Goal: Information Seeking & Learning: Learn about a topic

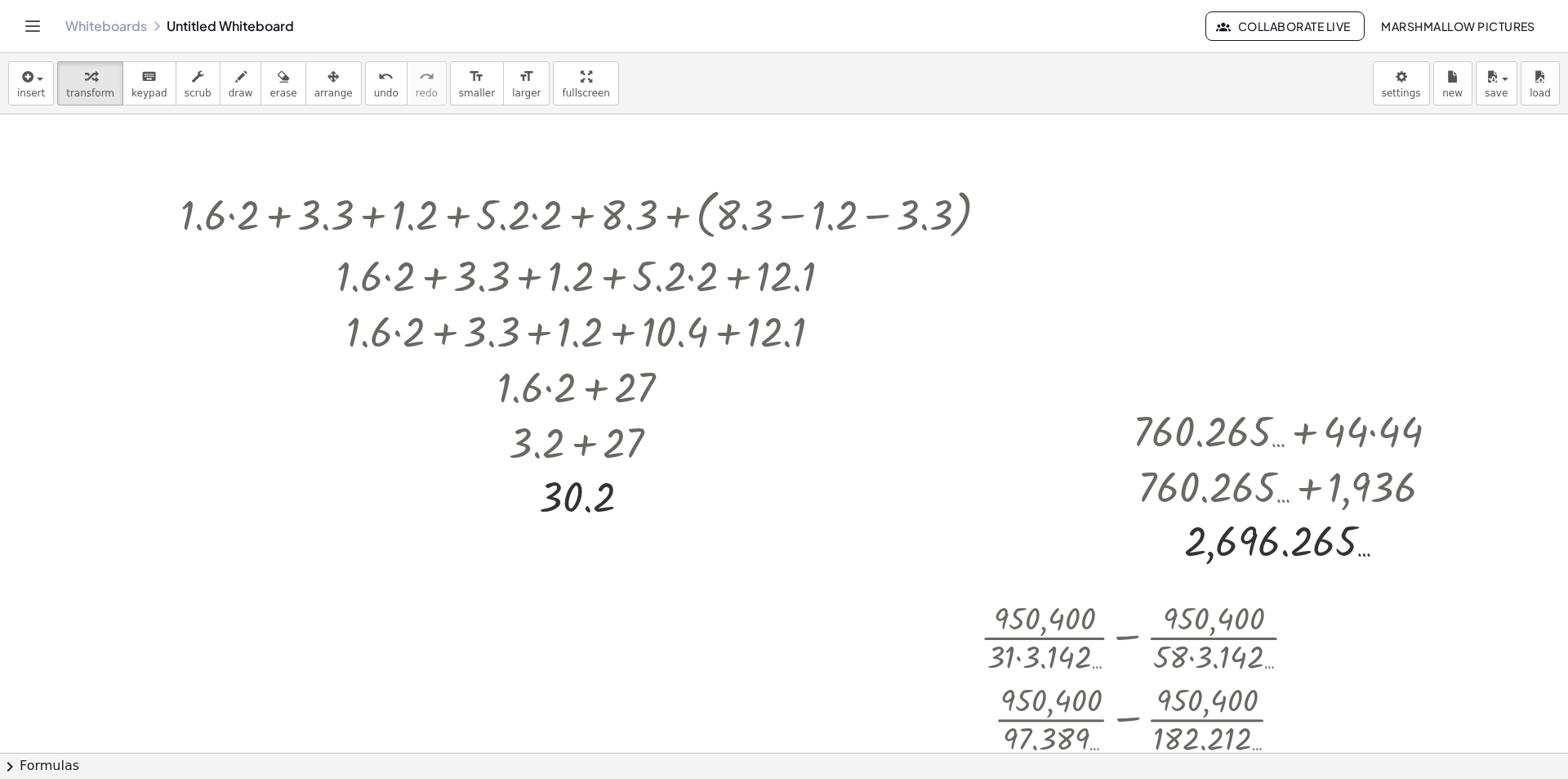
scroll to position [2564, 73]
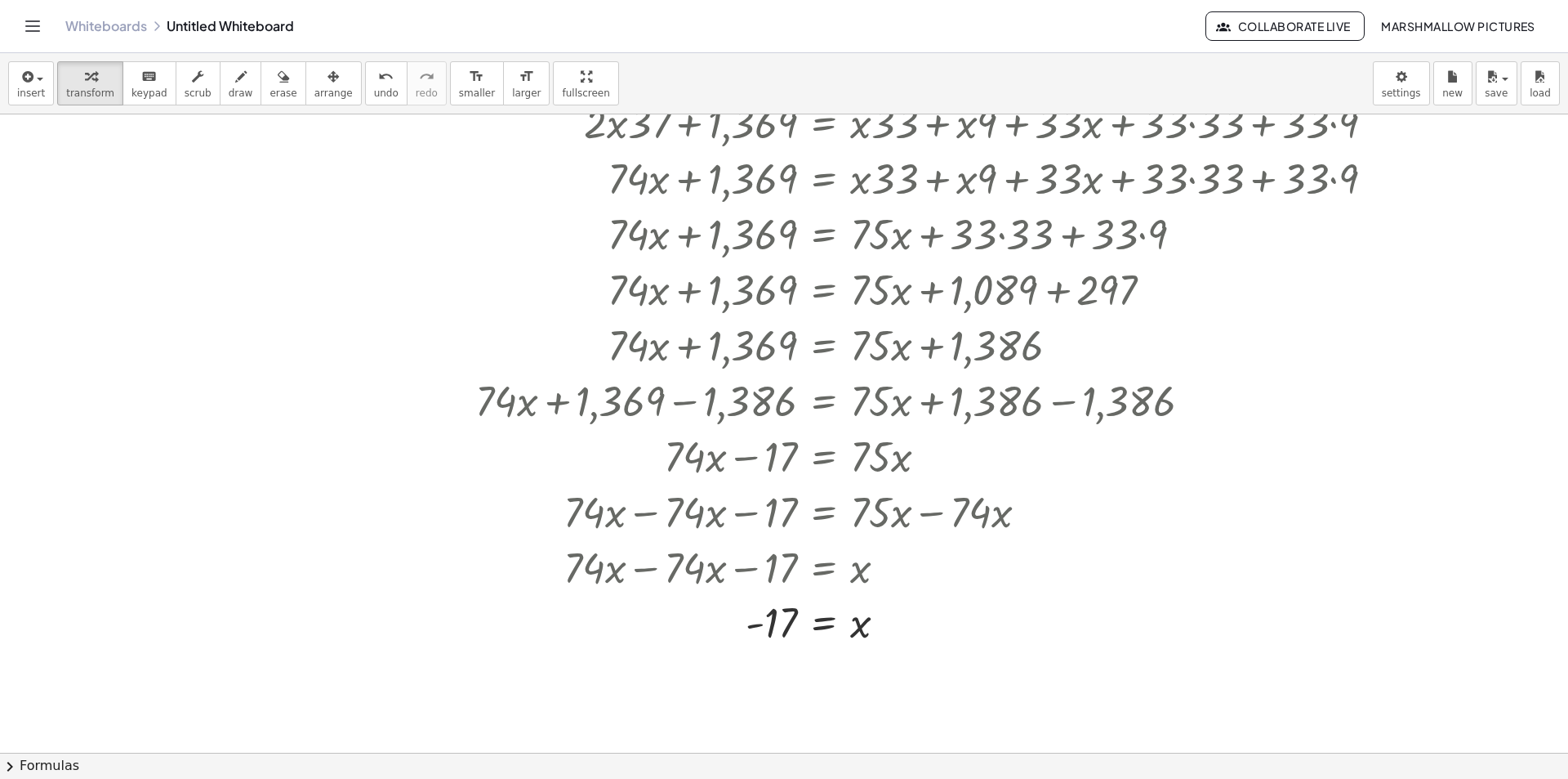
click at [486, 366] on div at bounding box center [414, 373] width 226 height 56
click at [403, 365] on div at bounding box center [413, 373] width 208 height 56
click at [445, 367] on div at bounding box center [413, 373] width 234 height 56
click at [363, 367] on div at bounding box center [414, 372] width 181 height 55
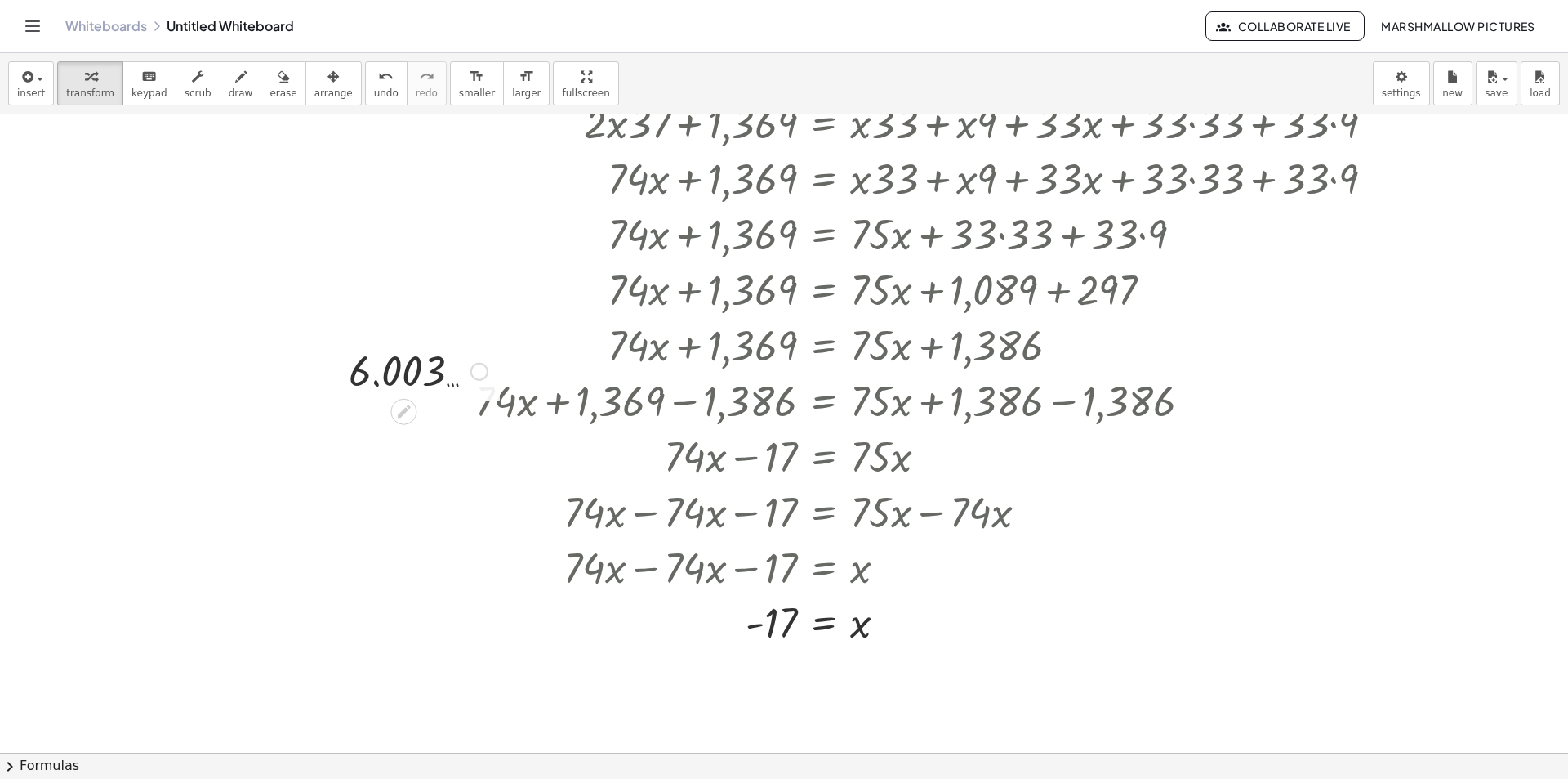
click at [479, 375] on div at bounding box center [479, 371] width 18 height 18
click at [515, 331] on span "Transform line" at bounding box center [544, 334] width 72 height 13
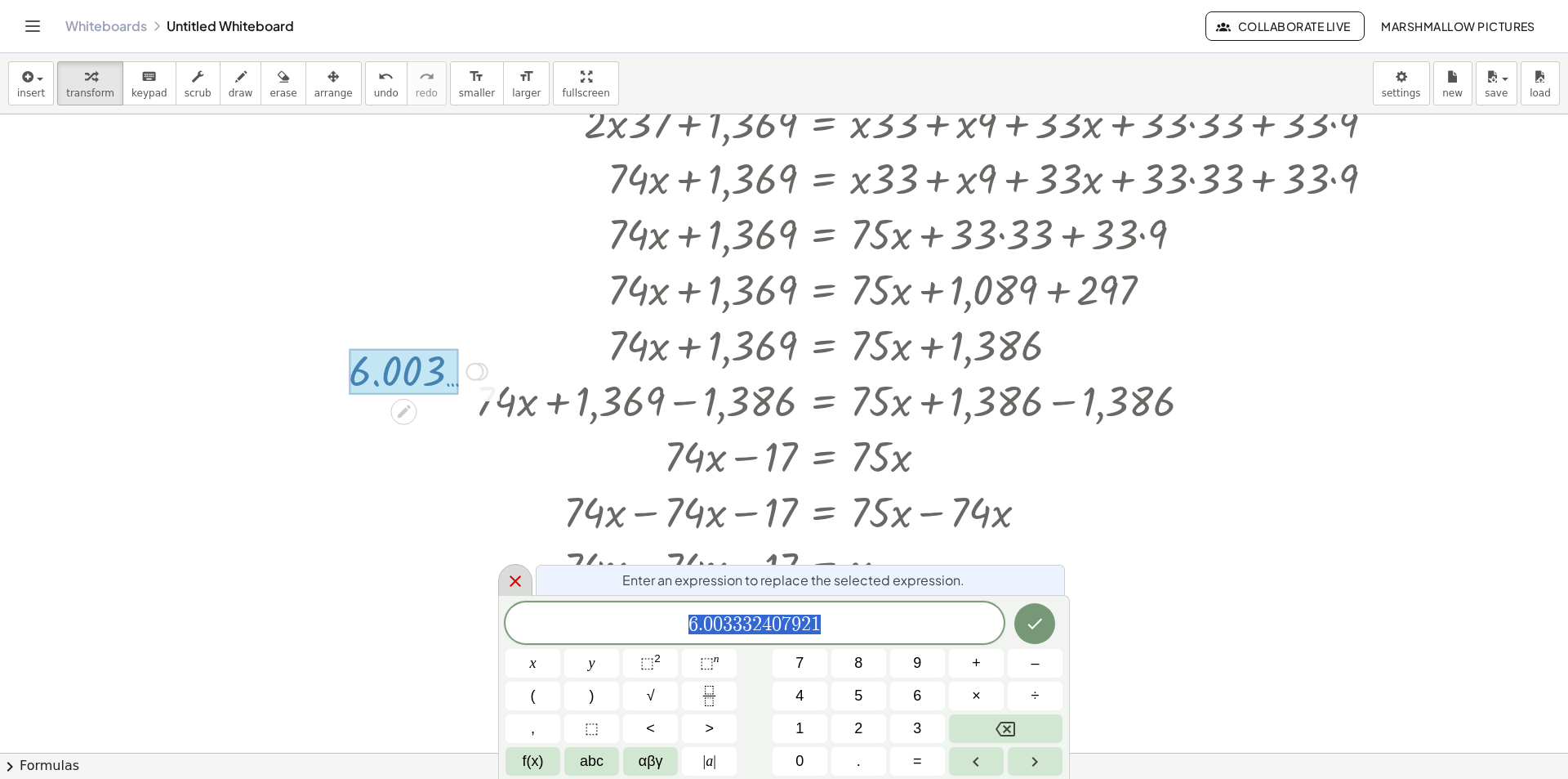
click at [517, 579] on icon at bounding box center [515, 580] width 11 height 11
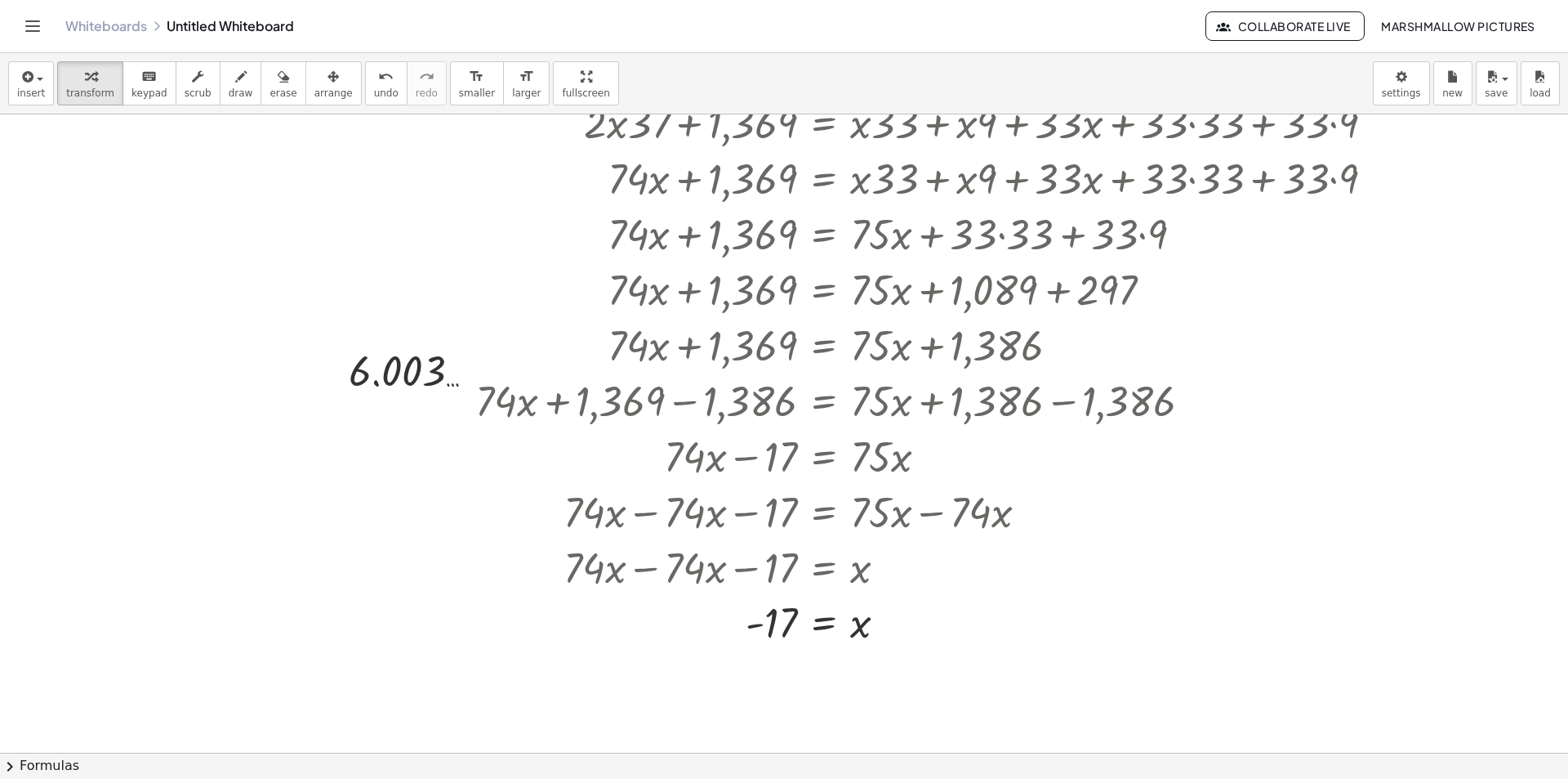
click at [392, 270] on div at bounding box center [395, 273] width 18 height 18
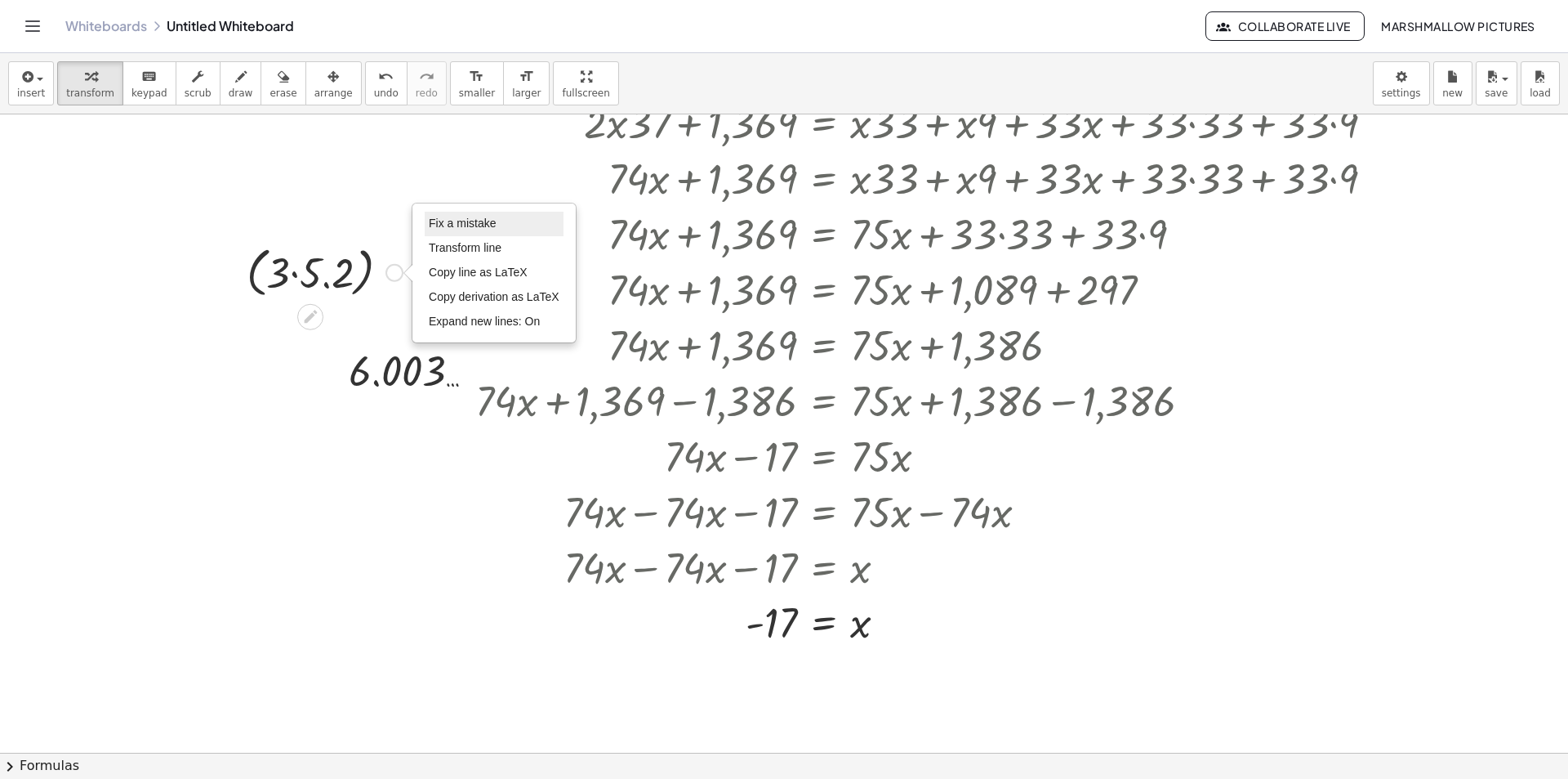
click at [449, 221] on span "Fix a mistake" at bounding box center [462, 222] width 67 height 13
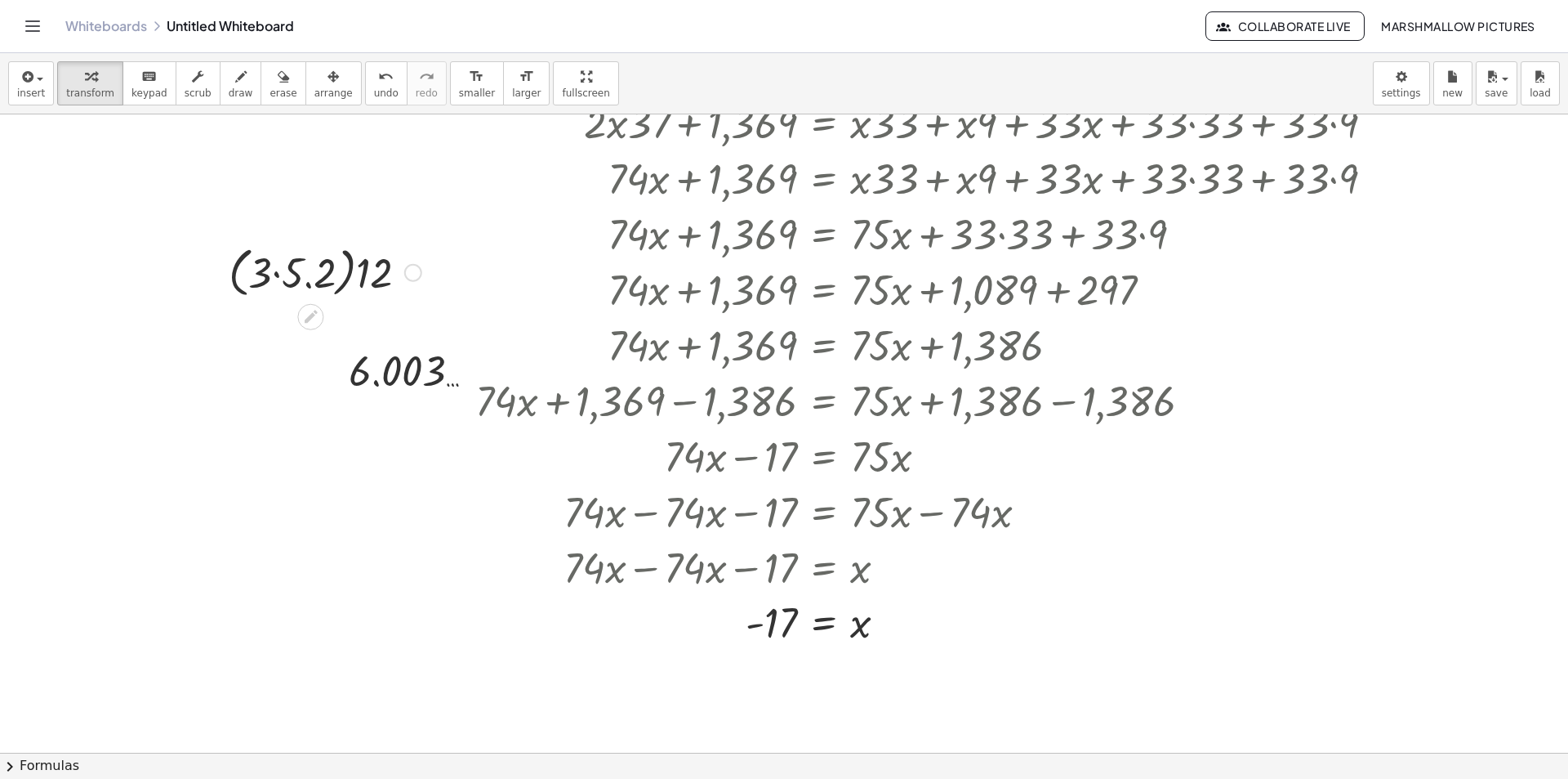
click at [284, 256] on div at bounding box center [325, 271] width 209 height 62
click at [339, 269] on div at bounding box center [324, 271] width 159 height 56
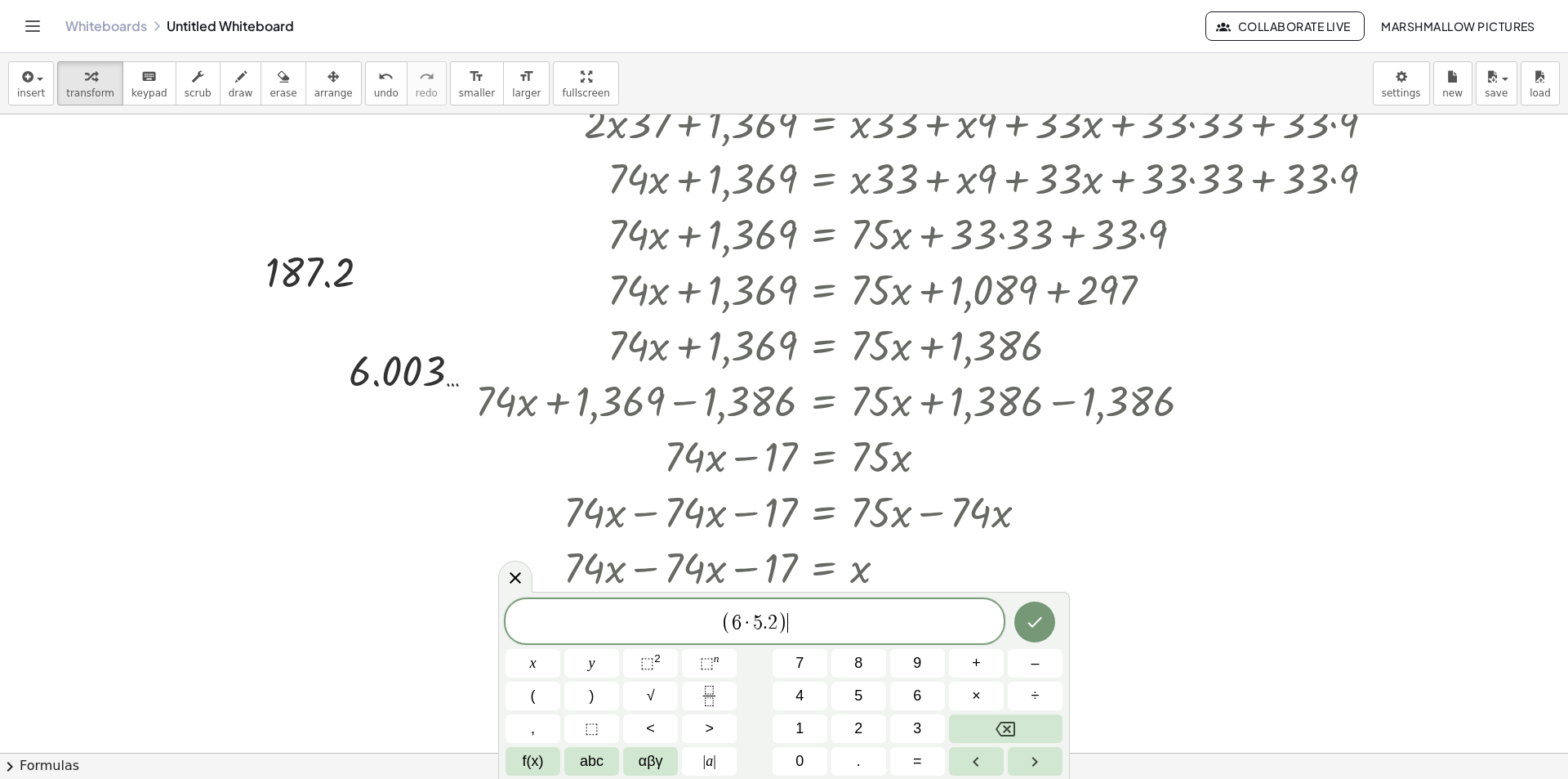
click at [819, 614] on span "( 6 · 5 . 2 ) ​" at bounding box center [754, 622] width 498 height 27
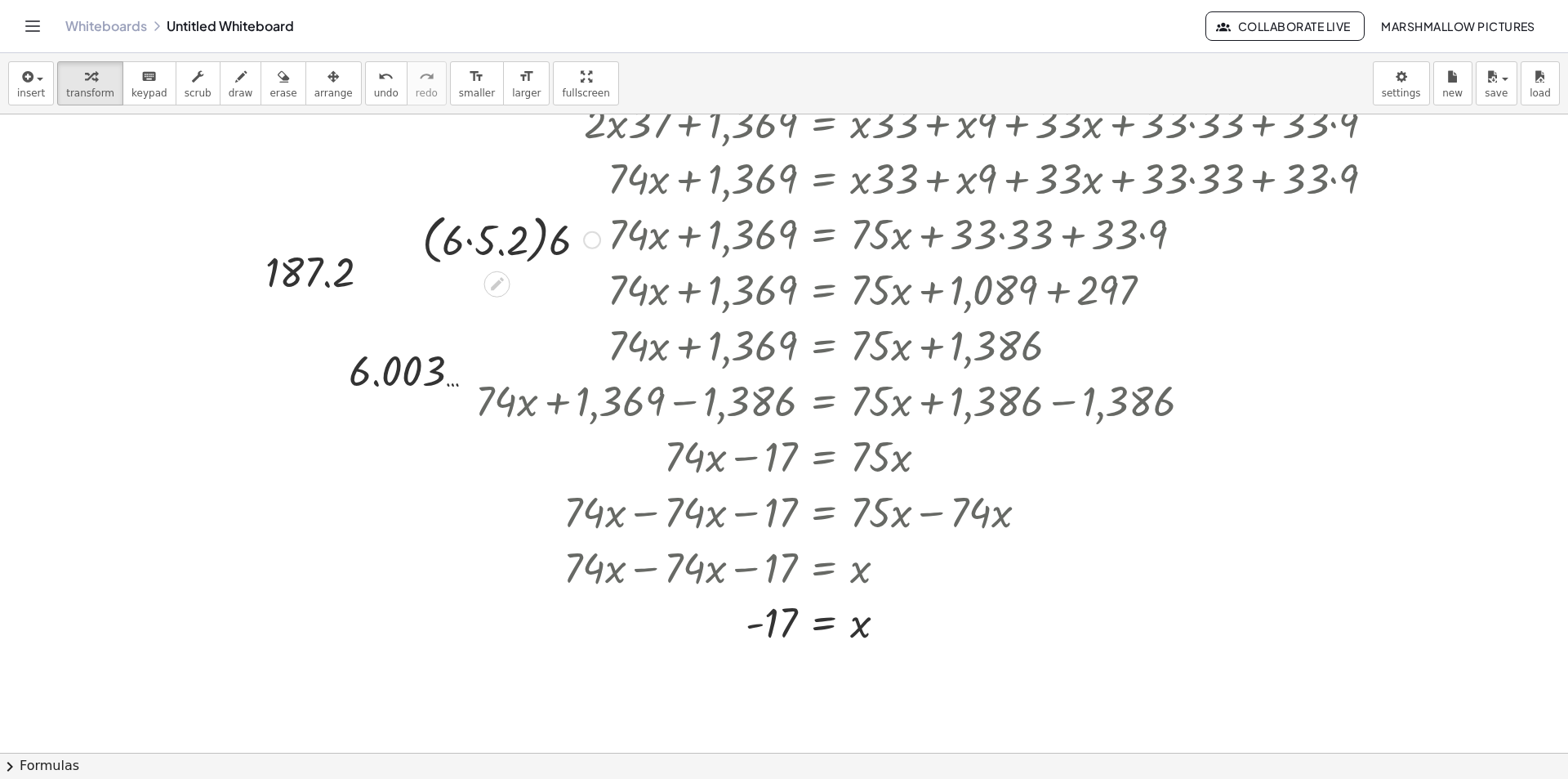
click at [470, 249] on div at bounding box center [510, 238] width 194 height 62
click at [530, 239] on div at bounding box center [511, 239] width 147 height 56
click at [602, 237] on div at bounding box center [510, 238] width 194 height 62
drag, startPoint x: 596, startPoint y: 235, endPoint x: 605, endPoint y: 227, distance: 12.0
click at [596, 234] on div at bounding box center [591, 240] width 18 height 18
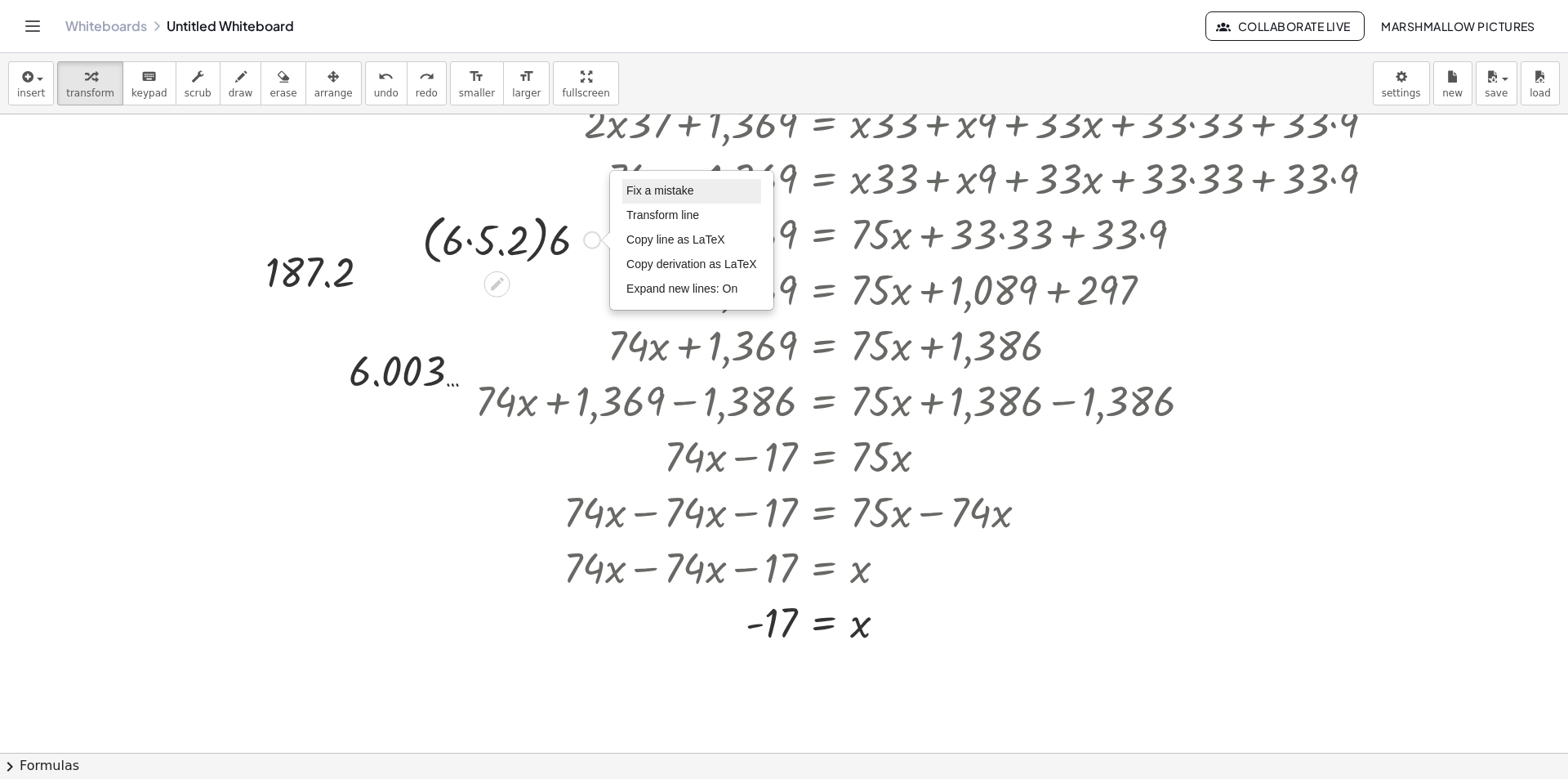
click at [658, 193] on span "Fix a mistake" at bounding box center [659, 190] width 67 height 13
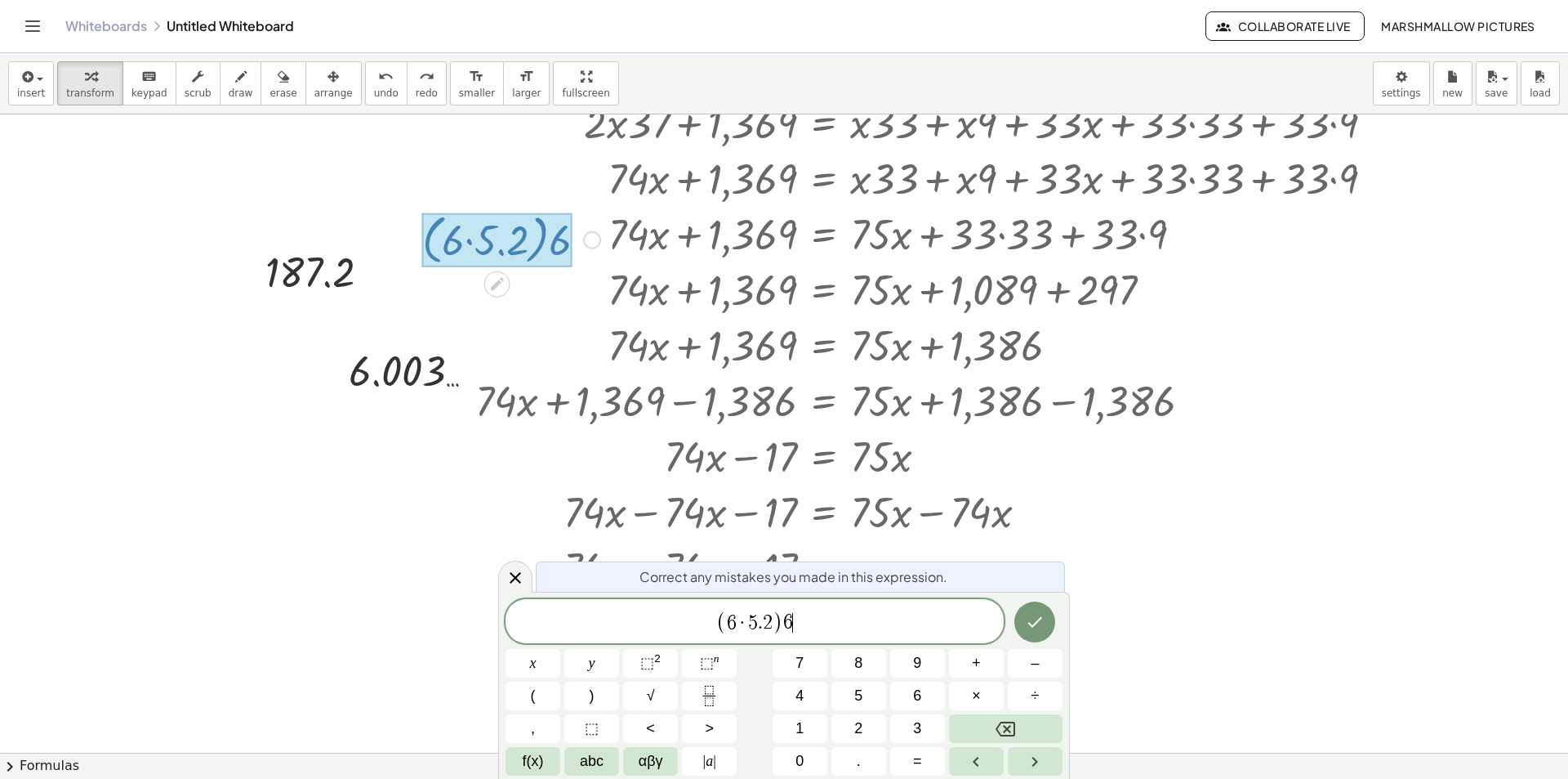
drag, startPoint x: 808, startPoint y: 615, endPoint x: 437, endPoint y: 547, distance: 377.2
click at [440, 604] on body "Graspable Math Activities Whiteboards Classes Account v1.28.3 | Privacy policy …" at bounding box center [784, 390] width 1568 height 779
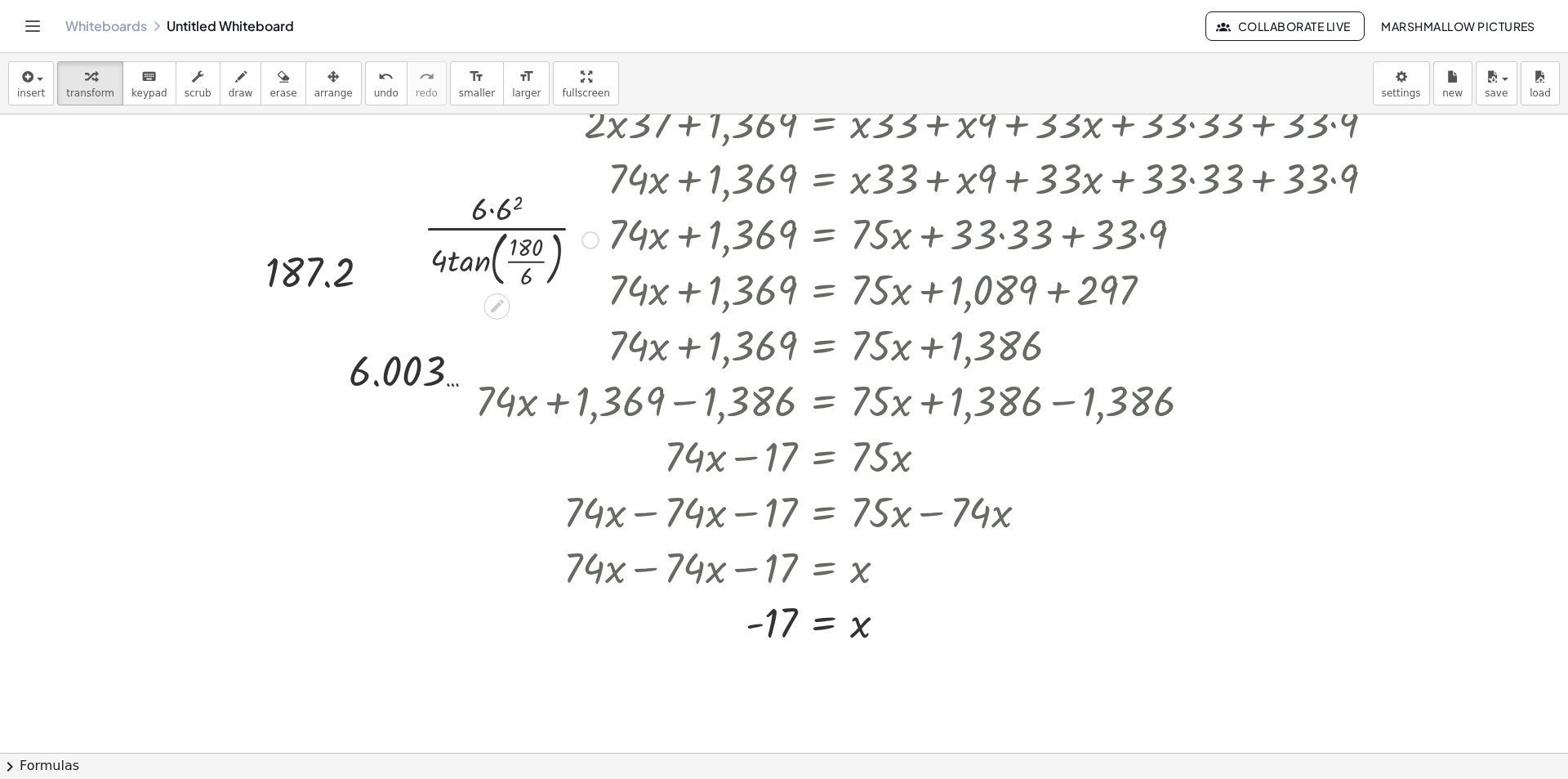
click at [490, 218] on div at bounding box center [510, 239] width 191 height 106
click at [504, 207] on div at bounding box center [510, 239] width 191 height 106
click at [498, 234] on div at bounding box center [510, 239] width 191 height 106
click at [531, 249] on div at bounding box center [510, 239] width 191 height 106
click at [527, 262] on div at bounding box center [510, 239] width 191 height 106
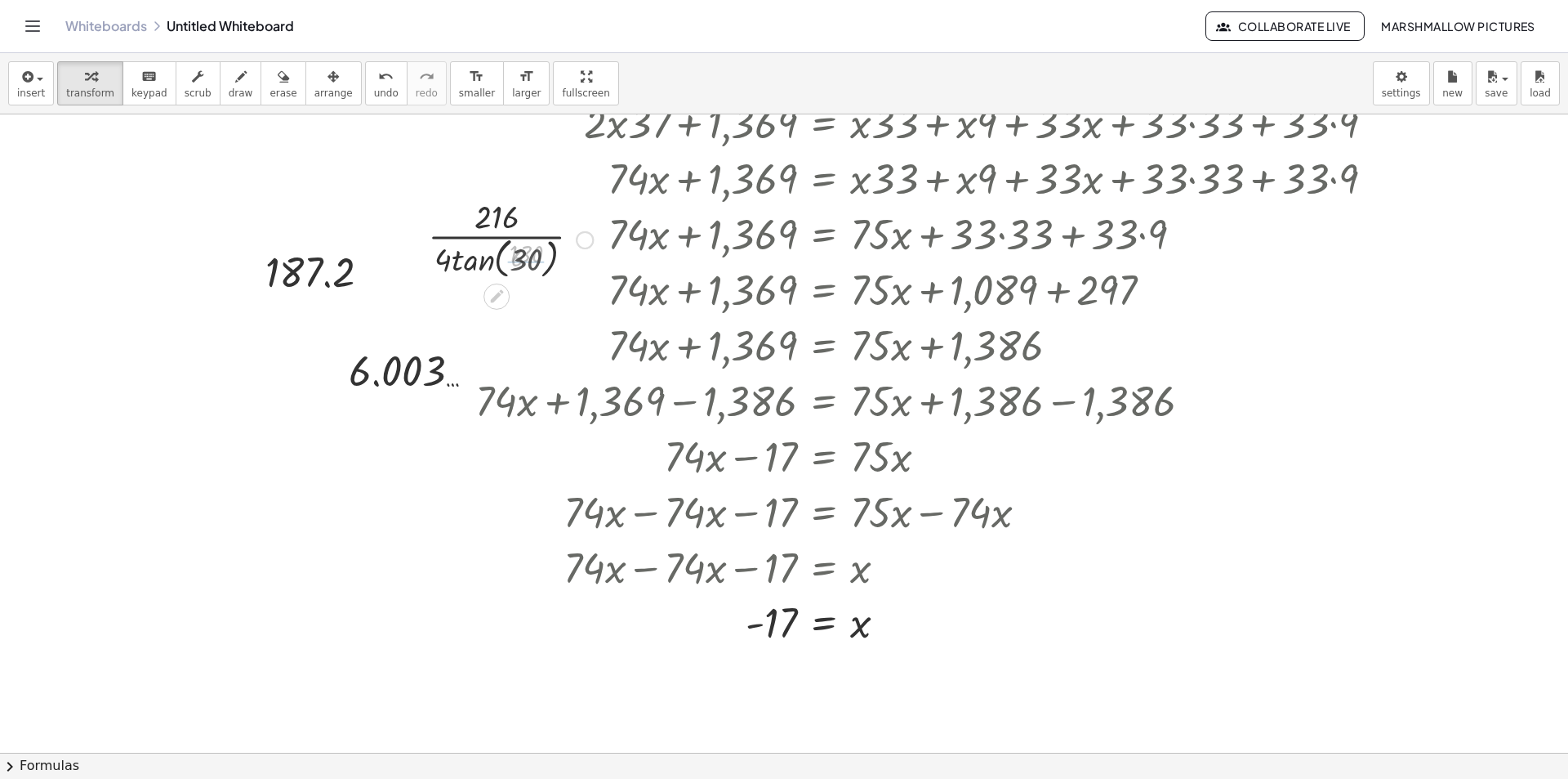
click at [487, 262] on div at bounding box center [510, 238] width 180 height 86
click at [517, 262] on div at bounding box center [512, 239] width 122 height 104
click at [494, 258] on div at bounding box center [512, 239] width 122 height 104
click at [483, 260] on div at bounding box center [512, 239] width 122 height 104
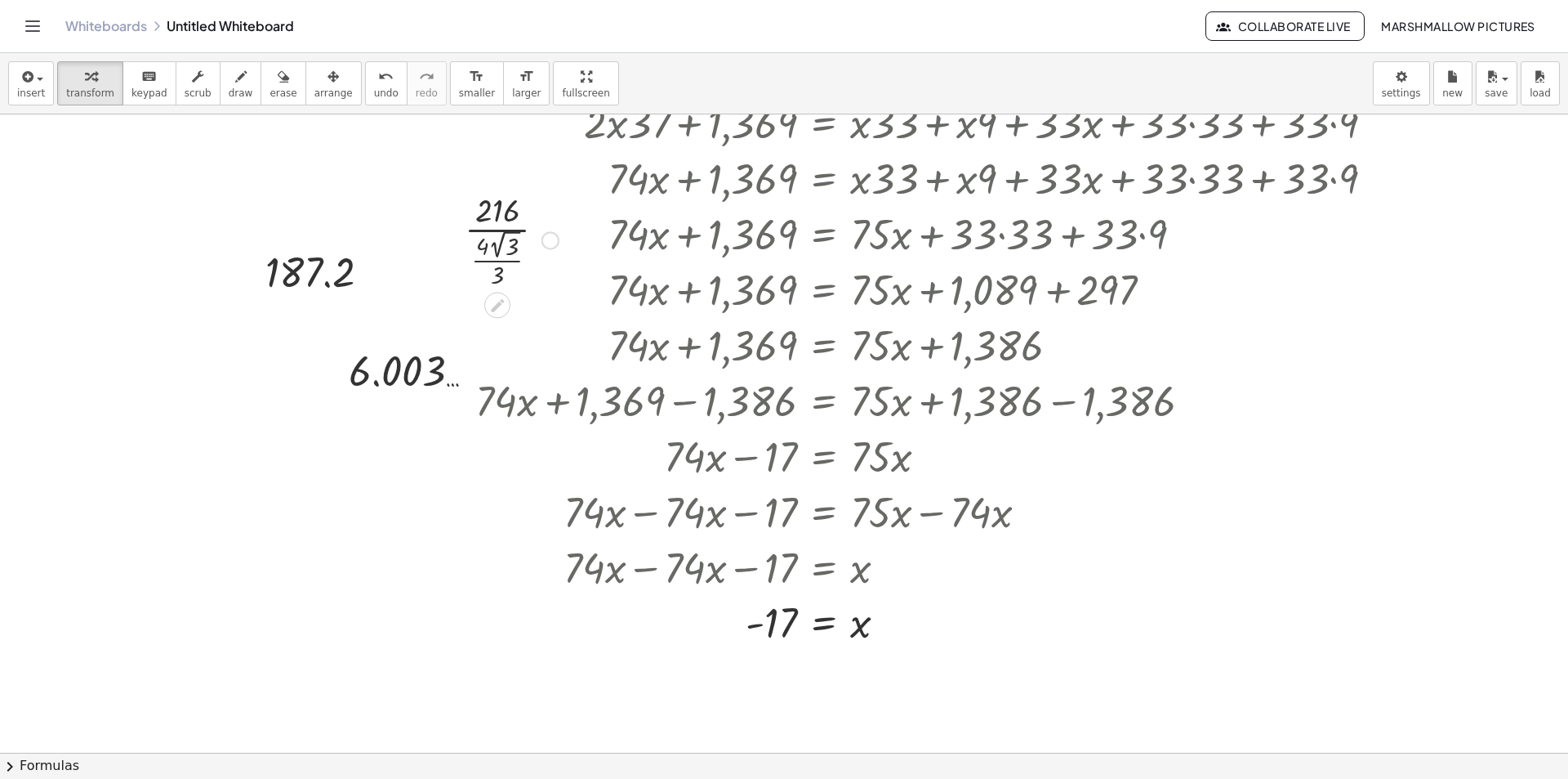
click at [494, 265] on div at bounding box center [511, 239] width 111 height 104
drag, startPoint x: 497, startPoint y: 270, endPoint x: 504, endPoint y: 261, distance: 11.4
click at [505, 260] on div at bounding box center [511, 239] width 111 height 104
click at [504, 255] on div at bounding box center [511, 239] width 111 height 104
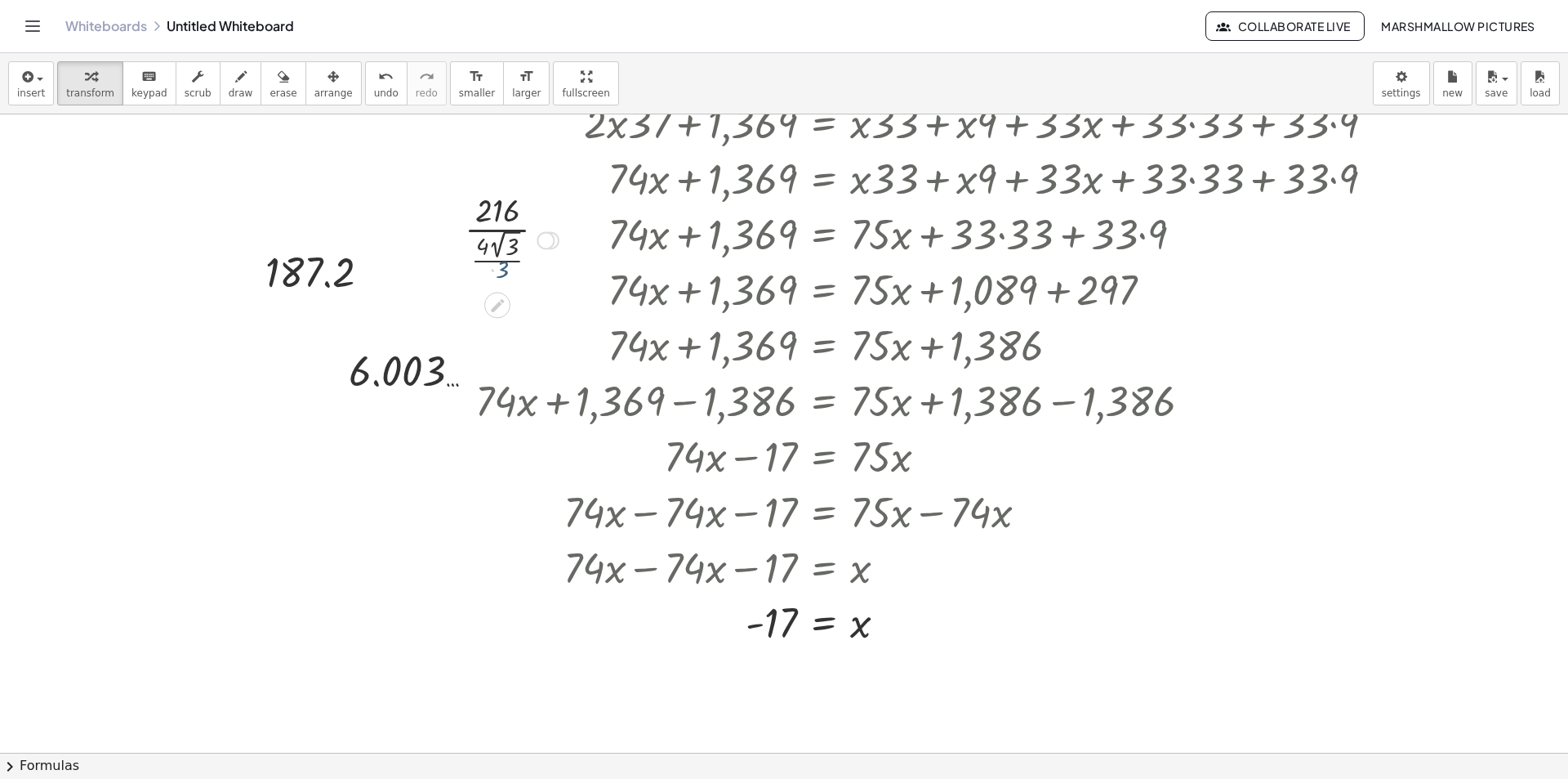
click at [504, 255] on div at bounding box center [511, 239] width 111 height 104
click at [492, 239] on div at bounding box center [511, 239] width 111 height 104
click at [492, 239] on div at bounding box center [510, 239] width 144 height 101
click at [495, 254] on div at bounding box center [510, 239] width 144 height 101
click at [474, 242] on div at bounding box center [510, 239] width 144 height 101
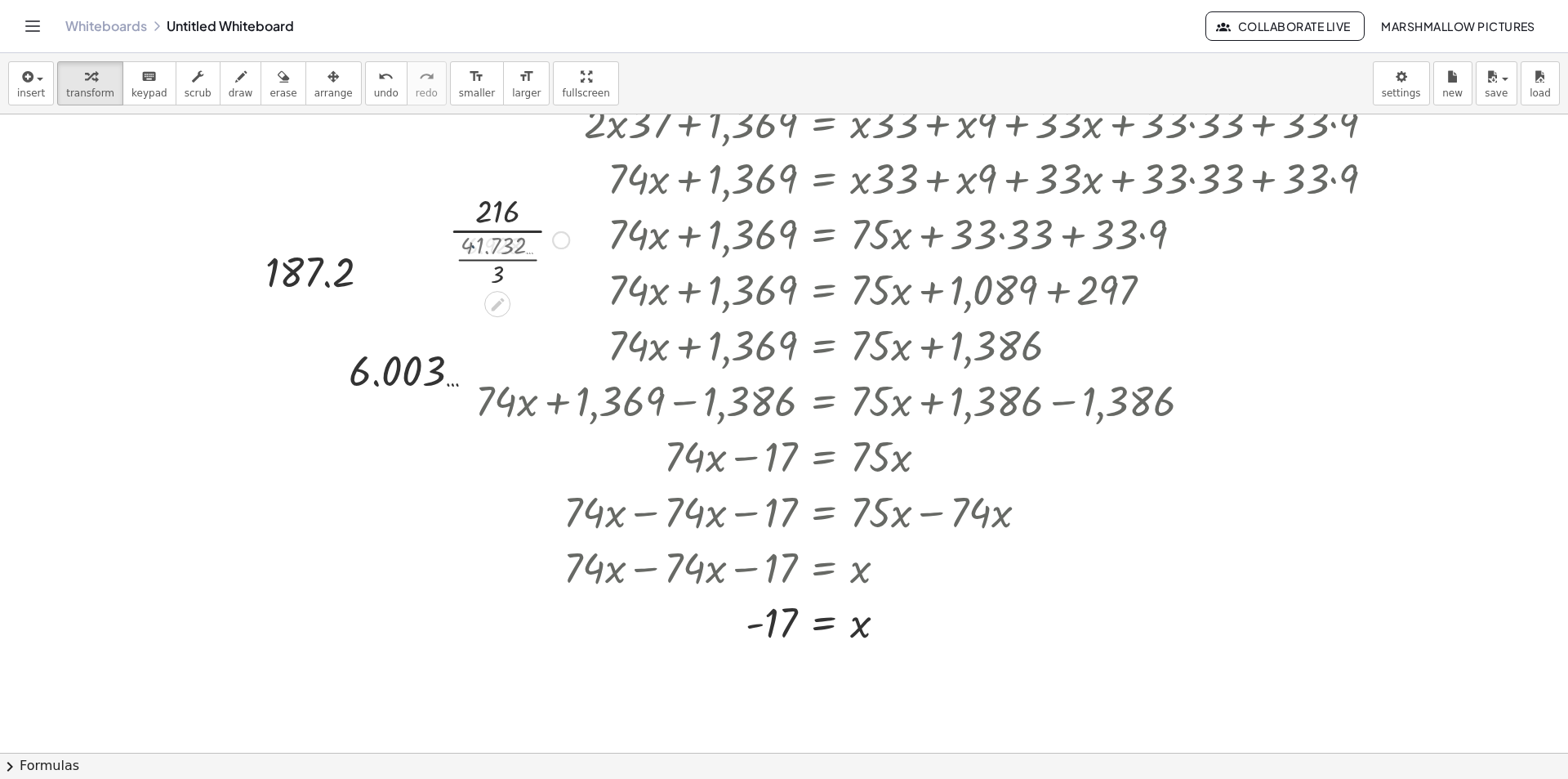
click at [490, 256] on div at bounding box center [511, 239] width 132 height 101
click at [490, 244] on div at bounding box center [510, 239] width 140 height 82
click at [267, 575] on div at bounding box center [276, 579] width 115 height 56
click at [432, 543] on div at bounding box center [900, 566] width 1150 height 56
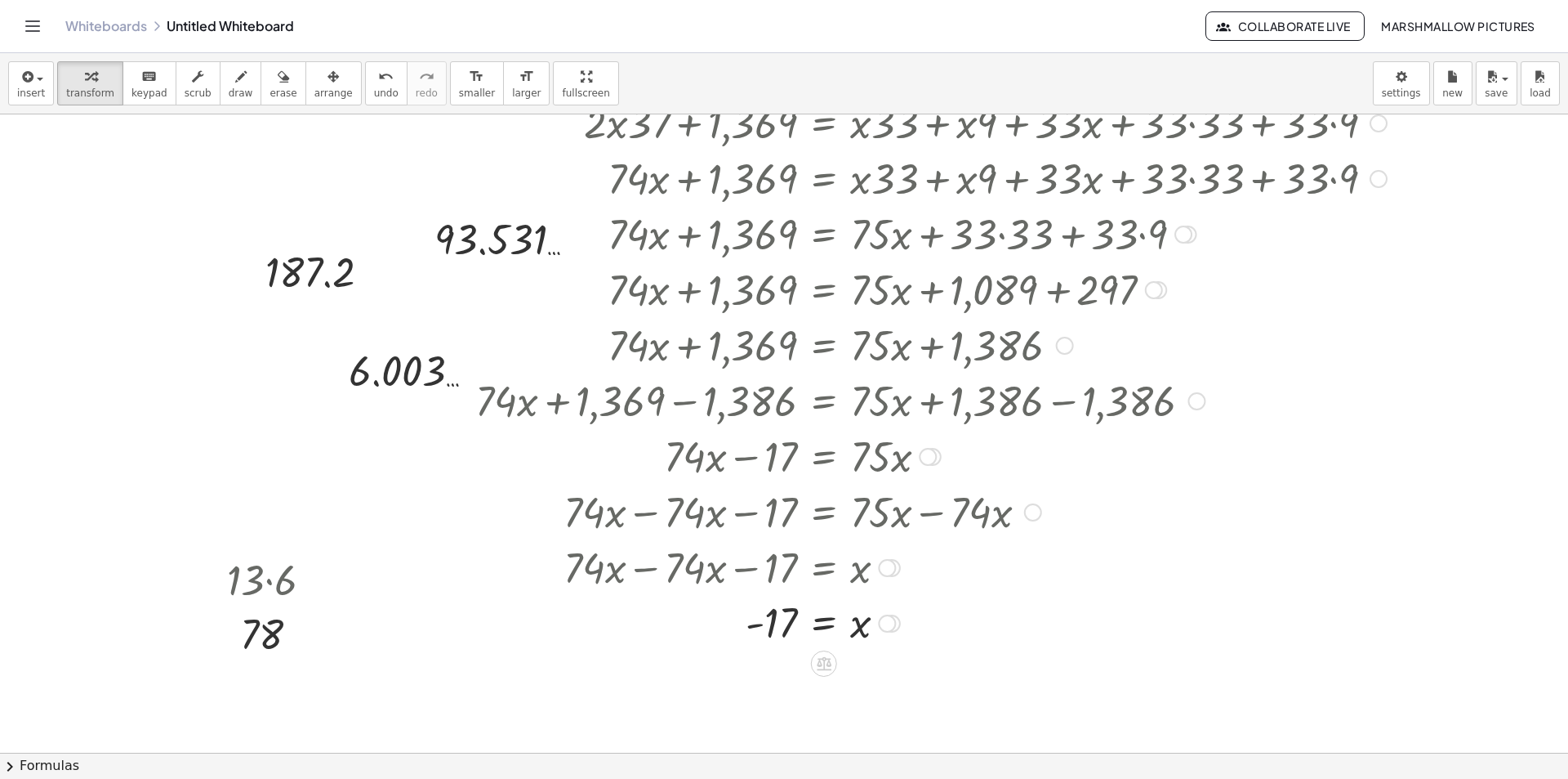
click at [432, 543] on div at bounding box center [900, 566] width 1150 height 56
click at [583, 625] on div at bounding box center [970, 622] width 1008 height 54
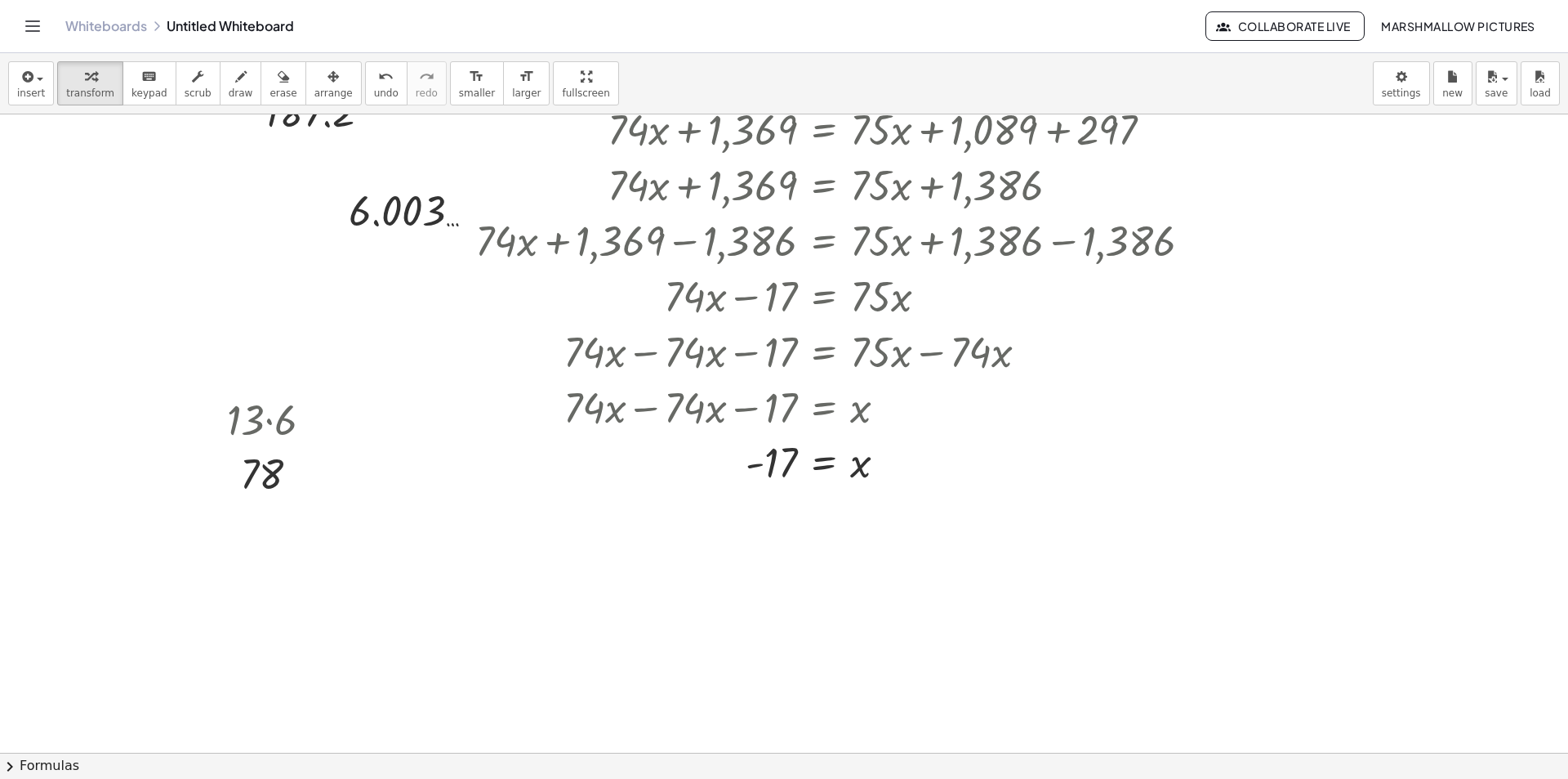
scroll to position [2728, 73]
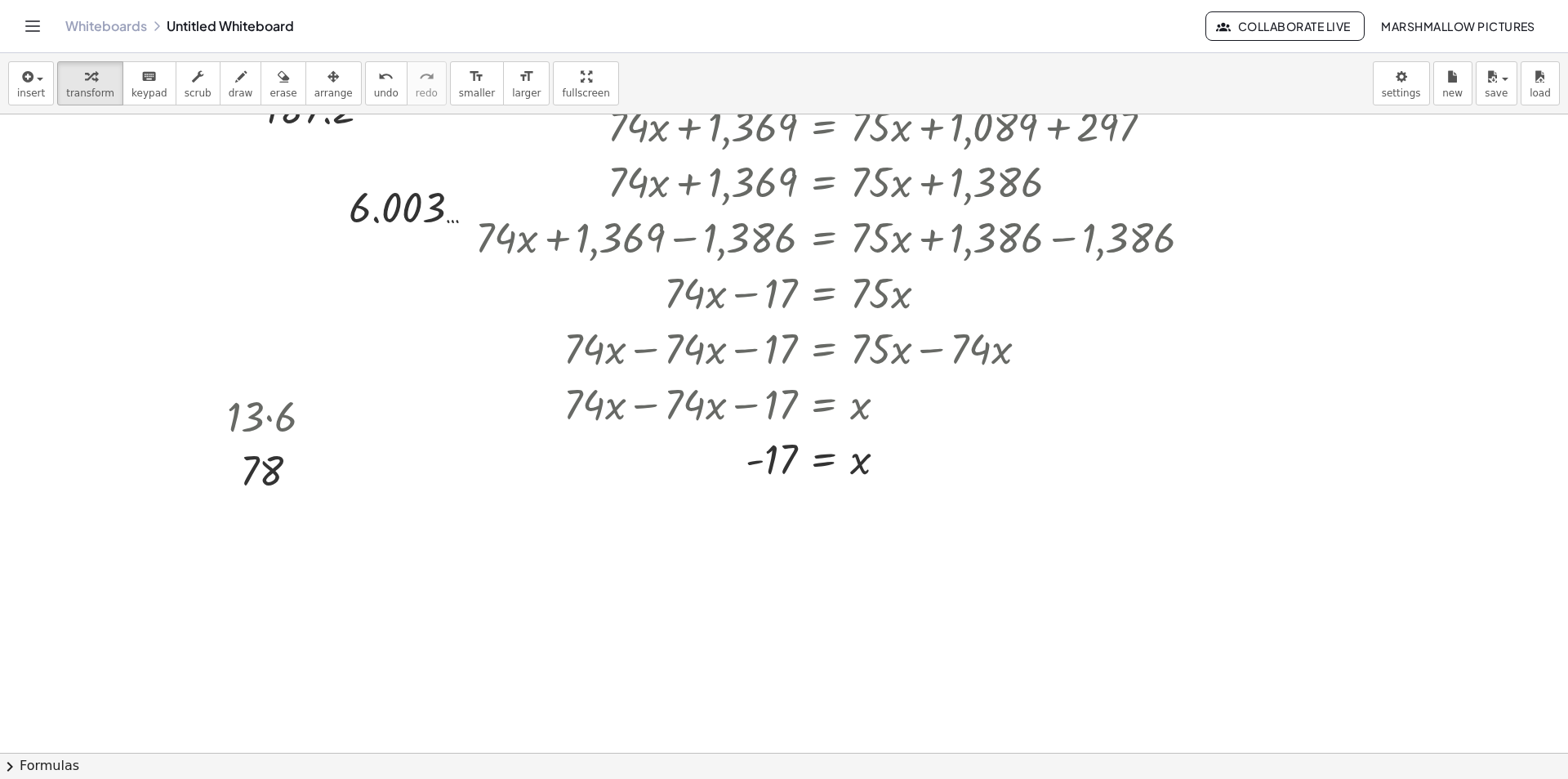
click at [718, 601] on div at bounding box center [697, 599] width 228 height 82
drag, startPoint x: 717, startPoint y: 683, endPoint x: 679, endPoint y: 657, distance: 46.0
click at [679, 657] on div at bounding box center [697, 681] width 228 height 82
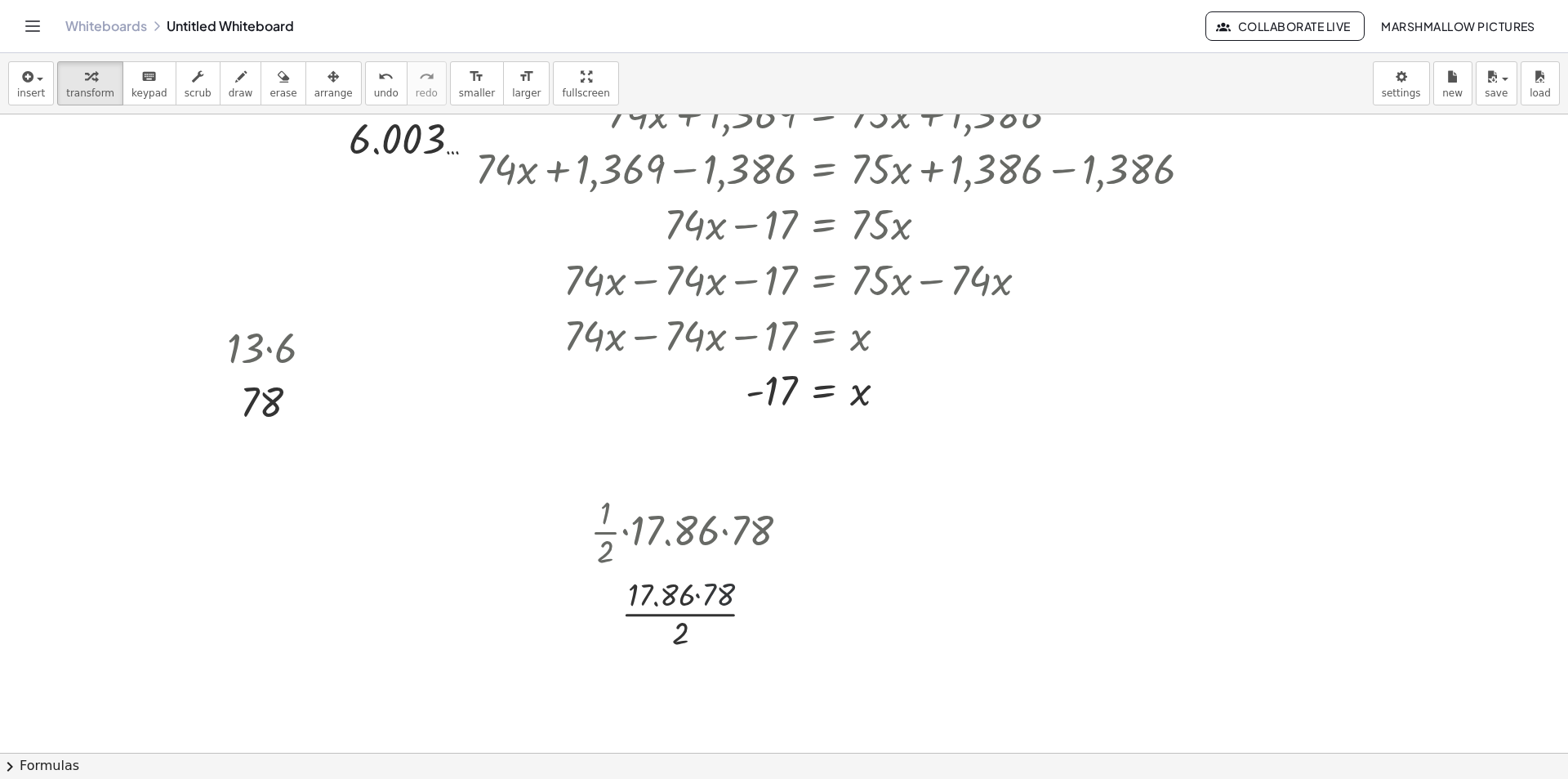
scroll to position [2891, 73]
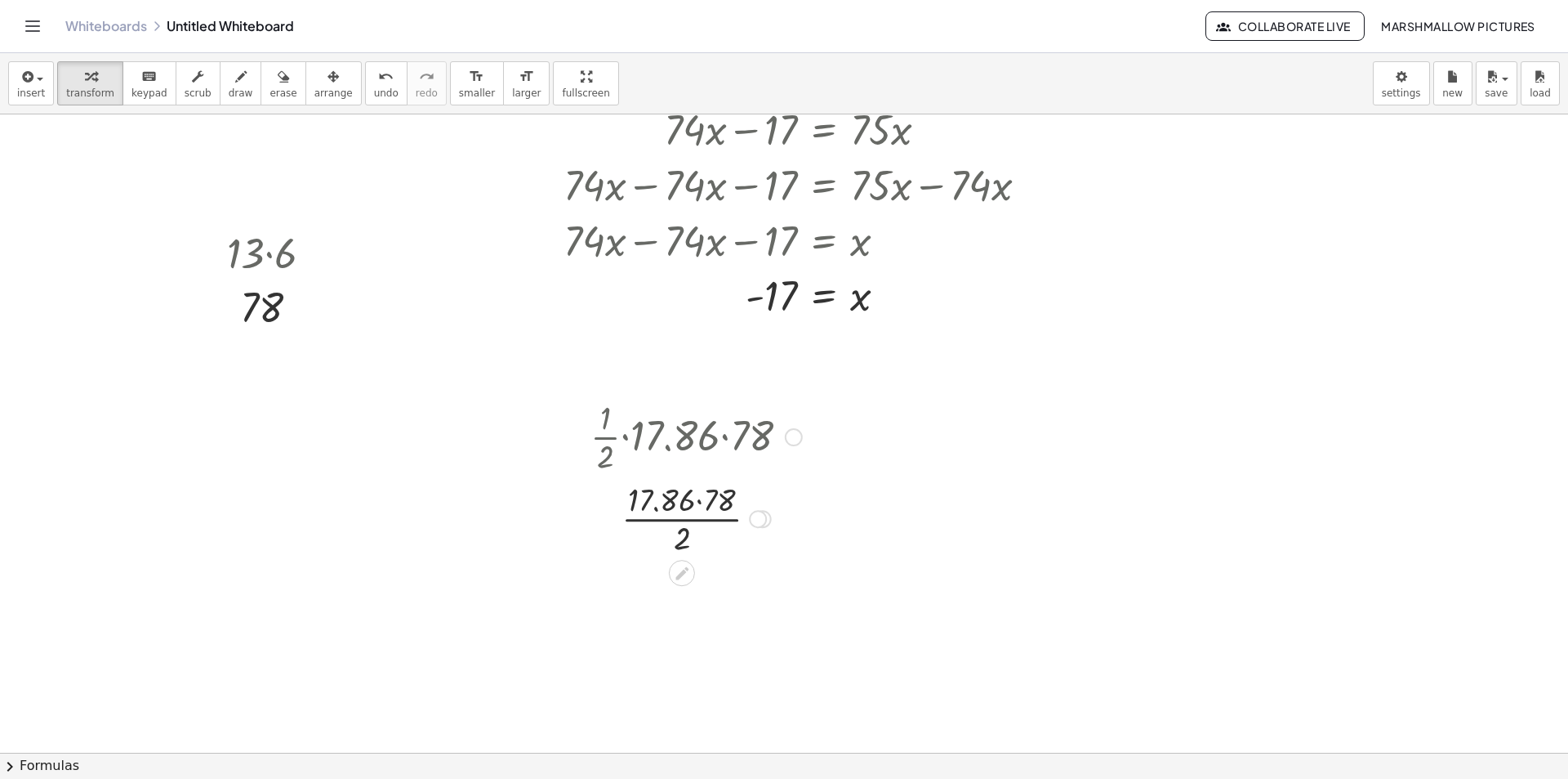
click at [700, 514] on div at bounding box center [697, 518] width 228 height 82
click at [693, 521] on div at bounding box center [696, 518] width 226 height 82
click at [687, 599] on div at bounding box center [697, 599] width 228 height 82
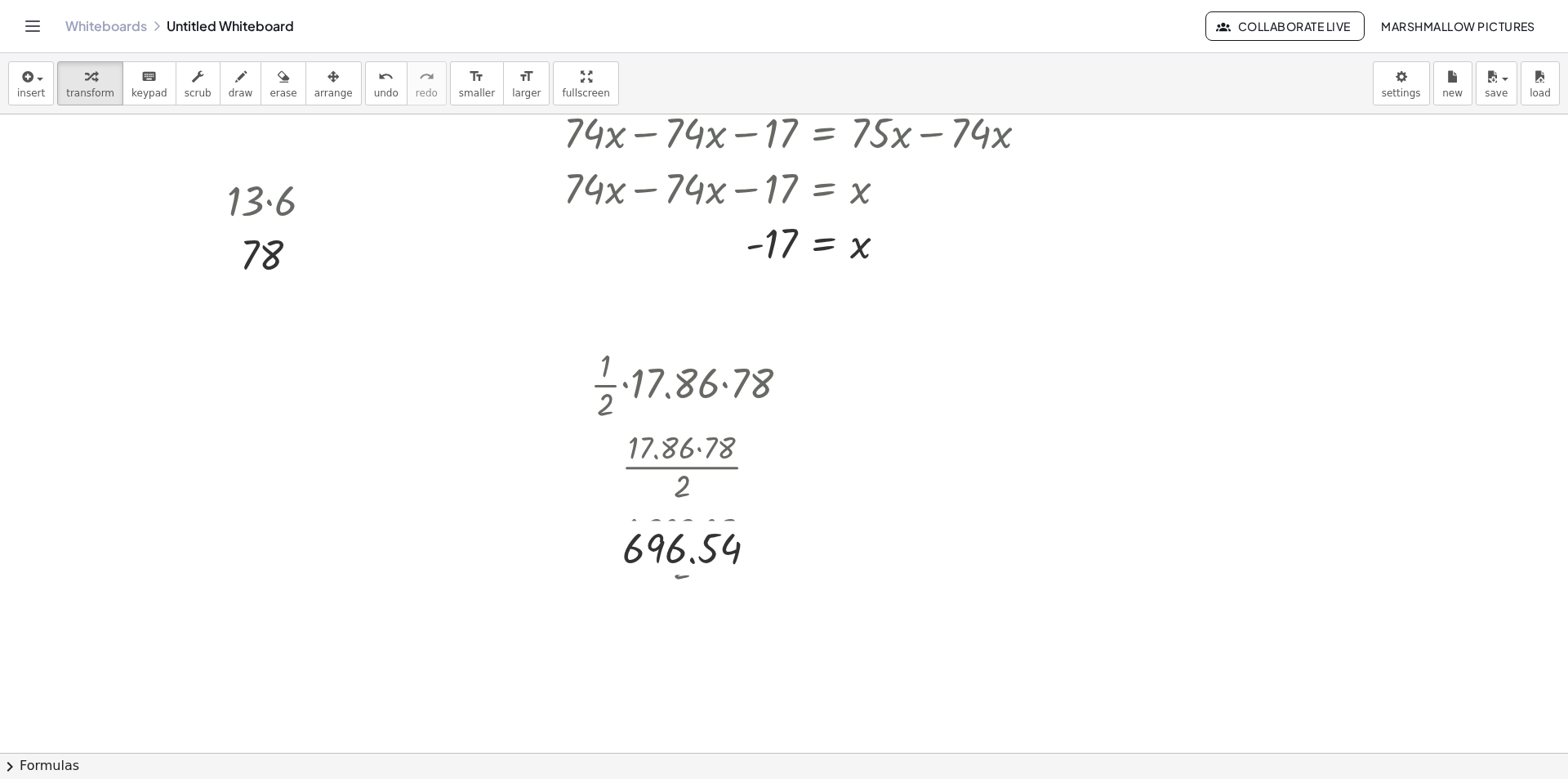
scroll to position [2973, 73]
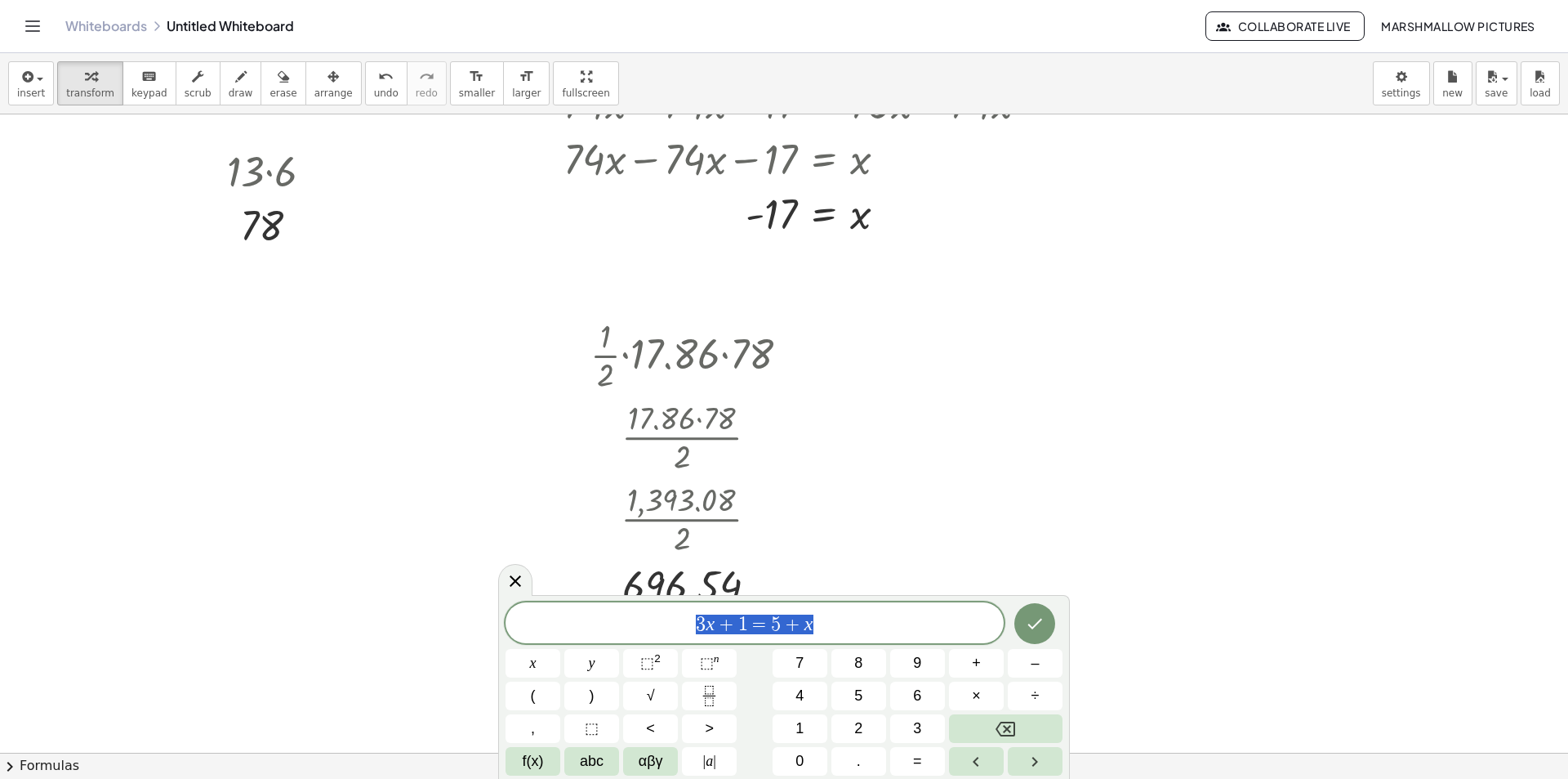
drag, startPoint x: 856, startPoint y: 626, endPoint x: 121, endPoint y: 505, distance: 744.9
click at [121, 505] on body "Graspable Math Activities Whiteboards Classes Account v1.28.3 | Privacy policy …" at bounding box center [784, 390] width 1568 height 779
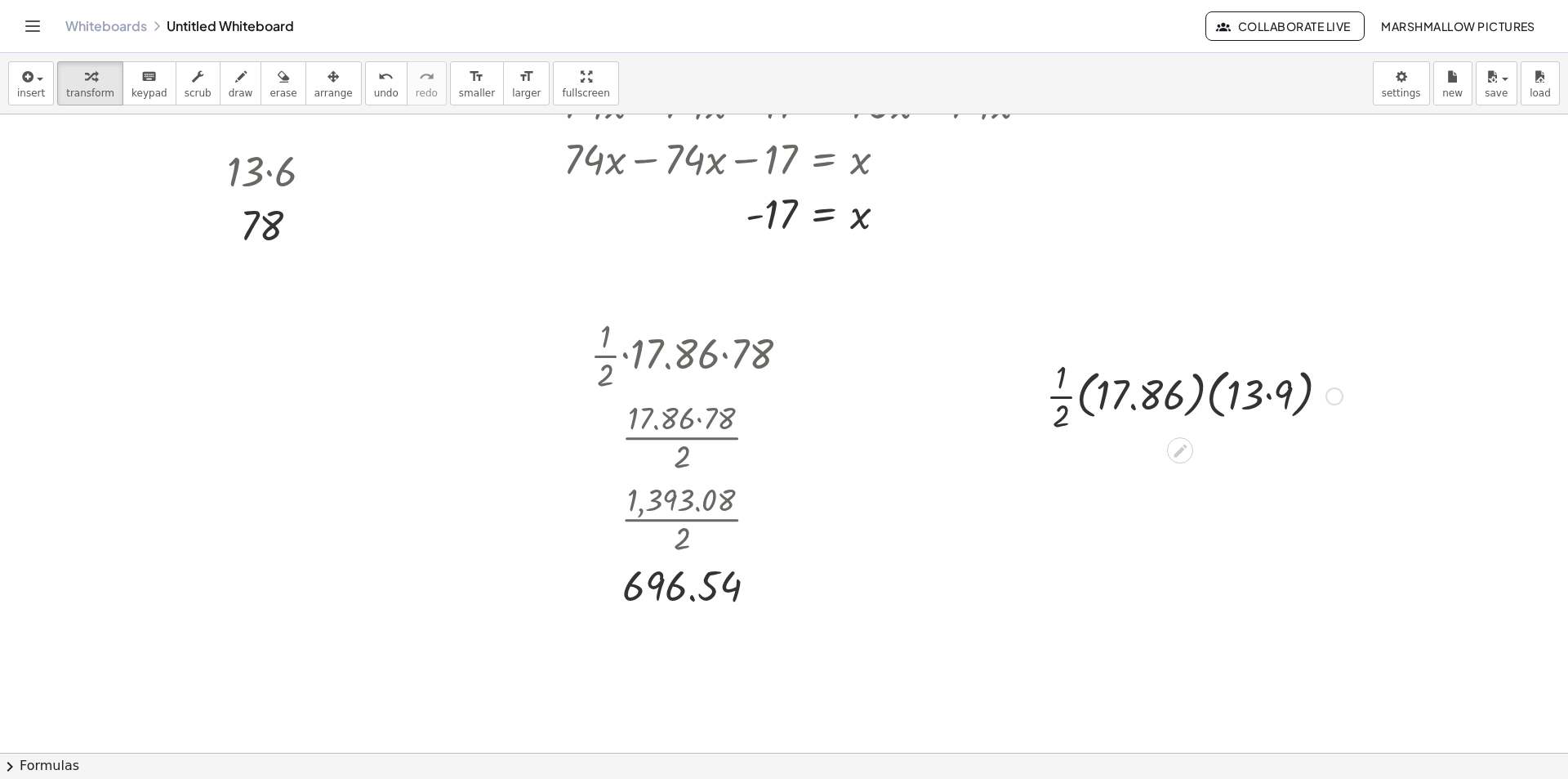
click at [1268, 398] on div at bounding box center [1194, 395] width 313 height 82
click at [1171, 401] on div at bounding box center [1194, 398] width 313 height 82
click at [1222, 476] on div at bounding box center [1194, 477] width 313 height 82
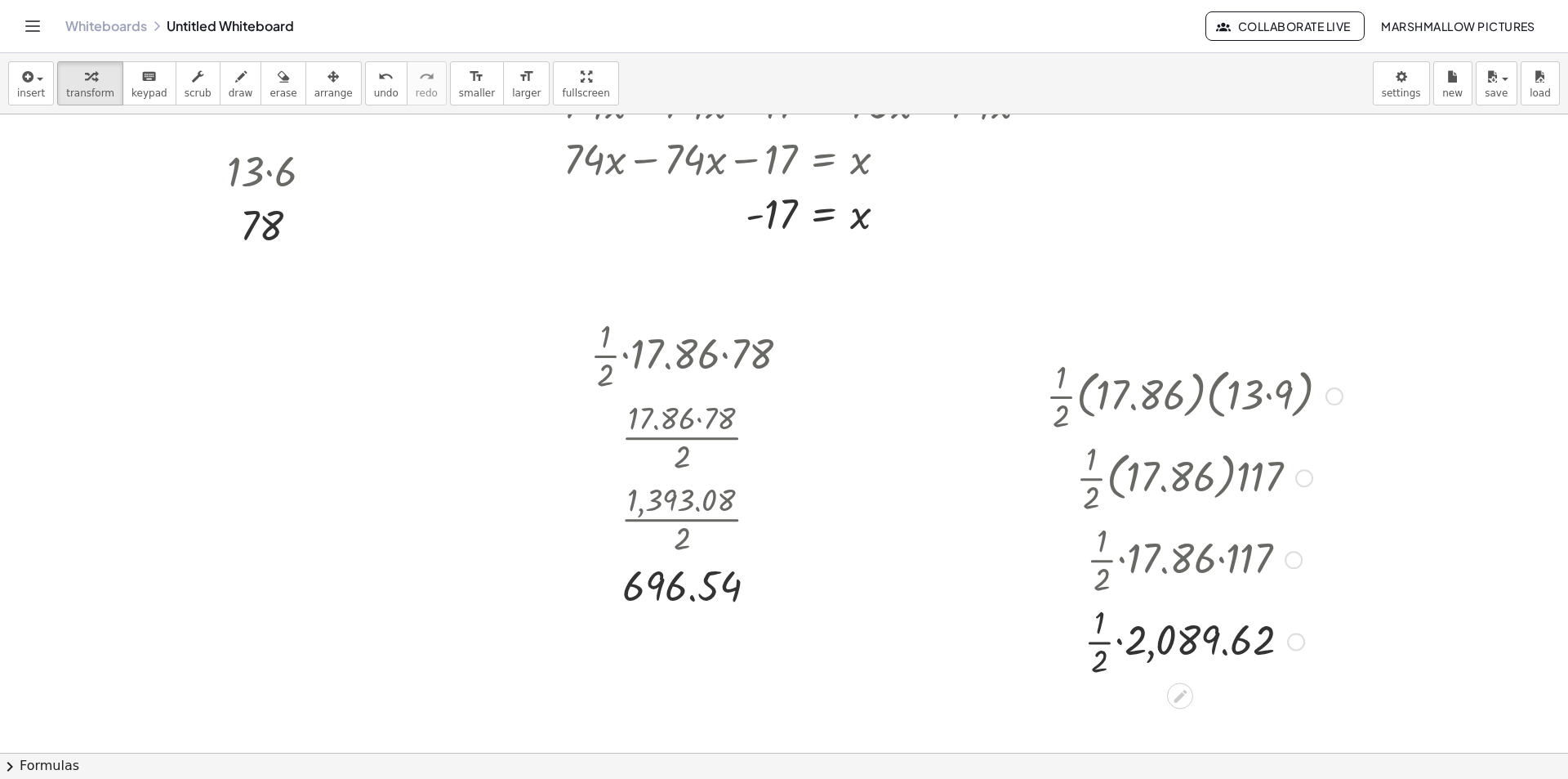
click at [1119, 643] on div at bounding box center [1194, 640] width 313 height 82
click at [1136, 644] on div at bounding box center [1194, 640] width 313 height 82
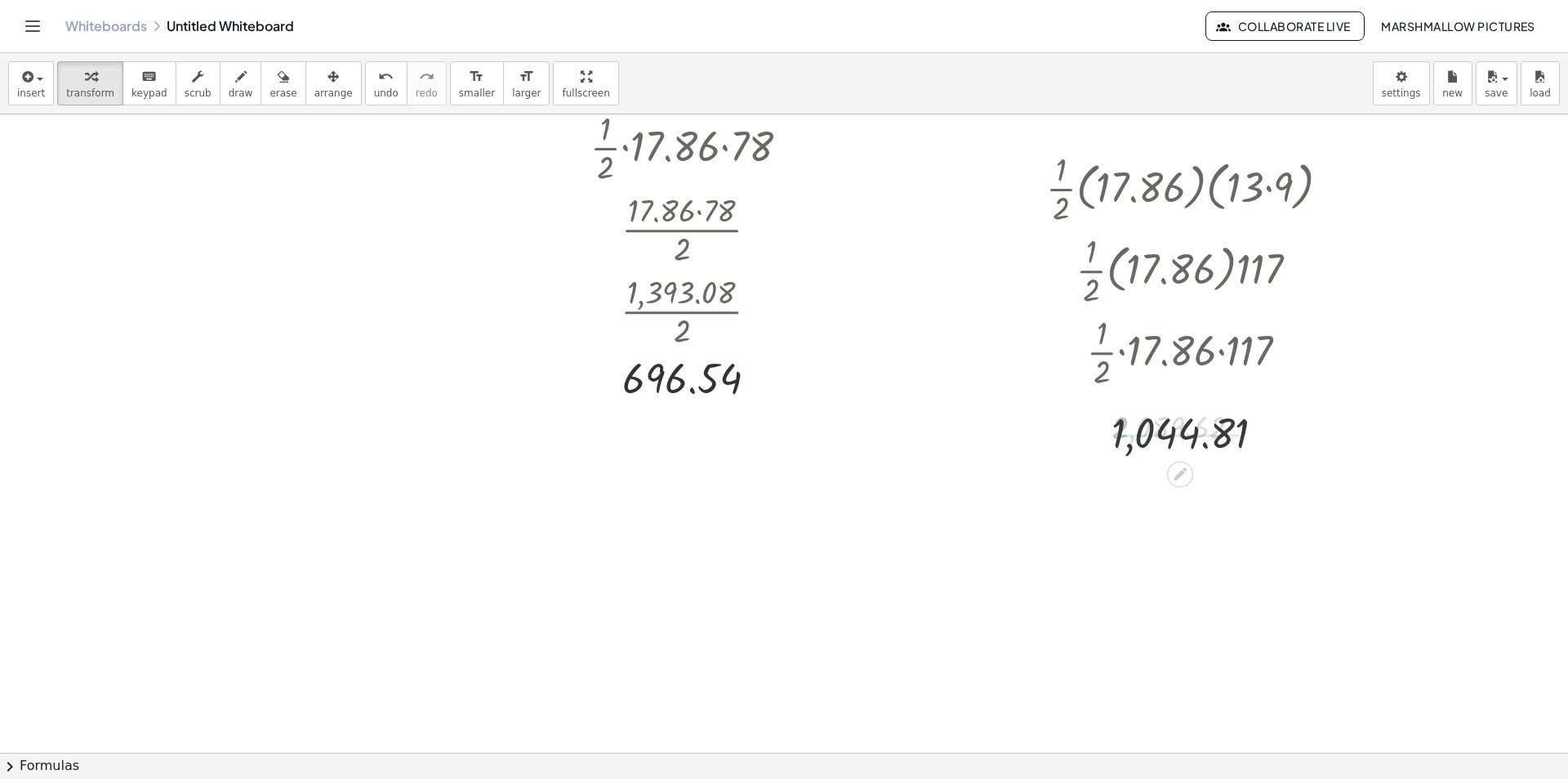
scroll to position [3203, 73]
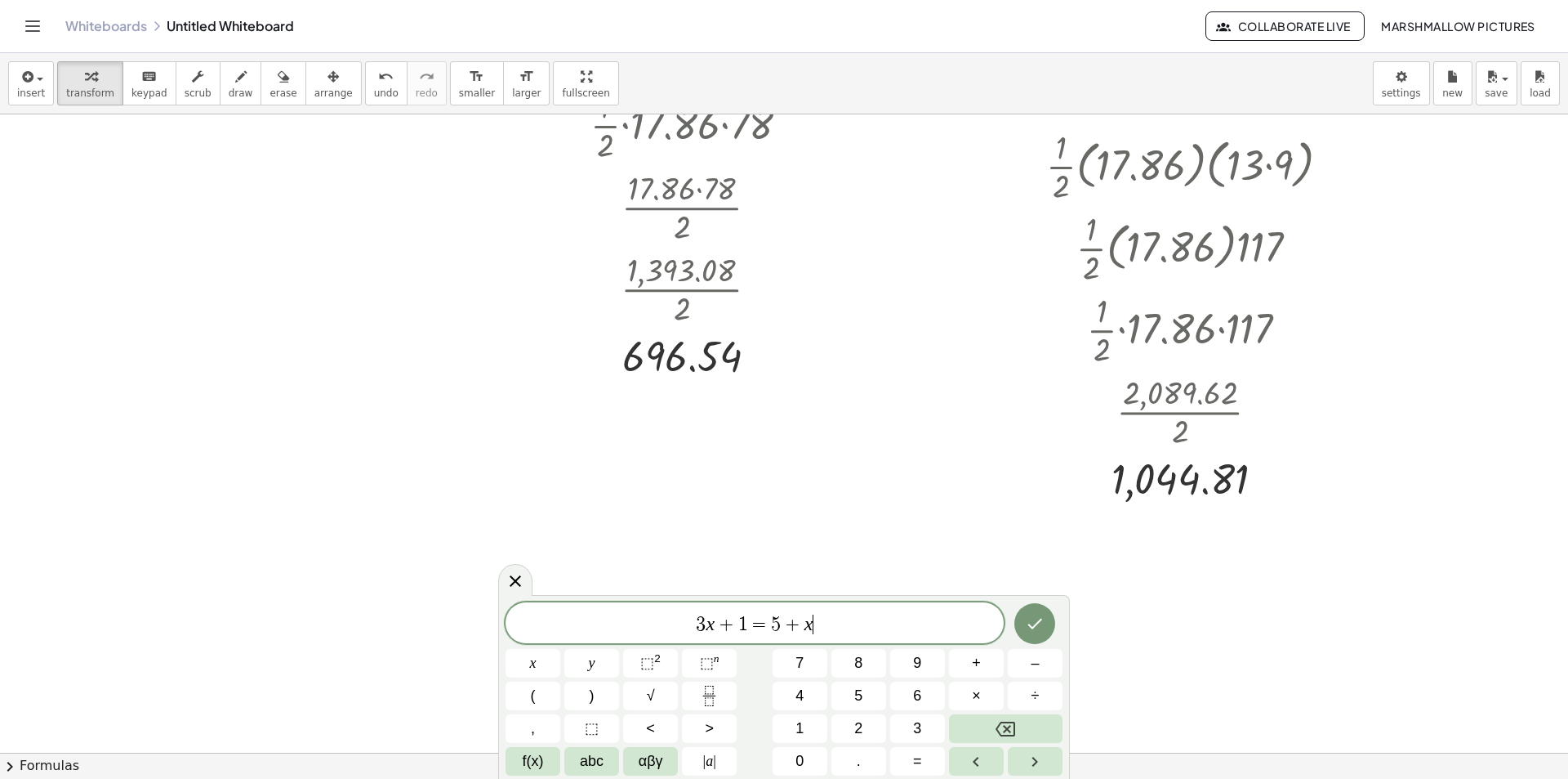
drag, startPoint x: 832, startPoint y: 627, endPoint x: 471, endPoint y: 624, distance: 361.0
click at [471, 624] on body "Graspable Math Activities Whiteboards Classes Account v1.28.3 | Privacy policy …" at bounding box center [784, 390] width 1568 height 779
drag, startPoint x: 798, startPoint y: 625, endPoint x: 791, endPoint y: 621, distance: 8.1
click at [1047, 629] on button "Done" at bounding box center [1035, 620] width 41 height 41
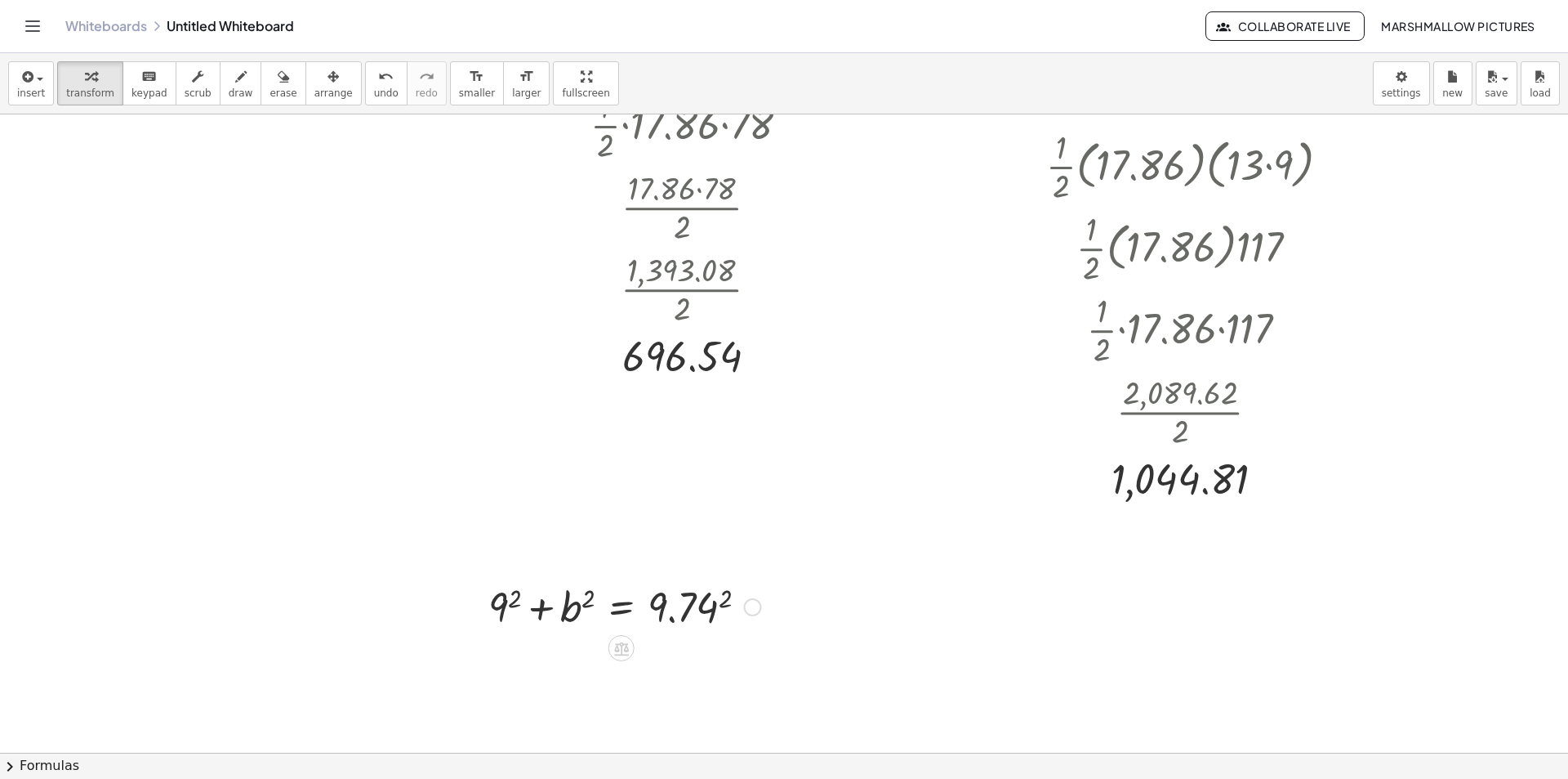
click at [729, 601] on div at bounding box center [624, 606] width 288 height 56
click at [517, 606] on div at bounding box center [651, 606] width 342 height 56
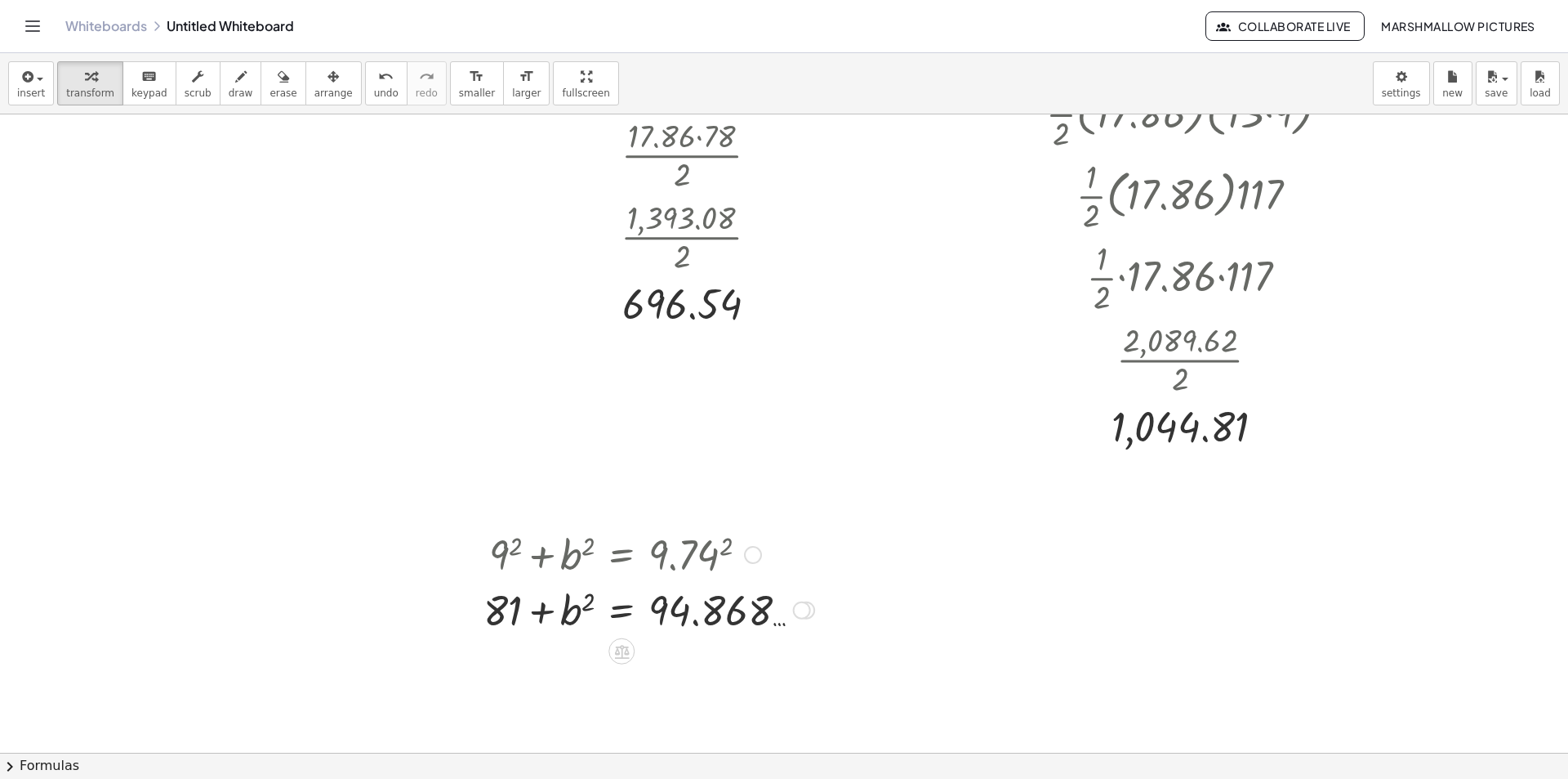
scroll to position [3284, 73]
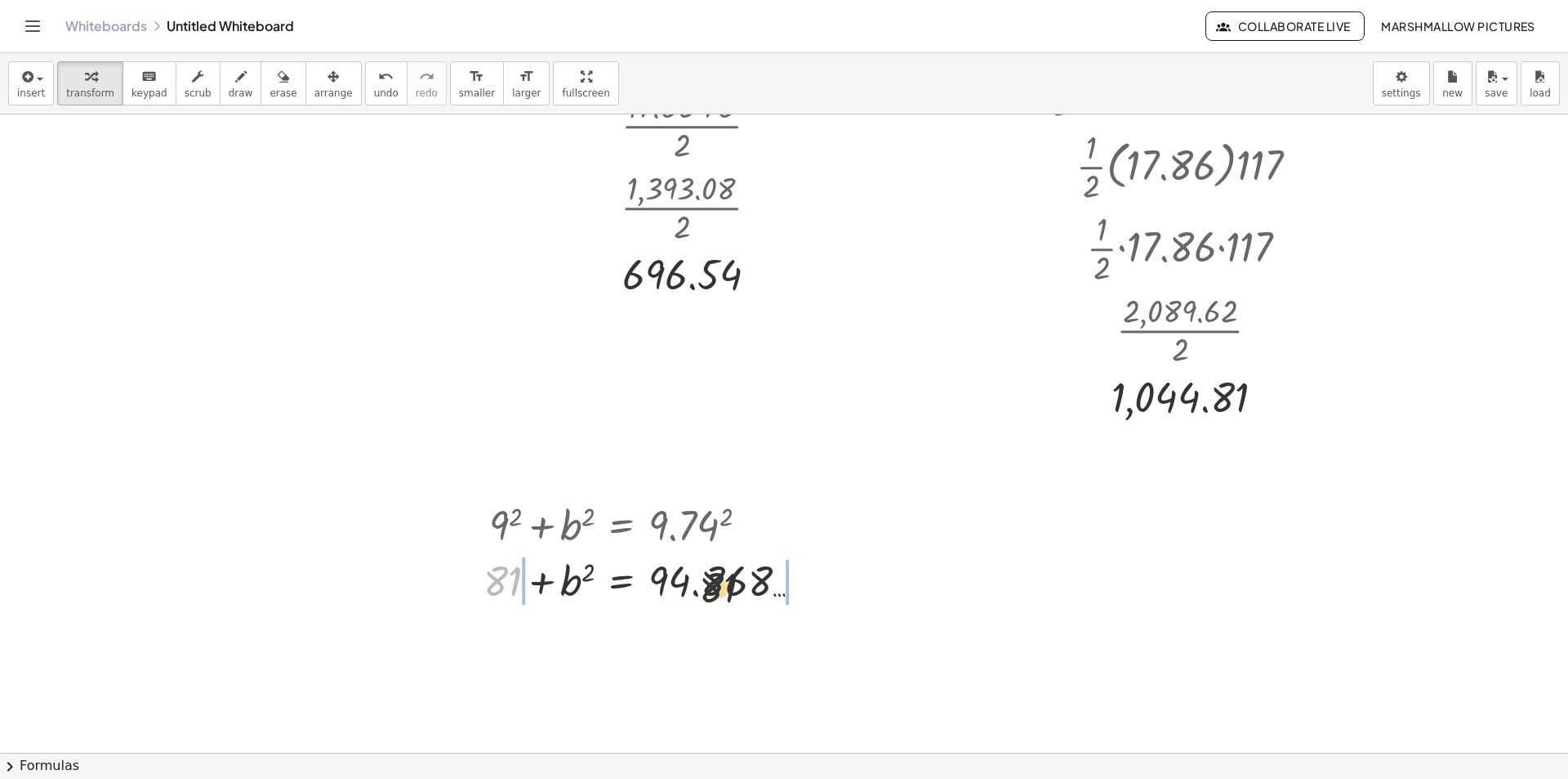
drag, startPoint x: 508, startPoint y: 579, endPoint x: 781, endPoint y: 585, distance: 273.1
click at [781, 585] on div at bounding box center [649, 579] width 347 height 56
click at [814, 580] on div at bounding box center [648, 579] width 501 height 56
click at [456, 579] on div at bounding box center [610, 579] width 424 height 56
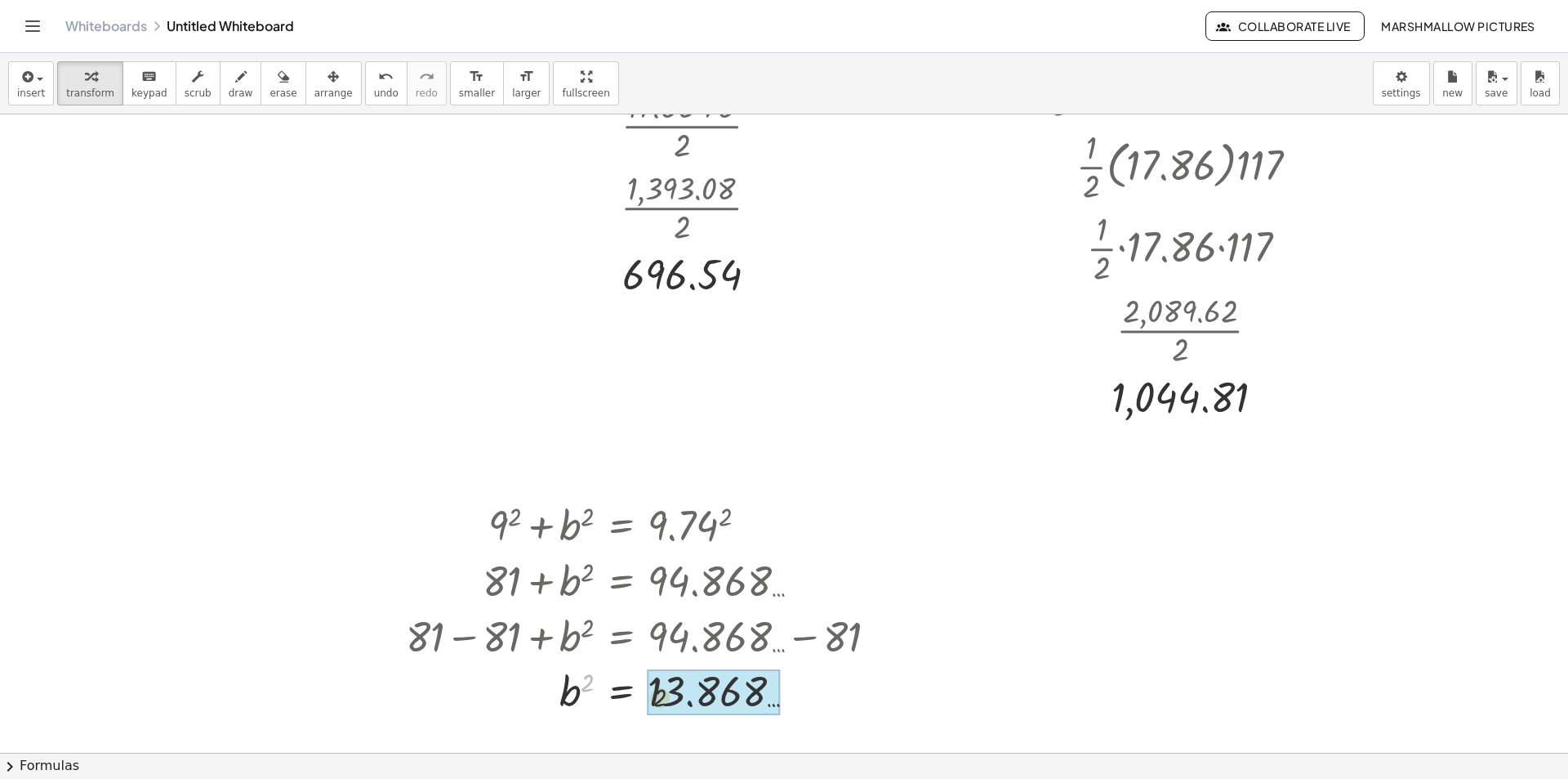
drag, startPoint x: 588, startPoint y: 676, endPoint x: 647, endPoint y: 692, distance: 61.1
click at [743, 688] on div at bounding box center [648, 691] width 501 height 59
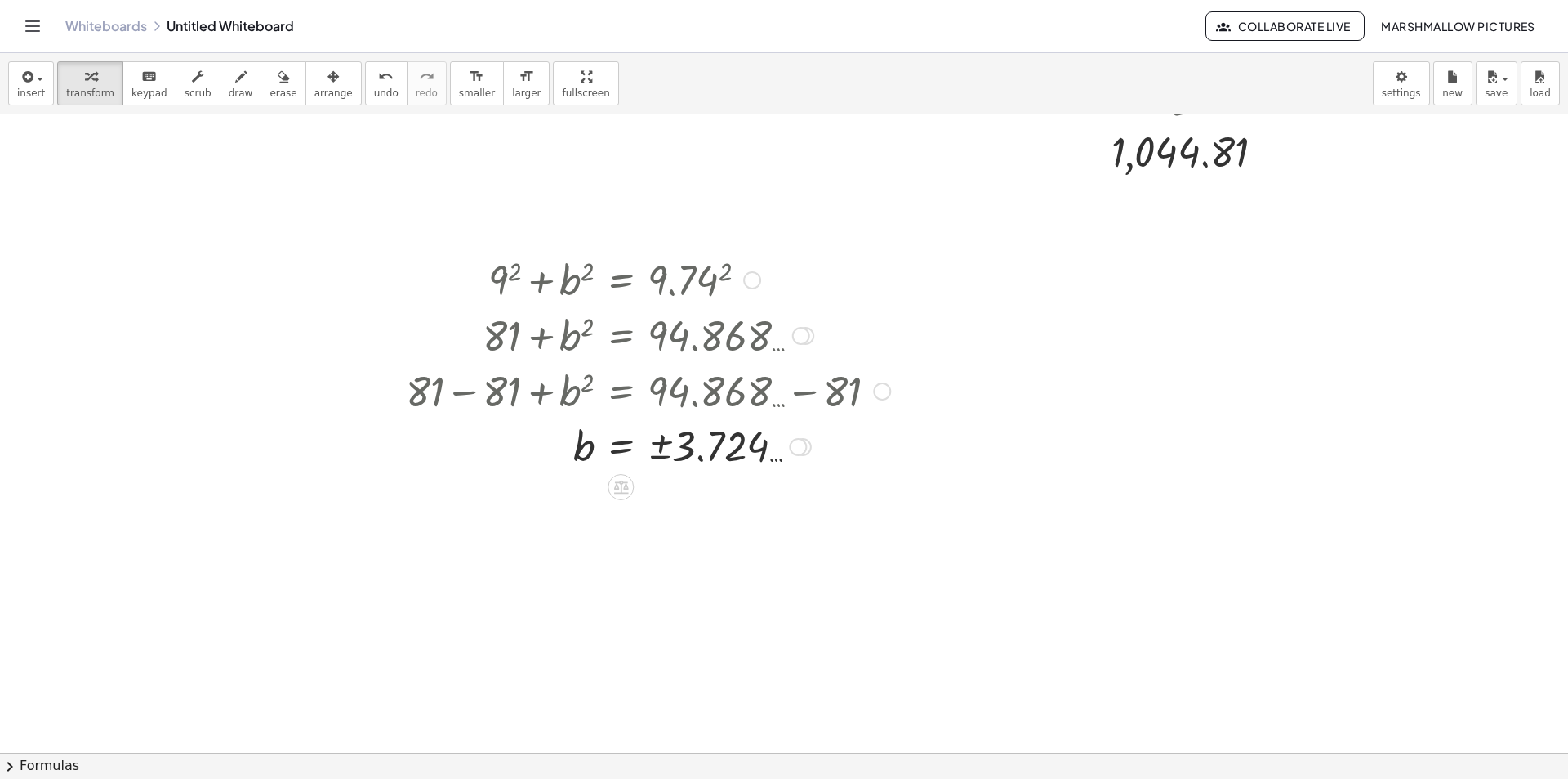
click at [797, 450] on div at bounding box center [798, 447] width 18 height 18
click at [843, 409] on span "Transform line" at bounding box center [868, 409] width 72 height 13
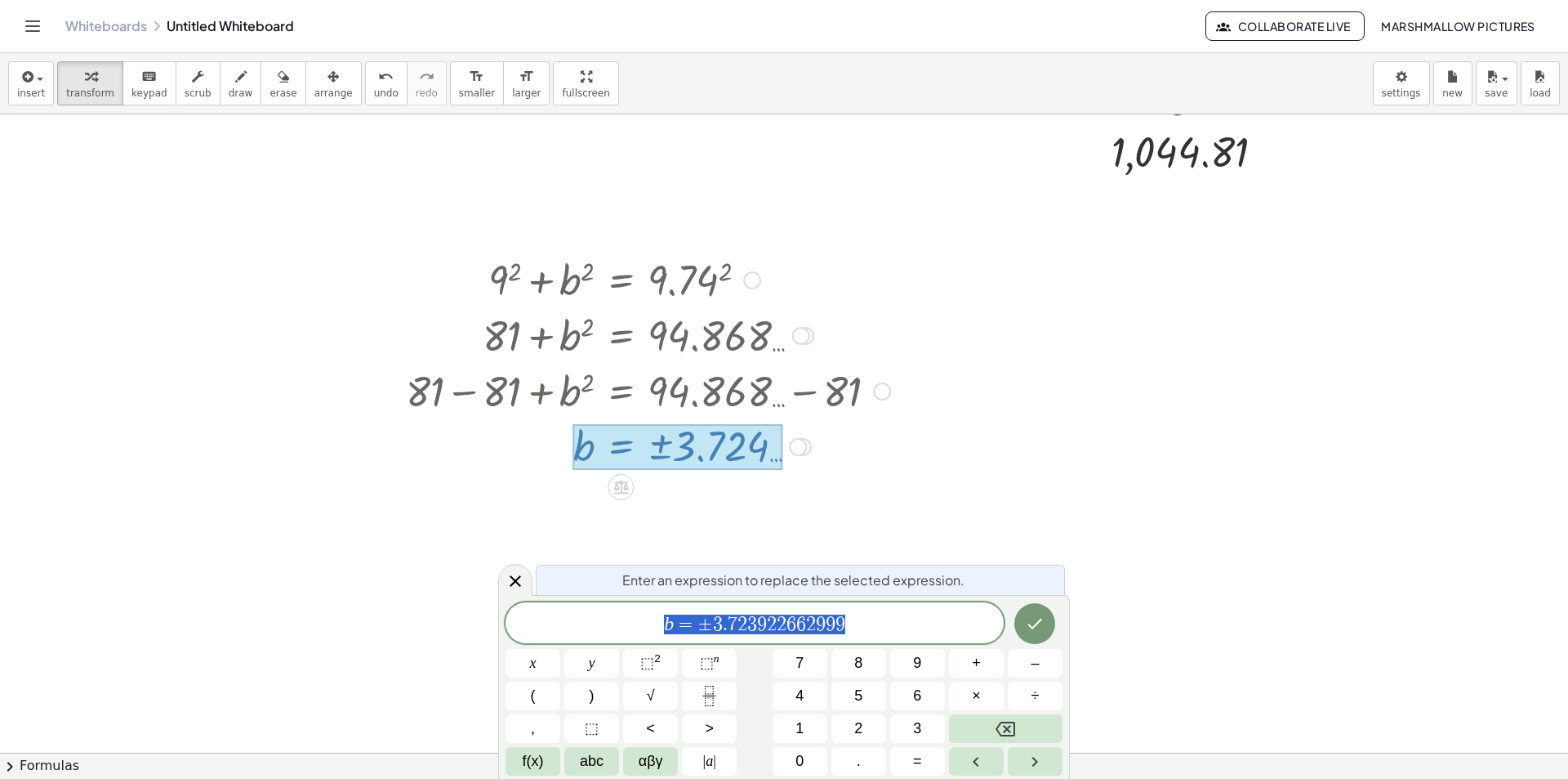
click at [773, 608] on div "b = ± 3 . 7 2 3 9 2 2 6 6 2 9 9 9" at bounding box center [754, 622] width 498 height 41
drag, startPoint x: 712, startPoint y: 624, endPoint x: 923, endPoint y: 608, distance: 211.6
click at [526, 578] on div at bounding box center [515, 579] width 34 height 32
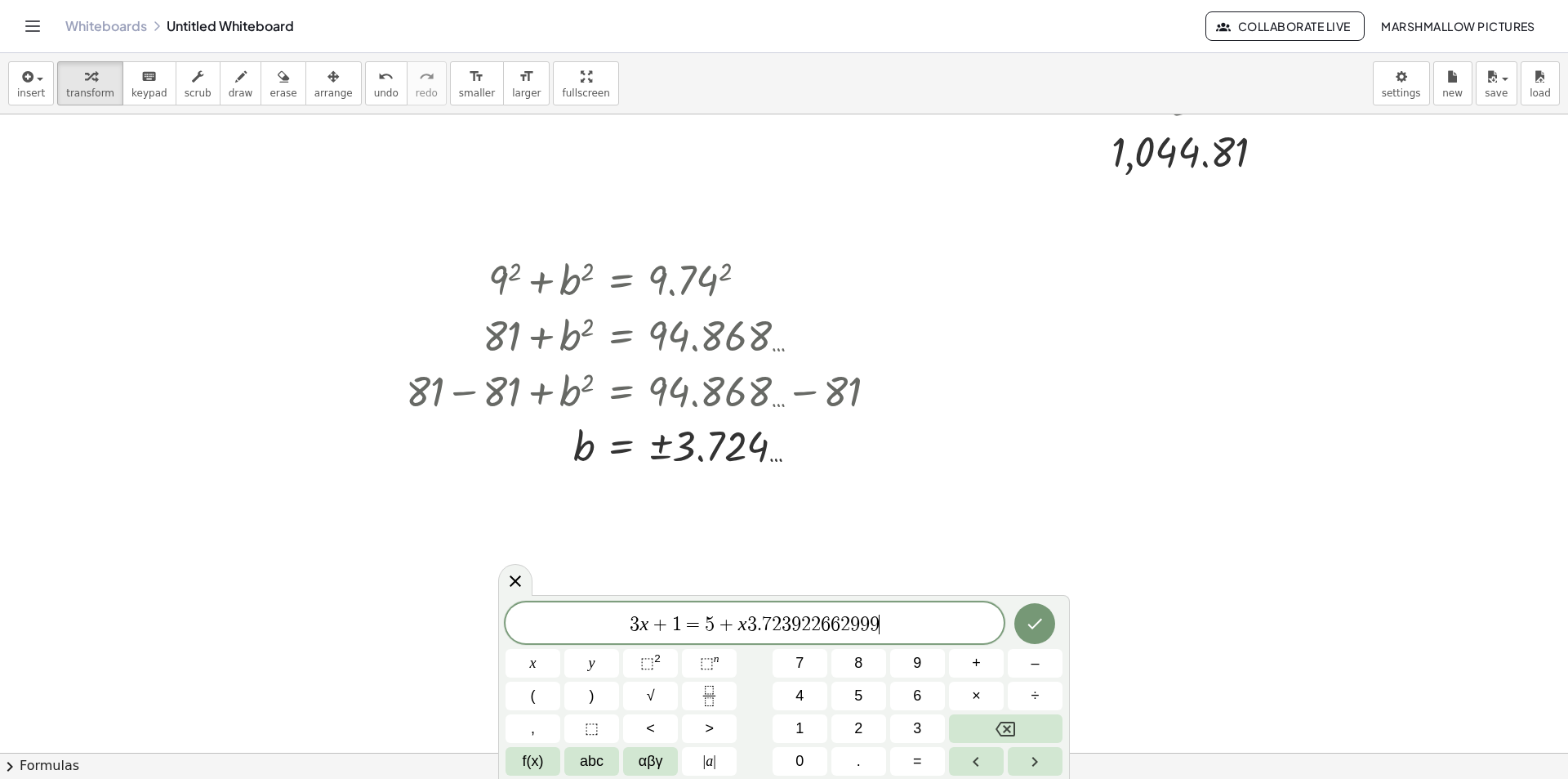
drag, startPoint x: 879, startPoint y: 613, endPoint x: 0, endPoint y: 606, distance: 879.0
click at [0, 609] on body "Graspable Math Activities Whiteboards Classes Account v1.28.3 | Privacy policy …" at bounding box center [784, 390] width 1568 height 779
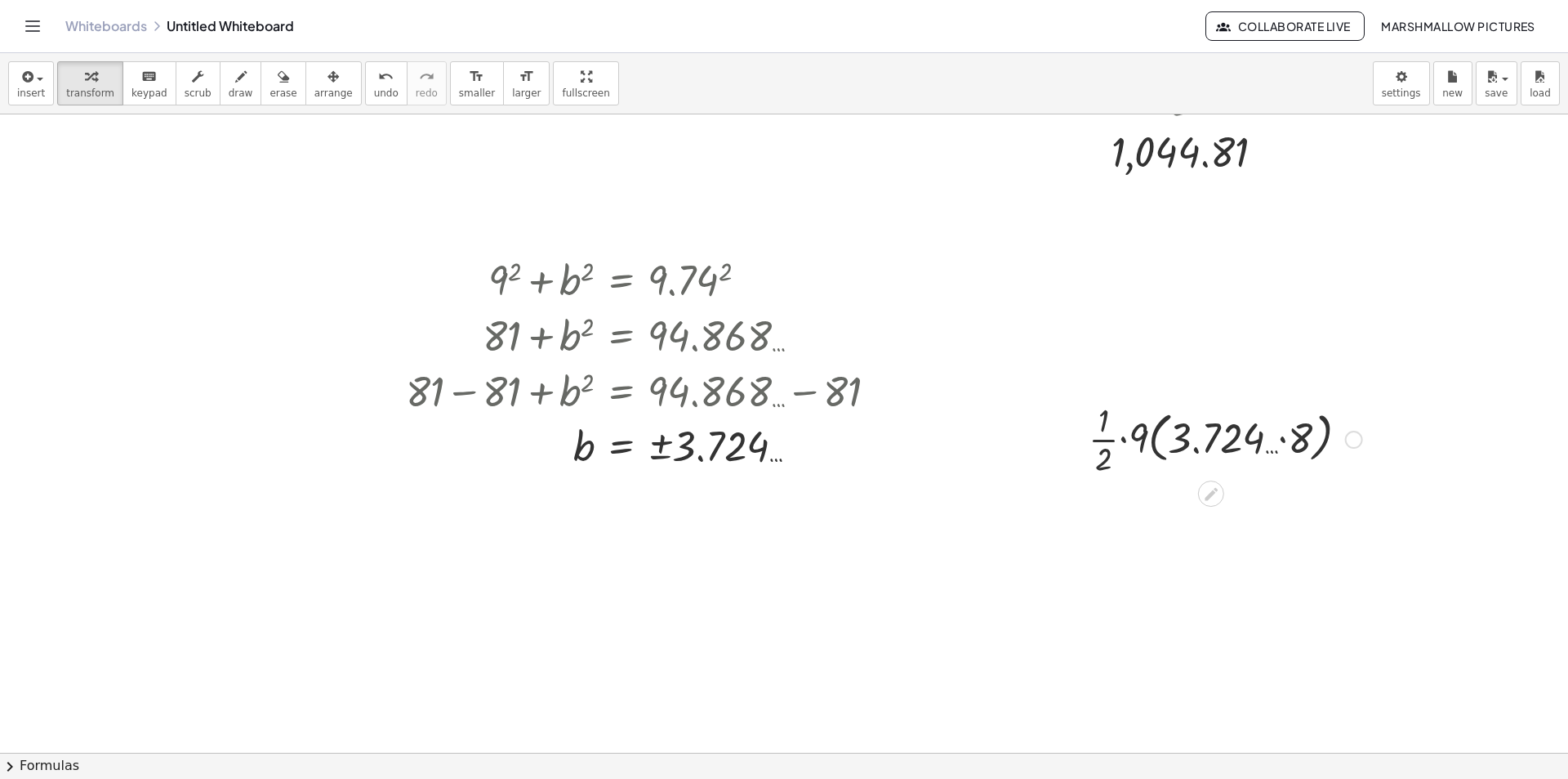
click at [1155, 437] on div at bounding box center [1225, 438] width 290 height 82
drag, startPoint x: 1288, startPoint y: 439, endPoint x: 1318, endPoint y: 560, distance: 124.7
click at [1212, 439] on div "· · 1 · 2 · 9 · ( · 3.724 … · 8 ) · · 1 · 2 · 9 · 3.724 … · 8" at bounding box center [1212, 439] width 0 height 0
drag, startPoint x: 1189, startPoint y: 513, endPoint x: 1187, endPoint y: 523, distance: 10.2
click at [1188, 513] on div at bounding box center [1225, 519] width 290 height 82
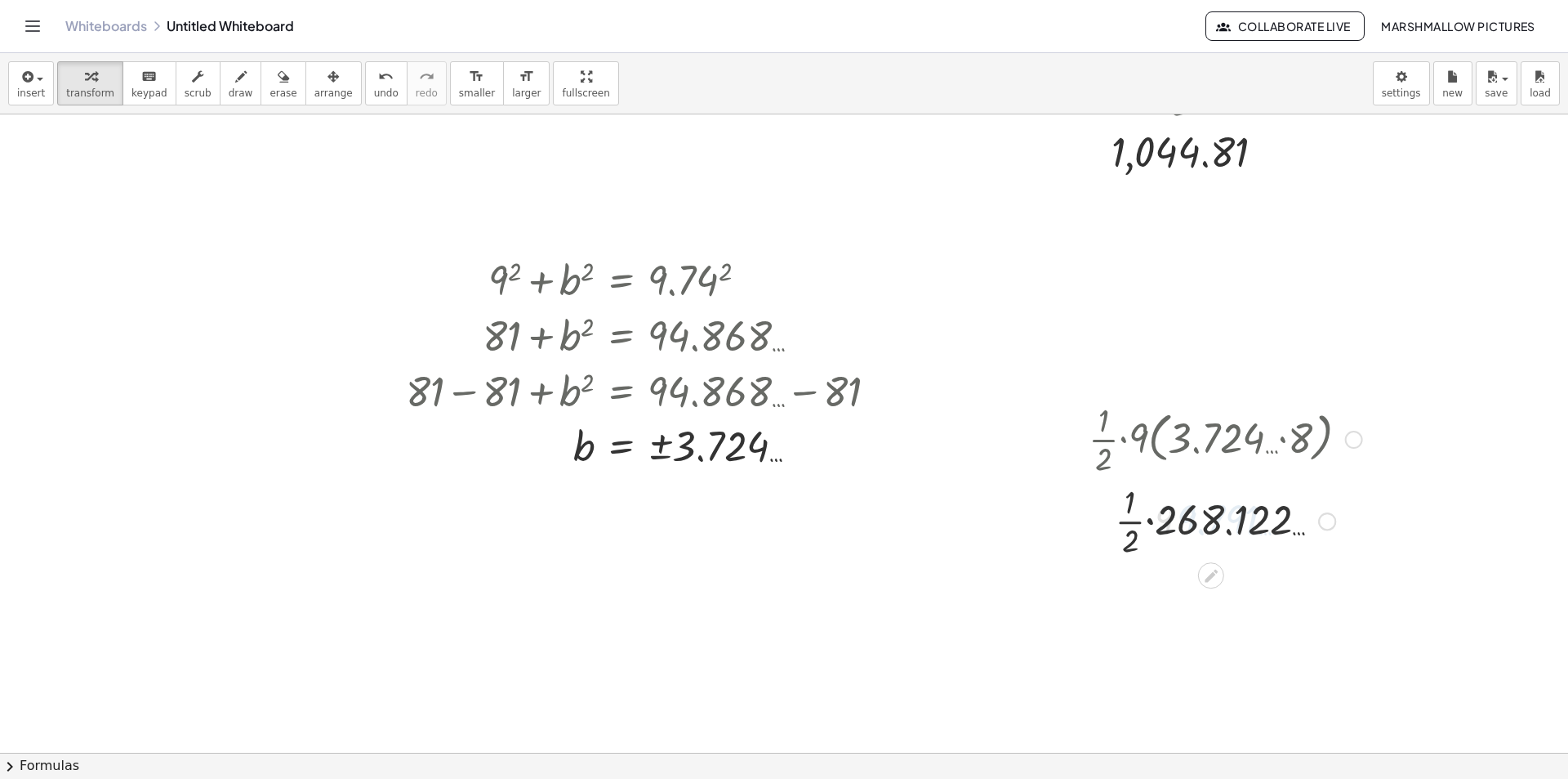
click at [1157, 520] on div at bounding box center [1225, 519] width 290 height 82
click at [1173, 604] on div at bounding box center [1225, 601] width 290 height 82
click at [1345, 436] on div at bounding box center [1354, 439] width 18 height 18
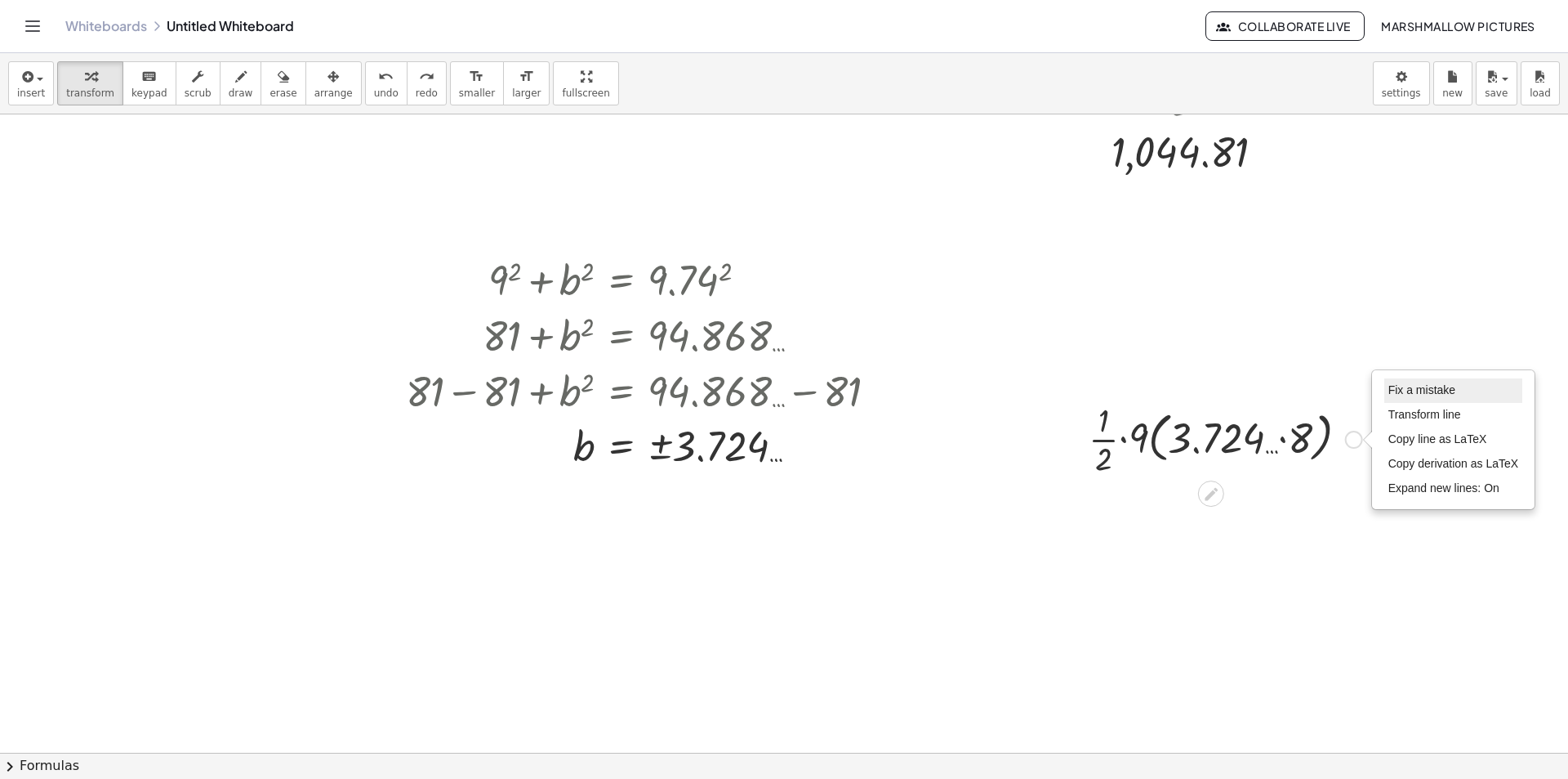
click at [1402, 387] on span "Fix a mistake" at bounding box center [1422, 390] width 67 height 13
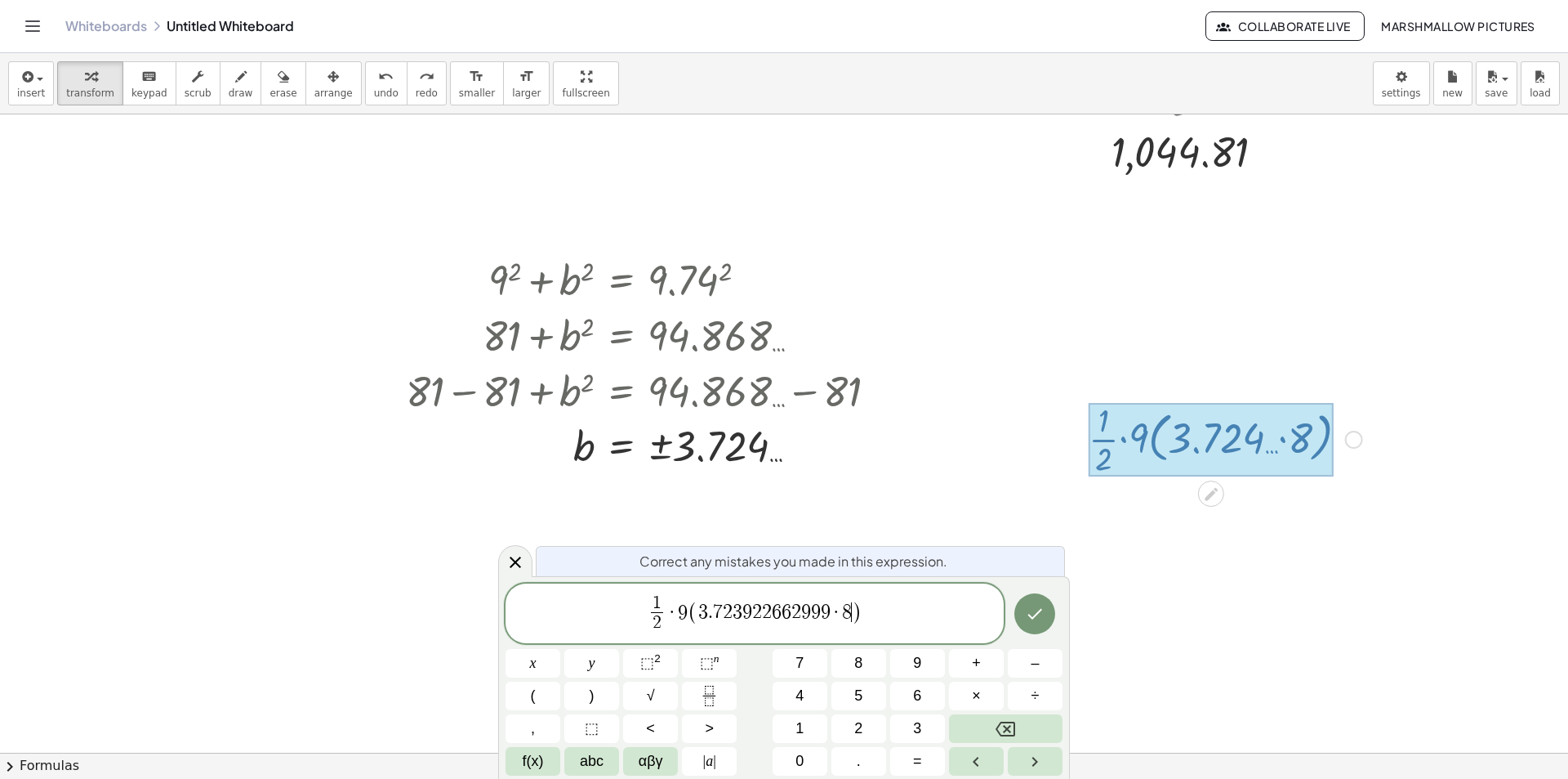
click at [852, 613] on span "( 3 . 7 2 3 9 2 2 6 6 2 9 9 9 · 8 ​ )" at bounding box center [774, 612] width 174 height 24
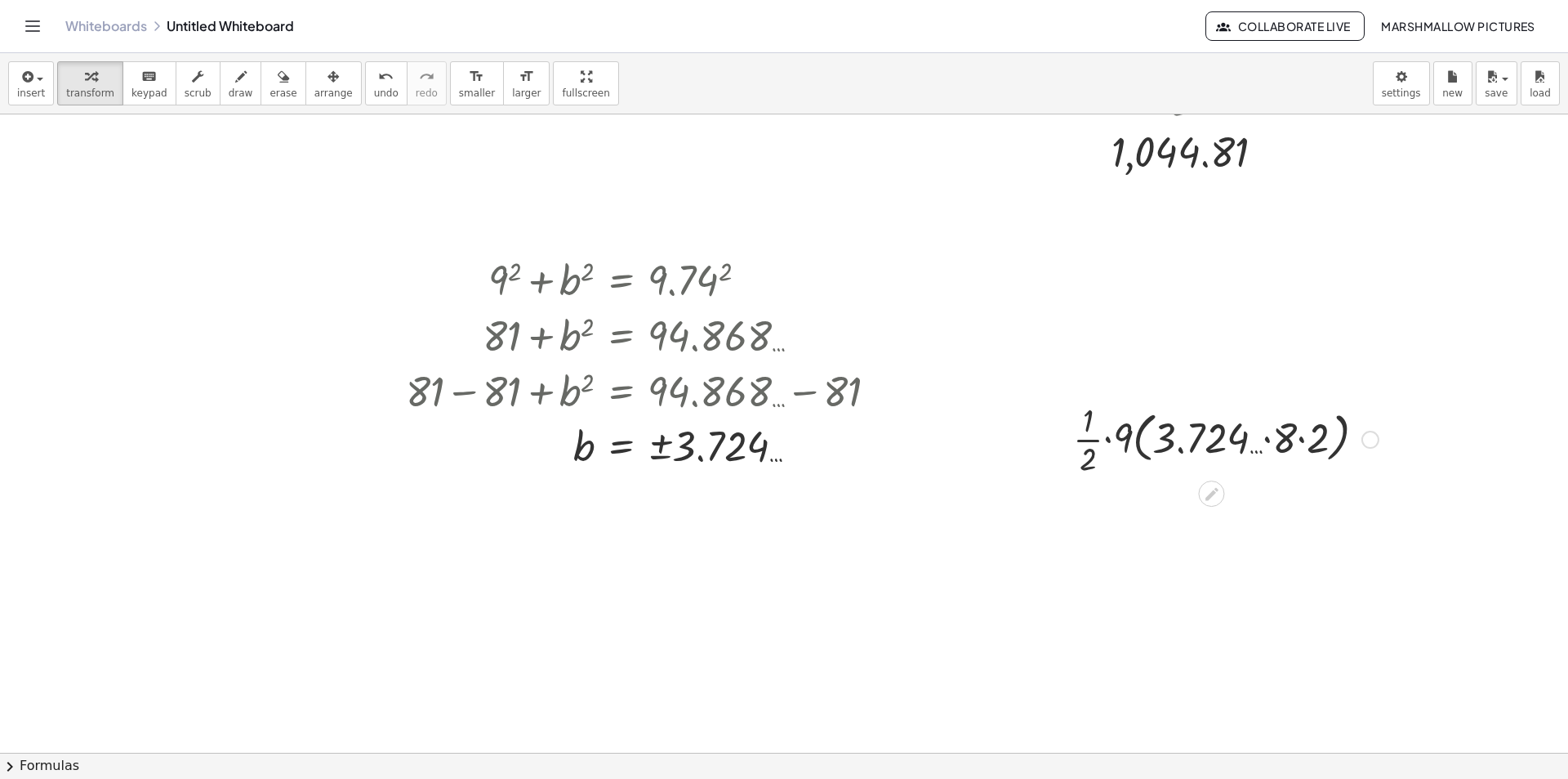
click at [1309, 443] on div at bounding box center [1226, 438] width 321 height 82
click at [1220, 428] on div at bounding box center [1226, 438] width 302 height 82
click at [1280, 523] on div at bounding box center [1226, 519] width 321 height 82
click at [1179, 518] on div at bounding box center [1226, 519] width 321 height 82
click at [1151, 520] on div at bounding box center [1226, 519] width 321 height 82
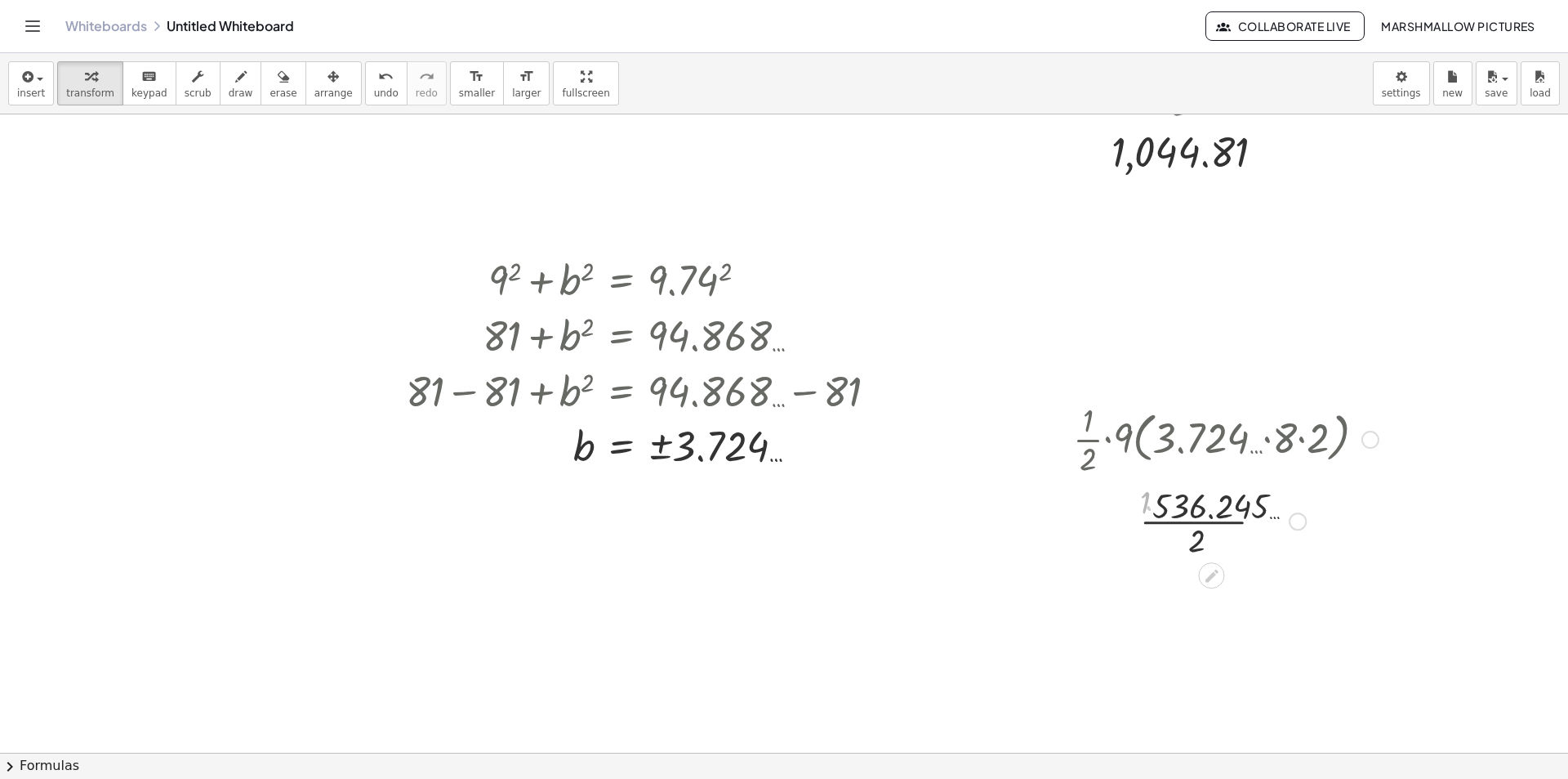
click at [1137, 525] on div at bounding box center [1226, 519] width 321 height 82
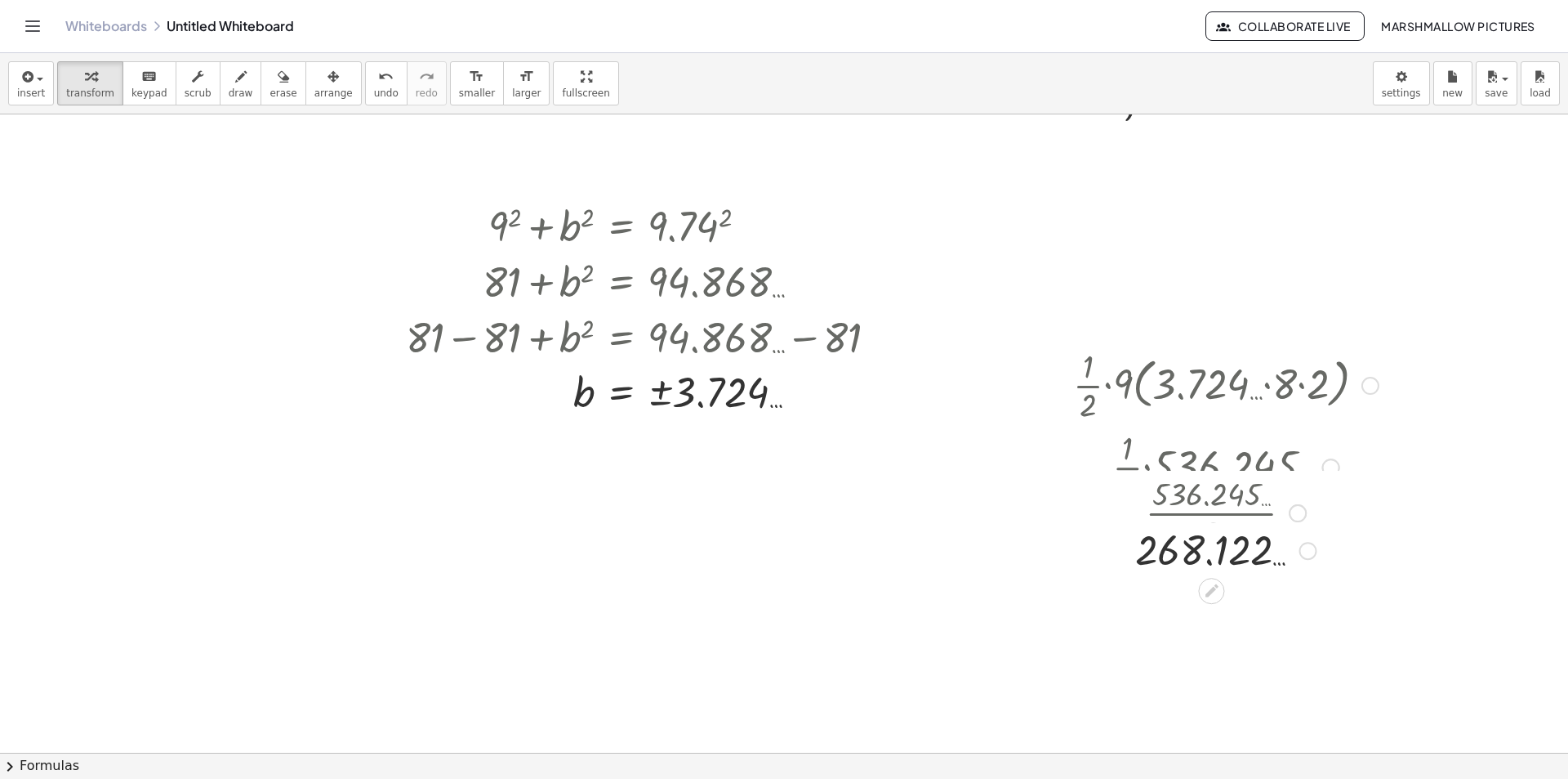
scroll to position [3693, 73]
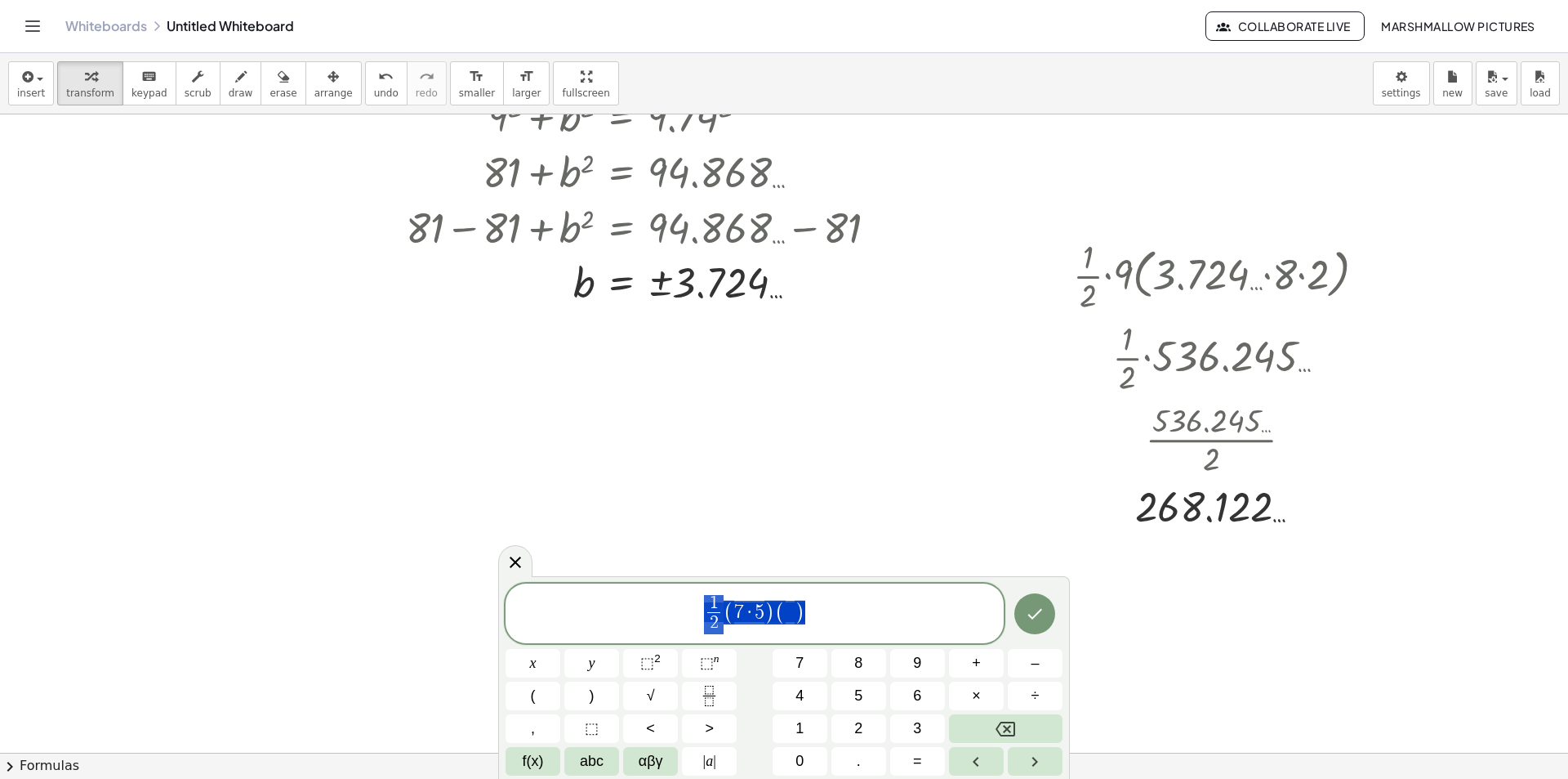
drag, startPoint x: 846, startPoint y: 599, endPoint x: 602, endPoint y: 583, distance: 244.5
click at [602, 583] on div "**********" at bounding box center [754, 613] width 498 height 60
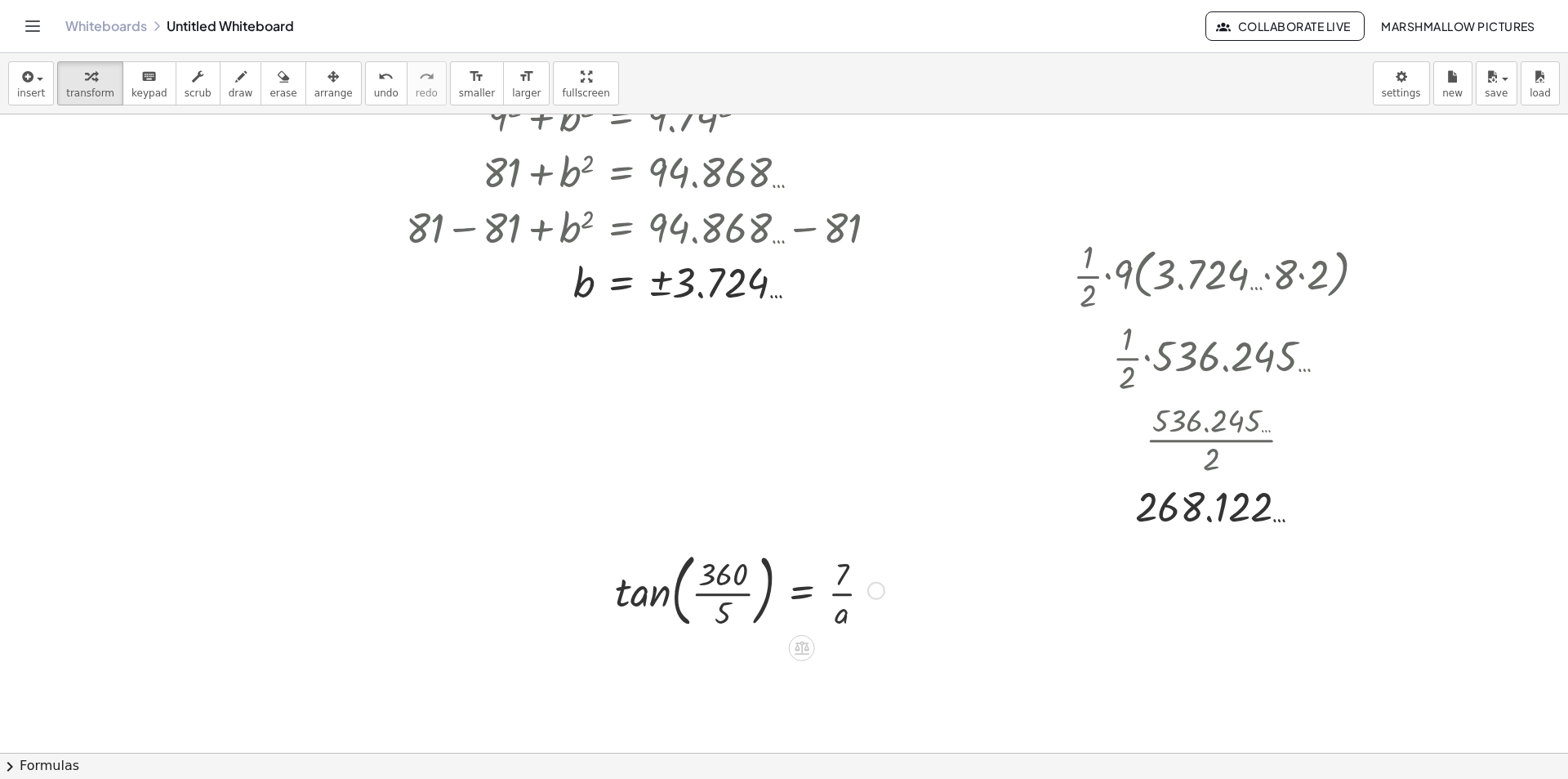
click at [731, 593] on div at bounding box center [750, 588] width 286 height 88
click at [639, 588] on div at bounding box center [760, 588] width 264 height 82
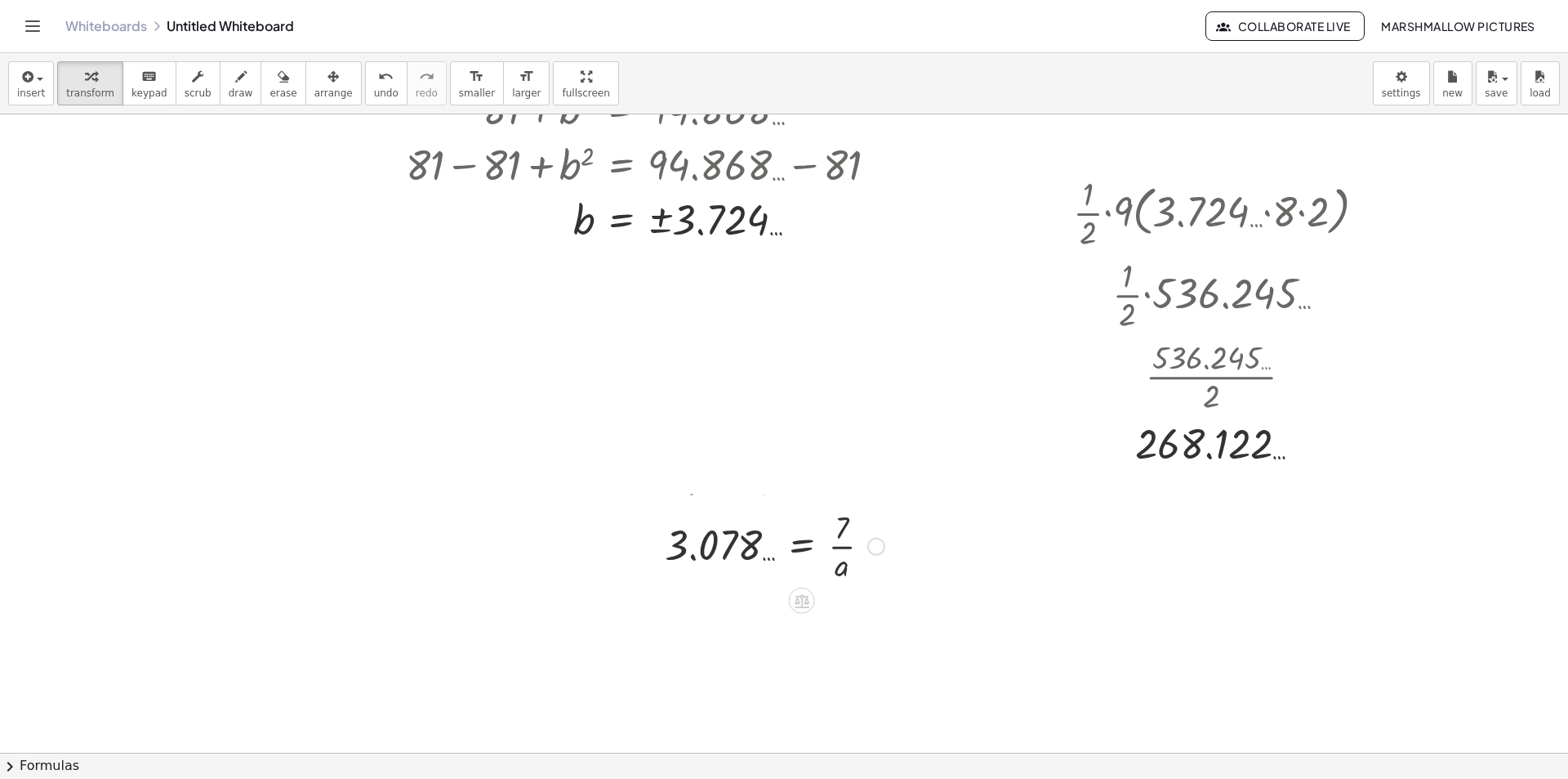
scroll to position [3841, 73]
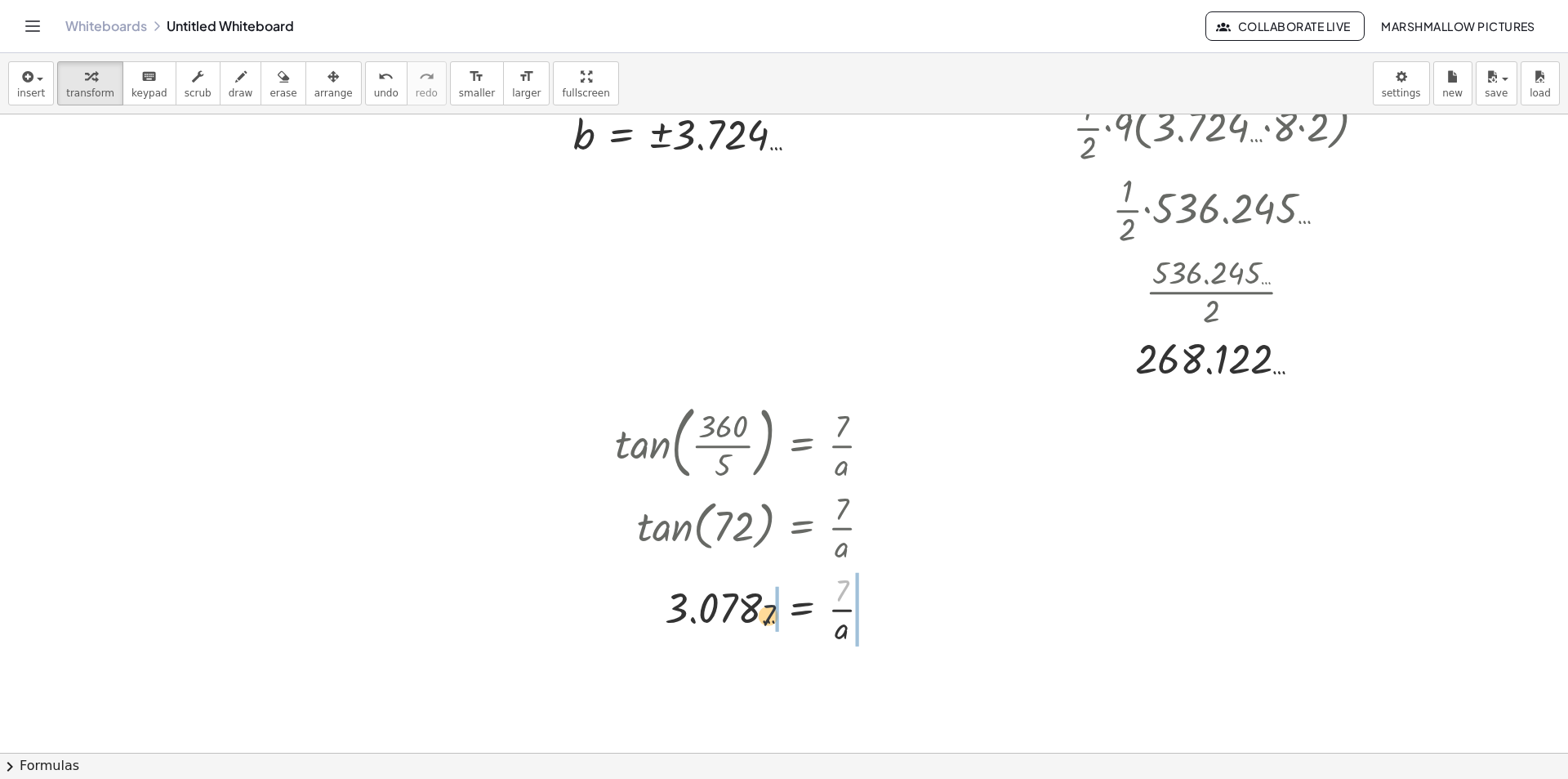
drag, startPoint x: 838, startPoint y: 586, endPoint x: 761, endPoint y: 611, distance: 81.0
click at [761, 611] on div at bounding box center [750, 608] width 286 height 82
click at [738, 610] on div at bounding box center [768, 608] width 322 height 82
click at [740, 688] on div at bounding box center [768, 689] width 322 height 82
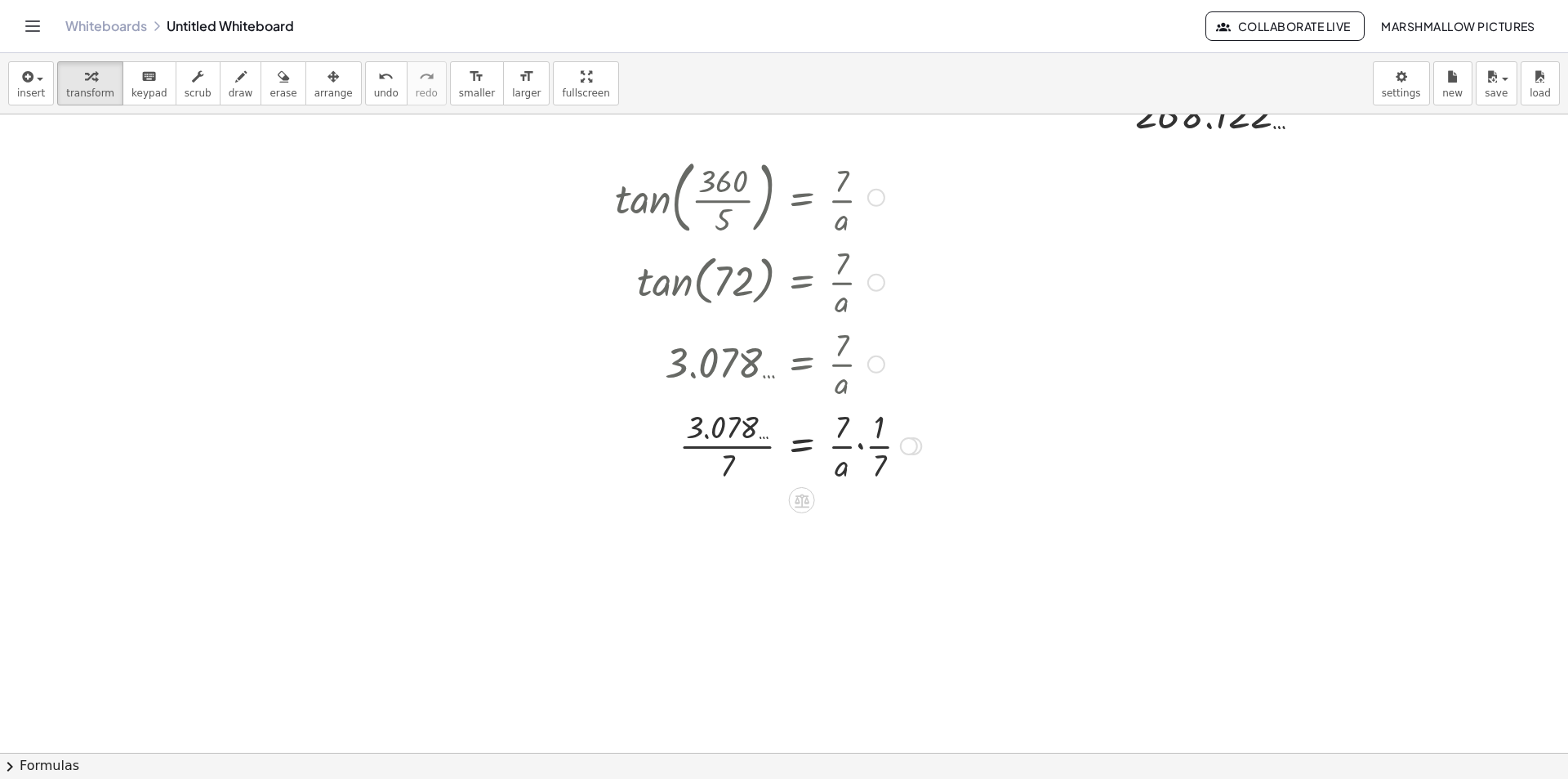
click at [748, 442] on div at bounding box center [768, 444] width 322 height 82
click at [858, 450] on div at bounding box center [768, 444] width 322 height 82
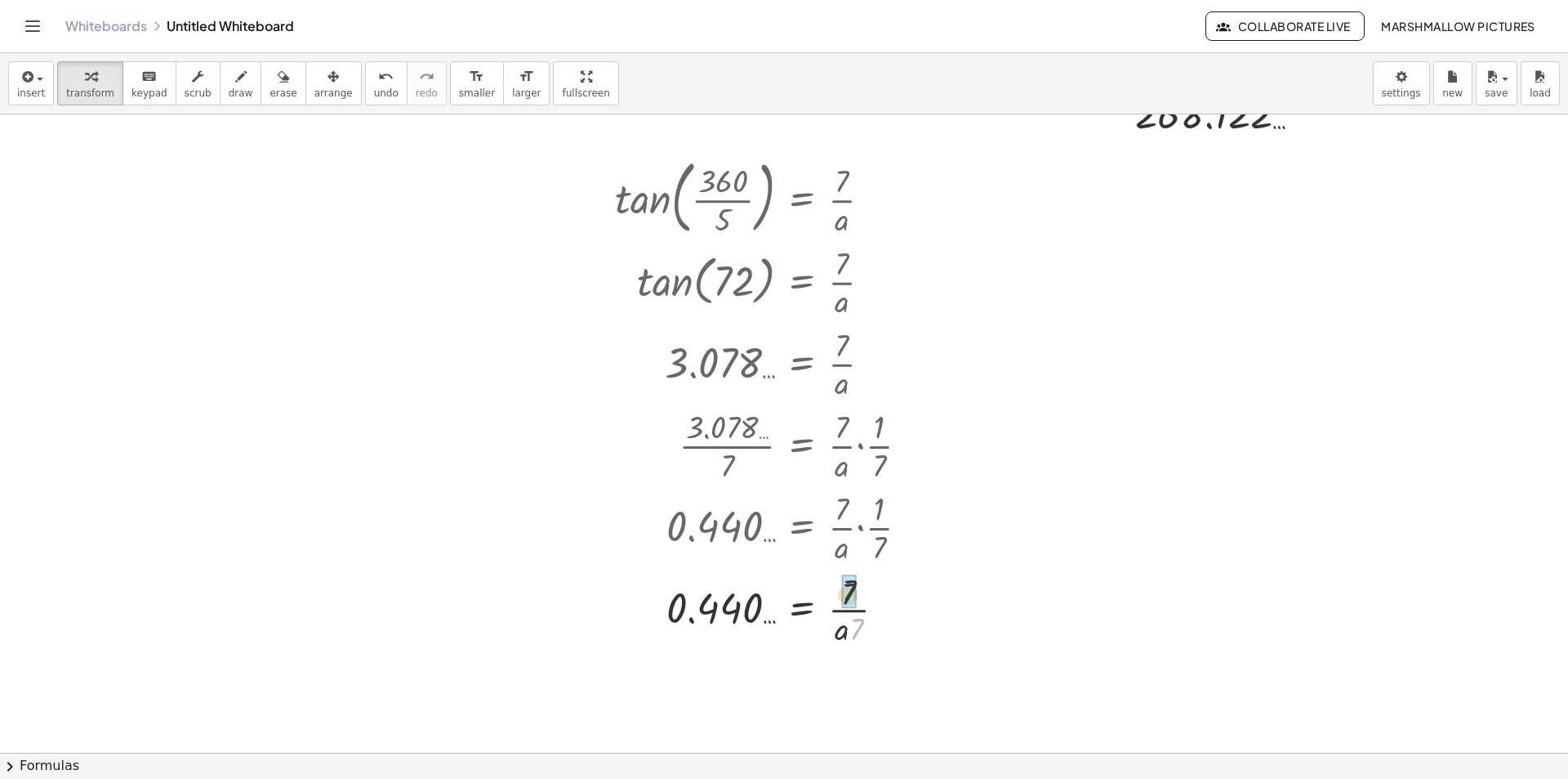
drag, startPoint x: 861, startPoint y: 629, endPoint x: 855, endPoint y: 607, distance: 22.8
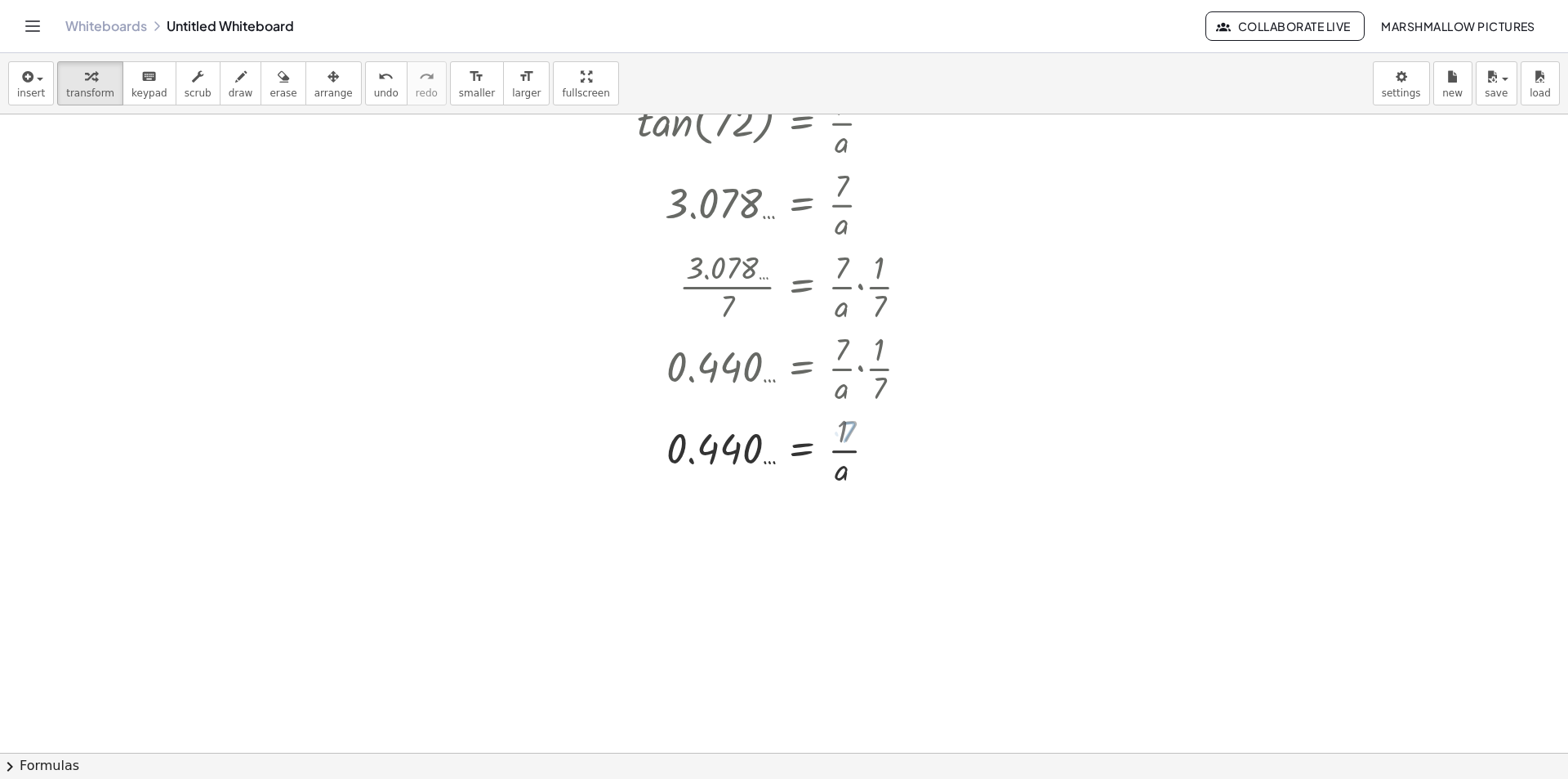
scroll to position [4250, 73]
click at [801, 485] on div at bounding box center [768, 444] width 322 height 82
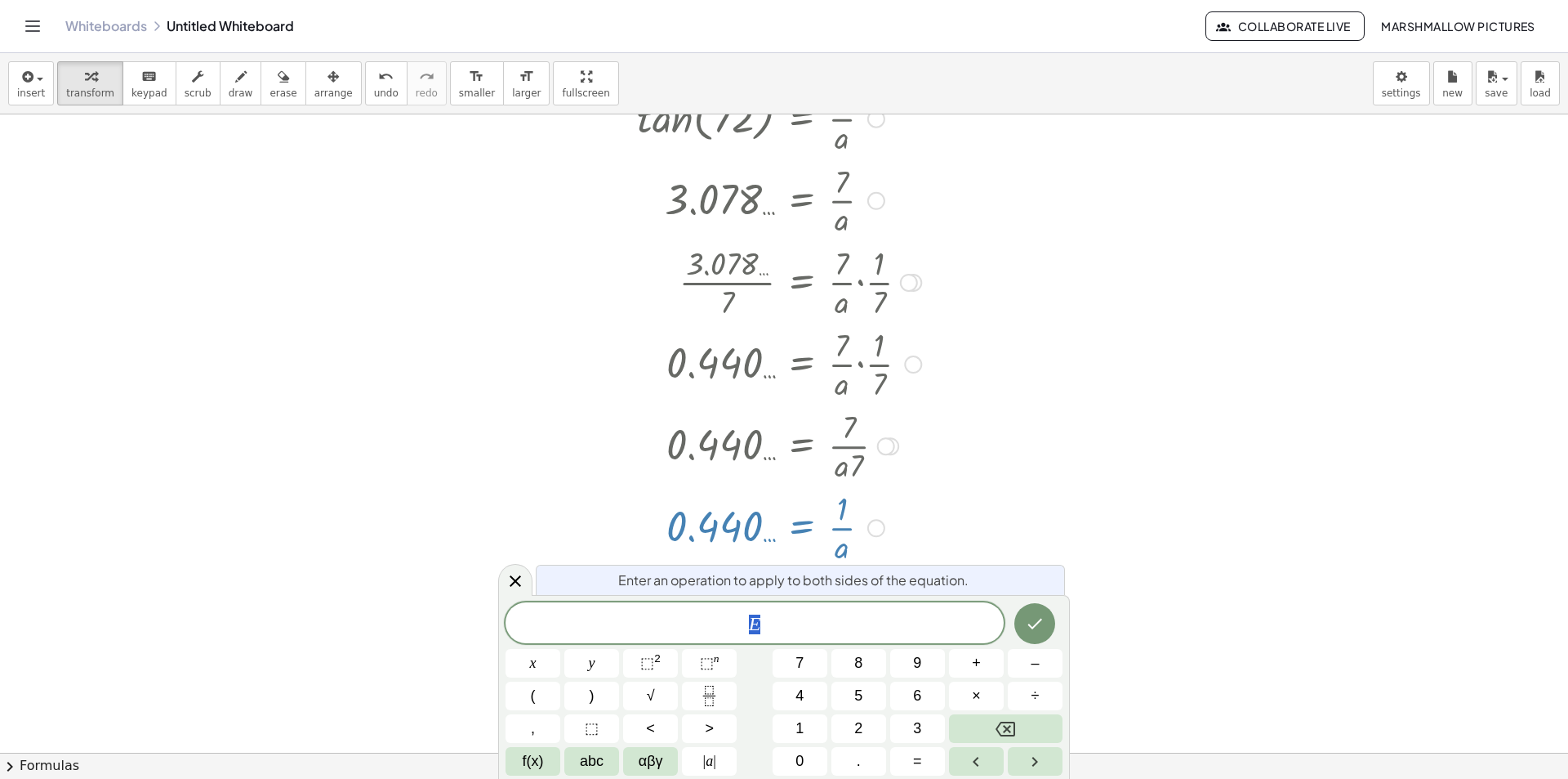
drag, startPoint x: 817, startPoint y: 613, endPoint x: 467, endPoint y: 583, distance: 351.3
click at [467, 583] on body "Graspable Math Activities Whiteboards Classes Account v1.28.3 | Privacy policy …" at bounding box center [784, 390] width 1568 height 779
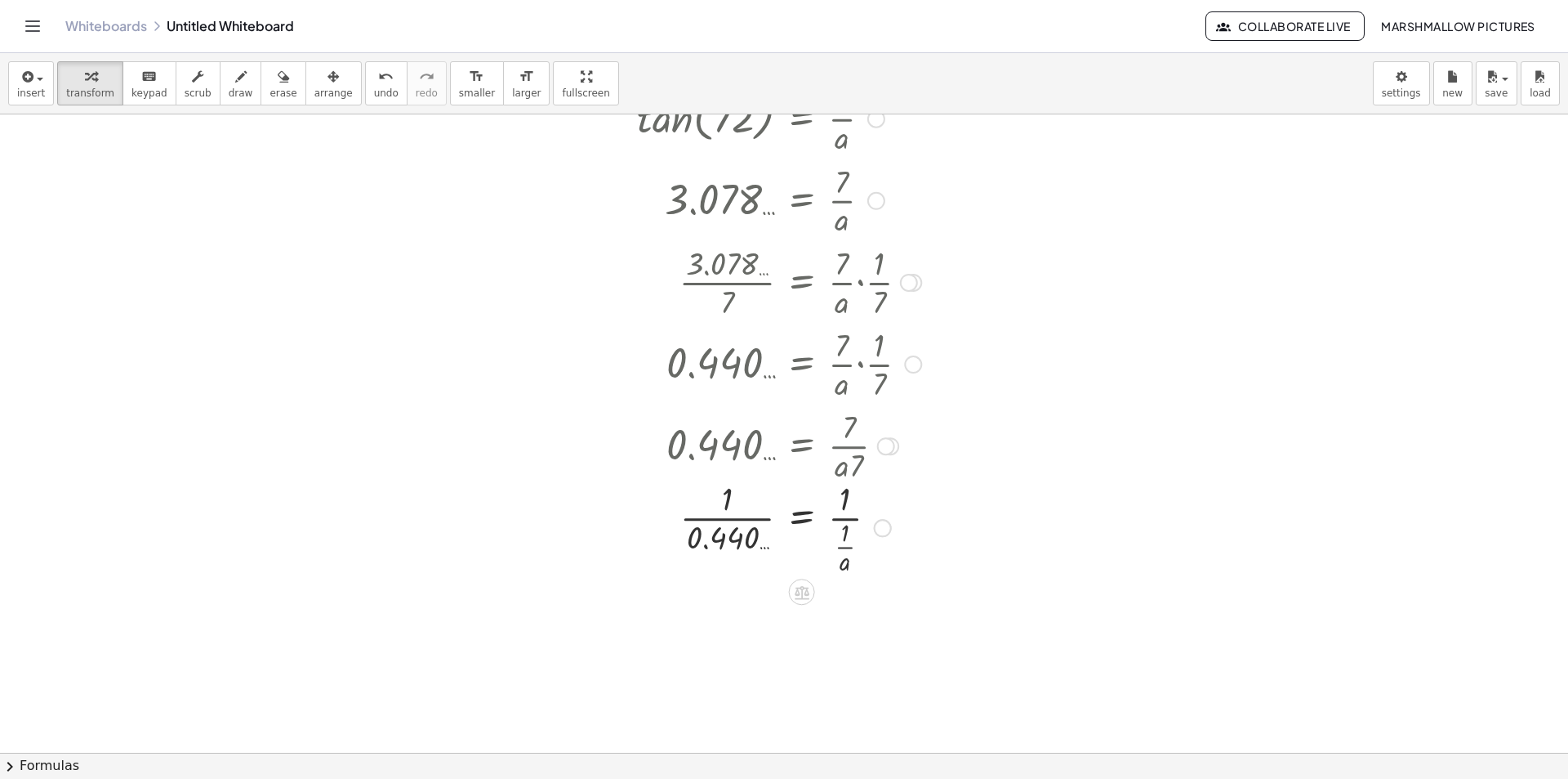
click at [738, 504] on div at bounding box center [768, 526] width 322 height 101
click at [740, 609] on div at bounding box center [768, 618] width 322 height 101
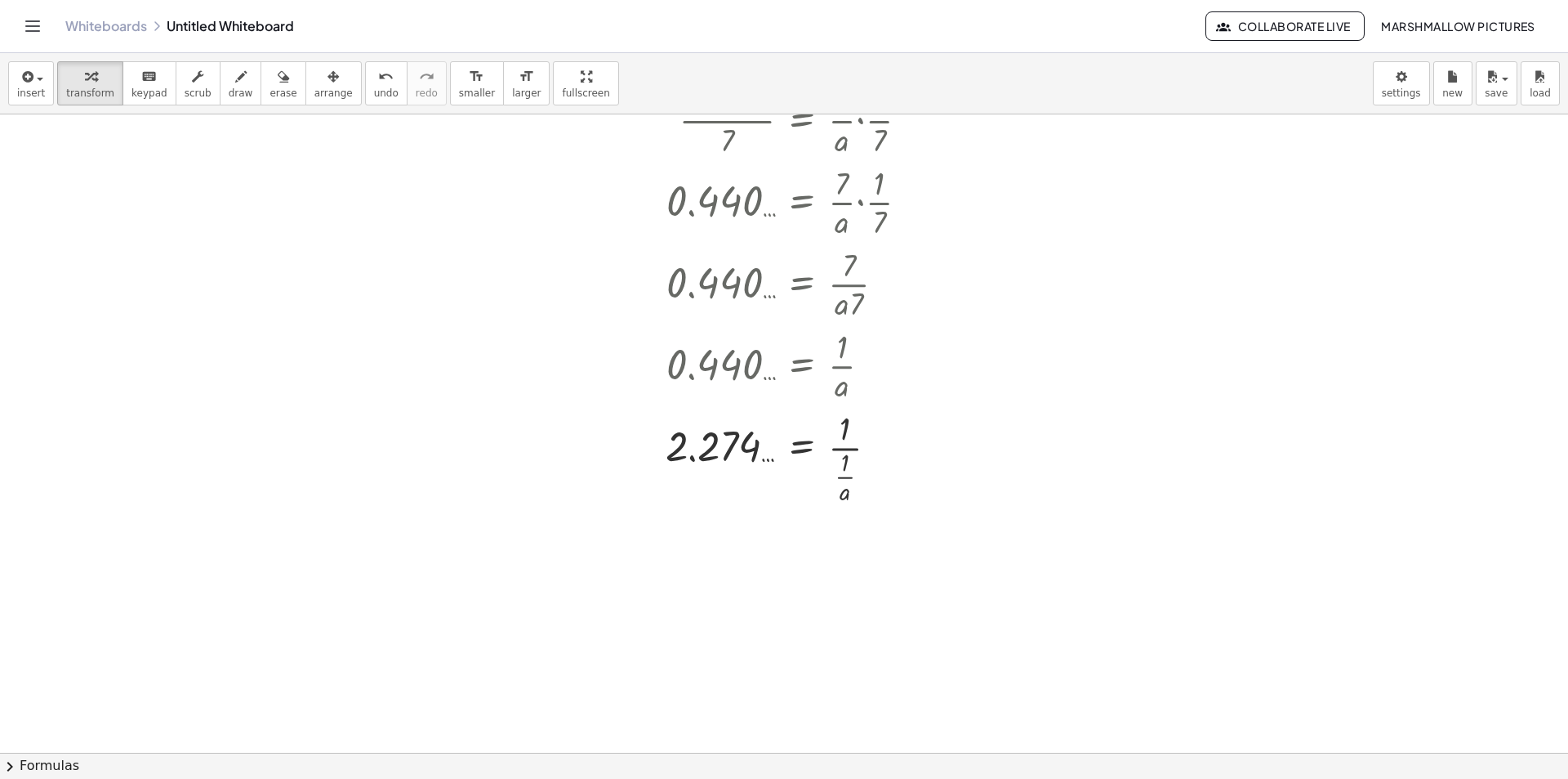
scroll to position [4413, 73]
drag, startPoint x: 852, startPoint y: 494, endPoint x: 850, endPoint y: 413, distance: 81.0
click at [850, 413] on div at bounding box center [768, 454] width 322 height 101
click at [861, 457] on div at bounding box center [768, 454] width 322 height 56
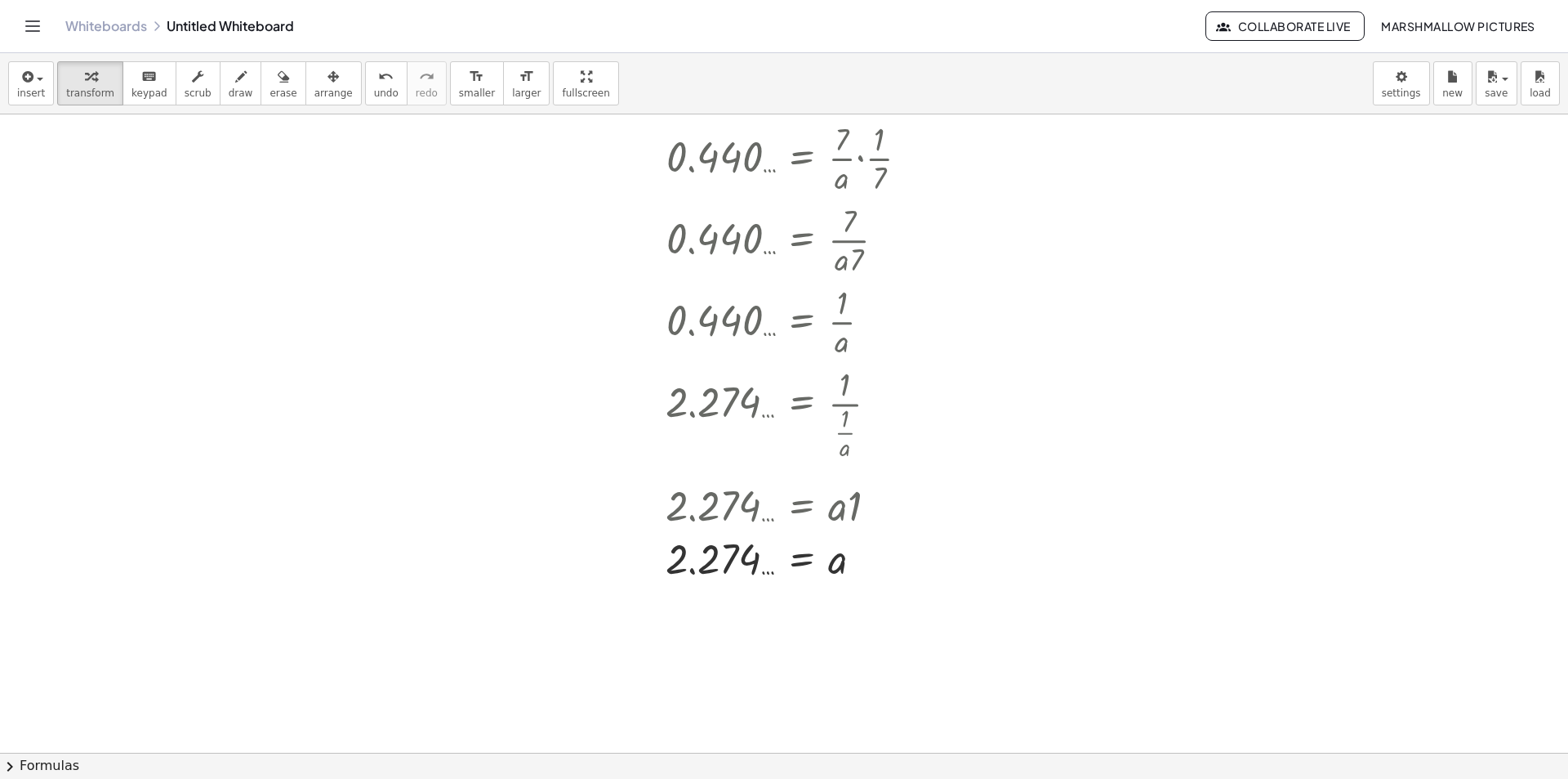
scroll to position [4479, 73]
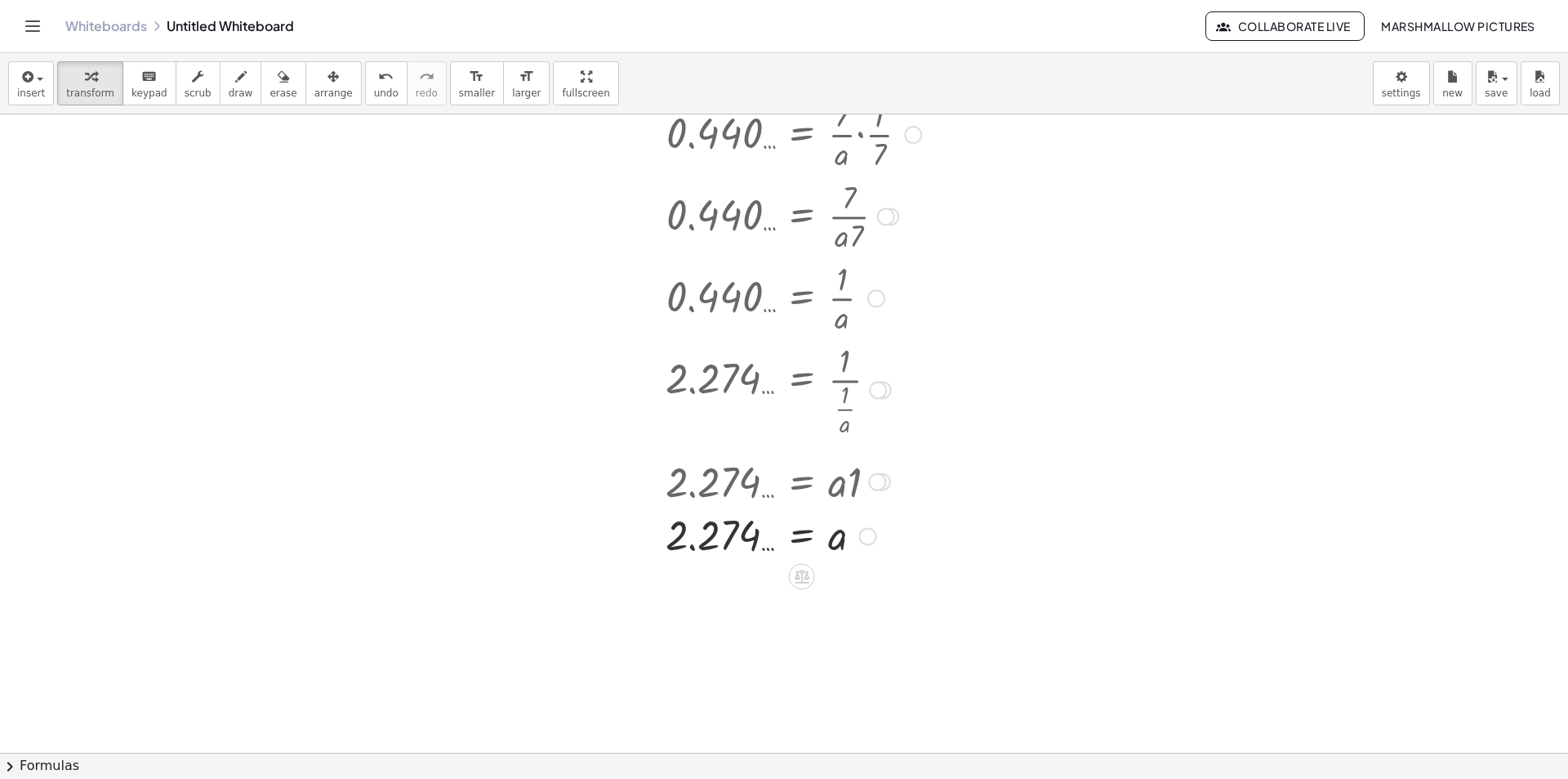
click at [862, 534] on div at bounding box center [868, 536] width 18 height 18
click at [929, 489] on li "Transform line" at bounding box center [967, 499] width 139 height 24
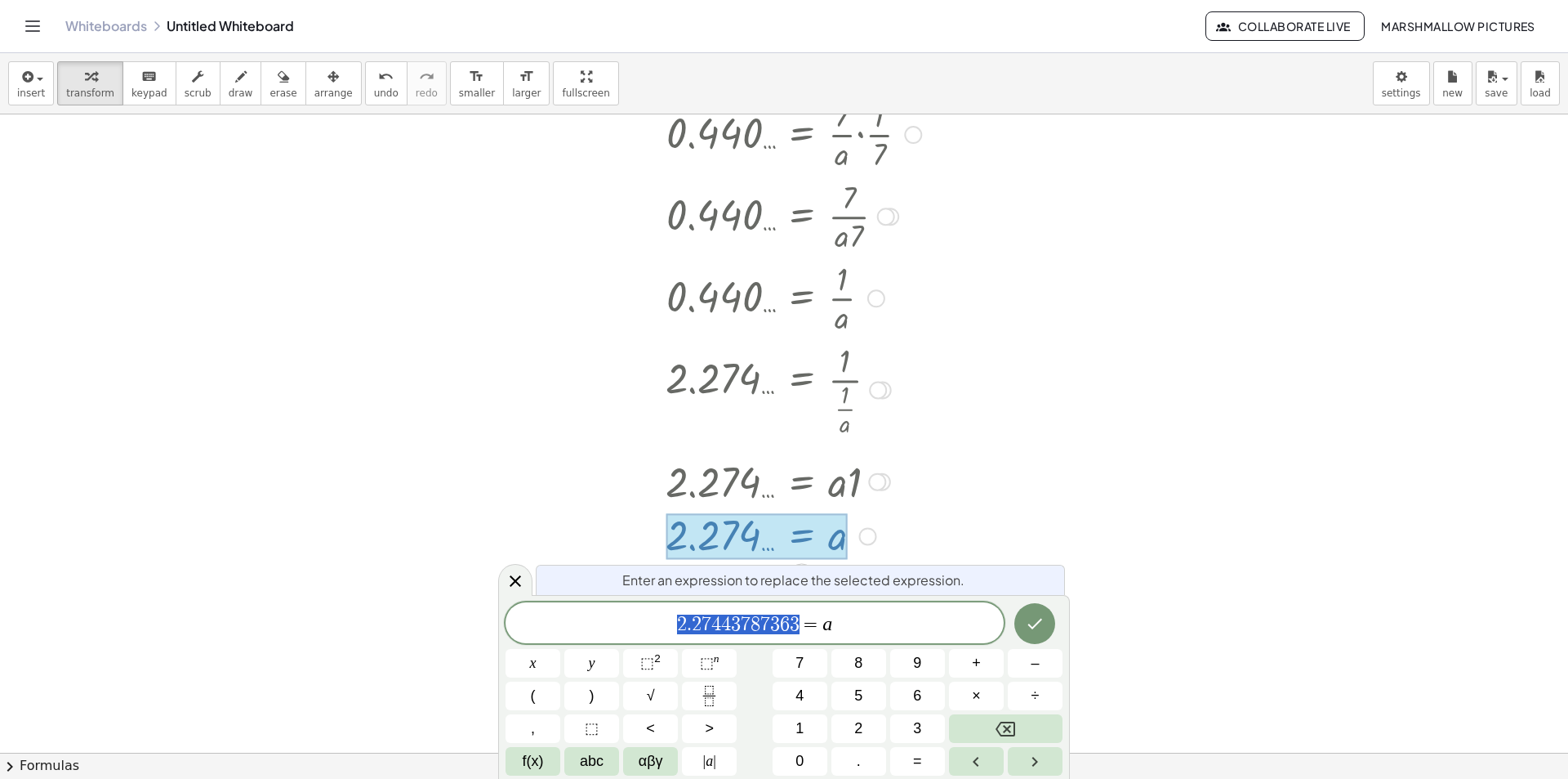
drag, startPoint x: 799, startPoint y: 619, endPoint x: 355, endPoint y: 566, distance: 447.2
drag, startPoint x: 507, startPoint y: 574, endPoint x: 603, endPoint y: 536, distance: 103.2
click at [508, 574] on icon at bounding box center [515, 580] width 20 height 20
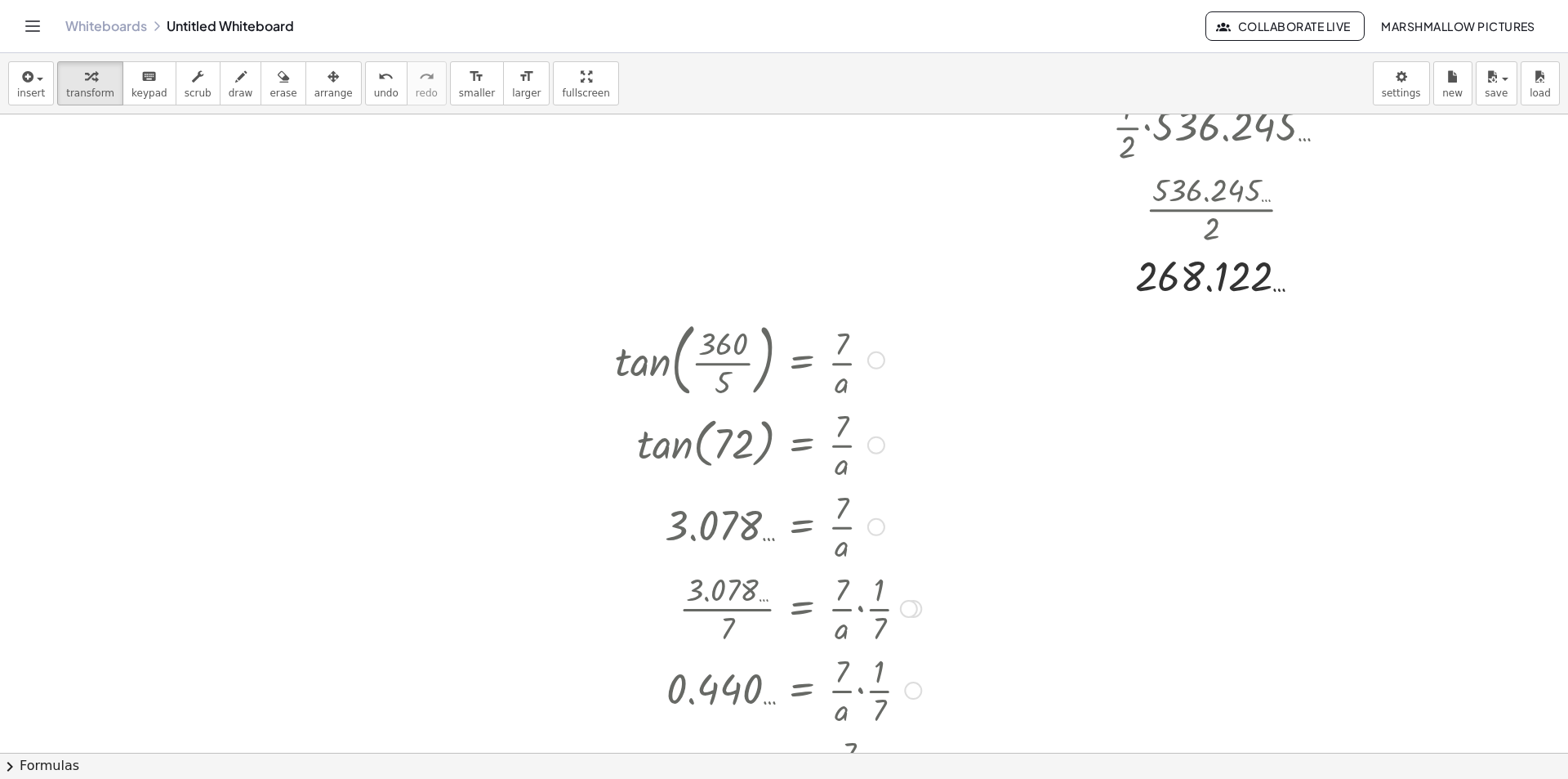
scroll to position [3825, 73]
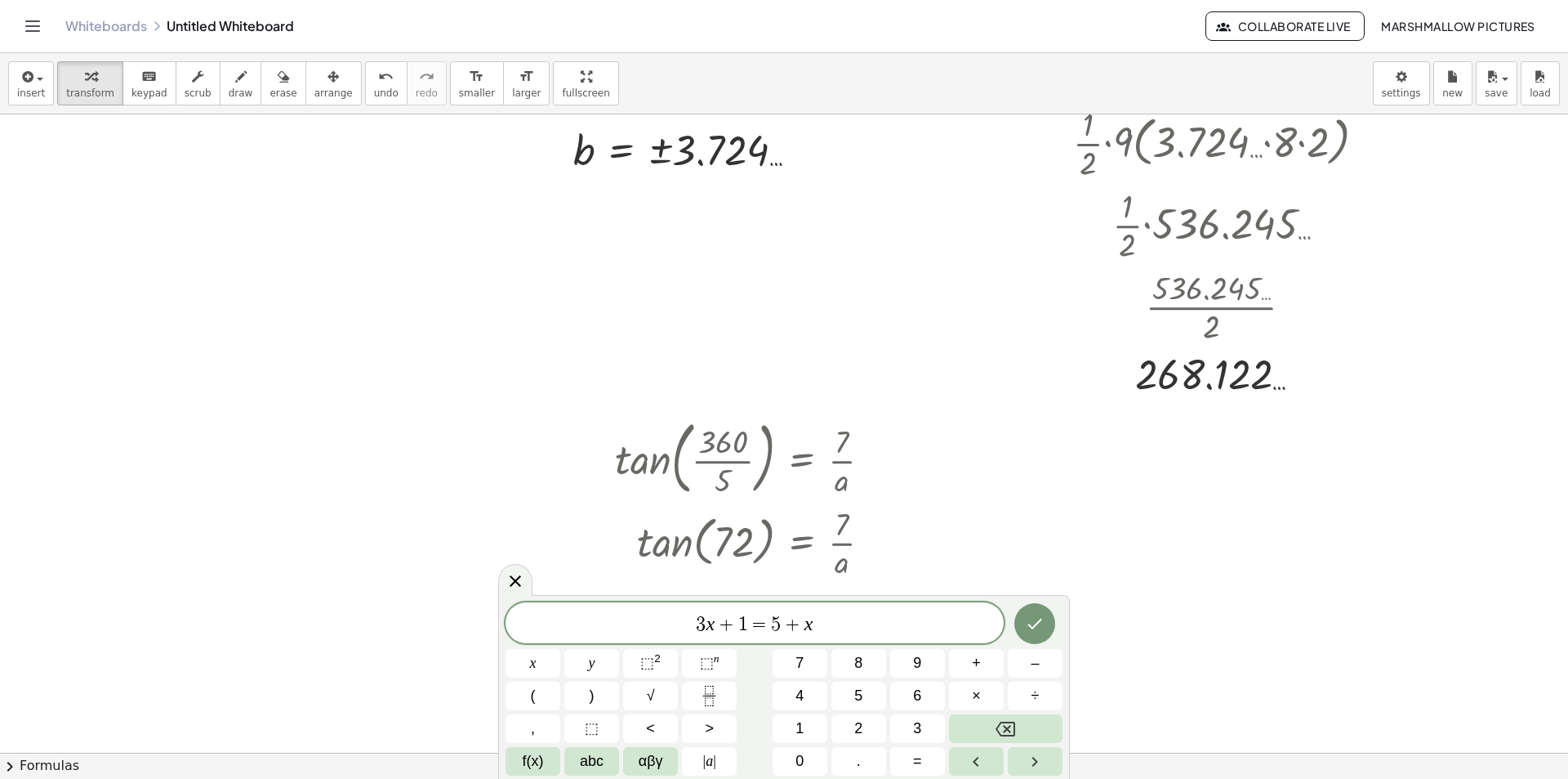
drag, startPoint x: 880, startPoint y: 624, endPoint x: 363, endPoint y: 556, distance: 521.5
click at [375, 571] on body "Graspable Math Activities Whiteboards Classes Account v1.28.3 | Privacy policy …" at bounding box center [784, 390] width 1568 height 779
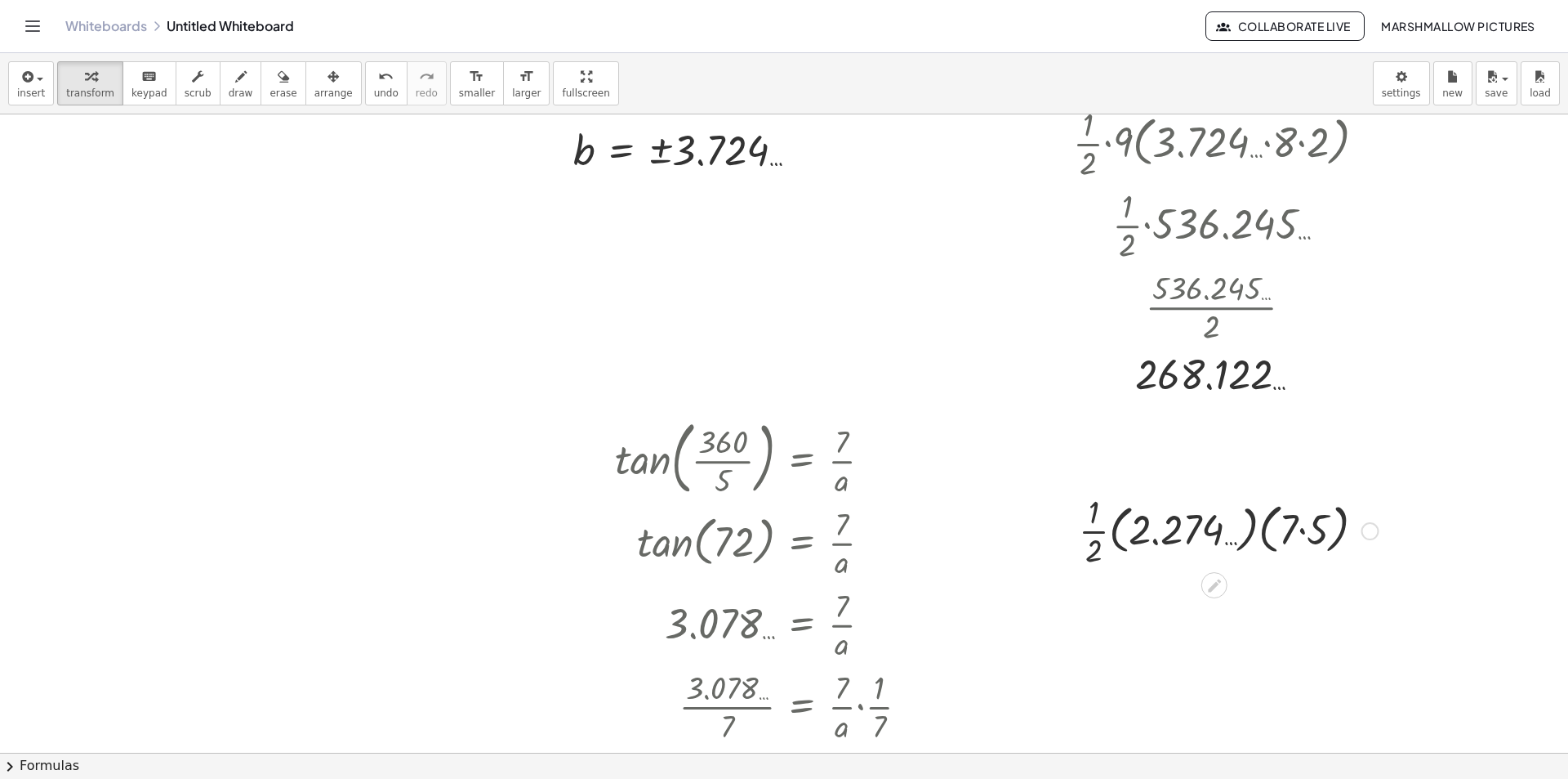
click at [1265, 520] on div at bounding box center [1228, 530] width 316 height 82
click at [1301, 531] on div at bounding box center [1229, 530] width 275 height 82
click at [1261, 541] on div at bounding box center [1228, 530] width 316 height 82
click at [1199, 529] on div at bounding box center [1228, 530] width 316 height 82
click at [1255, 531] on div at bounding box center [1228, 530] width 316 height 82
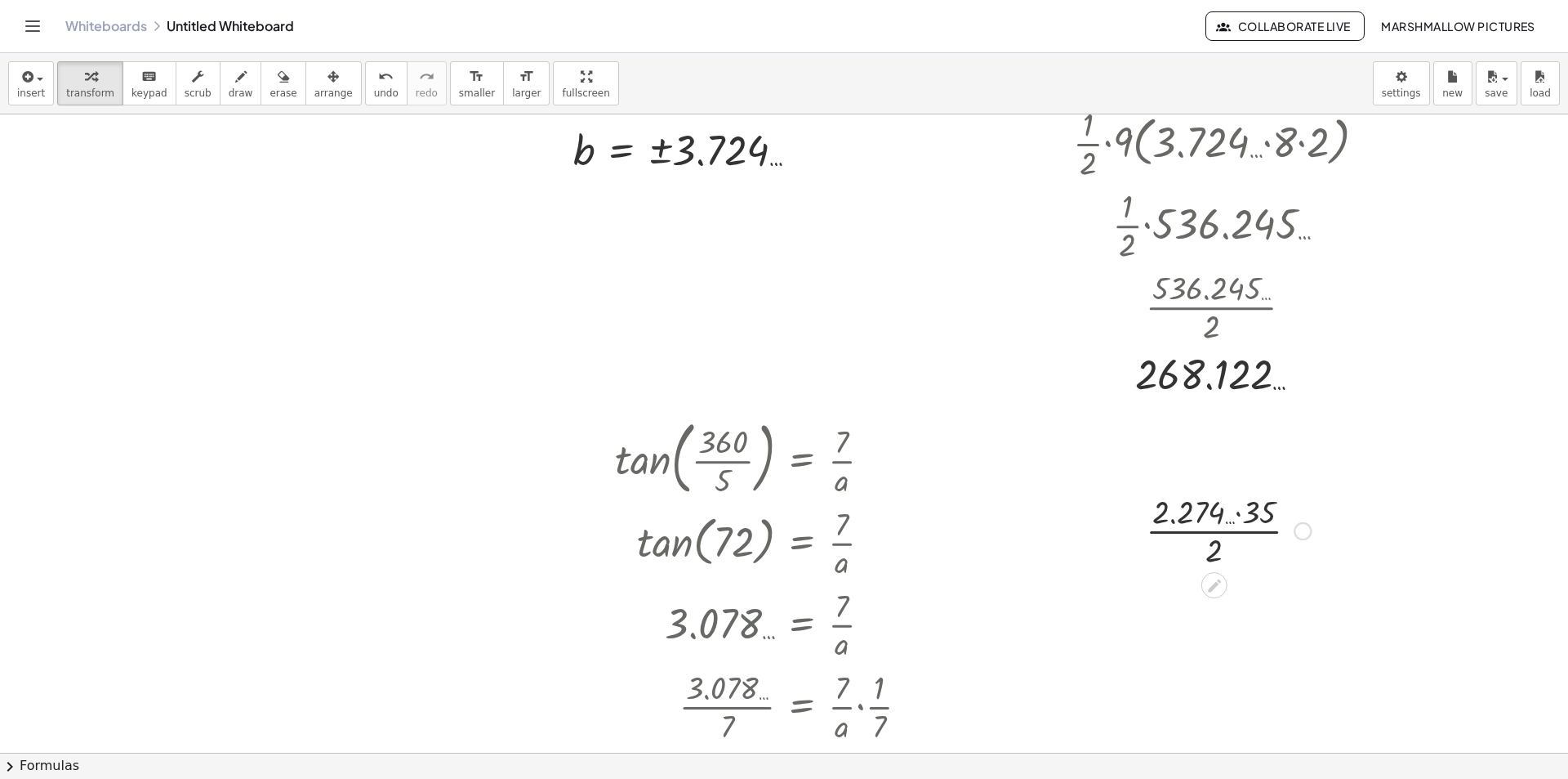
drag, startPoint x: 1242, startPoint y: 519, endPoint x: 1241, endPoint y: 541, distance: 22.0
click at [1241, 518] on div at bounding box center [1228, 530] width 316 height 82
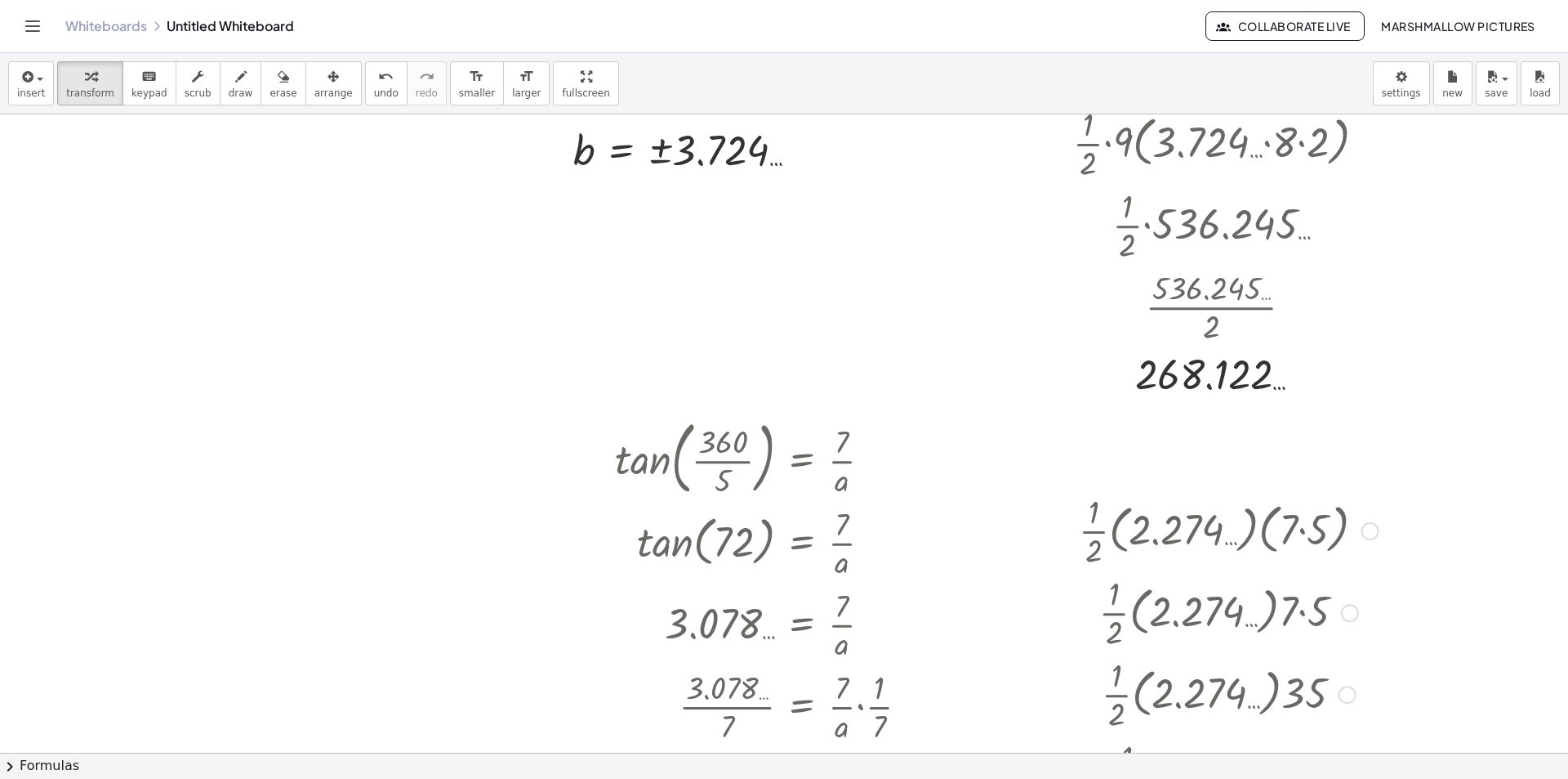
scroll to position [4070, 73]
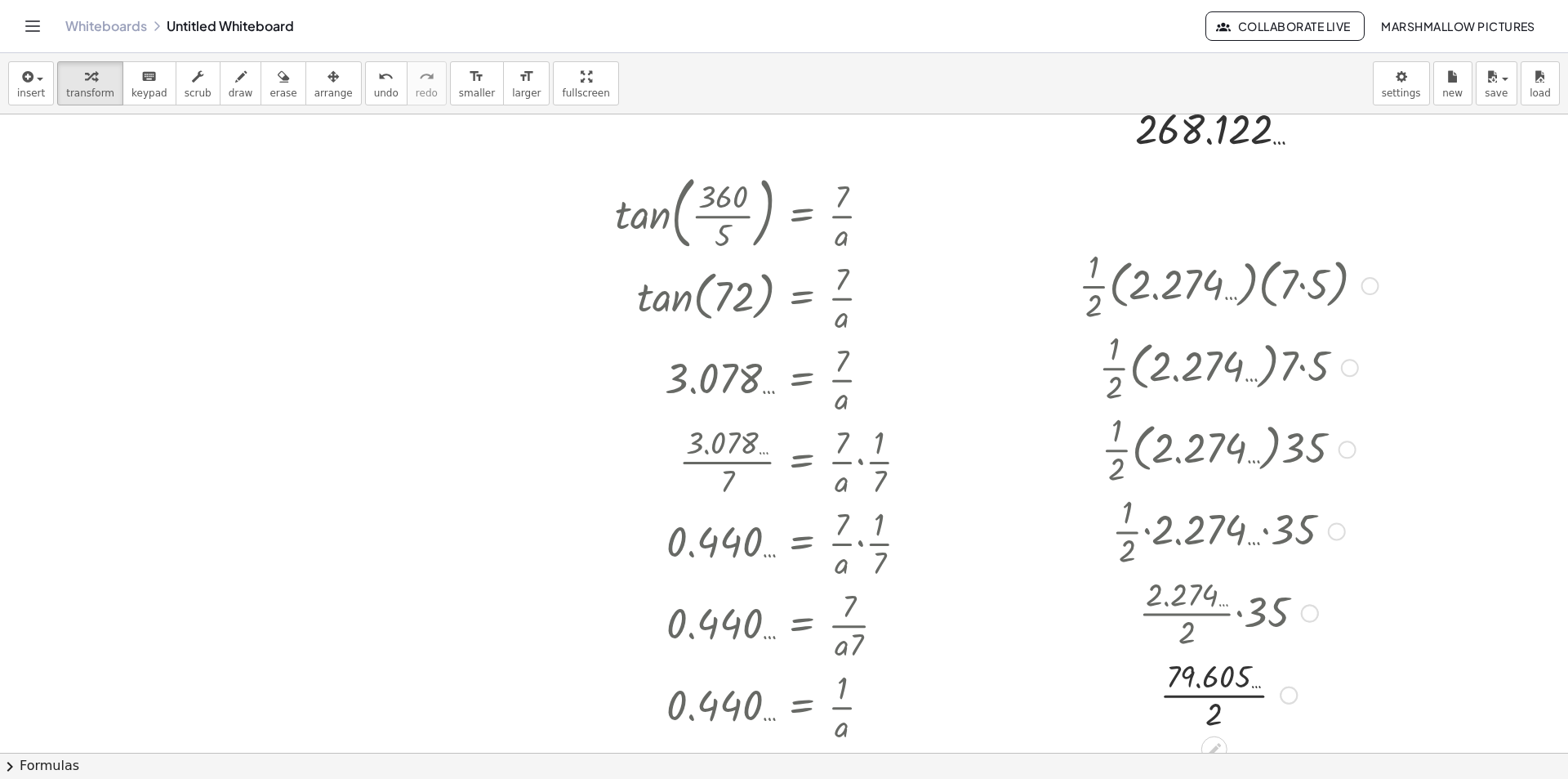
click at [1238, 691] on div at bounding box center [1228, 694] width 316 height 82
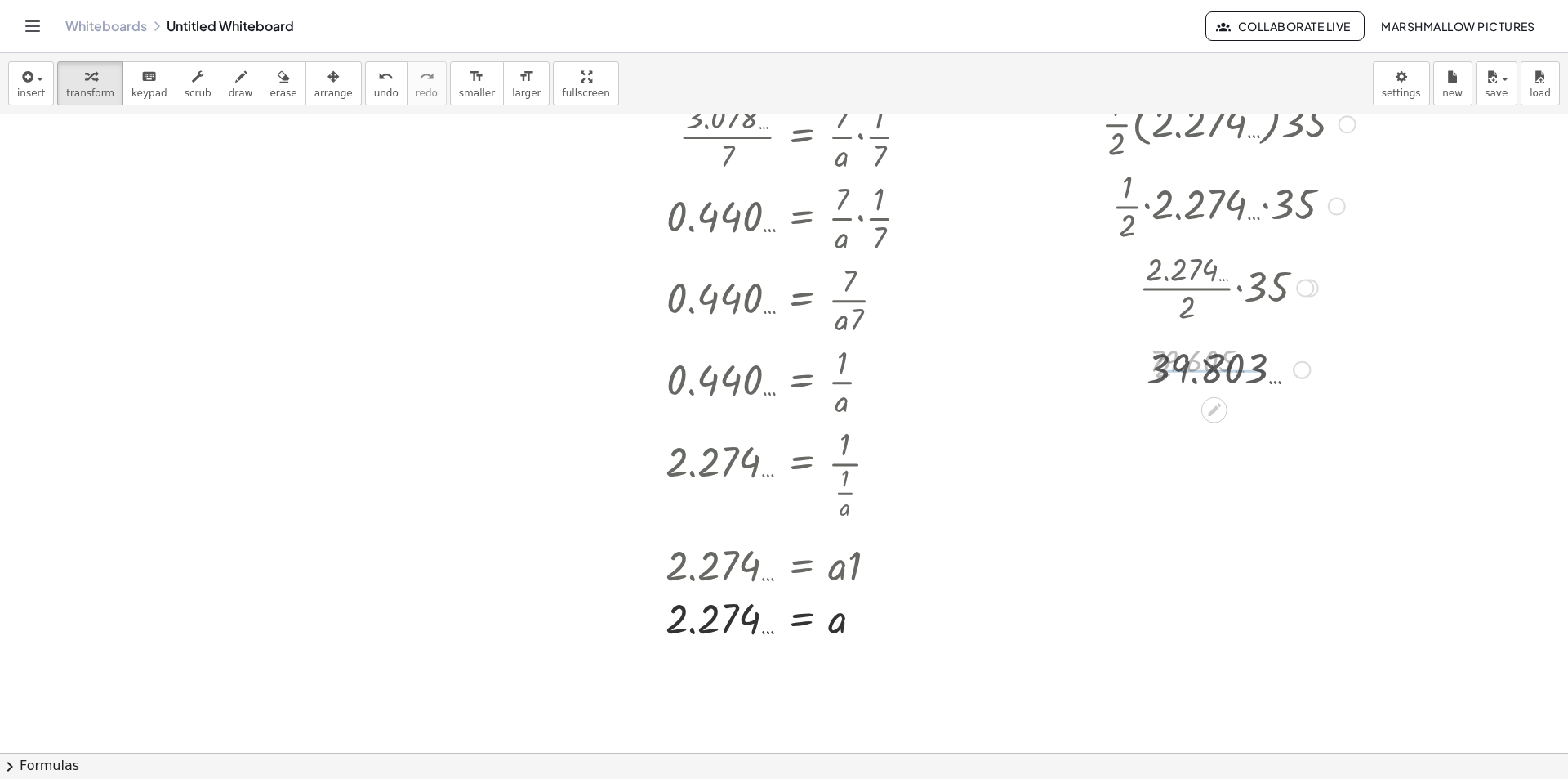
scroll to position [4397, 73]
click at [1297, 368] on div at bounding box center [1298, 369] width 18 height 18
click at [1329, 335] on li "Transform line" at bounding box center [1397, 332] width 139 height 24
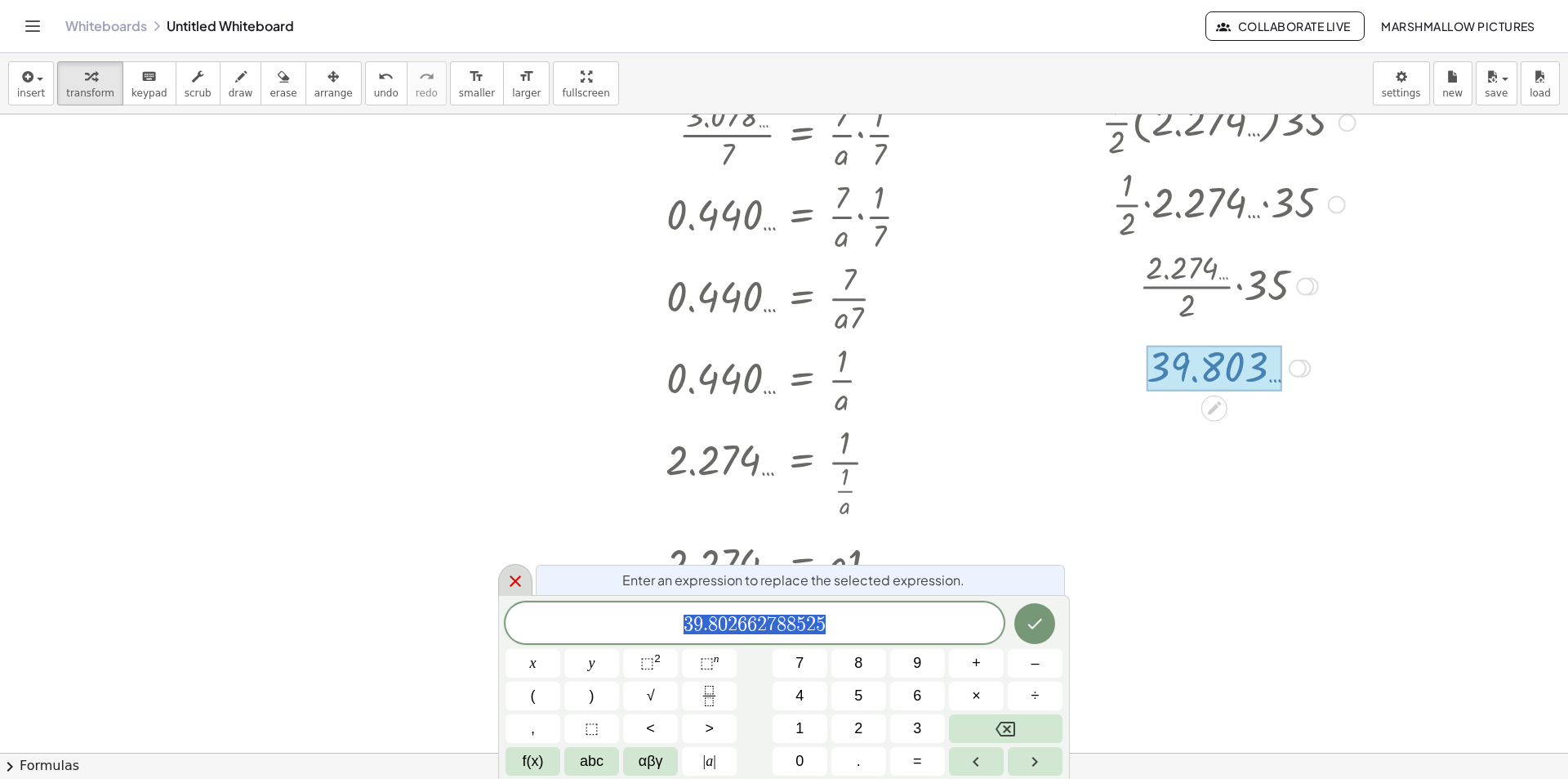
click at [527, 582] on div at bounding box center [515, 579] width 34 height 32
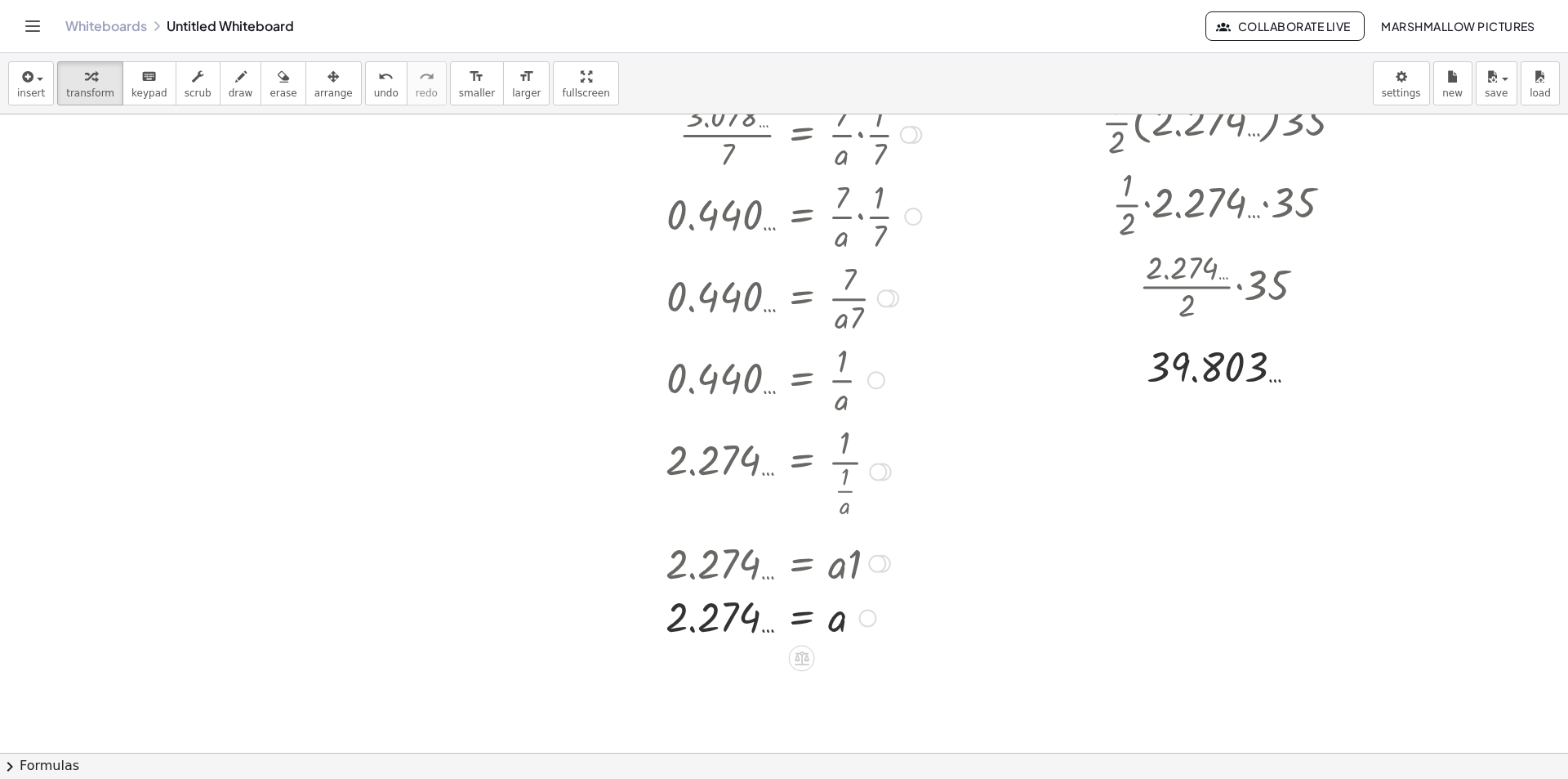
scroll to position [3907, 73]
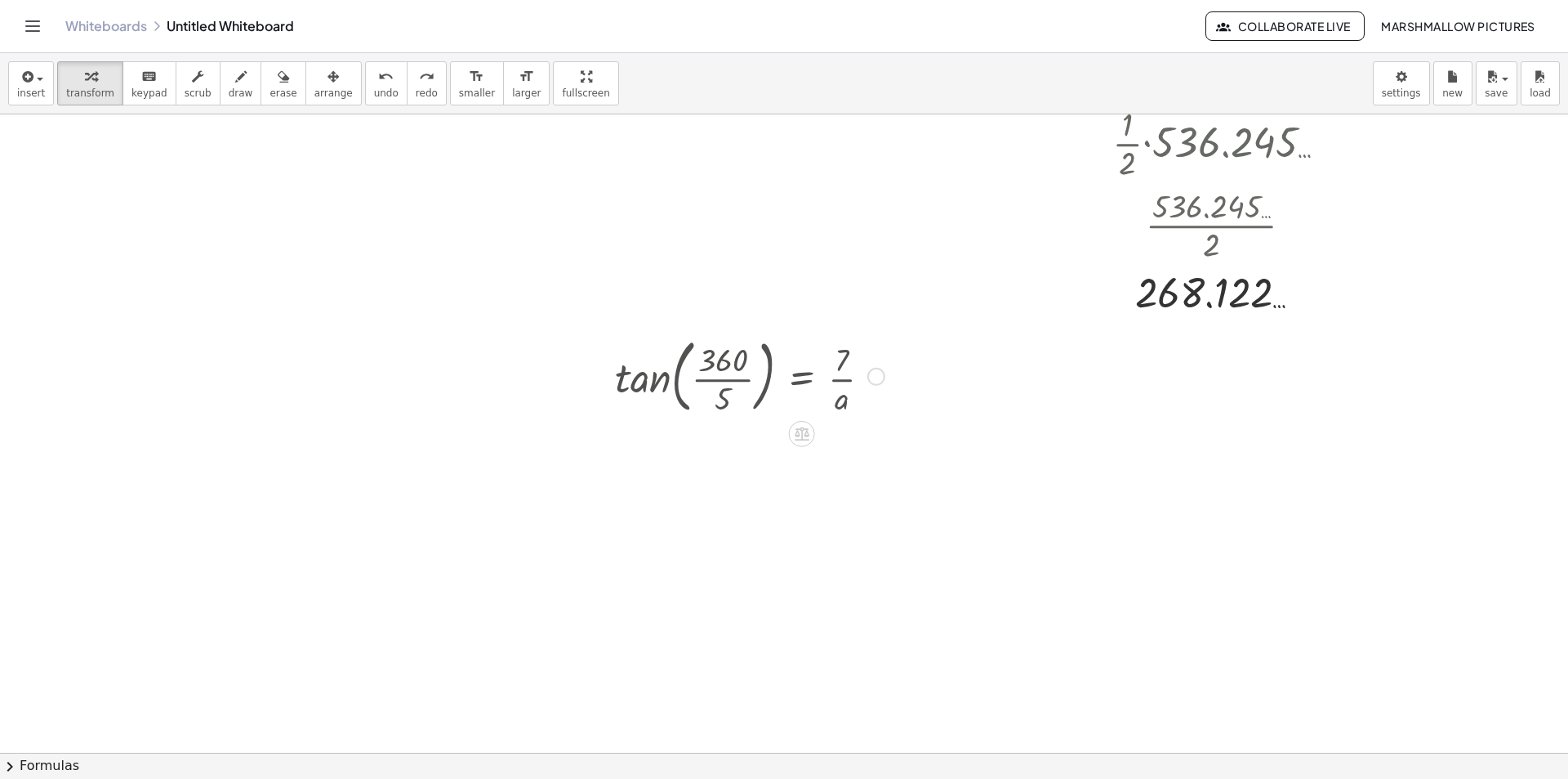
click at [884, 376] on div at bounding box center [876, 376] width 18 height 18
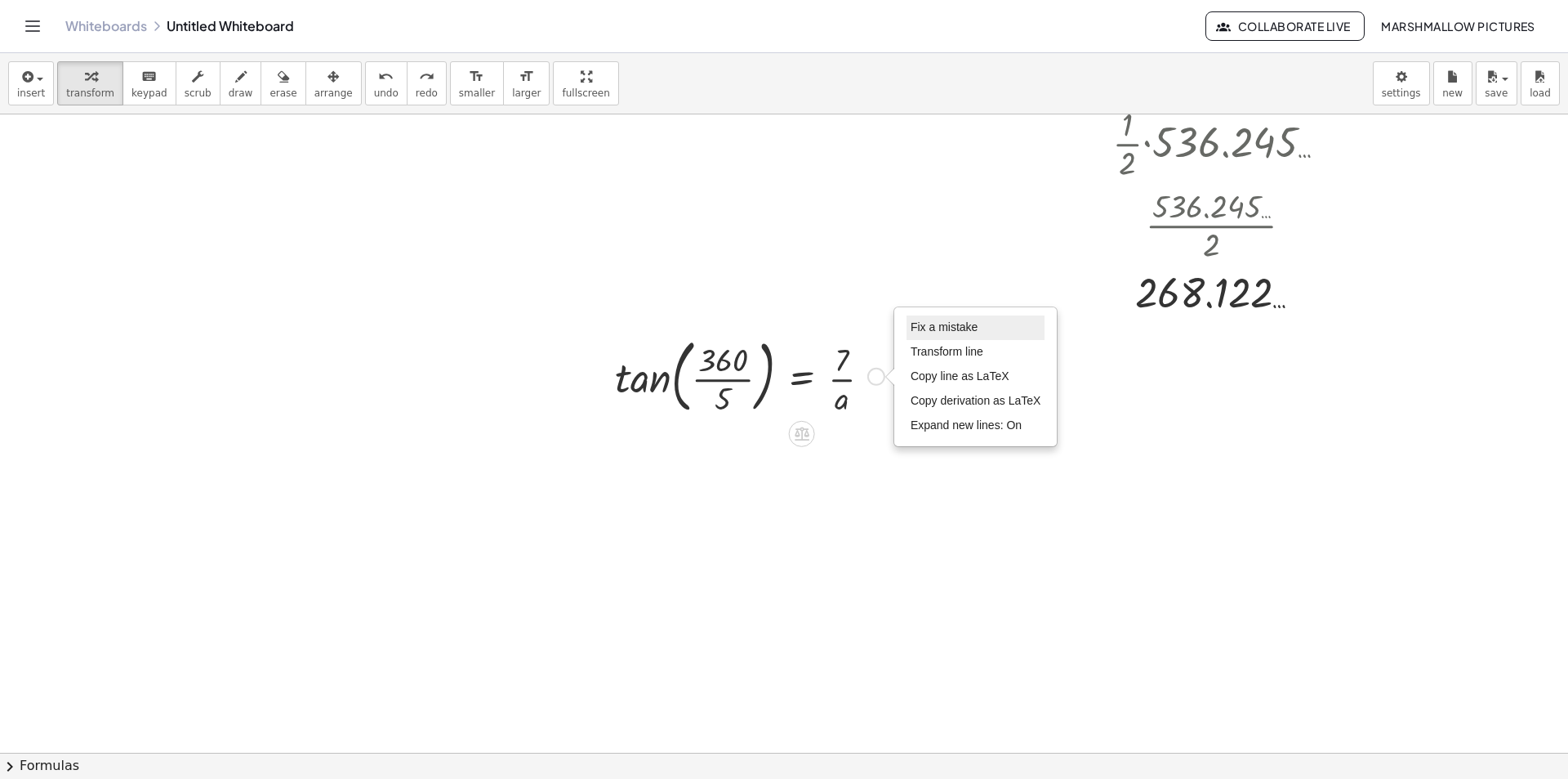
click at [934, 328] on span "Fix a mistake" at bounding box center [943, 327] width 67 height 13
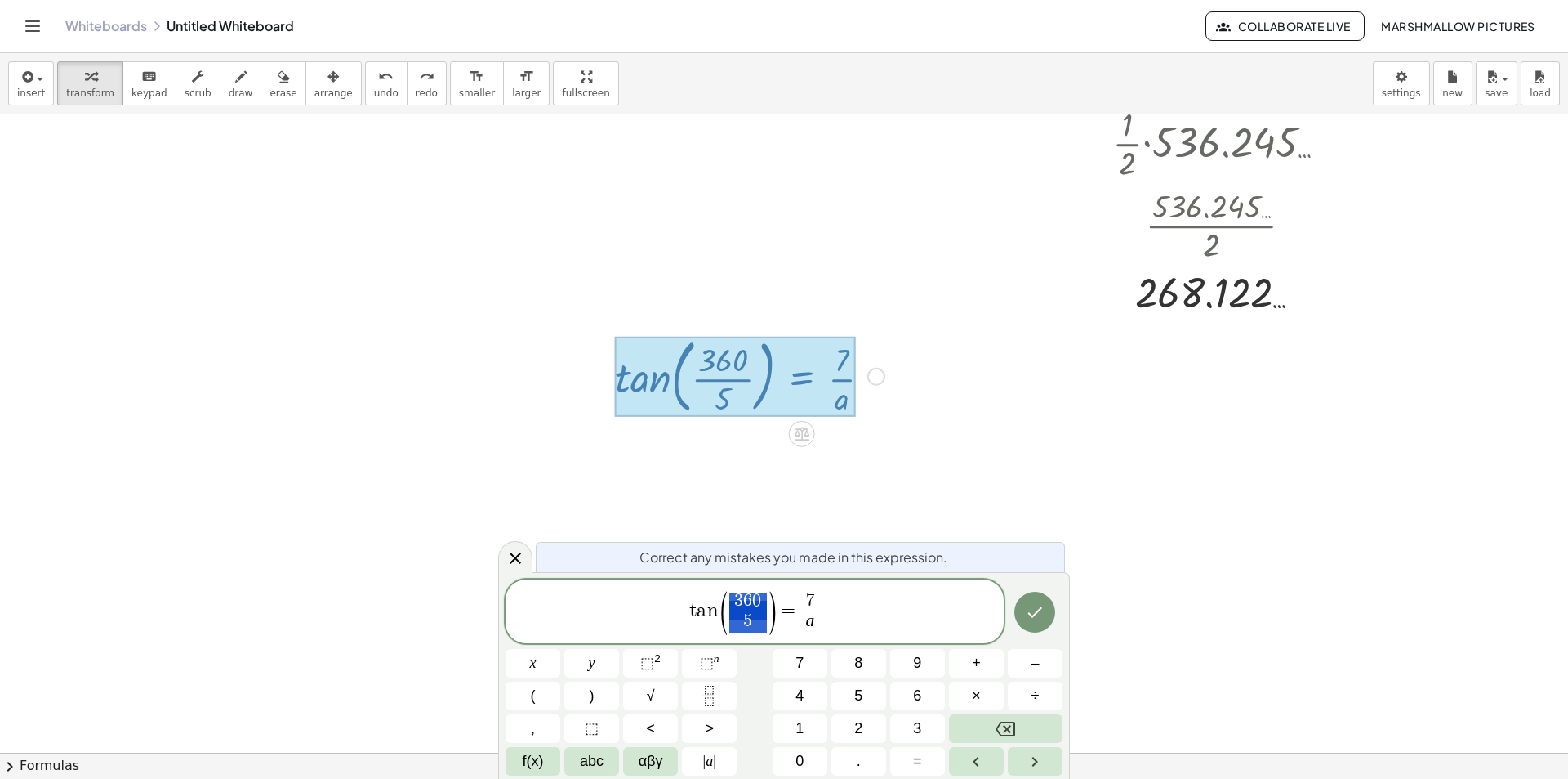
drag, startPoint x: 766, startPoint y: 607, endPoint x: 730, endPoint y: 606, distance: 36.0
click at [730, 606] on span "( 3 6 0 5 ​ )" at bounding box center [748, 613] width 59 height 44
click at [1022, 624] on button "Done" at bounding box center [1035, 613] width 41 height 41
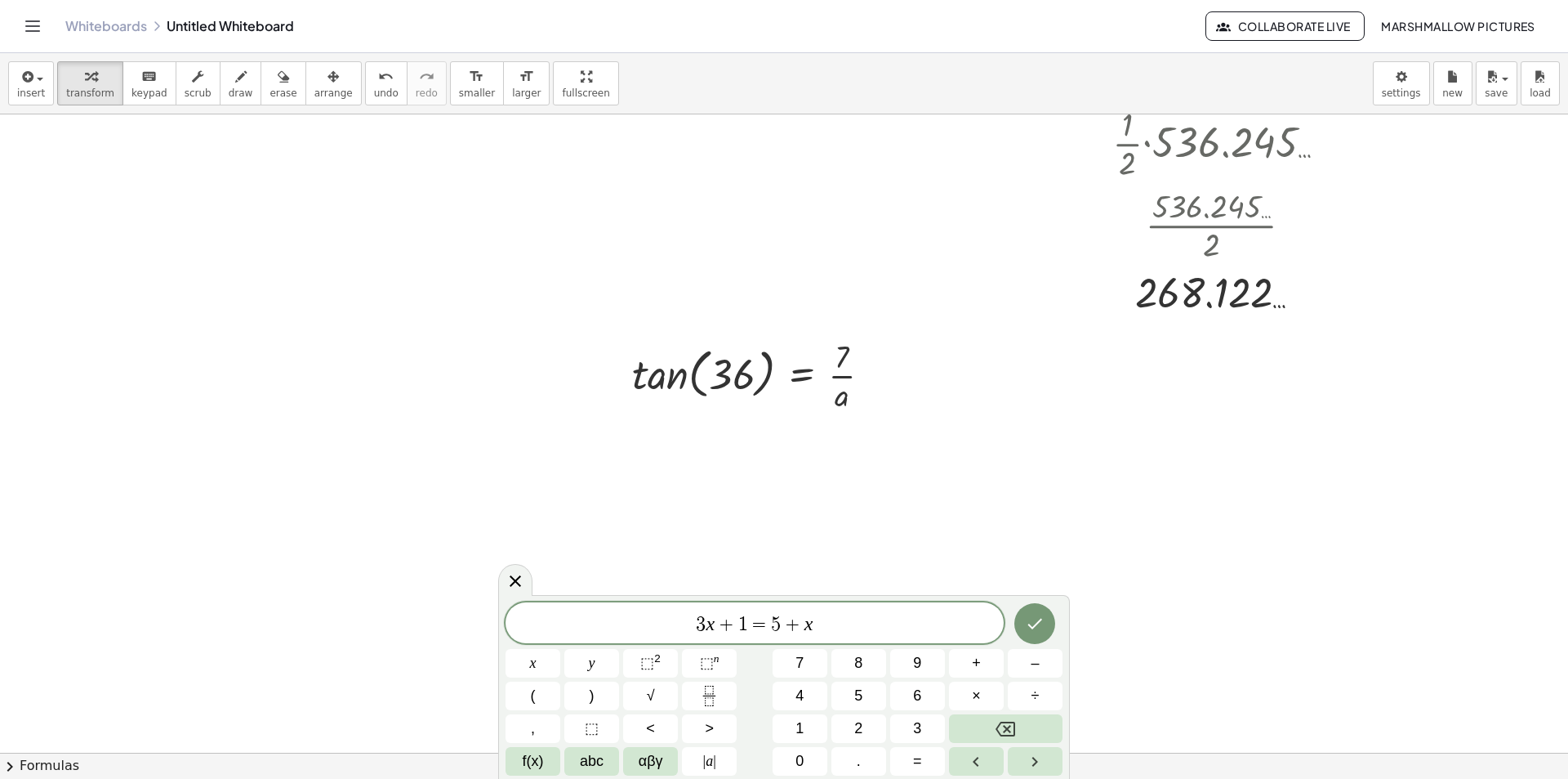
click at [517, 591] on div at bounding box center [515, 579] width 34 height 32
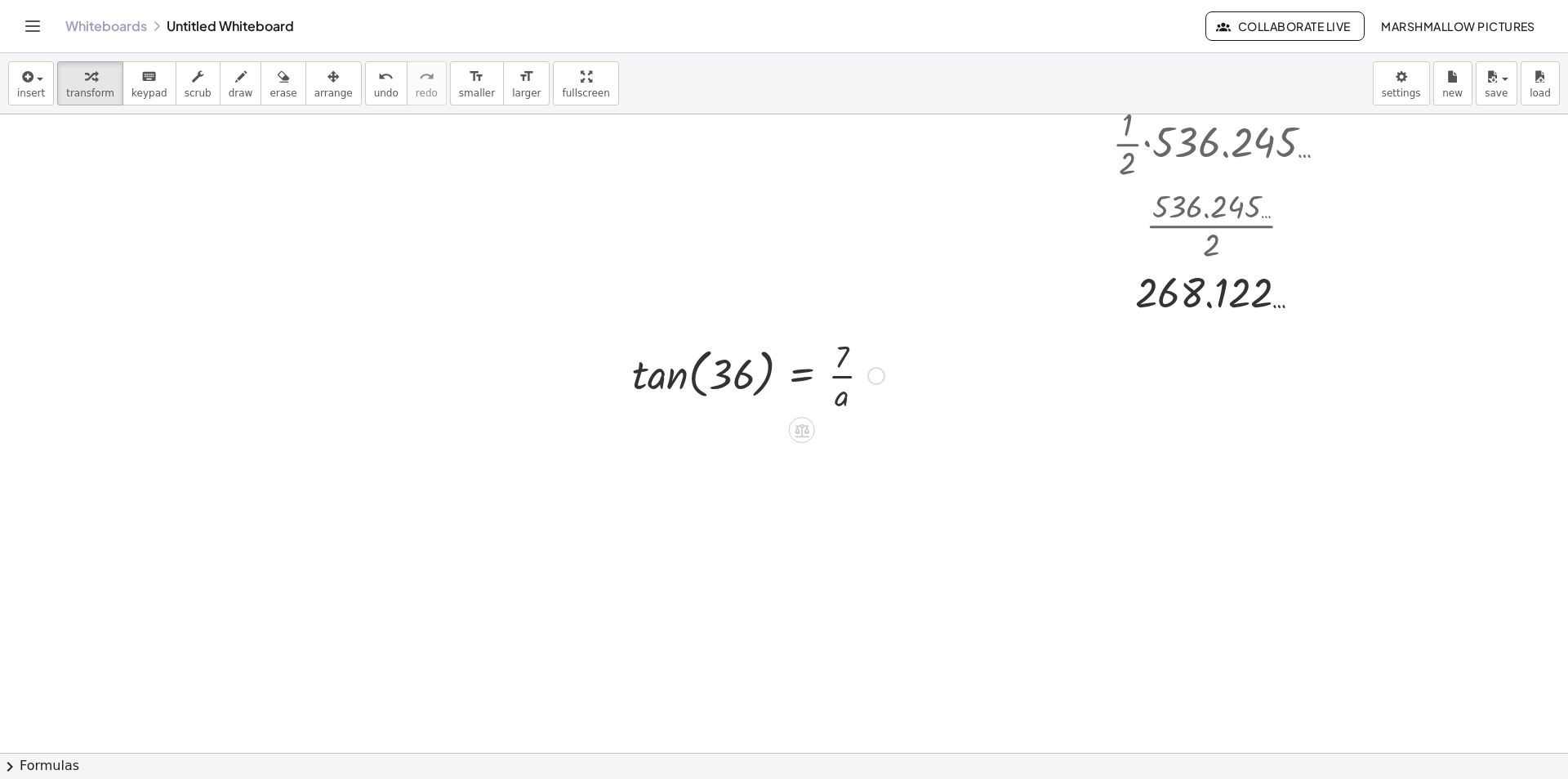
click at [683, 376] on div at bounding box center [758, 375] width 268 height 82
drag, startPoint x: 849, startPoint y: 362, endPoint x: 784, endPoint y: 357, distance: 65.2
click at [802, 376] on div "tan ( , 36 ) = · 7 · a · 7 · a = · 7 · a 0.727 … Fix a mistake Transform line C…" at bounding box center [802, 376] width 0 height 0
drag, startPoint x: 838, startPoint y: 439, endPoint x: 752, endPoint y: 451, distance: 86.8
click at [752, 451] on div at bounding box center [758, 456] width 268 height 82
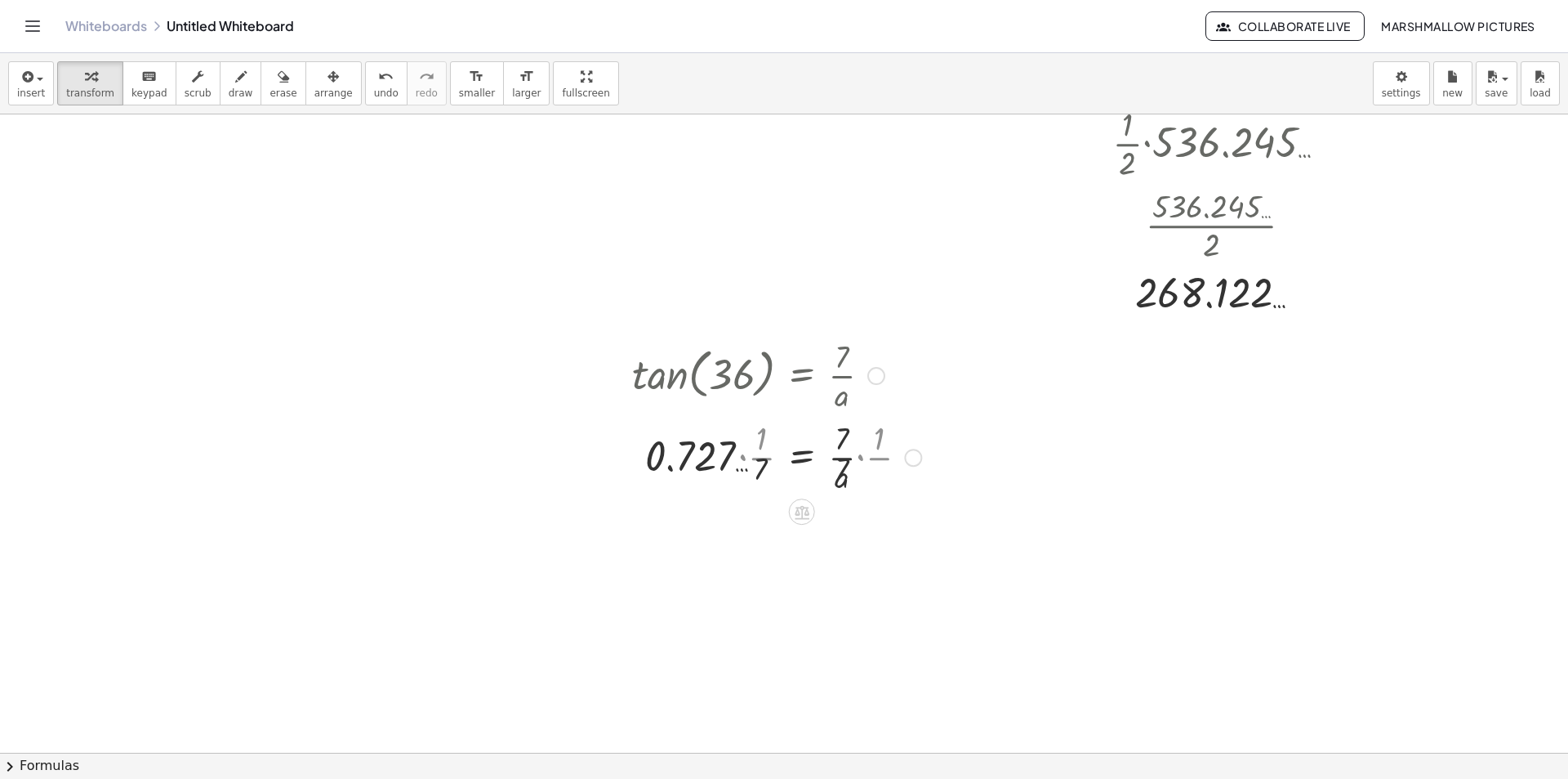
click at [727, 459] on div at bounding box center [776, 456] width 306 height 82
drag, startPoint x: 872, startPoint y: 556, endPoint x: 837, endPoint y: 518, distance: 51.7
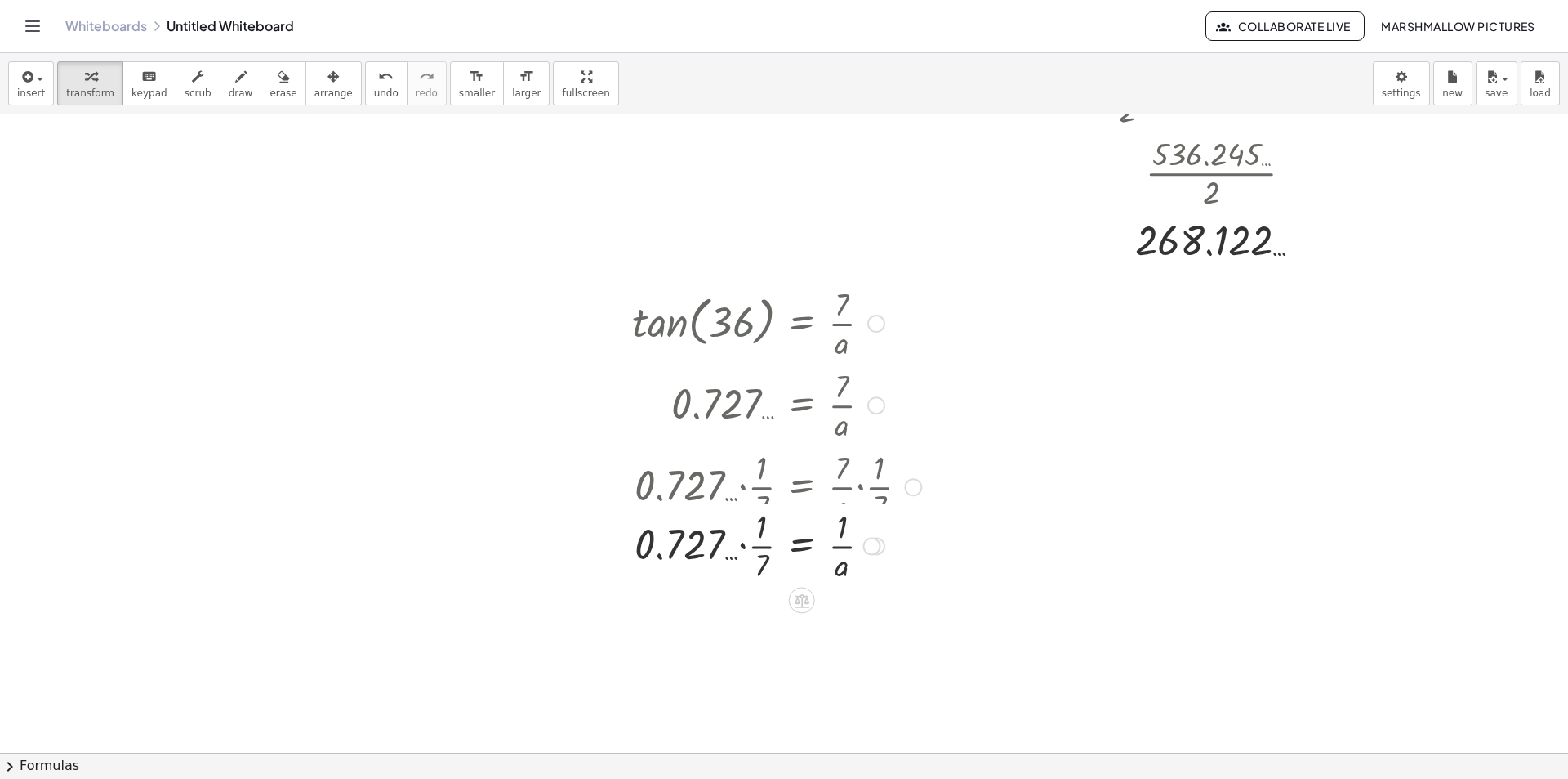
scroll to position [3989, 73]
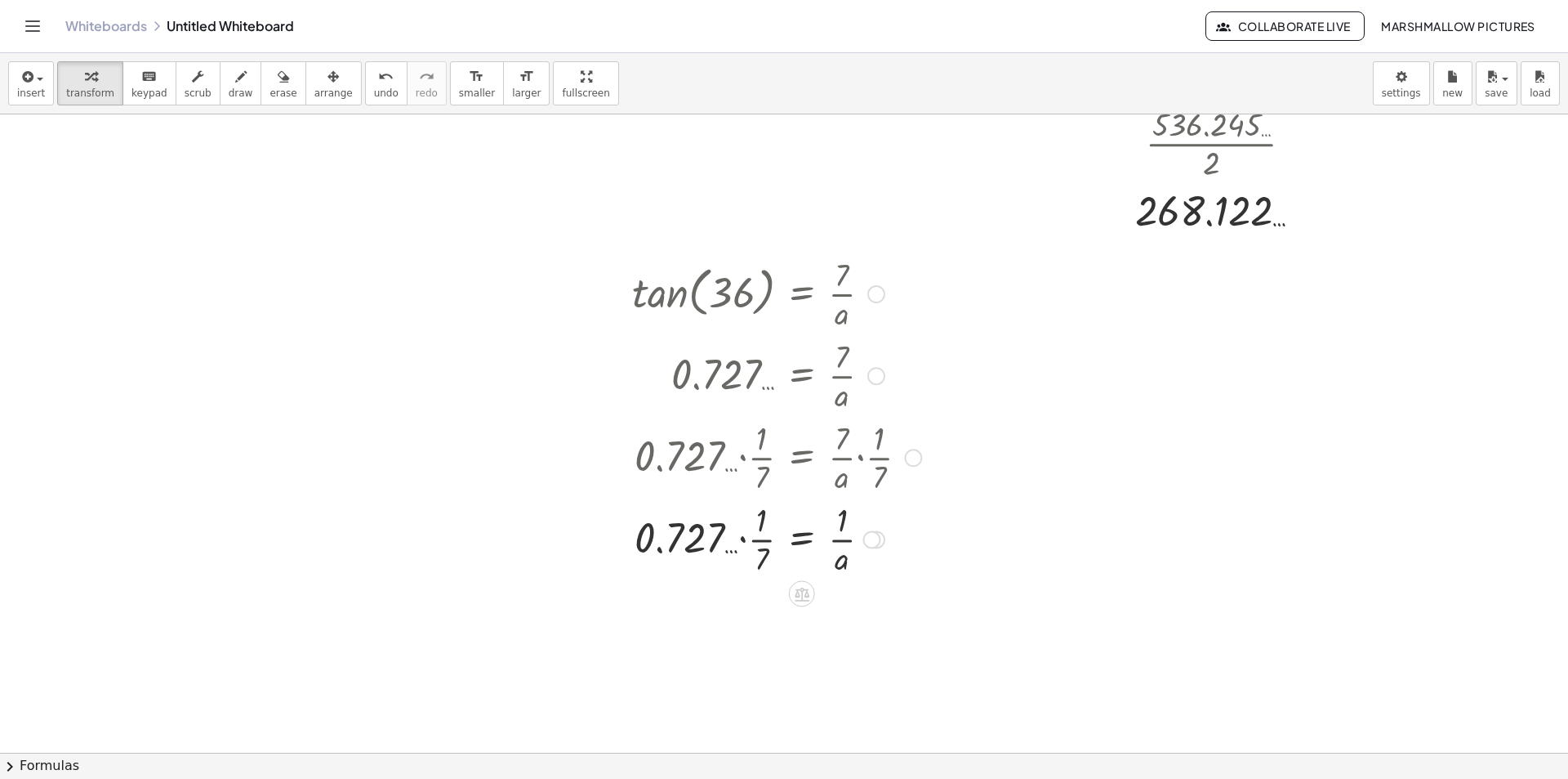
click at [747, 543] on div at bounding box center [776, 538] width 306 height 82
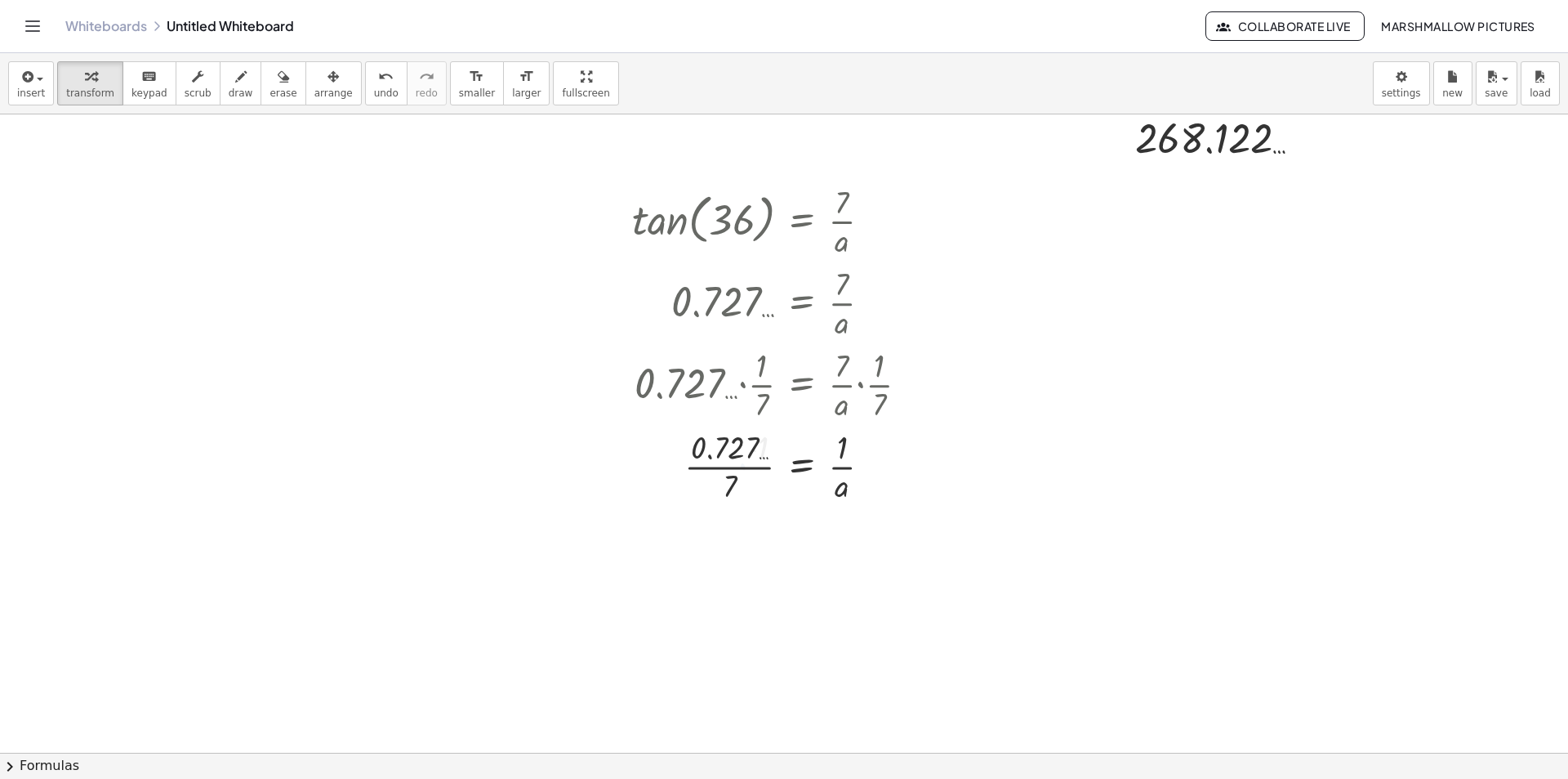
scroll to position [4152, 73]
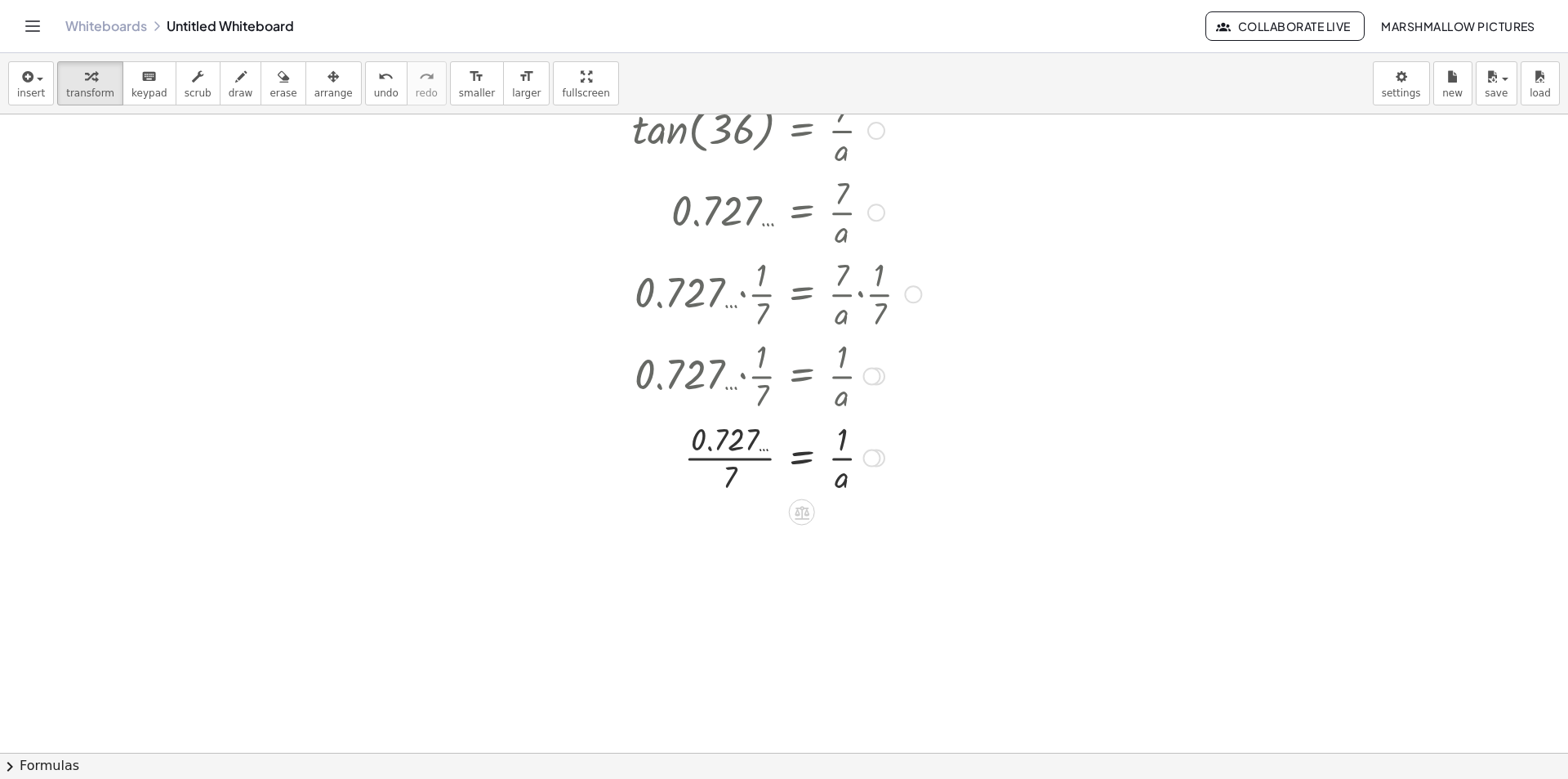
click at [726, 453] on div at bounding box center [776, 457] width 306 height 82
click at [801, 518] on div at bounding box center [802, 522] width 26 height 26
click at [878, 538] on div at bounding box center [876, 539] width 18 height 18
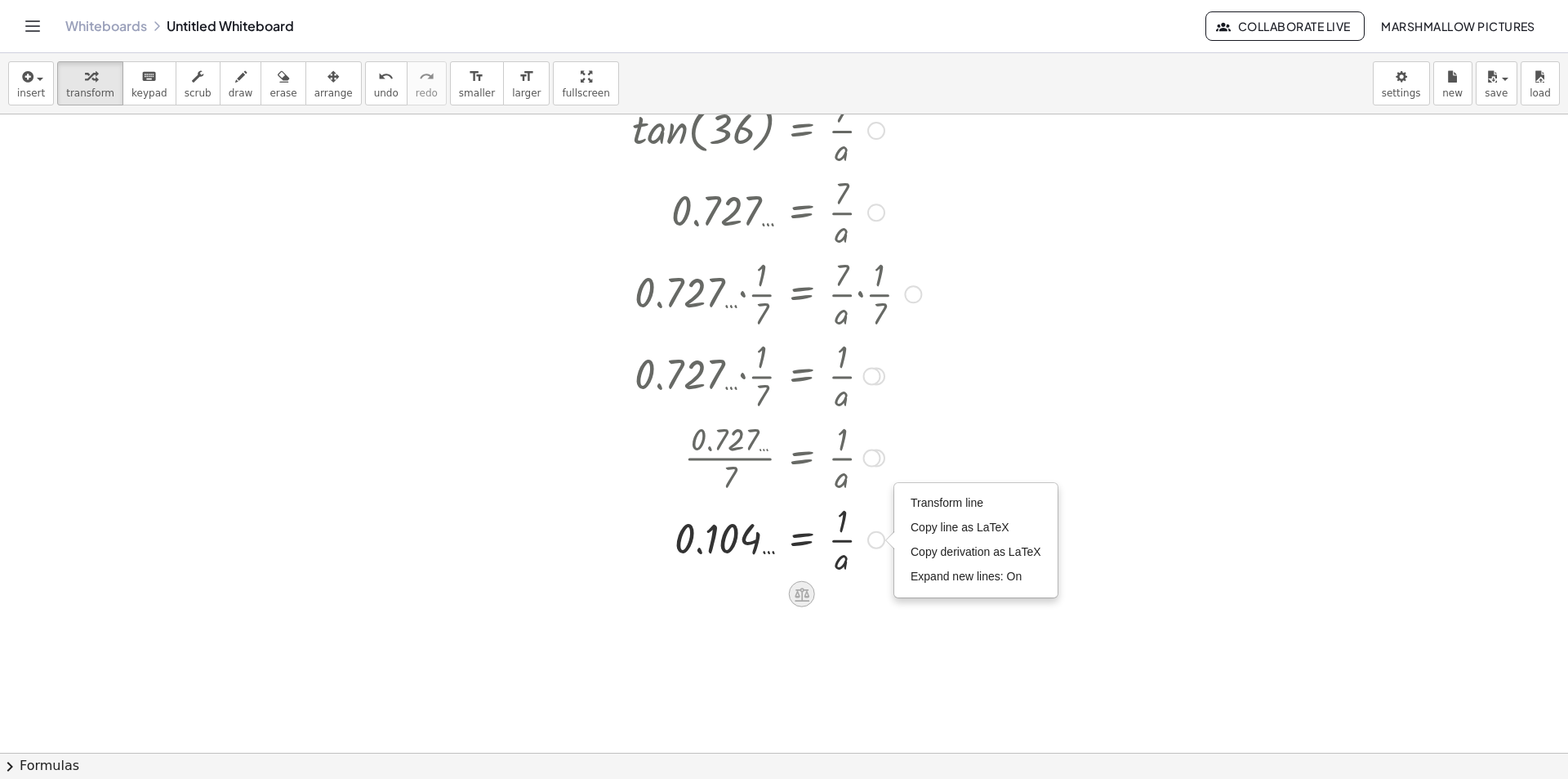
click at [811, 596] on div at bounding box center [802, 594] width 26 height 26
drag, startPoint x: 863, startPoint y: 592, endPoint x: 880, endPoint y: 596, distance: 17.5
click at [863, 593] on icon at bounding box center [867, 593] width 15 height 15
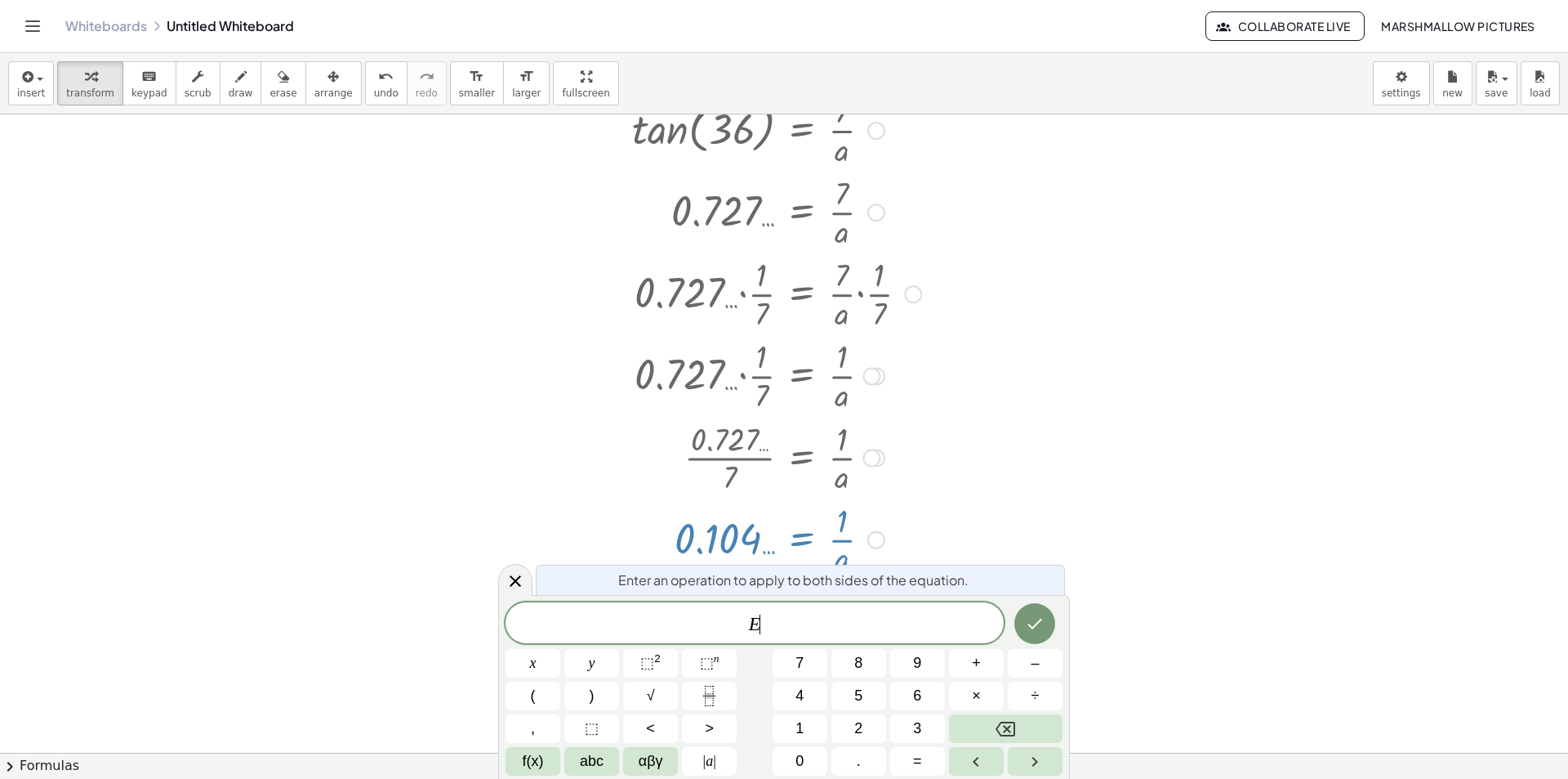
drag, startPoint x: 849, startPoint y: 628, endPoint x: 495, endPoint y: 595, distance: 355.5
click at [496, 595] on body "Graspable Math Activities Whiteboards Classes Account v1.28.3 | Privacy policy …" at bounding box center [784, 390] width 1568 height 779
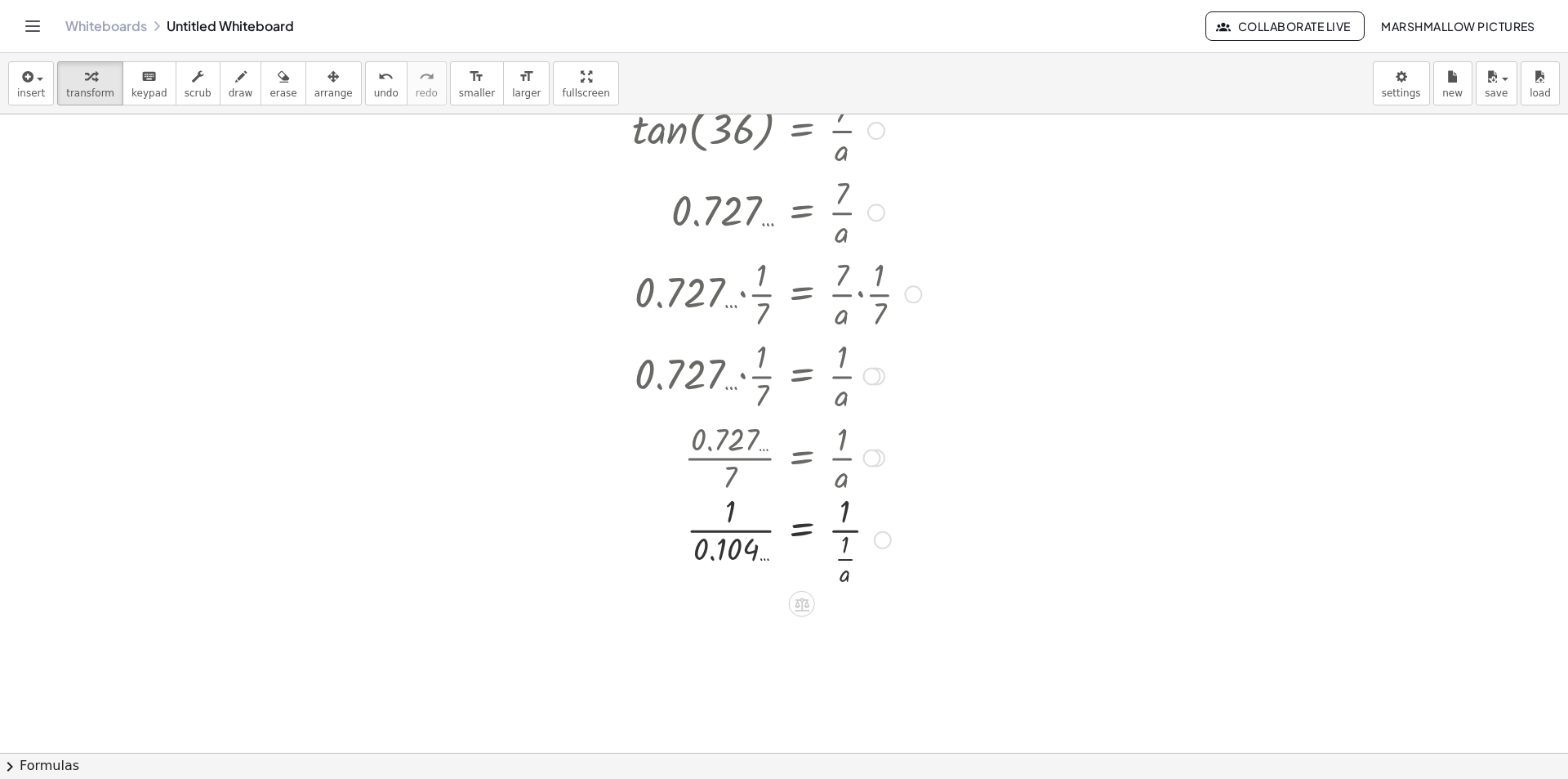
click at [700, 561] on div at bounding box center [776, 539] width 306 height 101
click at [729, 620] on div at bounding box center [776, 630] width 306 height 101
drag, startPoint x: 846, startPoint y: 671, endPoint x: 859, endPoint y: 643, distance: 30.9
click at [859, 643] on div at bounding box center [776, 630] width 306 height 101
drag, startPoint x: 846, startPoint y: 661, endPoint x: 859, endPoint y: 588, distance: 74.1
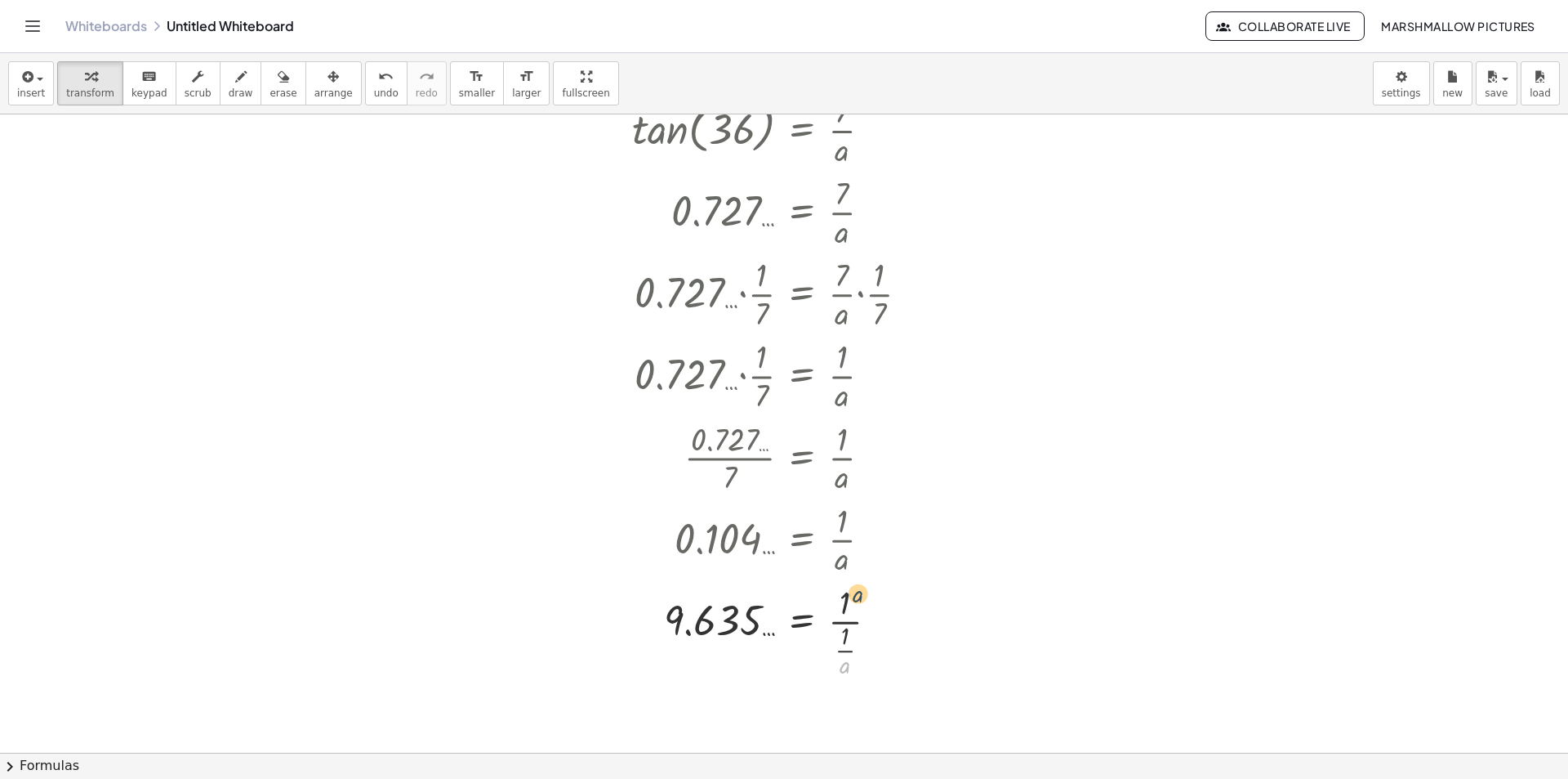
click at [859, 588] on div at bounding box center [776, 630] width 306 height 101
drag, startPoint x: 838, startPoint y: 674, endPoint x: 844, endPoint y: 607, distance: 67.3
click at [844, 607] on div at bounding box center [776, 630] width 306 height 101
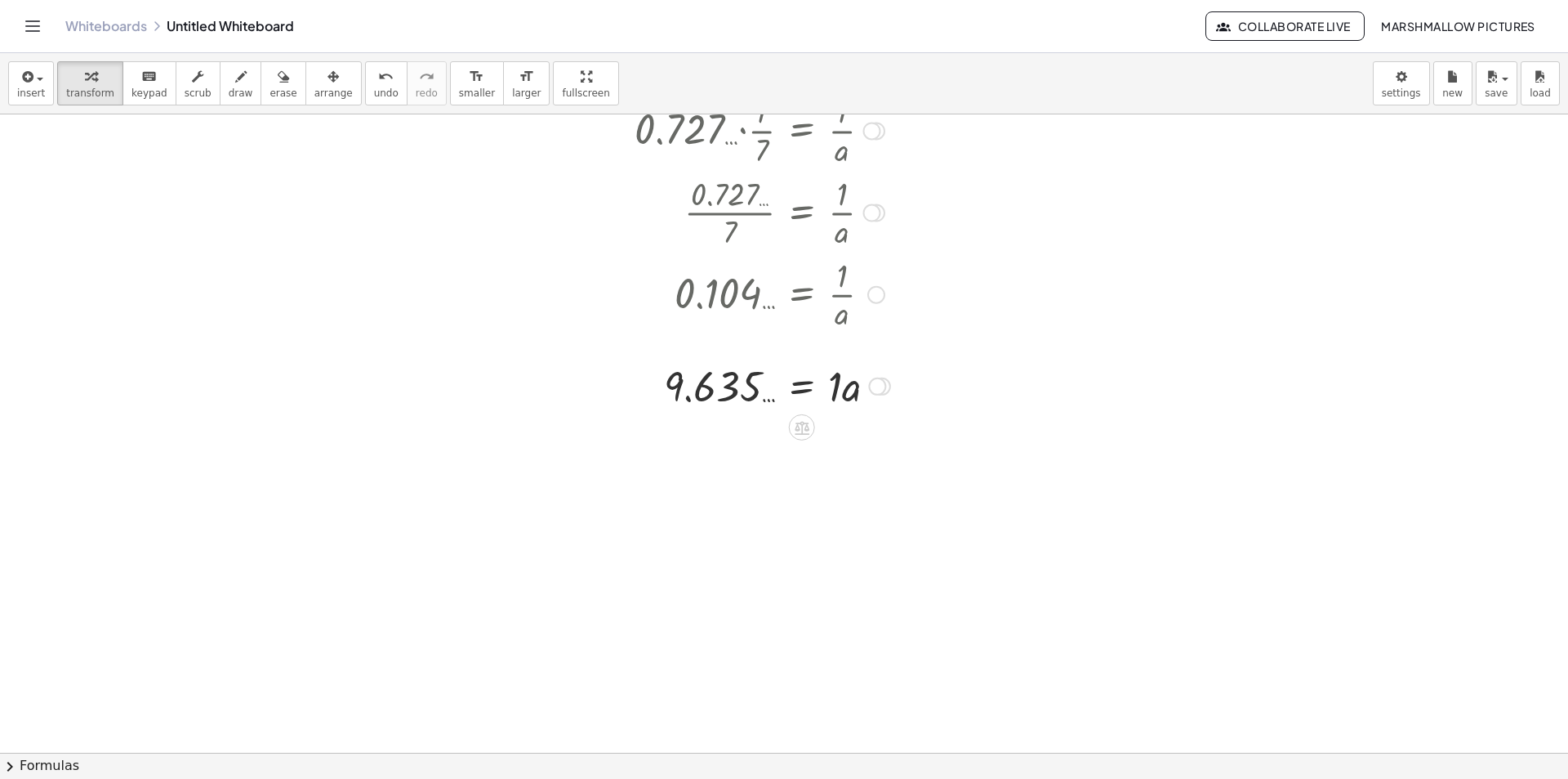
click at [831, 390] on div at bounding box center [776, 385] width 306 height 56
click at [802, 387] on div "= · a · 1 9.635 … Transform line Copy line as LaTeX Copy derivation as LaTeX Ex…" at bounding box center [802, 387] width 0 height 0
click at [865, 389] on div "Transform line Copy line as LaTeX Copy derivation as LaTeX Expand new lines: On" at bounding box center [863, 386] width 18 height 18
click at [896, 352] on li "Transform line" at bounding box center [963, 349] width 139 height 24
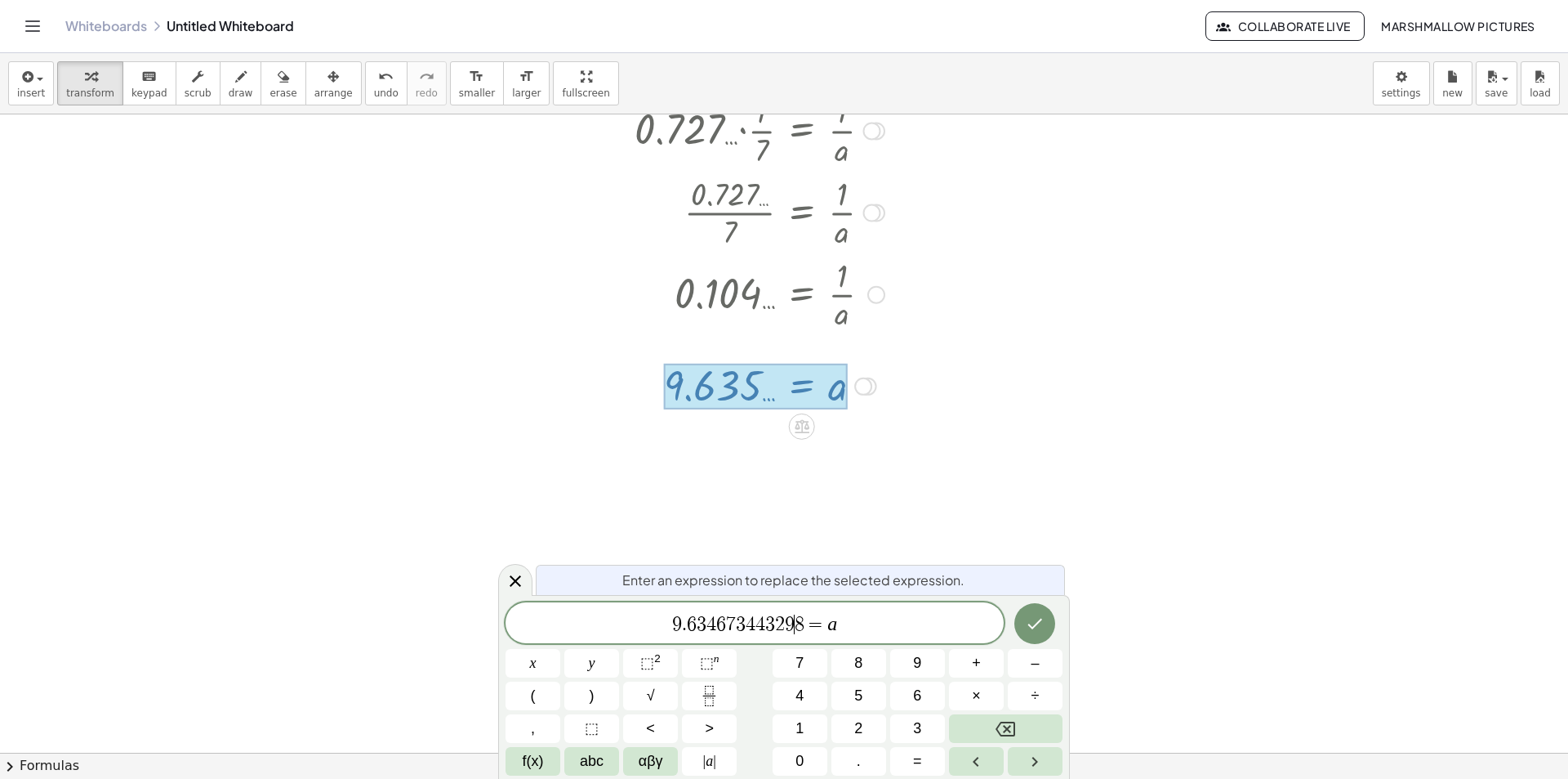
click at [801, 606] on div "9 . 6 3 4 6 7 3 4 4 3 2 9 ​ 8 = a" at bounding box center [754, 622] width 498 height 41
drag, startPoint x: 805, startPoint y: 626, endPoint x: 435, endPoint y: 588, distance: 371.9
click at [512, 583] on icon at bounding box center [515, 580] width 20 height 20
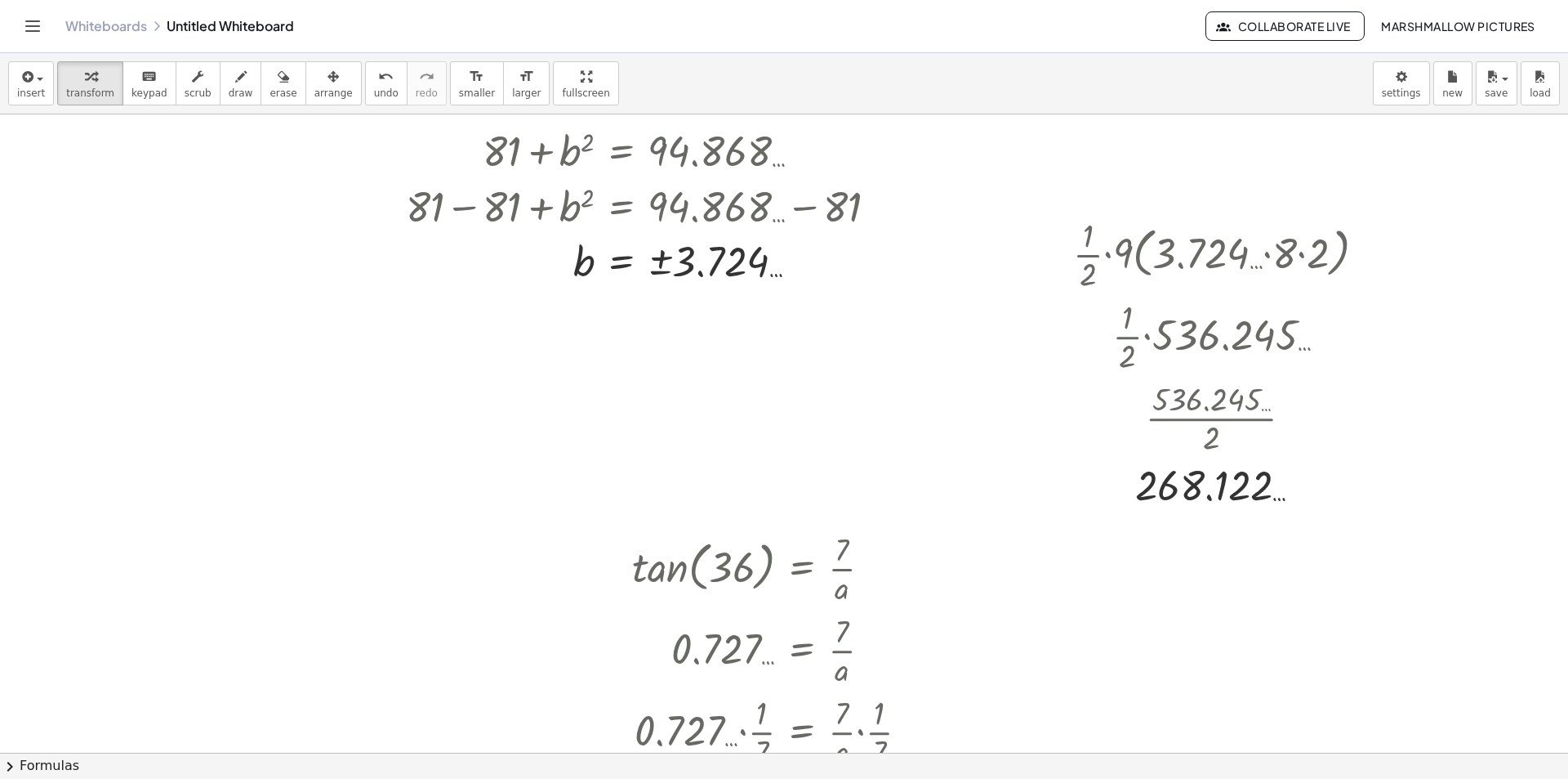
scroll to position [3743, 73]
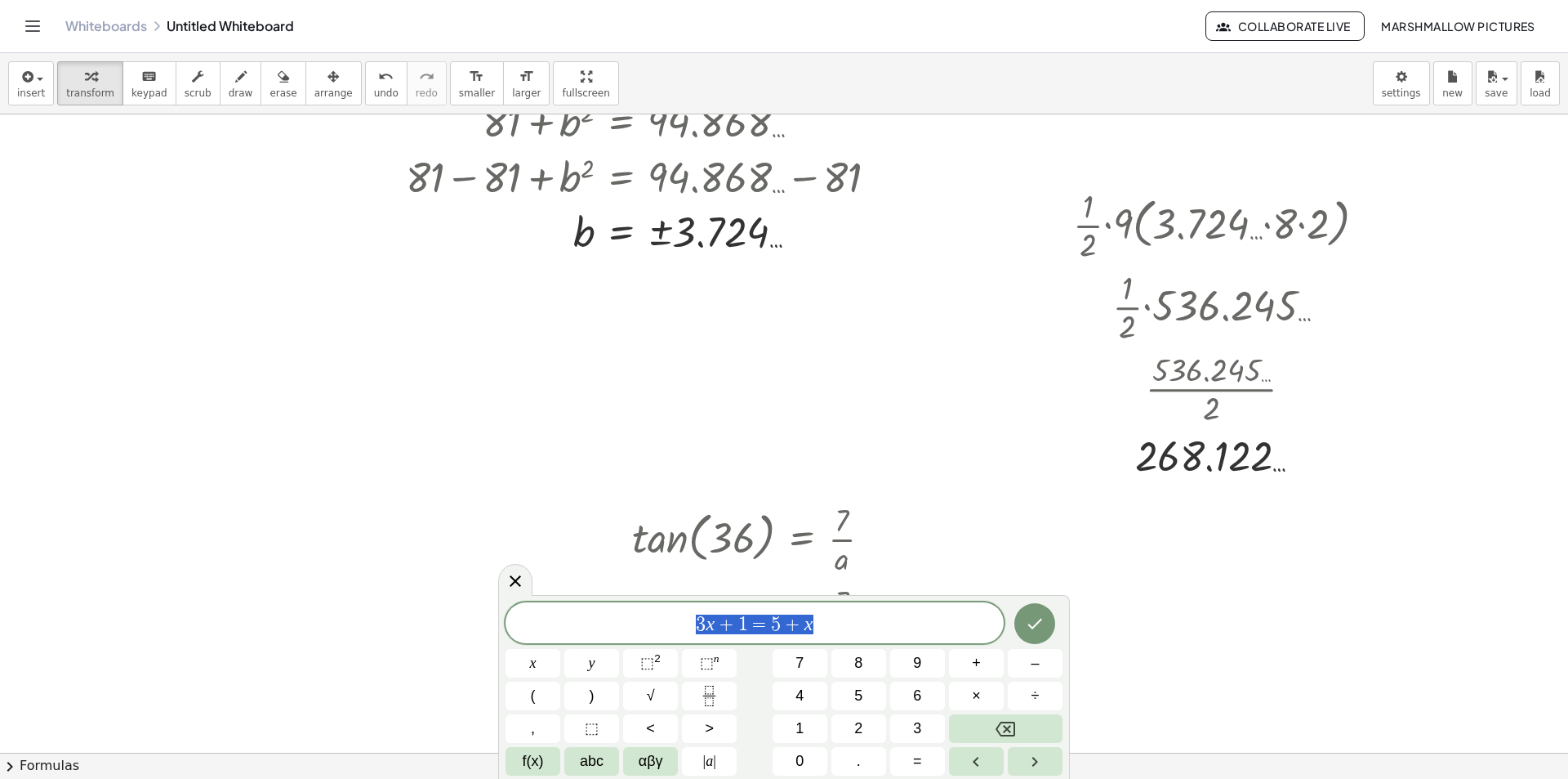
drag, startPoint x: 833, startPoint y: 631, endPoint x: 109, endPoint y: 565, distance: 727.0
click at [220, 587] on body "Graspable Math Activities Whiteboards Classes Account v1.28.3 | Privacy policy …" at bounding box center [784, 390] width 1568 height 779
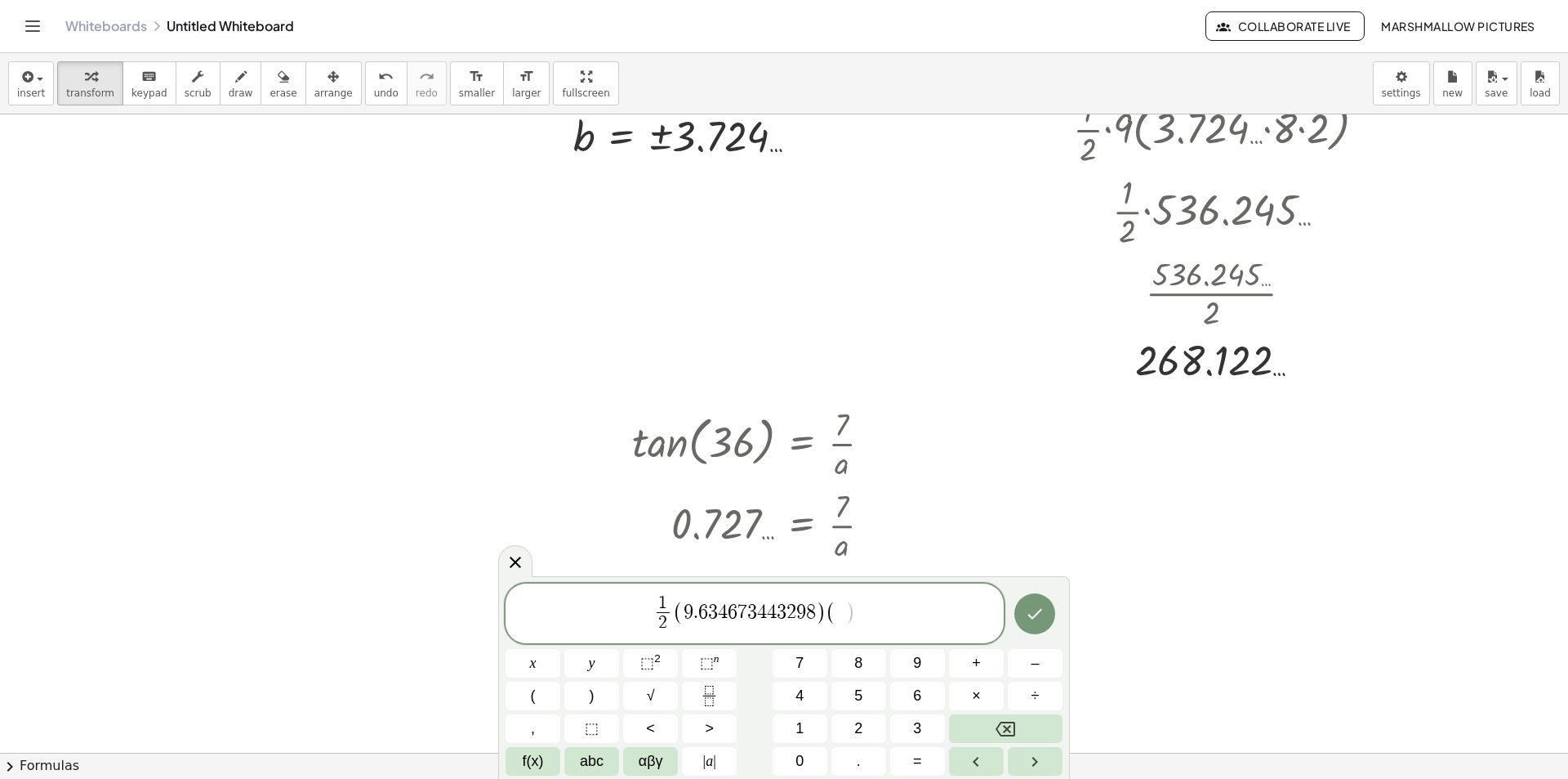
scroll to position [3825, 73]
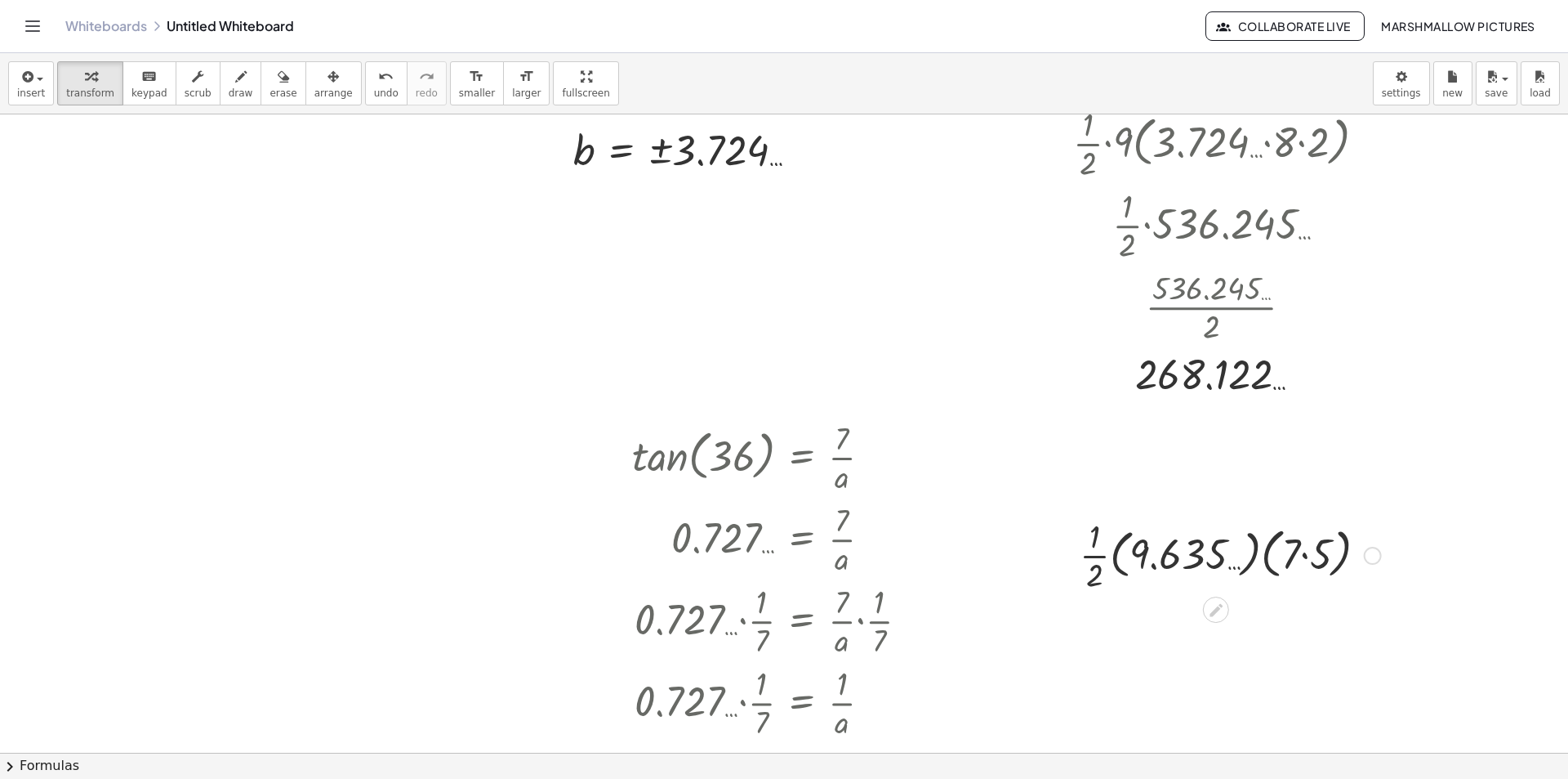
click at [1305, 557] on div at bounding box center [1230, 554] width 318 height 82
click at [1268, 555] on div at bounding box center [1230, 554] width 272 height 82
click at [1282, 559] on div at bounding box center [1230, 554] width 318 height 82
click at [1179, 552] on div at bounding box center [1230, 554] width 318 height 82
click at [1168, 558] on div at bounding box center [1230, 554] width 318 height 82
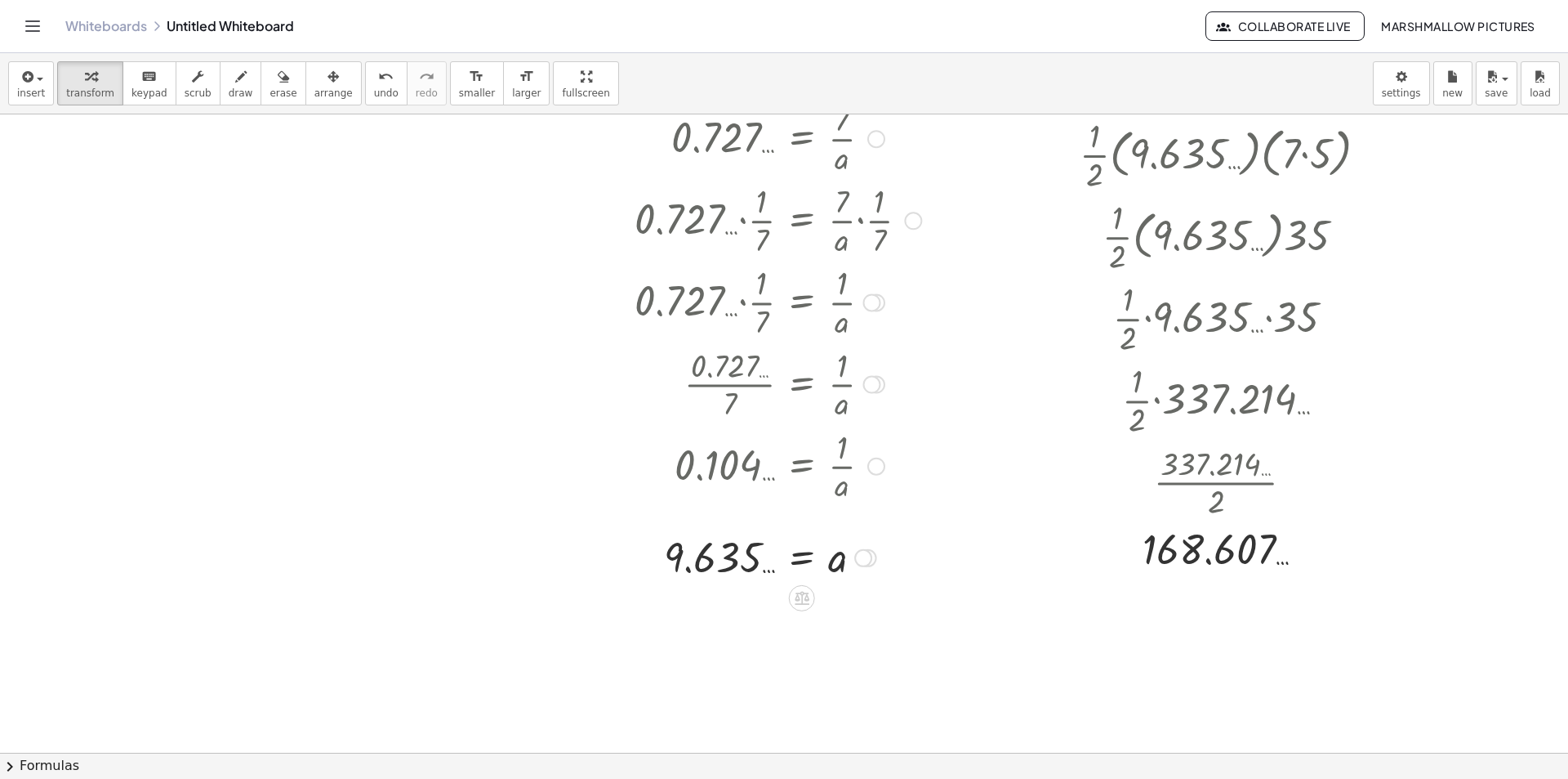
scroll to position [4479, 73]
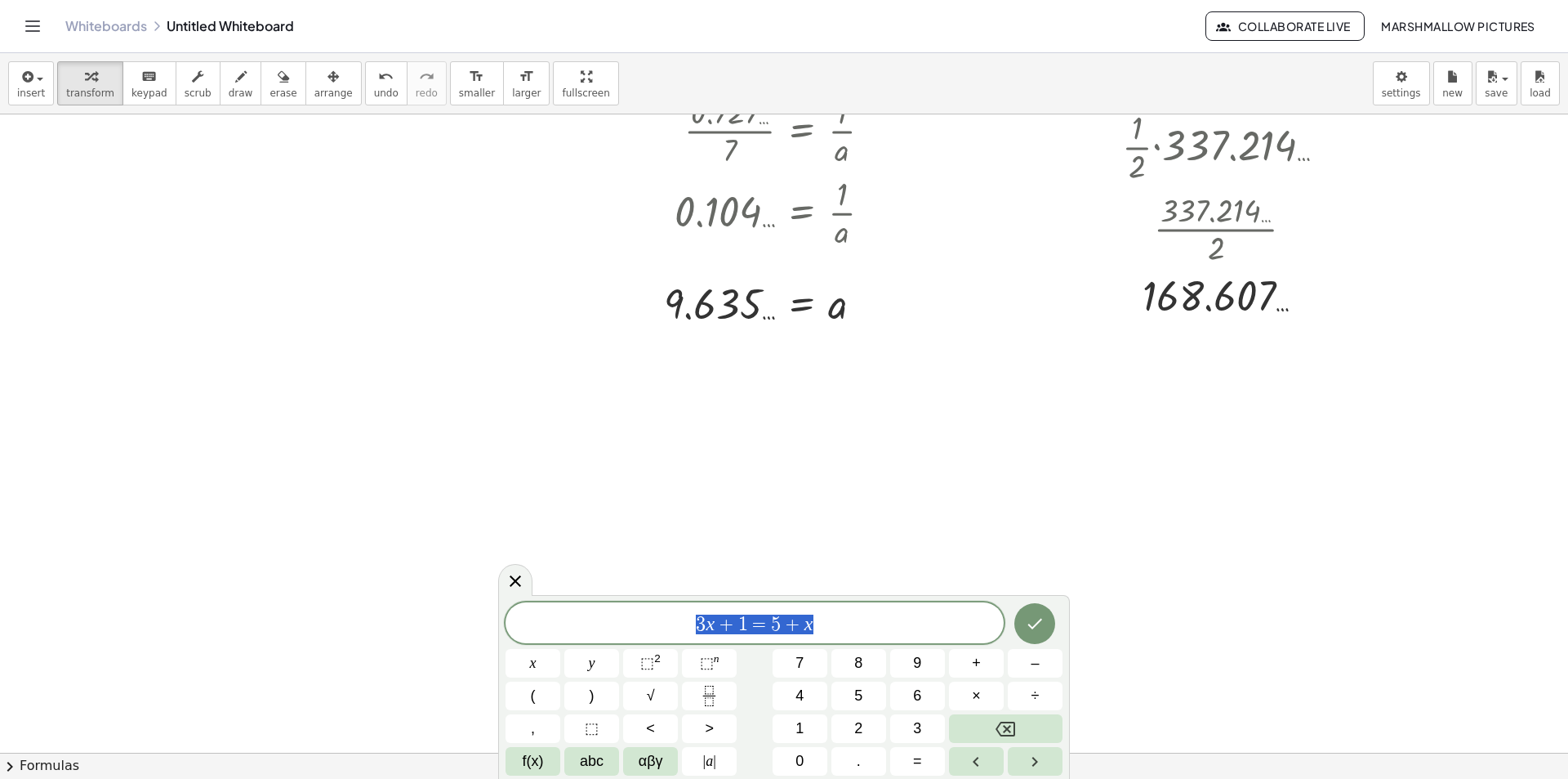
drag, startPoint x: 848, startPoint y: 627, endPoint x: 0, endPoint y: 396, distance: 878.9
click at [170, 551] on body "Graspable Math Activities Whiteboards Classes Account v1.28.3 | Privacy policy …" at bounding box center [784, 390] width 1568 height 779
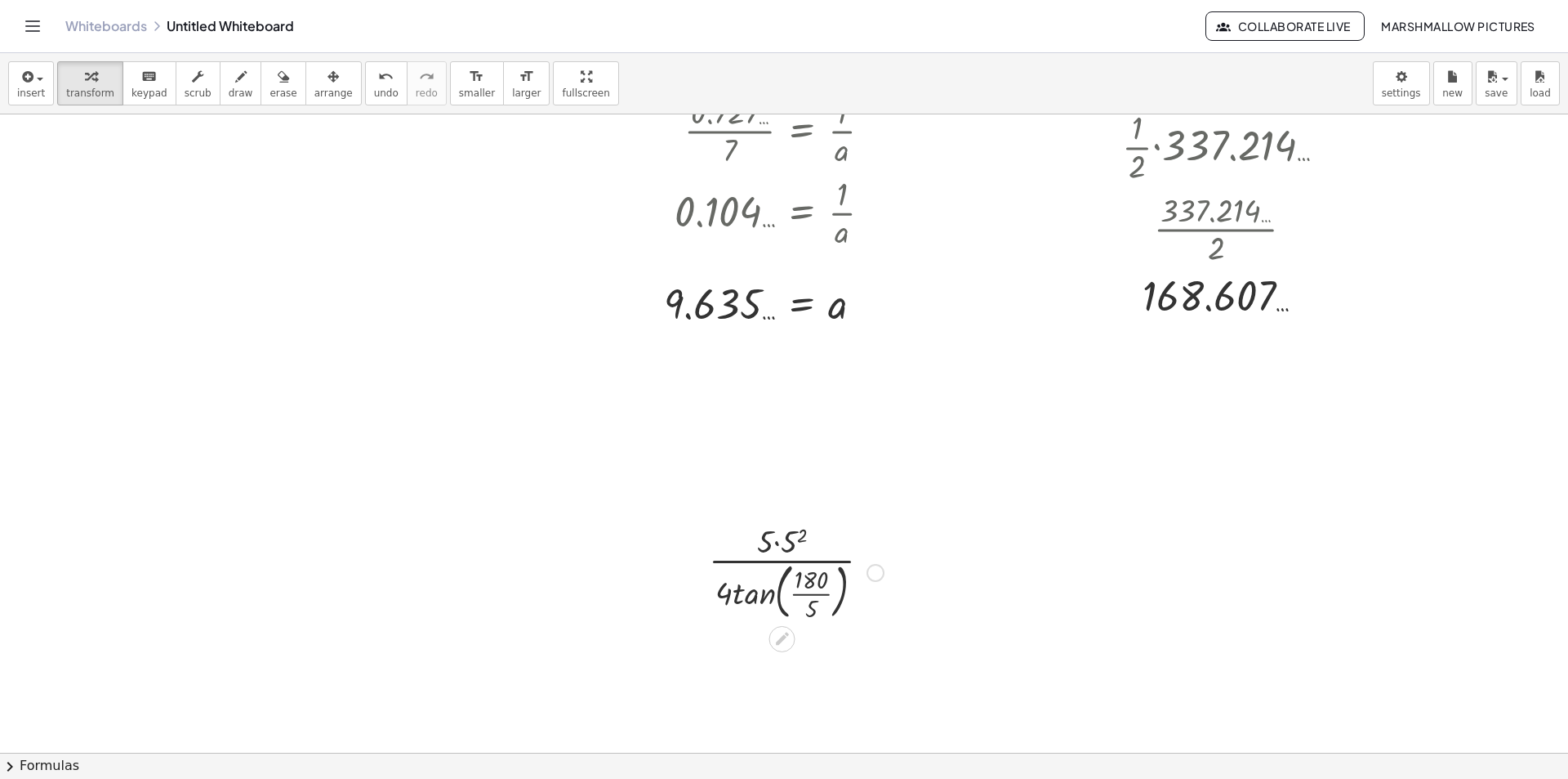
click at [821, 596] on div at bounding box center [795, 571] width 191 height 106
click at [779, 599] on div at bounding box center [795, 571] width 182 height 86
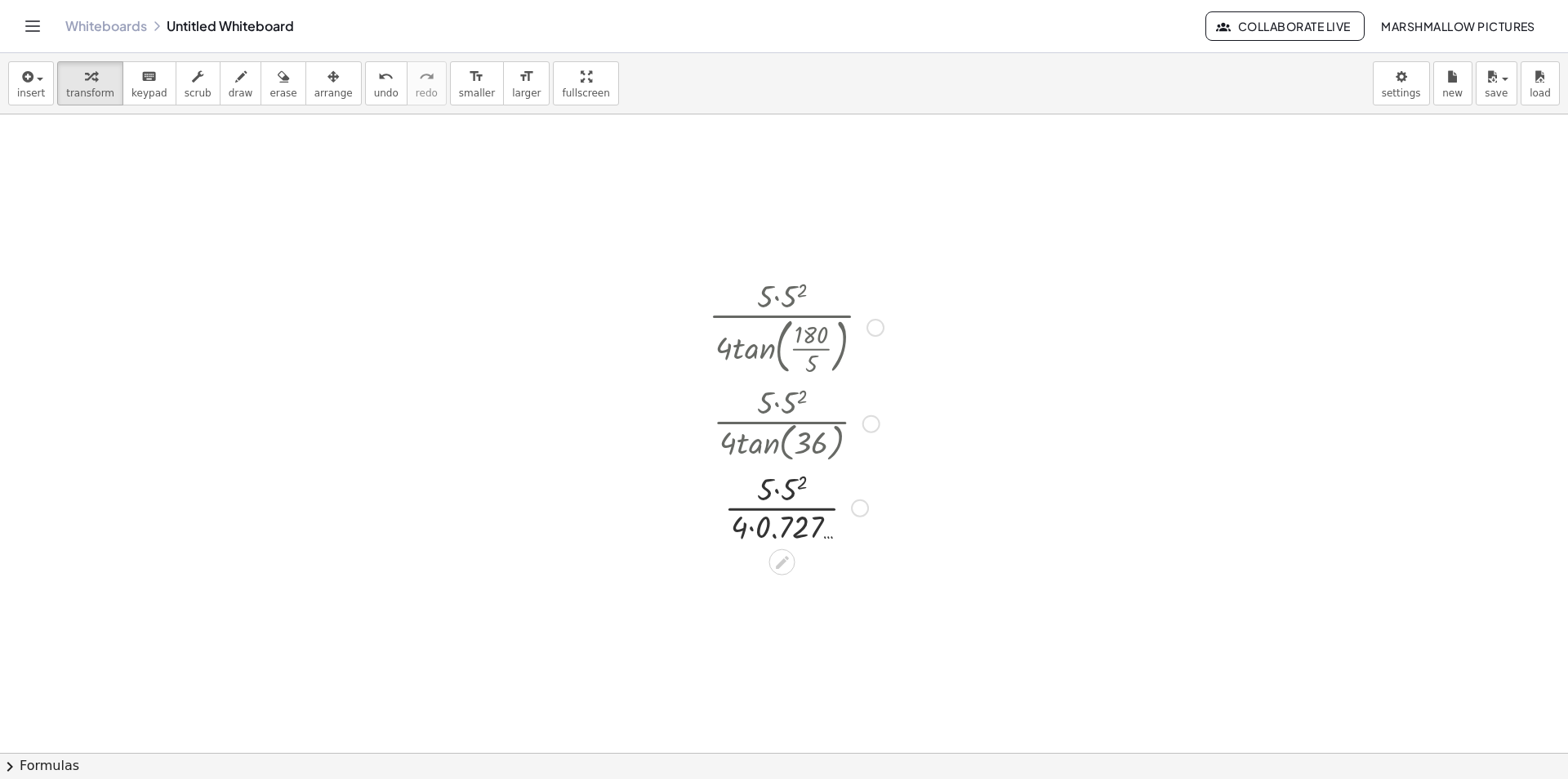
click at [753, 525] on div at bounding box center [795, 506] width 191 height 82
click at [787, 505] on div at bounding box center [795, 506] width 191 height 82
click at [776, 495] on div at bounding box center [795, 506] width 191 height 56
click at [849, 648] on div at bounding box center [795, 657] width 191 height 56
click at [819, 658] on div at bounding box center [796, 657] width 198 height 56
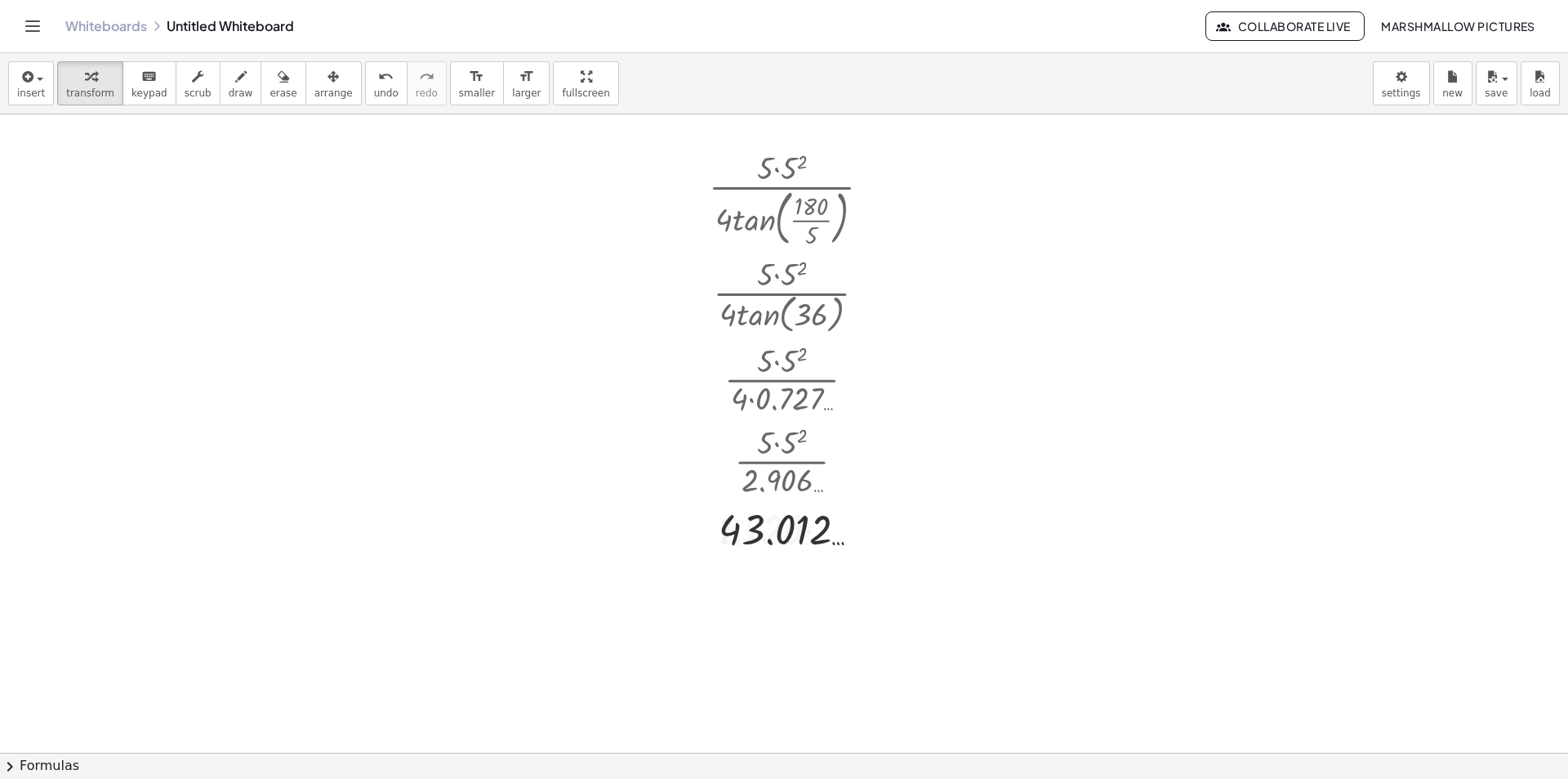
scroll to position [5050, 73]
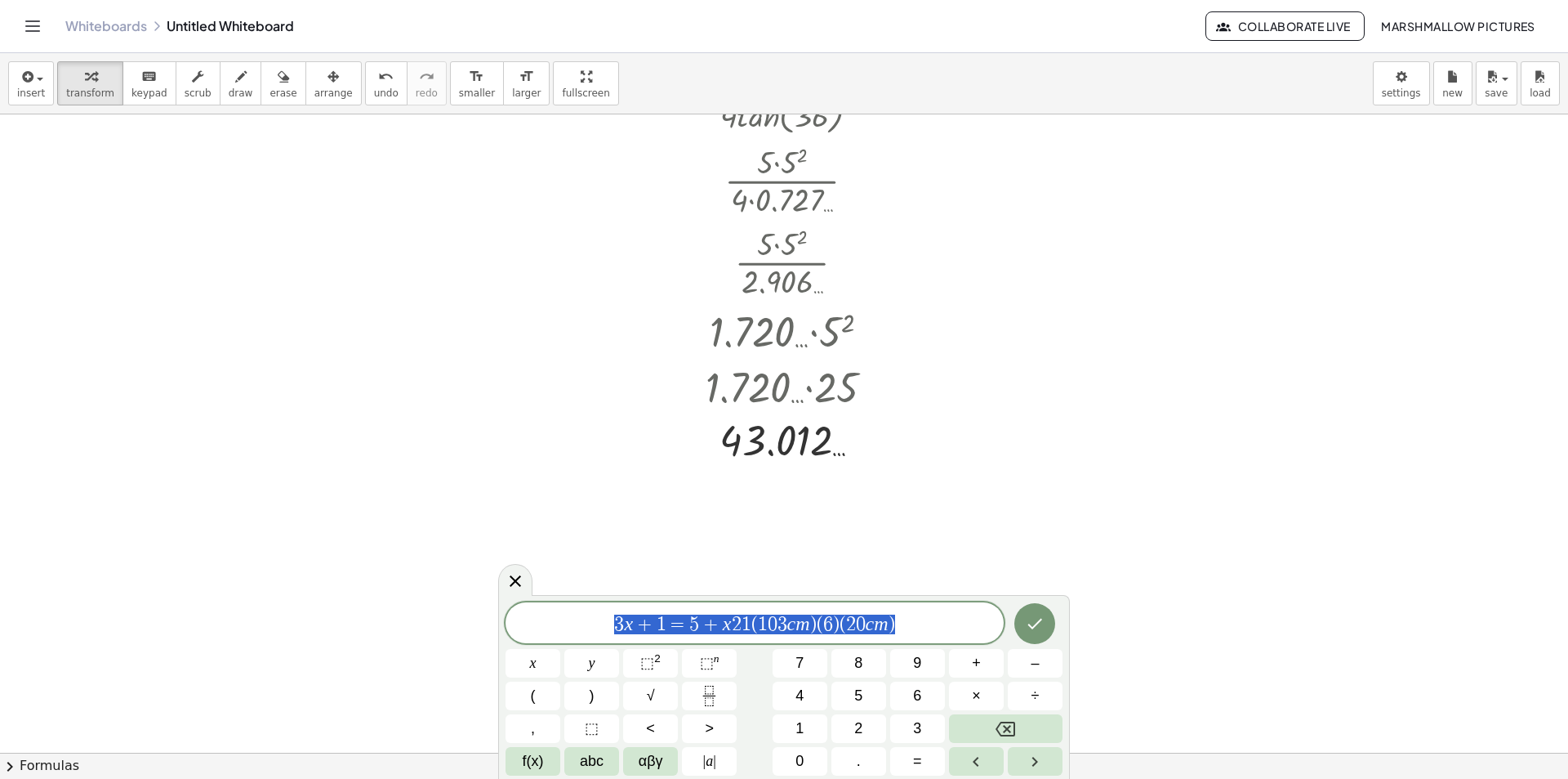
drag, startPoint x: 916, startPoint y: 616, endPoint x: 371, endPoint y: 618, distance: 545.0
click at [371, 618] on body "Graspable Math Activities Whiteboards Classes Account v1.28.3 | Privacy policy …" at bounding box center [784, 390] width 1568 height 779
drag, startPoint x: 692, startPoint y: 619, endPoint x: 608, endPoint y: 618, distance: 84.0
click at [608, 618] on span "2 1 ​ ( 1 0 3 ​ c m ) ( 6 ) ( 2 0 c m )" at bounding box center [754, 624] width 498 height 23
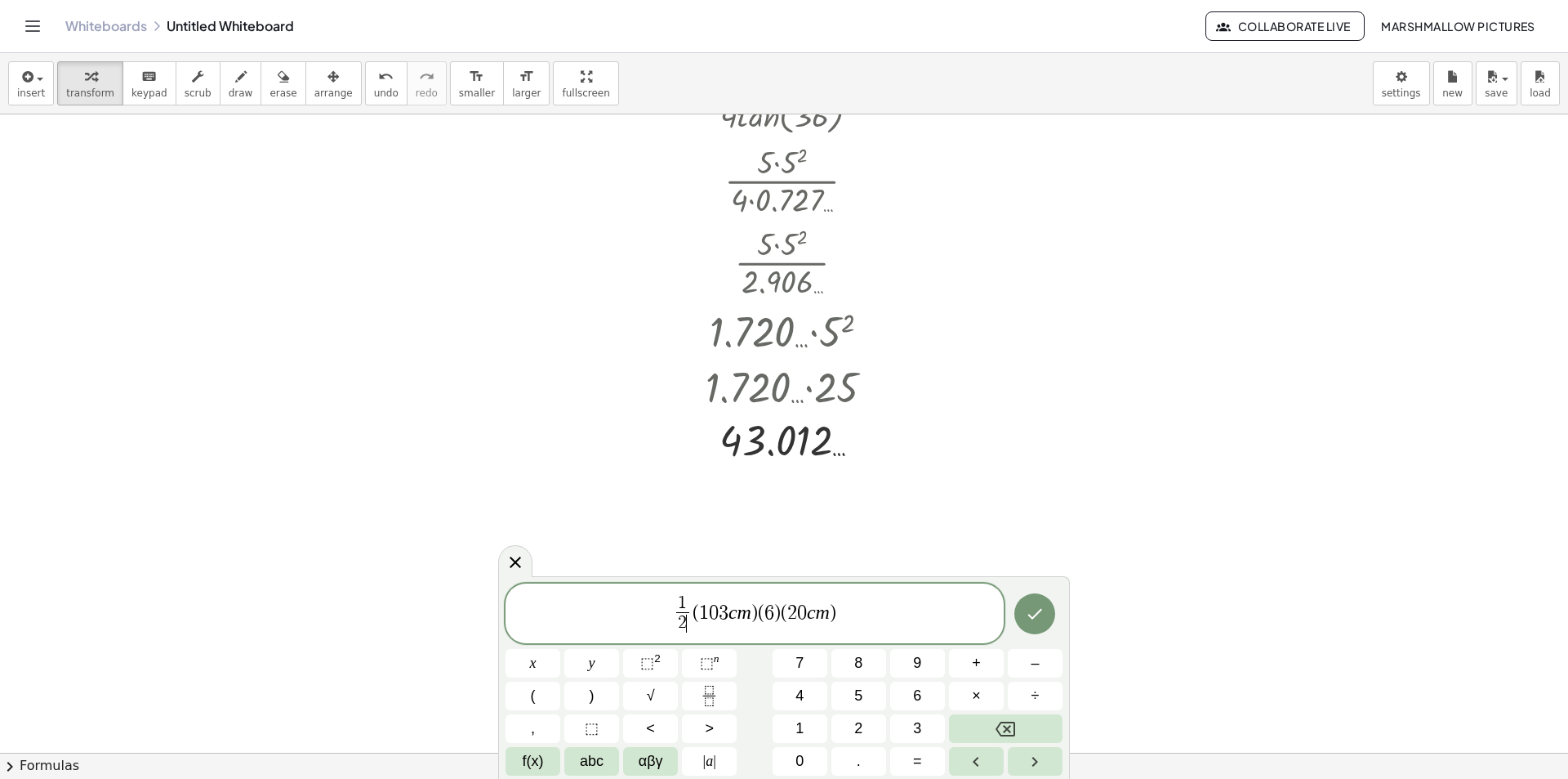
click at [748, 612] on var "m" at bounding box center [745, 611] width 14 height 21
click at [731, 608] on span "3" at bounding box center [734, 612] width 10 height 20
click at [847, 614] on span "1 2 ​ ( 1 0 s q r t ( 3 ) ​ ​ ) ( 6 ) ( 2 0 c m )" at bounding box center [754, 615] width 498 height 44
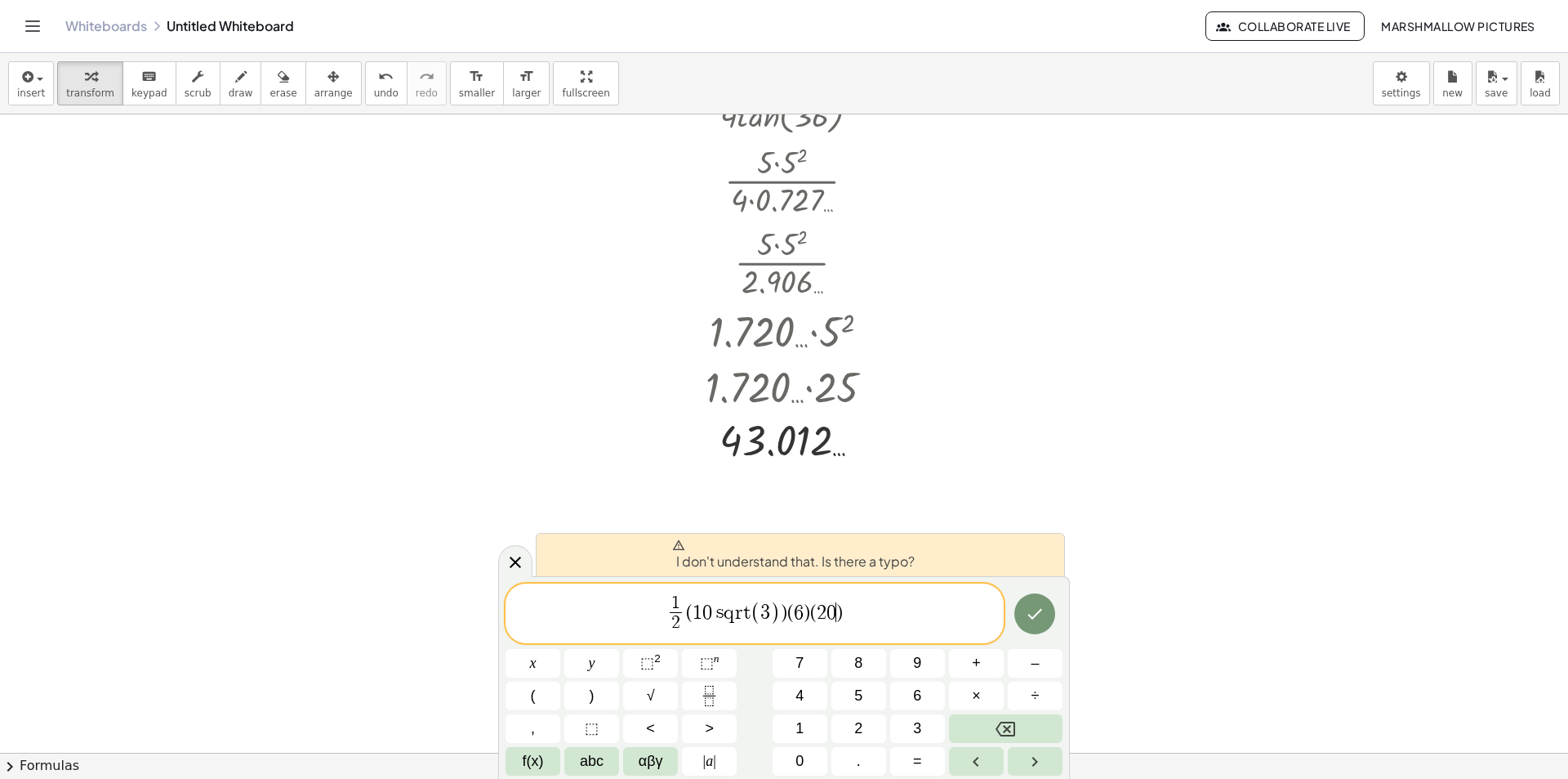
click at [895, 611] on span "1 2 ​ ( 1 0 s q r t ( 3 ) ​ ) ( 6 ) ( 2 0 ​ )" at bounding box center [754, 615] width 498 height 44
drag, startPoint x: 751, startPoint y: 612, endPoint x: 713, endPoint y: 606, distance: 38.5
click at [713, 606] on span "1 2 ​ ( 1 0 s q r t ( 3 ) ​ ) ( 6 ) ( 2 0 )" at bounding box center [754, 615] width 498 height 44
click at [660, 606] on span "1 2 ​ ( 1 0 s q r t ( 3 ) ​ ) ( 6 ) ( 2 0 )" at bounding box center [754, 615] width 498 height 44
drag, startPoint x: 685, startPoint y: 606, endPoint x: 616, endPoint y: 599, distance: 69.4
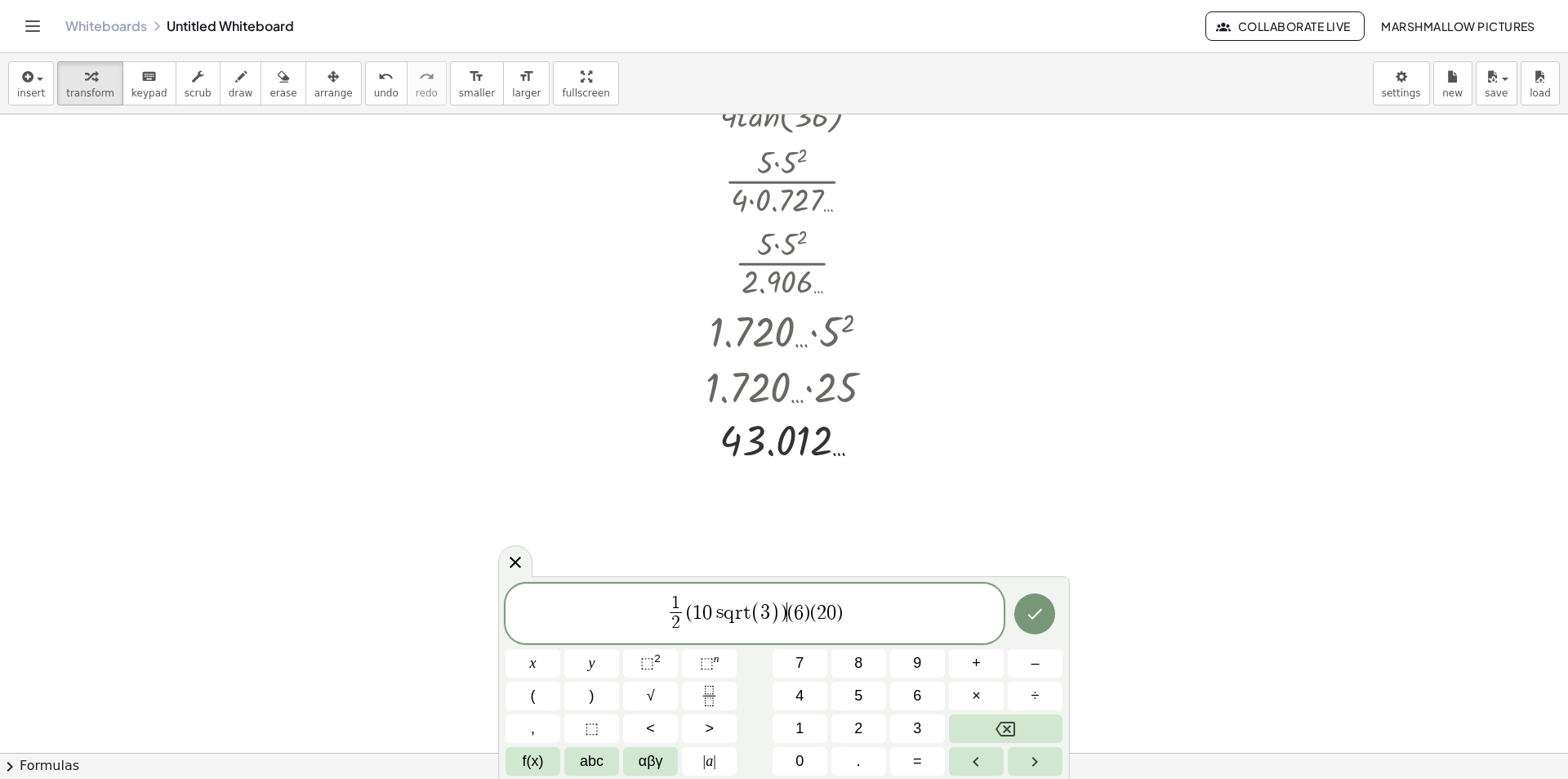
click at [787, 616] on span "1 2 ​ ( 1 0 s q r t ( 3 ) ​ ) ​ ( 6 ) ( 2 0 )" at bounding box center [754, 615] width 498 height 44
click at [818, 613] on span "(" at bounding box center [818, 612] width 7 height 20
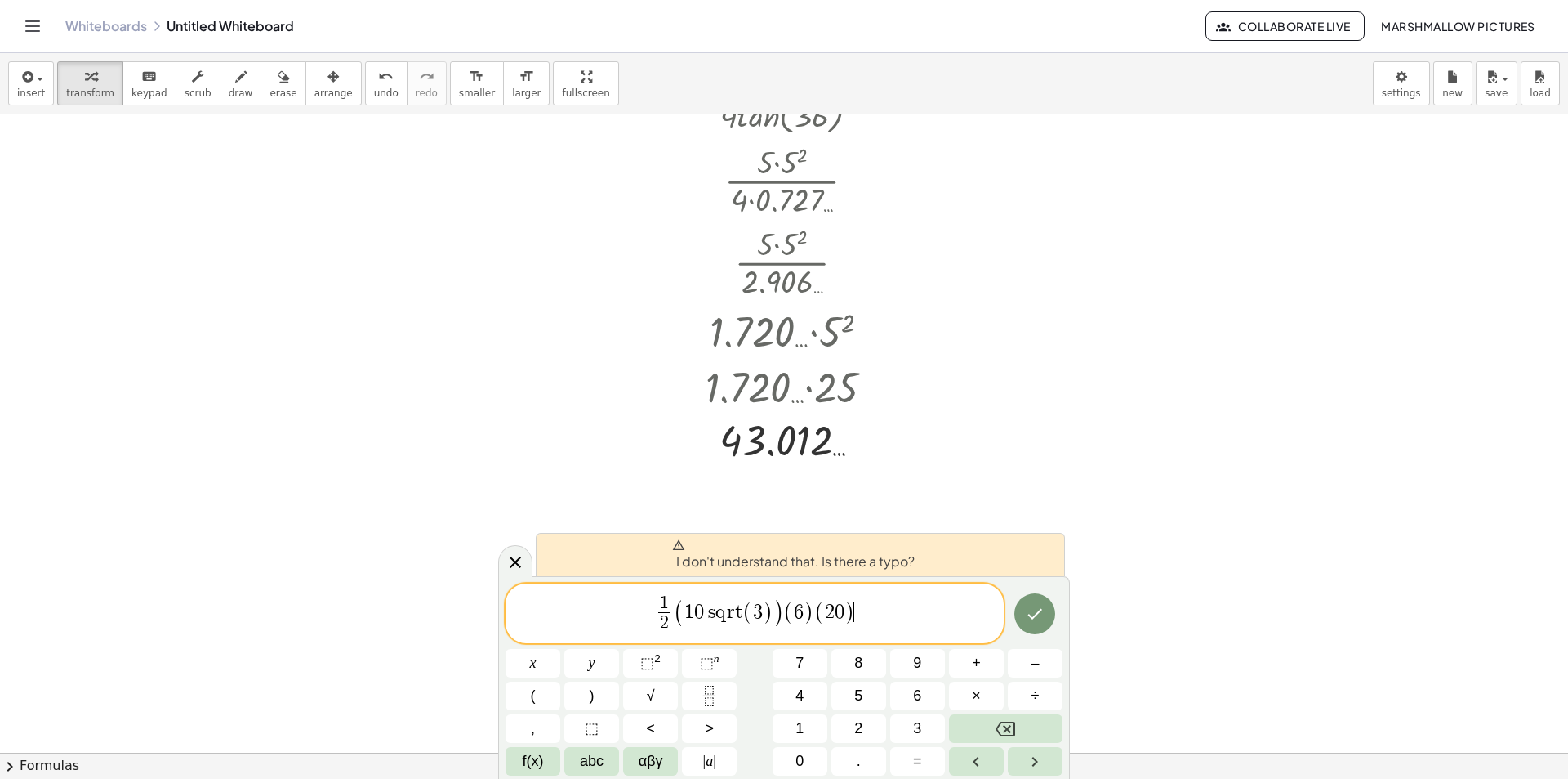
click at [700, 609] on span "0" at bounding box center [699, 612] width 10 height 20
drag, startPoint x: 775, startPoint y: 609, endPoint x: 683, endPoint y: 620, distance: 92.7
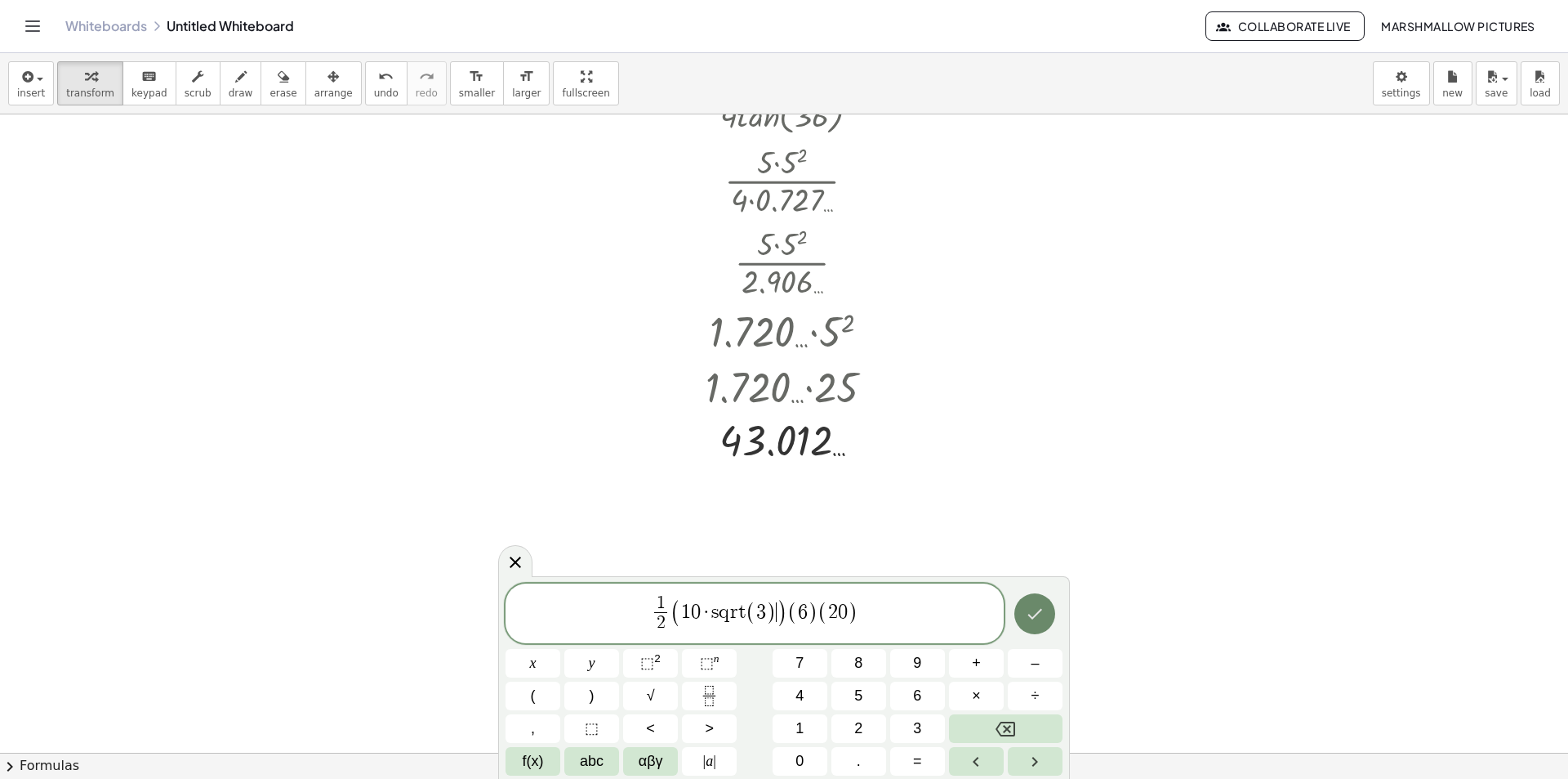
click at [1041, 613] on icon "Done" at bounding box center [1035, 613] width 20 height 20
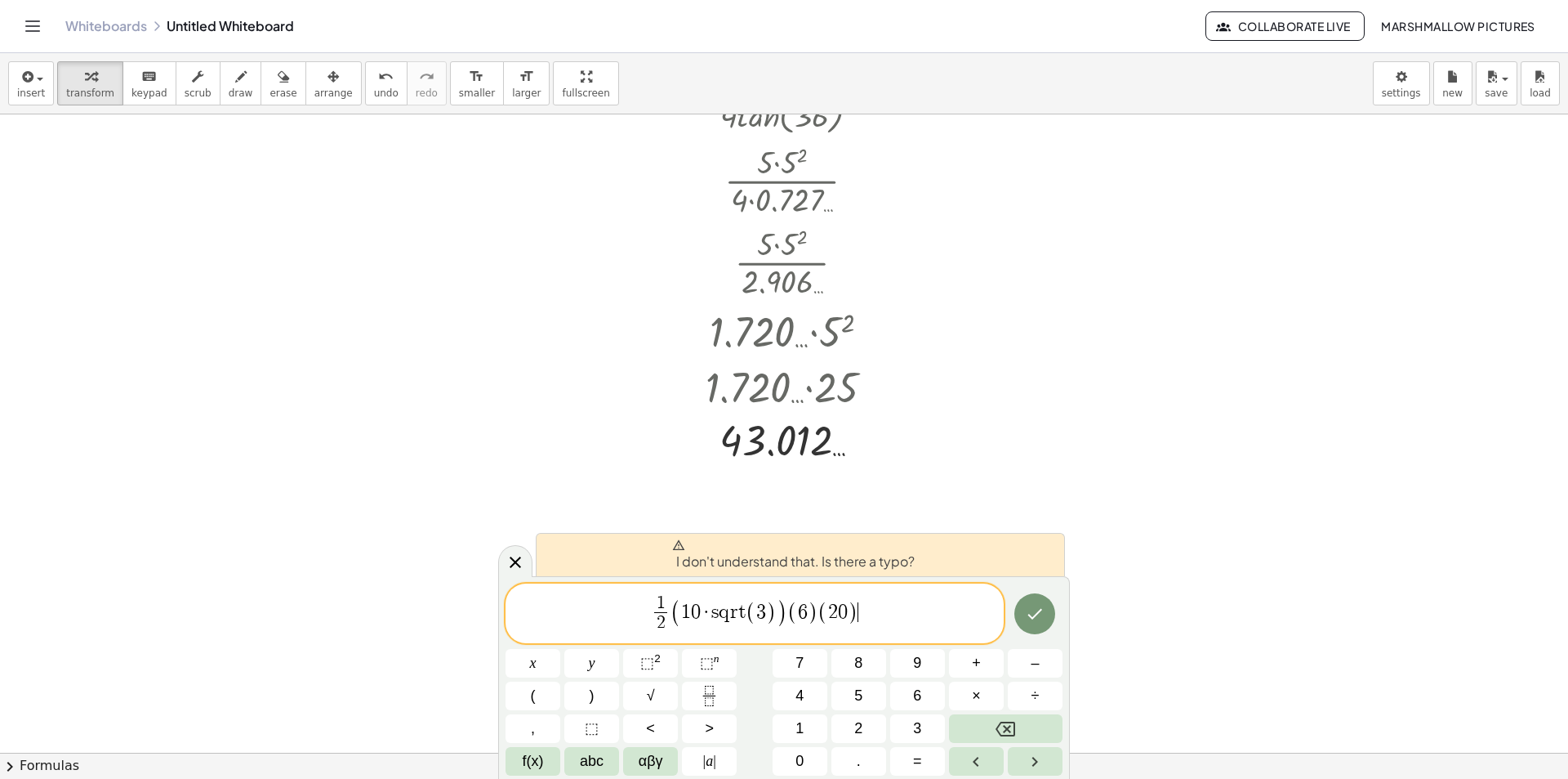
click at [889, 608] on span "1 2 ​ ( 1 0 · s q r t ( 3 ) ​ ) ( 6 ) ( 2 0 ) ​" at bounding box center [754, 615] width 498 height 44
click at [922, 608] on span "1 2 ​ ( 1 0 · s q r t ( 3 ) ​ ) ( 6 ) ( 2 0 ) ​" at bounding box center [754, 615] width 498 height 44
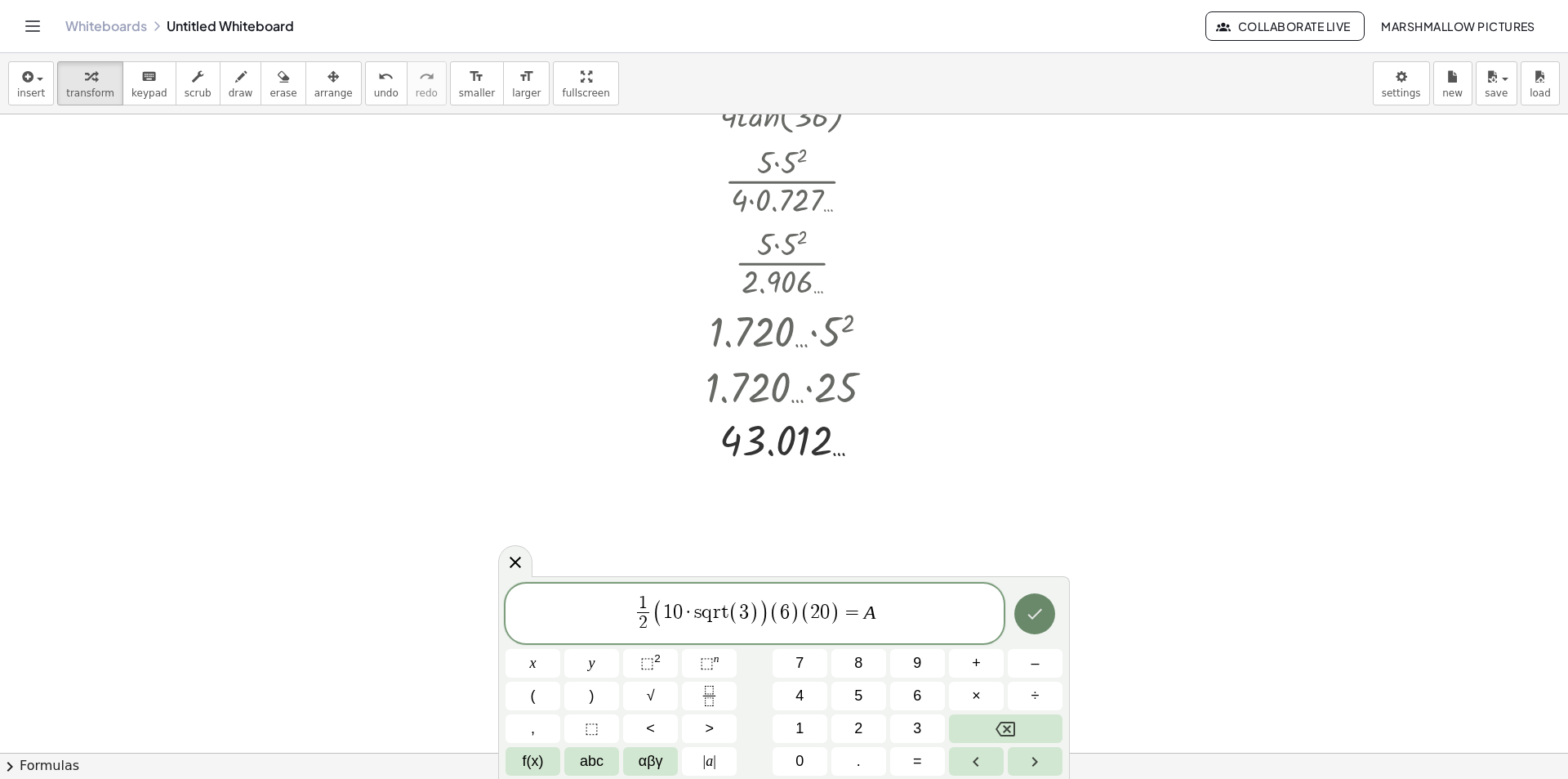
click at [1047, 613] on button "Done" at bounding box center [1035, 613] width 41 height 41
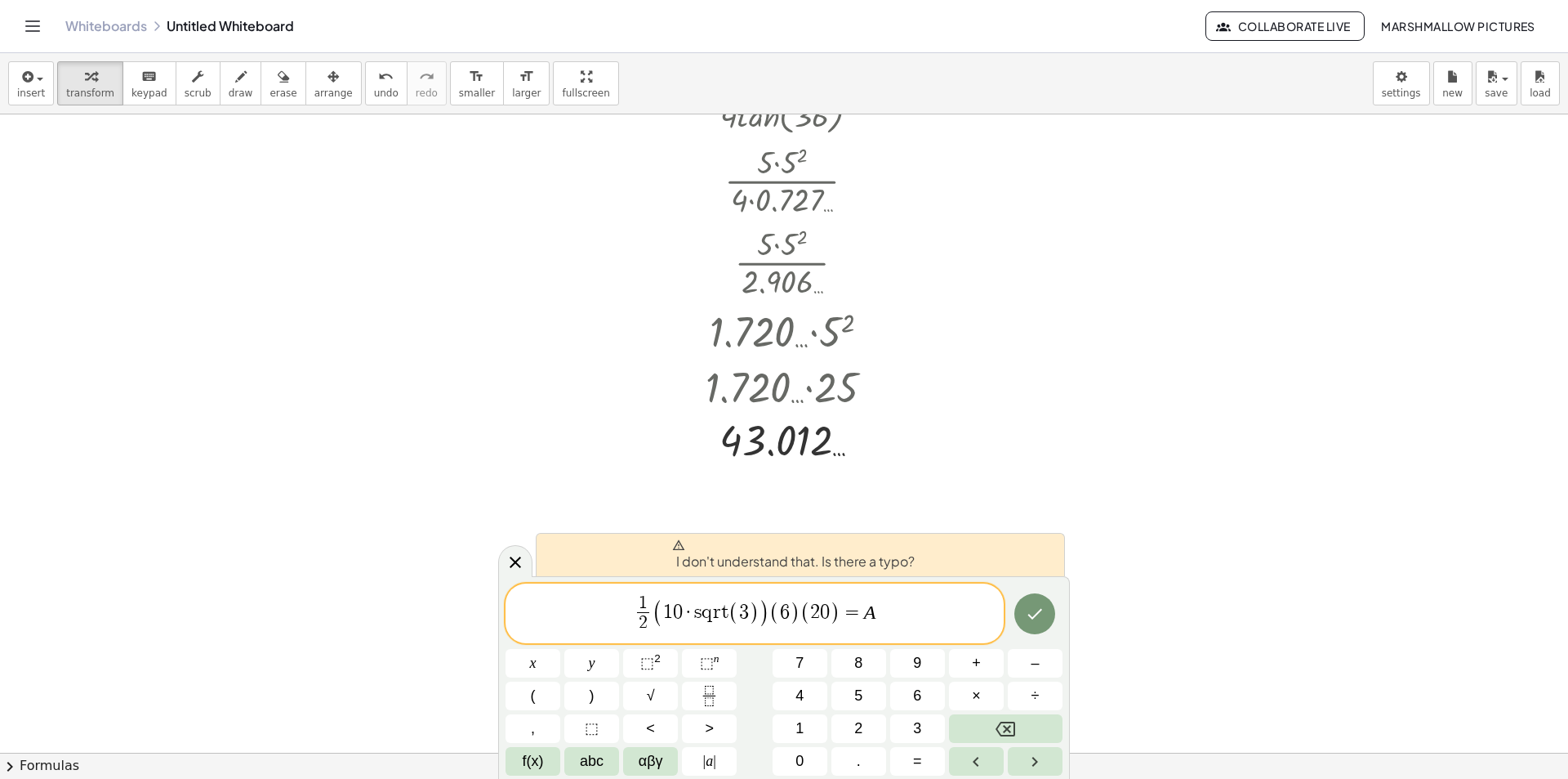
click at [640, 614] on span "2" at bounding box center [643, 622] width 9 height 18
click at [658, 609] on span "(" at bounding box center [658, 612] width 10 height 29
drag, startPoint x: 841, startPoint y: 611, endPoint x: 686, endPoint y: 611, distance: 155.0
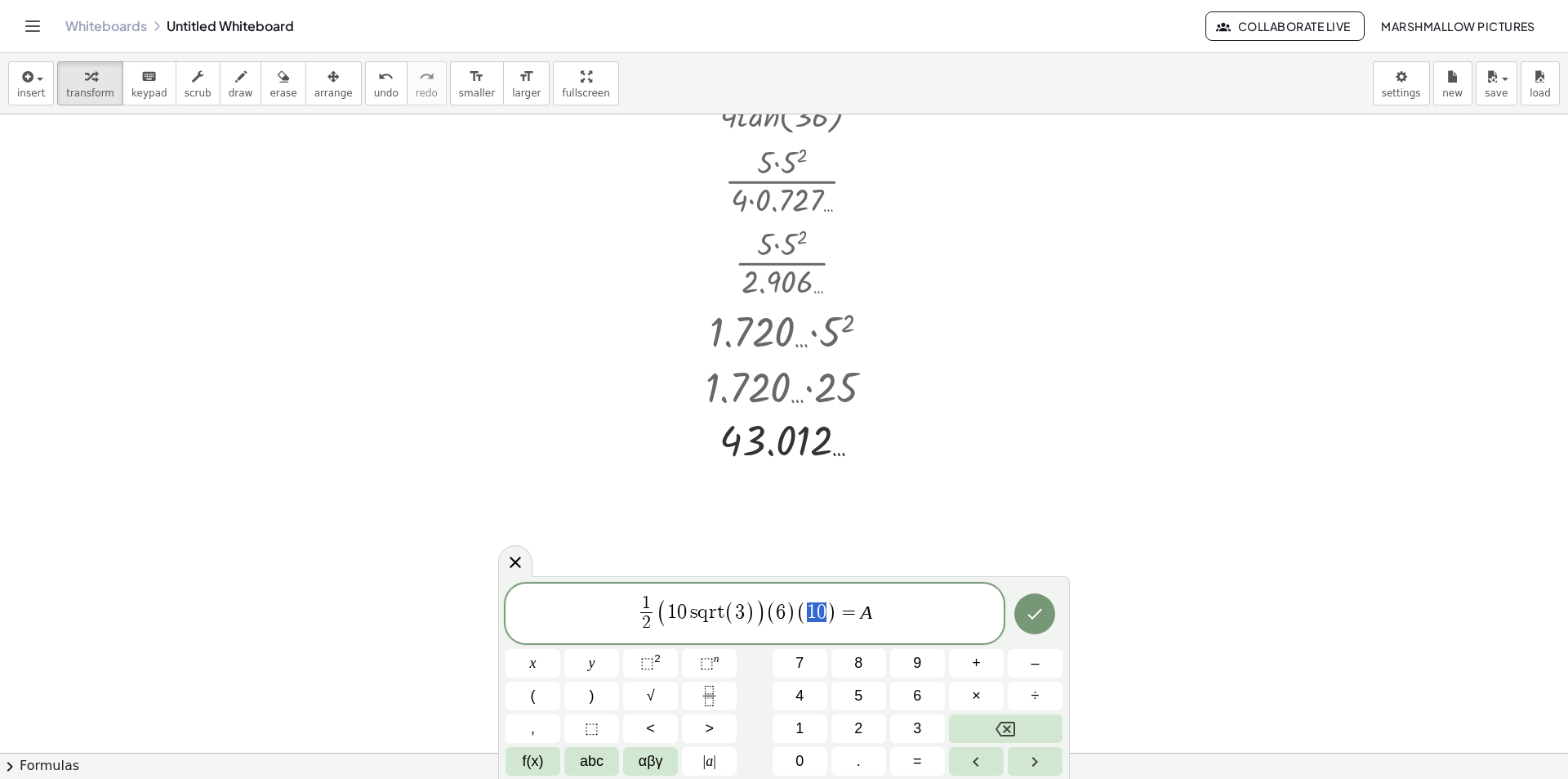
drag, startPoint x: 827, startPoint y: 611, endPoint x: 804, endPoint y: 609, distance: 23.1
click at [803, 609] on span "( 1 0 )" at bounding box center [816, 612] width 41 height 24
click at [1065, 626] on div "1 2 ​ ( 1 0 s q r t ( 3 ) ) ( 6 ) ( 2 0 ​ ) = A x y ⬚ 2 ⬚ n 7 8 9 + – ( ) √ 4 5…" at bounding box center [784, 677] width 571 height 203
click at [1045, 620] on button "Done" at bounding box center [1035, 613] width 41 height 41
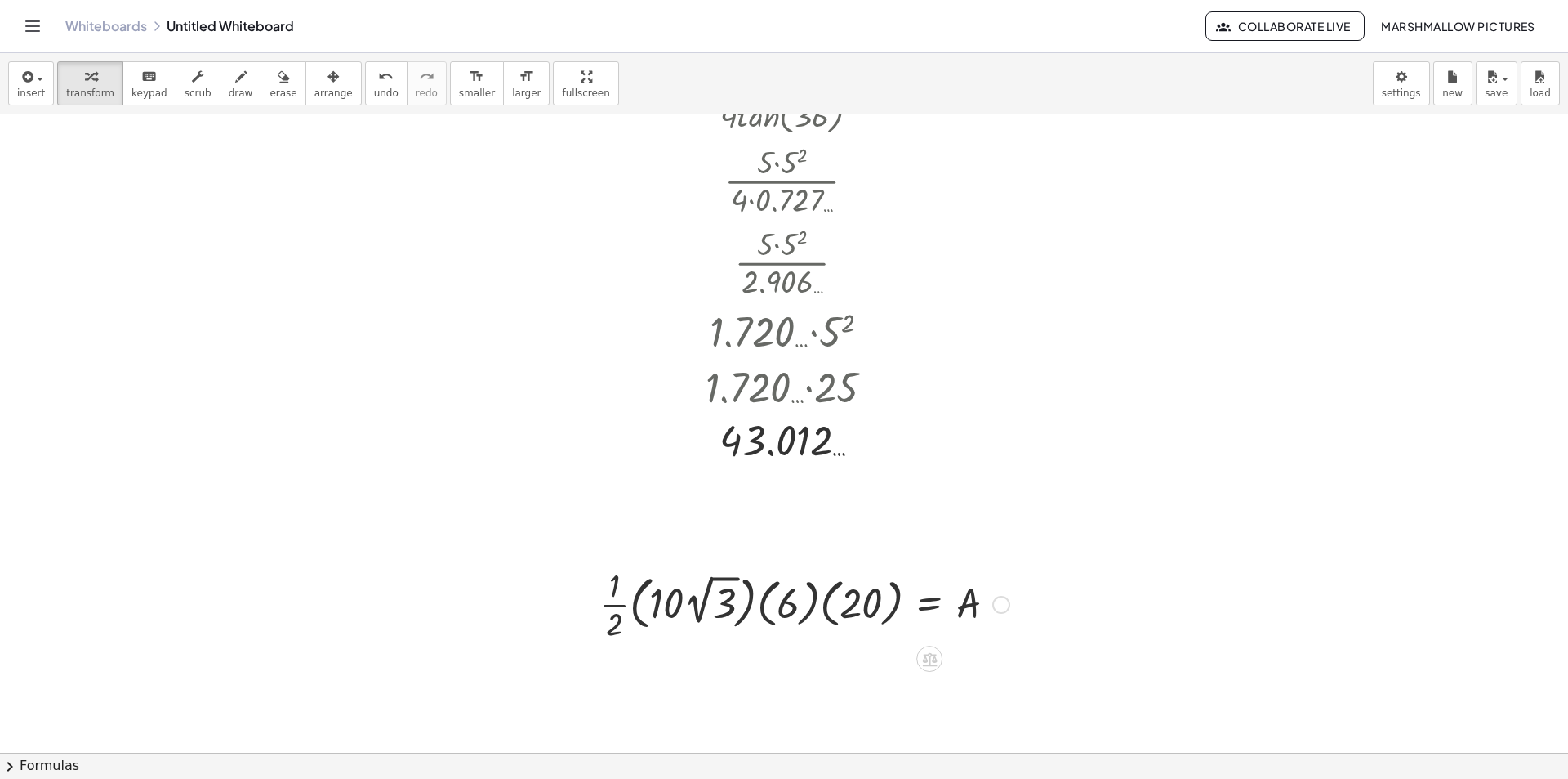
click at [834, 608] on div at bounding box center [804, 603] width 426 height 82
click at [852, 608] on div at bounding box center [826, 603] width 387 height 82
click at [794, 613] on div at bounding box center [804, 603] width 426 height 82
click at [727, 605] on div at bounding box center [804, 603] width 426 height 82
click at [744, 610] on div at bounding box center [804, 603] width 426 height 82
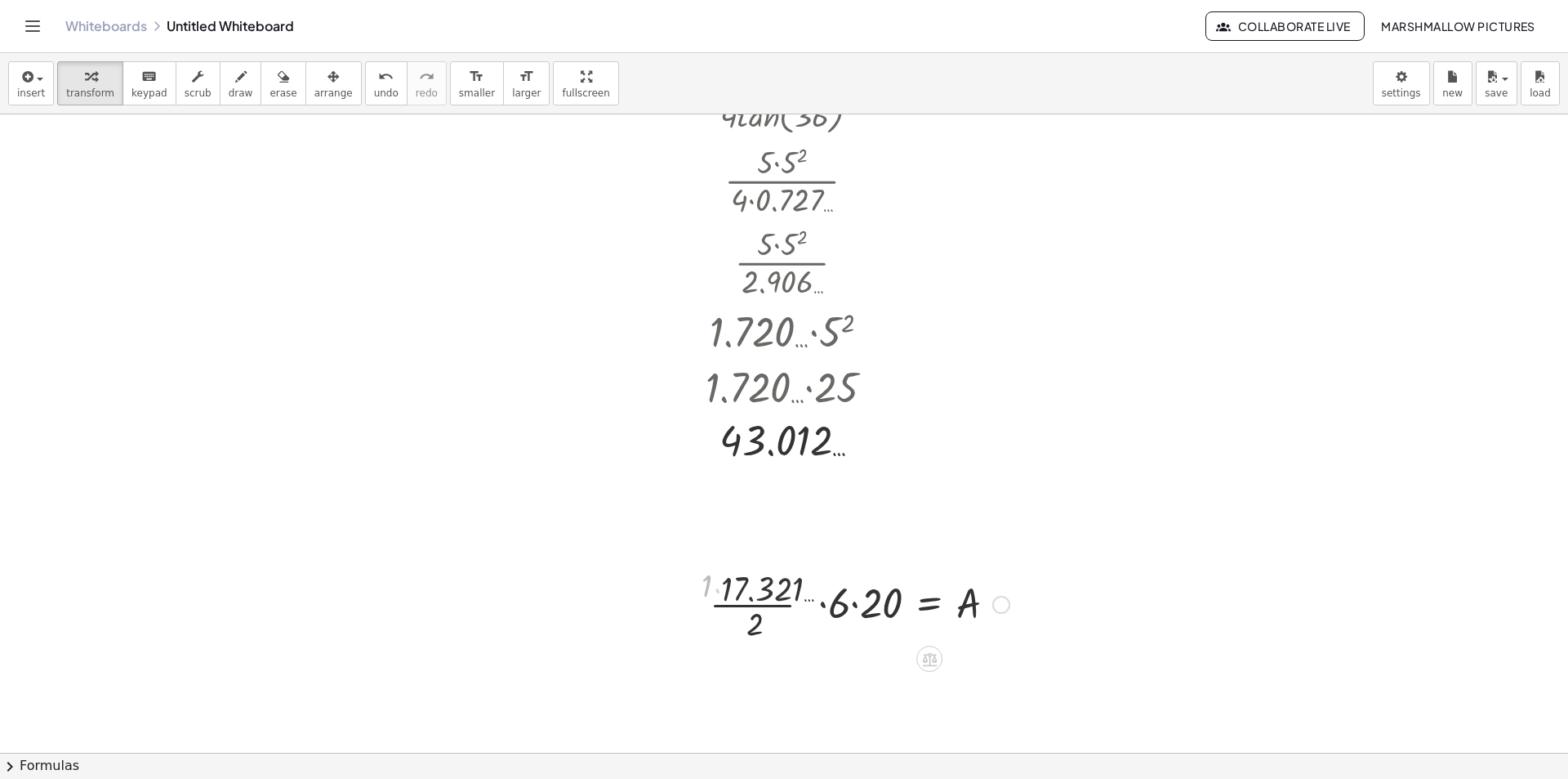
click at [845, 609] on div at bounding box center [804, 603] width 426 height 82
click at [871, 609] on div at bounding box center [804, 603] width 426 height 82
click at [848, 599] on div at bounding box center [804, 603] width 426 height 82
click at [857, 587] on div at bounding box center [804, 603] width 426 height 82
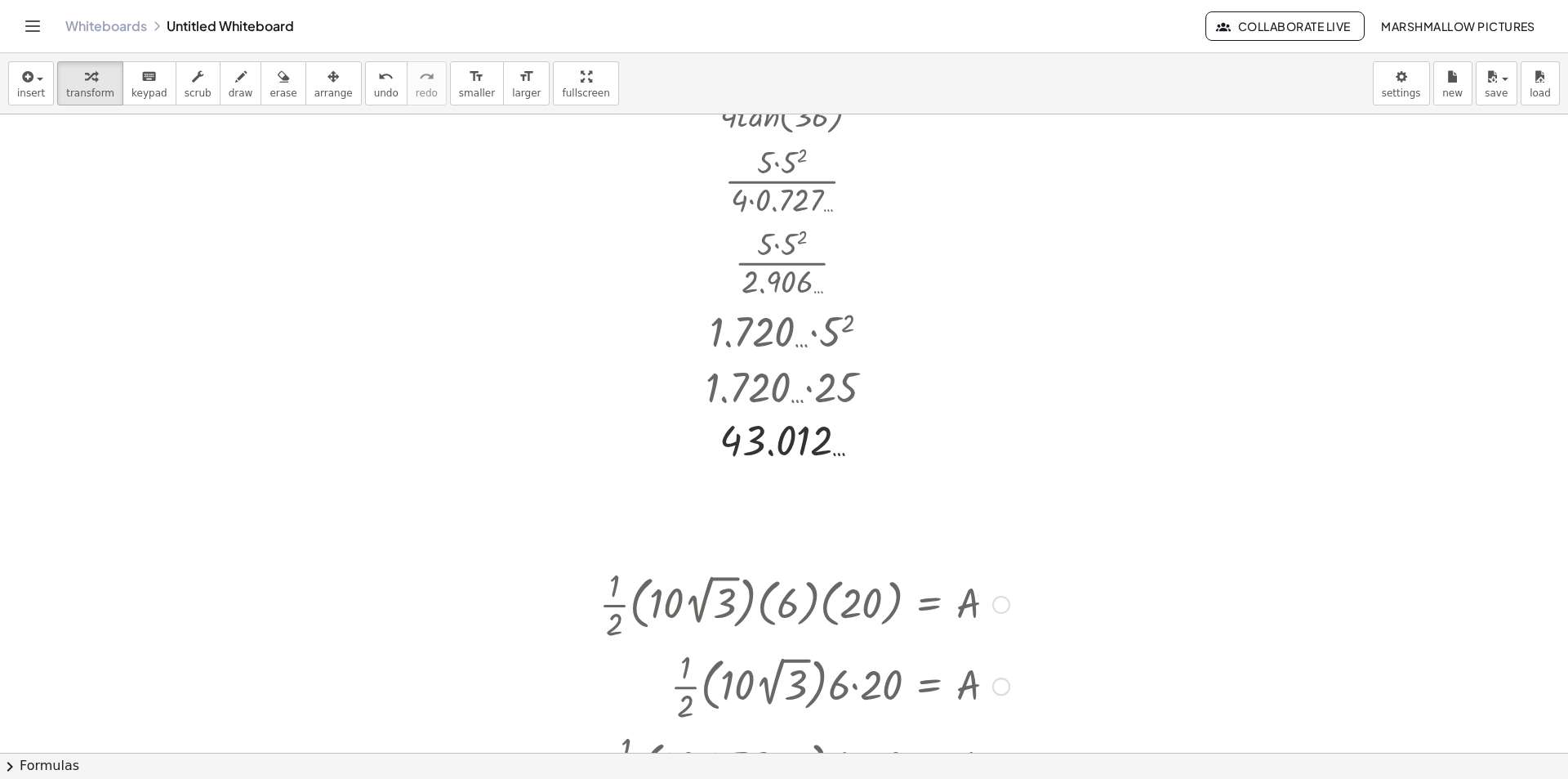
scroll to position [5473, 73]
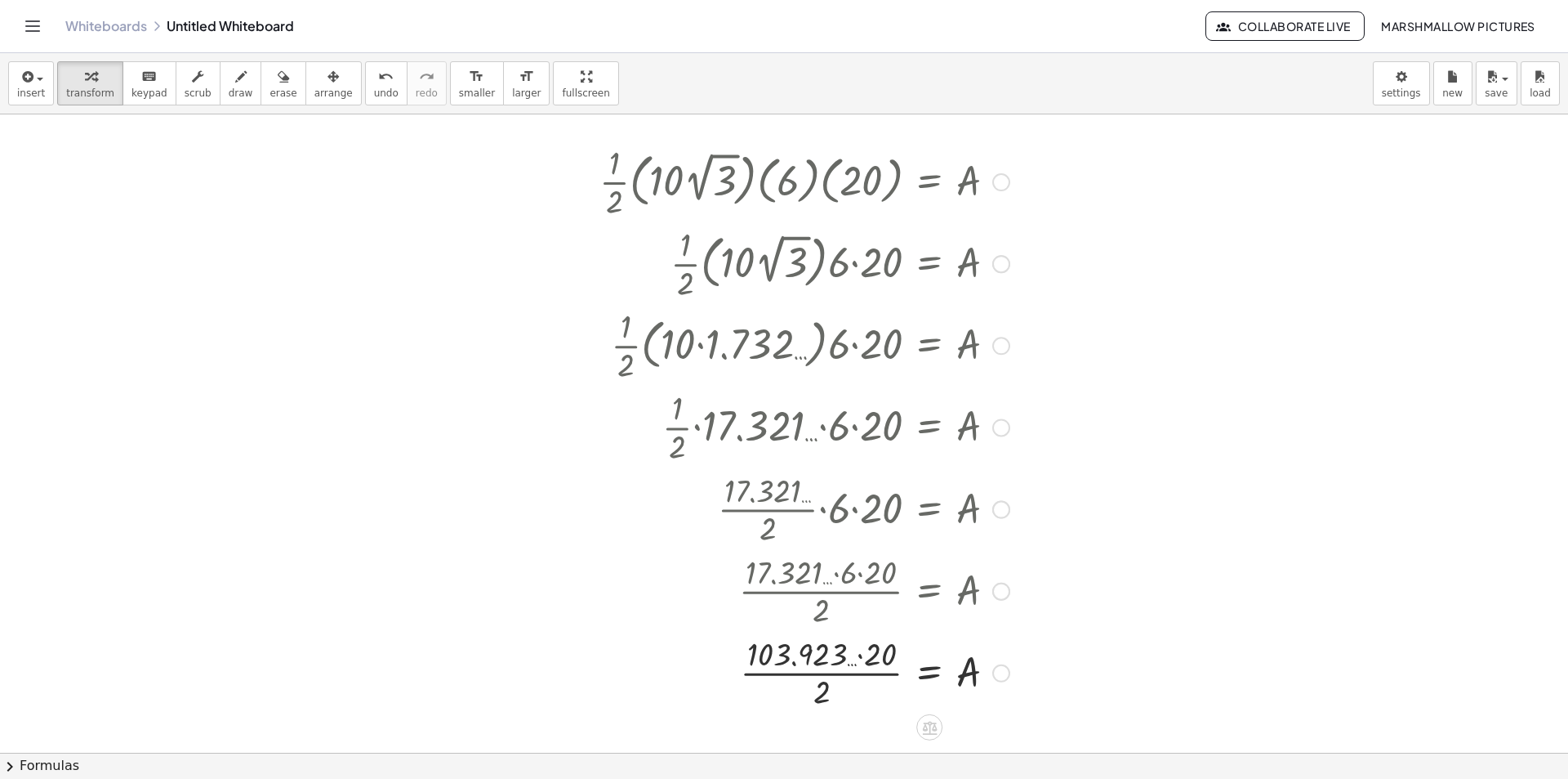
click at [875, 652] on div at bounding box center [804, 672] width 426 height 82
click at [858, 674] on div at bounding box center [804, 672] width 426 height 82
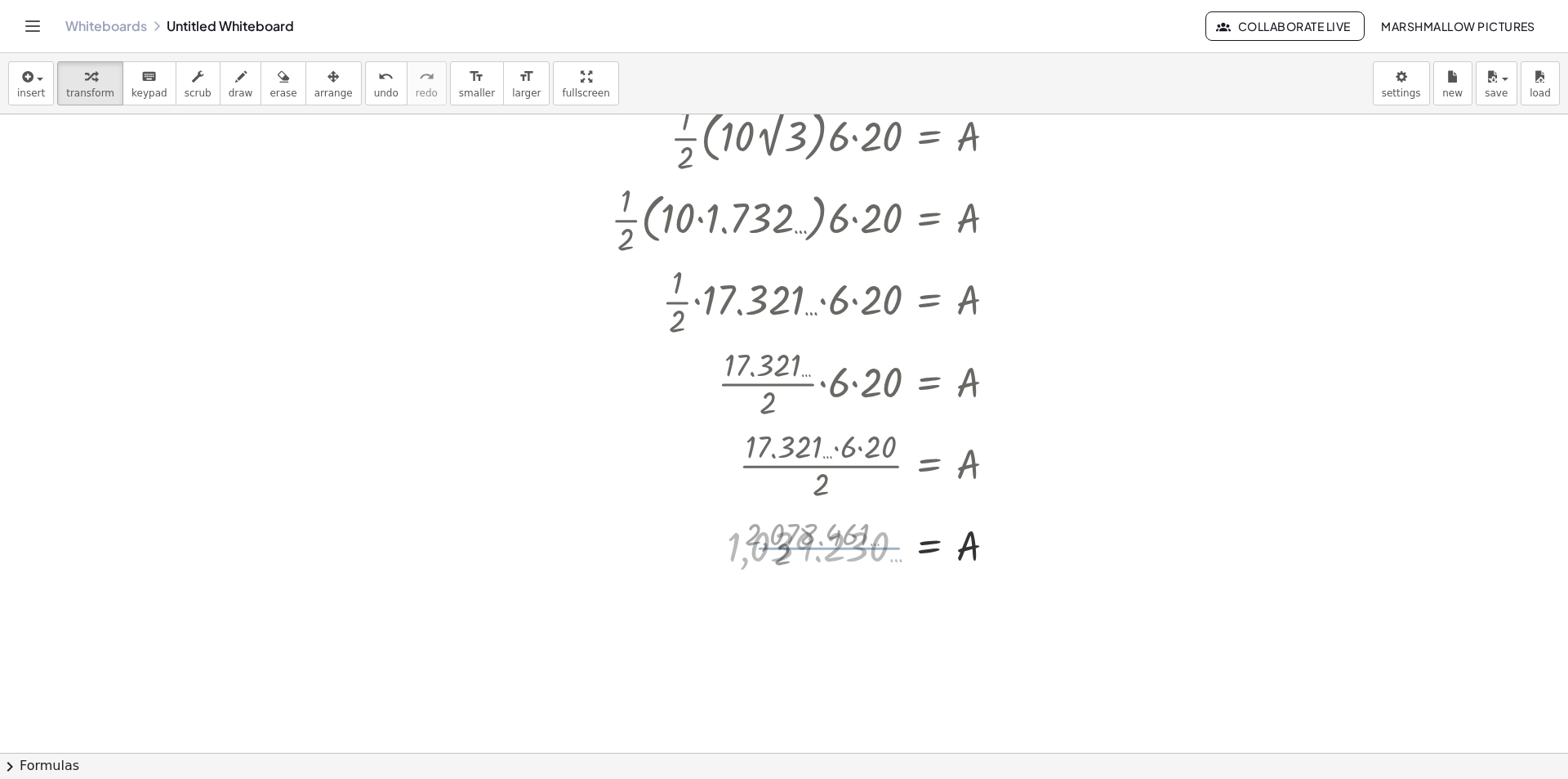
scroll to position [5719, 73]
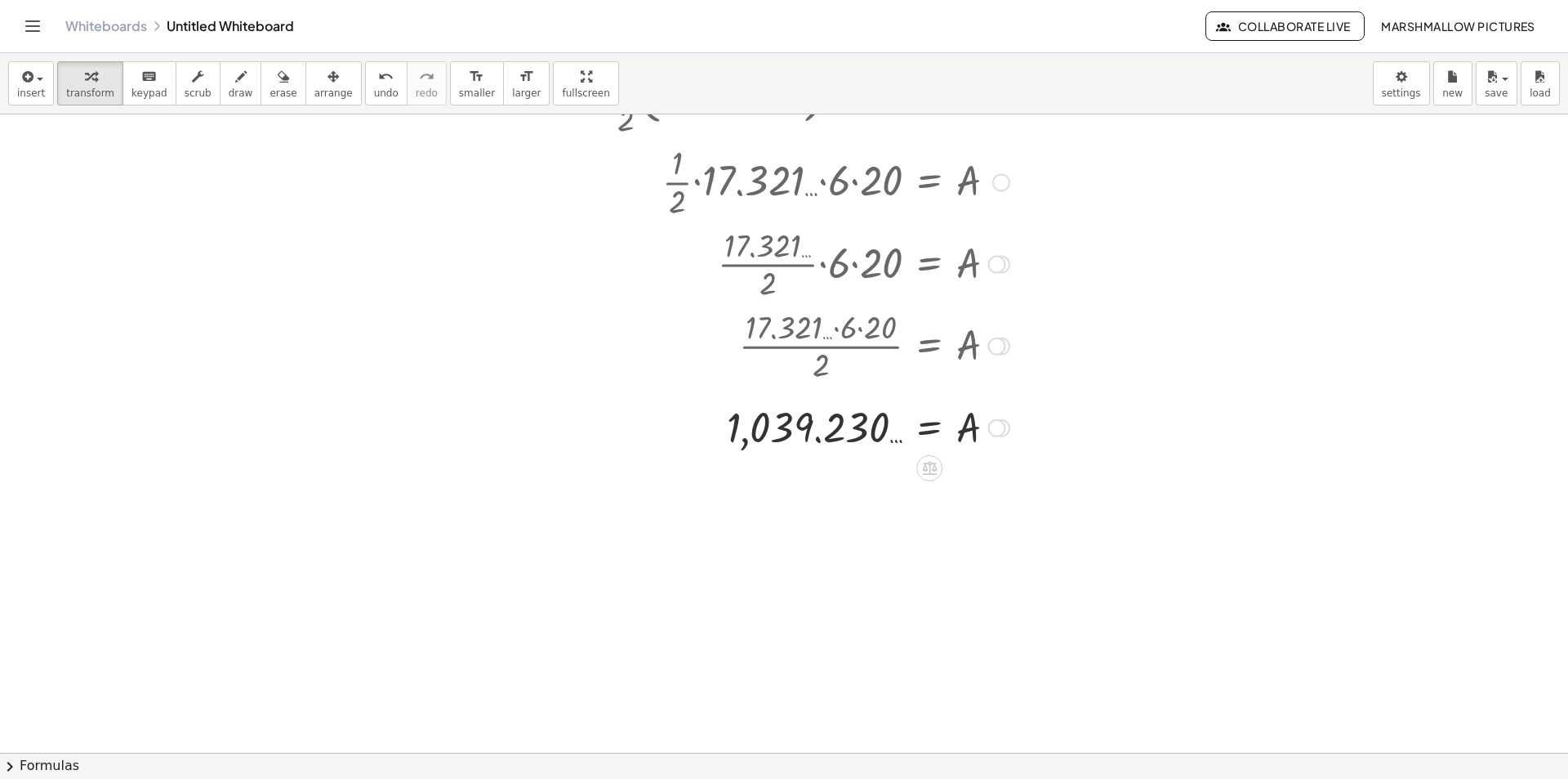
click at [999, 422] on div at bounding box center [997, 428] width 18 height 18
click at [1071, 390] on span "Transform line" at bounding box center [1067, 390] width 72 height 13
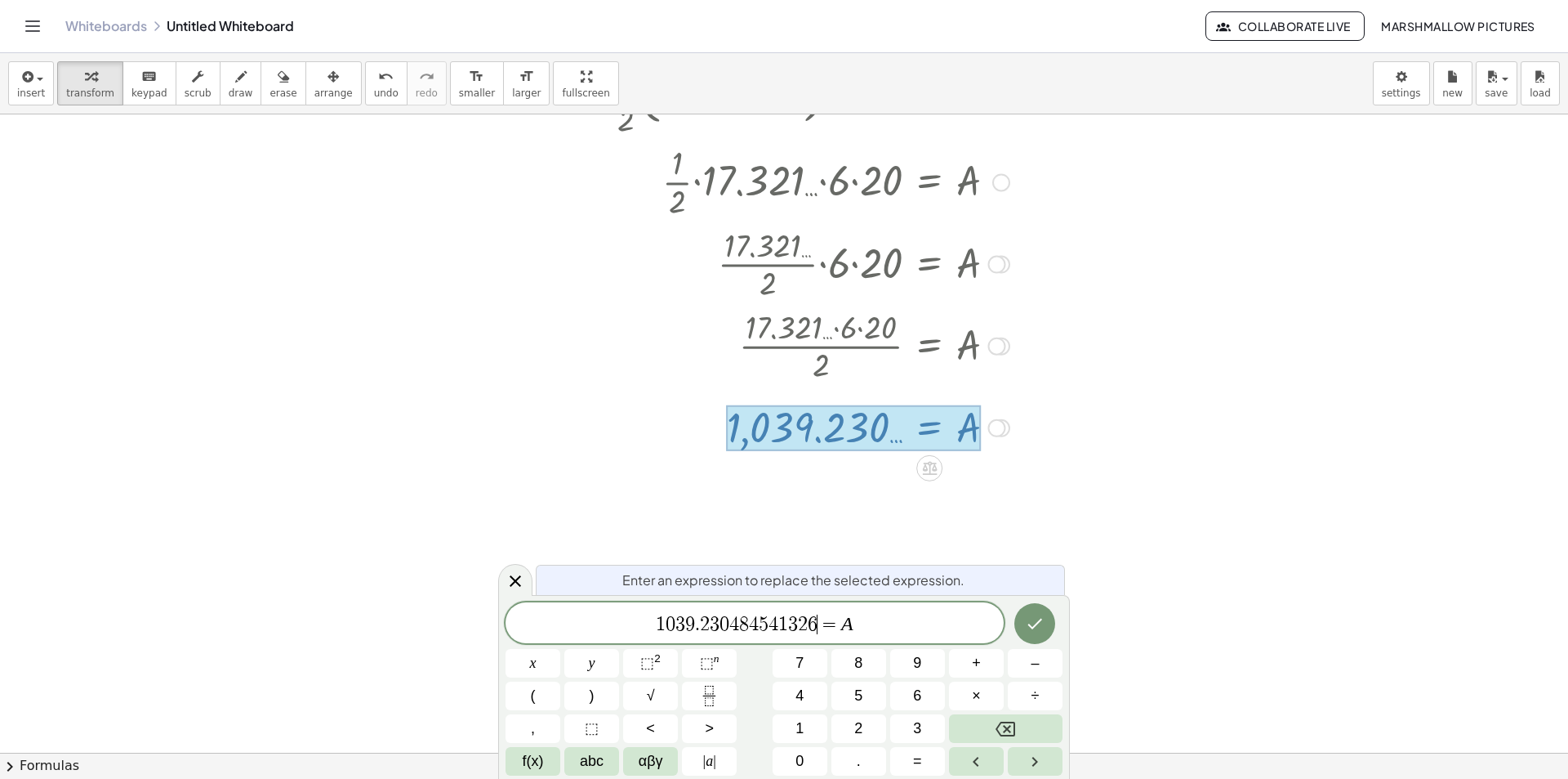
drag, startPoint x: 817, startPoint y: 625, endPoint x: 357, endPoint y: 619, distance: 460.0
drag, startPoint x: 513, startPoint y: 577, endPoint x: 524, endPoint y: 577, distance: 11.0
click at [516, 577] on icon at bounding box center [515, 580] width 20 height 20
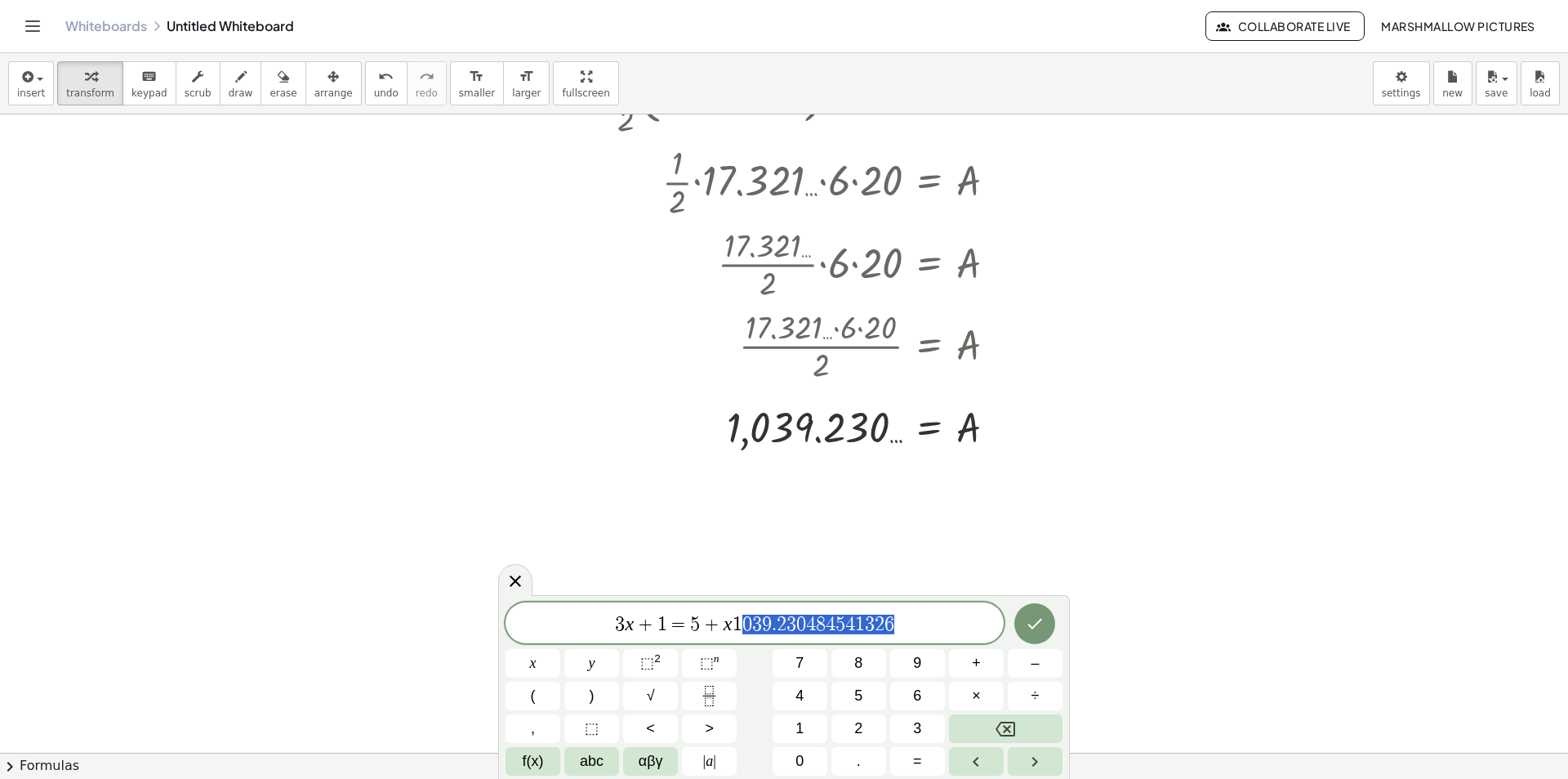
drag, startPoint x: 842, startPoint y: 611, endPoint x: 95, endPoint y: 621, distance: 747.1
click at [117, 619] on body "Graspable Math Activities Whiteboards Classes Account v1.28.3 | Privacy policy …" at bounding box center [784, 390] width 1568 height 779
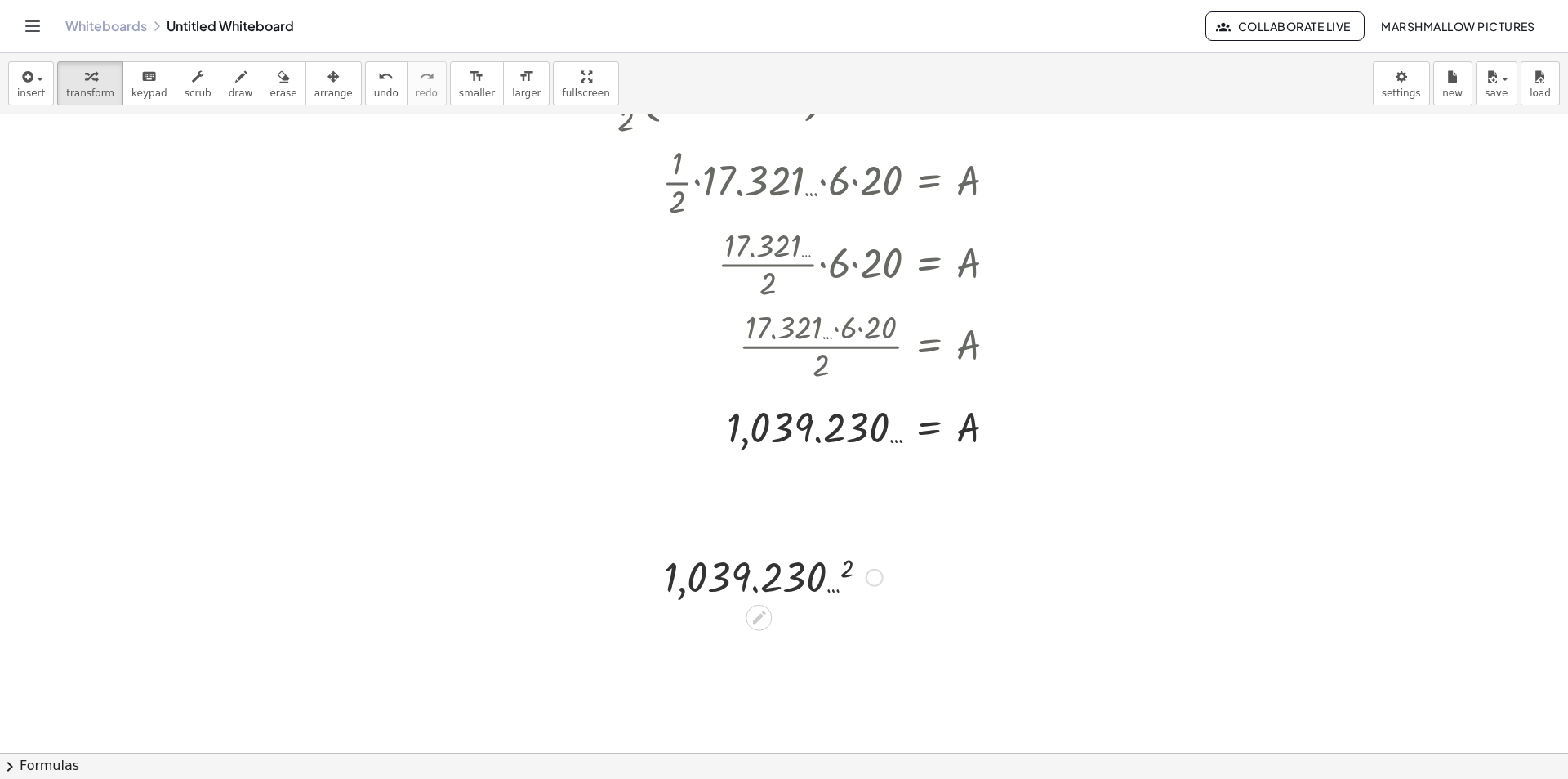
click at [772, 570] on div at bounding box center [774, 576] width 235 height 54
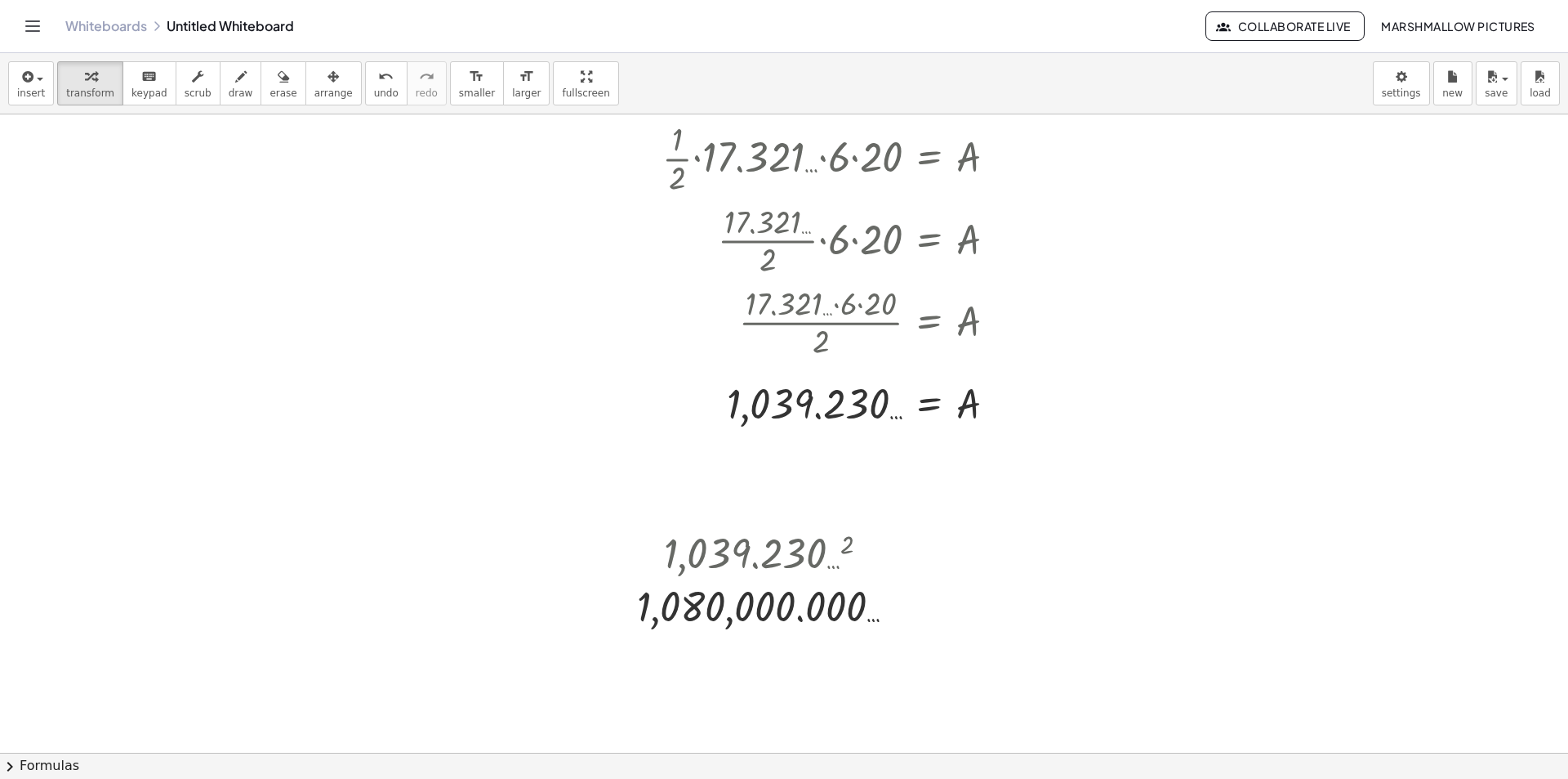
scroll to position [5755, 73]
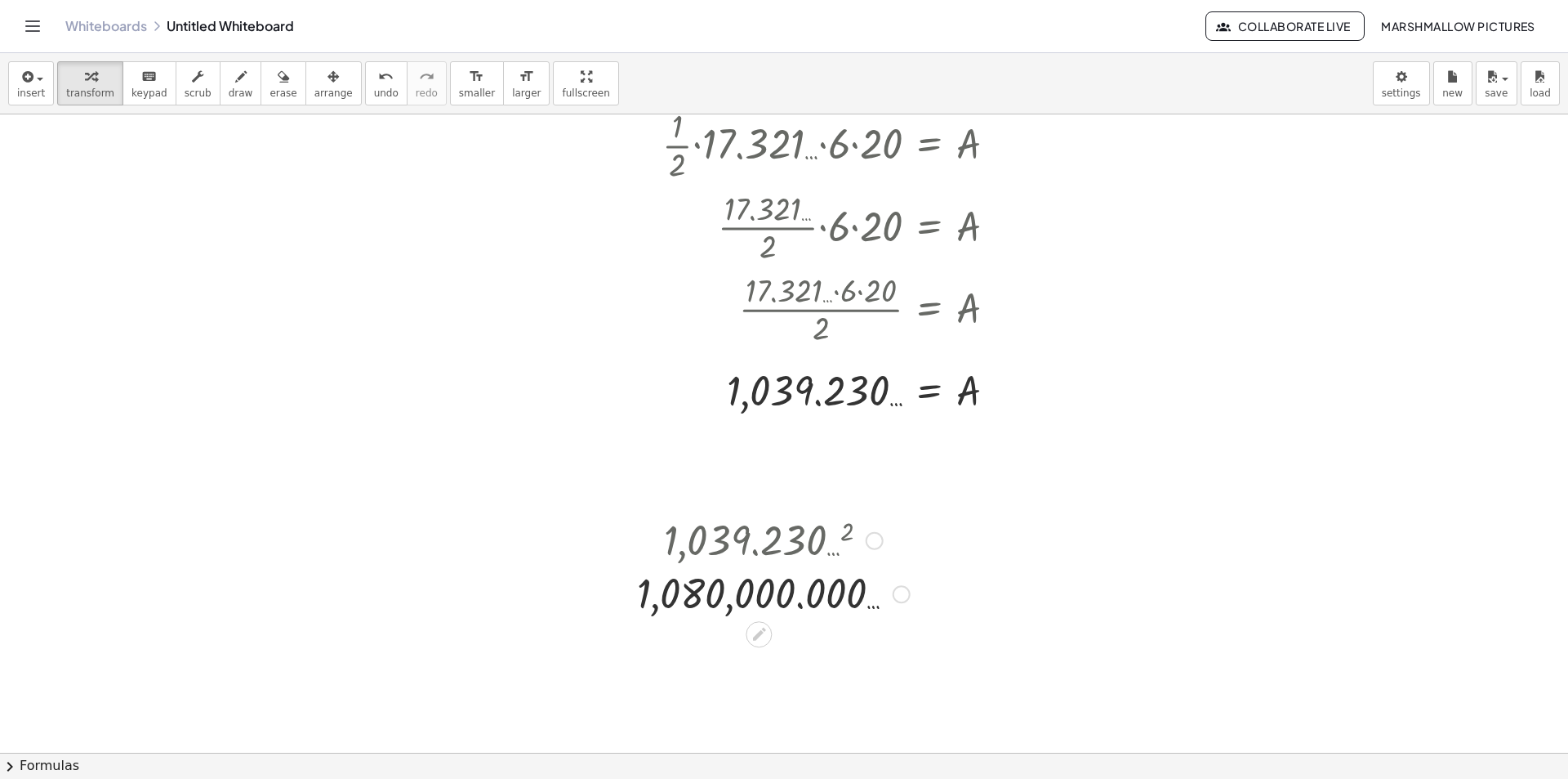
click at [901, 598] on div at bounding box center [902, 593] width 18 height 18
click at [947, 551] on li "Transform line" at bounding box center [1001, 557] width 139 height 24
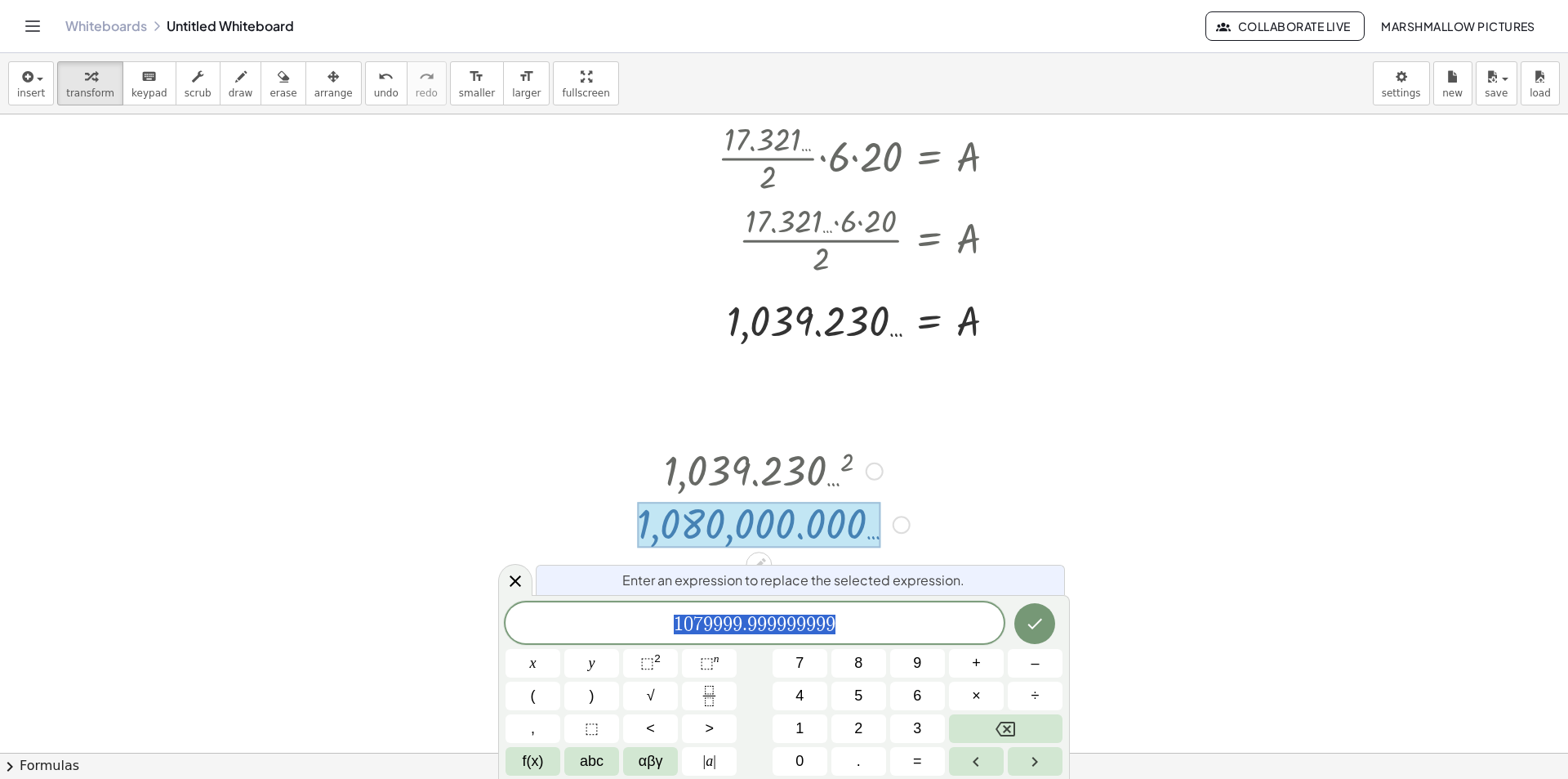
scroll to position [5824, 73]
drag, startPoint x: 883, startPoint y: 627, endPoint x: 898, endPoint y: 620, distance: 16.6
click at [882, 627] on span "1 0 7 9 9 9 9 . 9 9 9 9 9 9 9 9 9" at bounding box center [754, 624] width 498 height 23
drag, startPoint x: 907, startPoint y: 617, endPoint x: 688, endPoint y: 619, distance: 219.0
click at [688, 619] on span "1 0 7 9 9 9 9 . 9 9 9 9 9 9 9 9 9" at bounding box center [754, 624] width 498 height 23
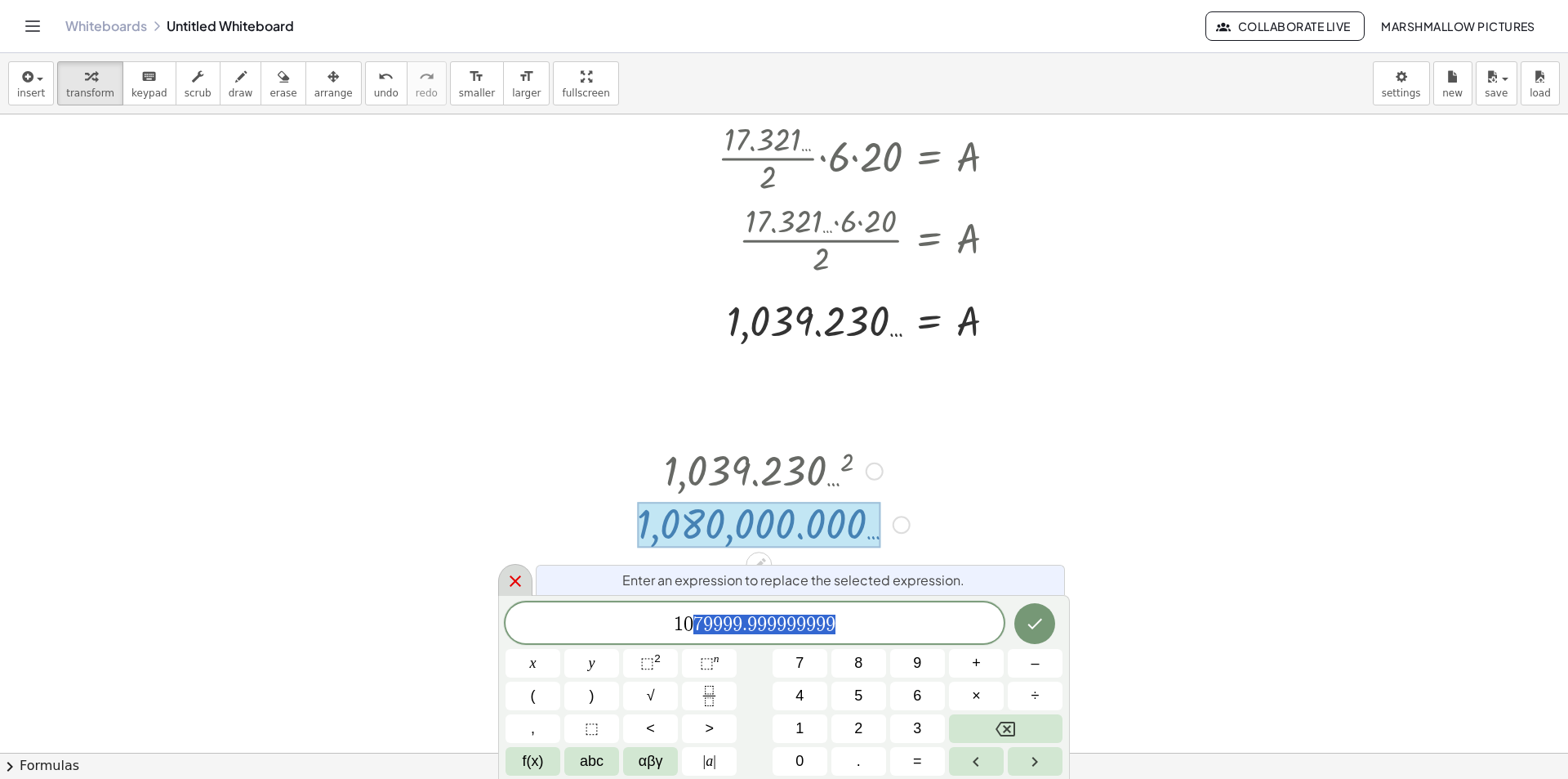
click at [524, 586] on icon at bounding box center [515, 580] width 20 height 20
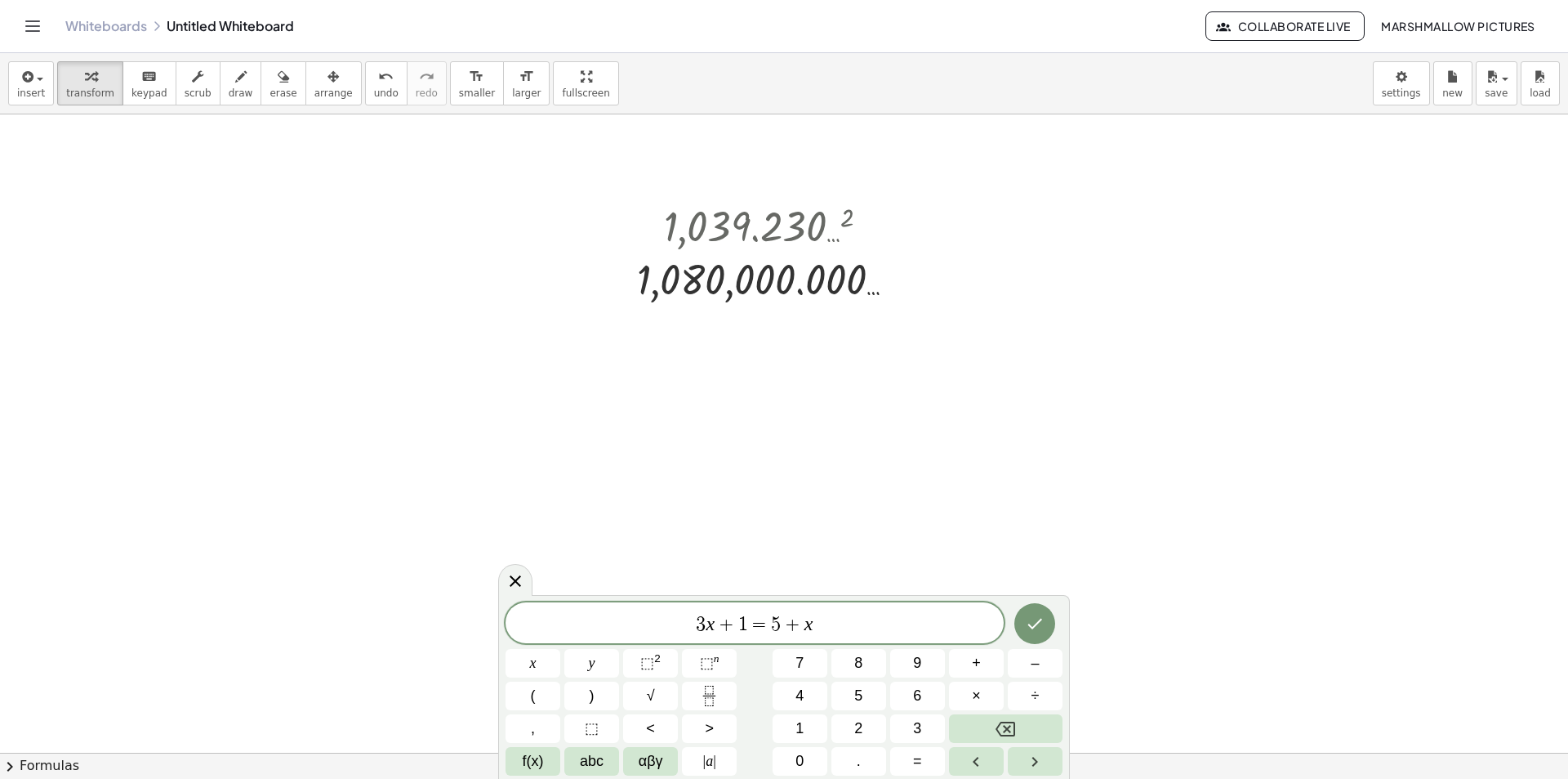
scroll to position [6082, 73]
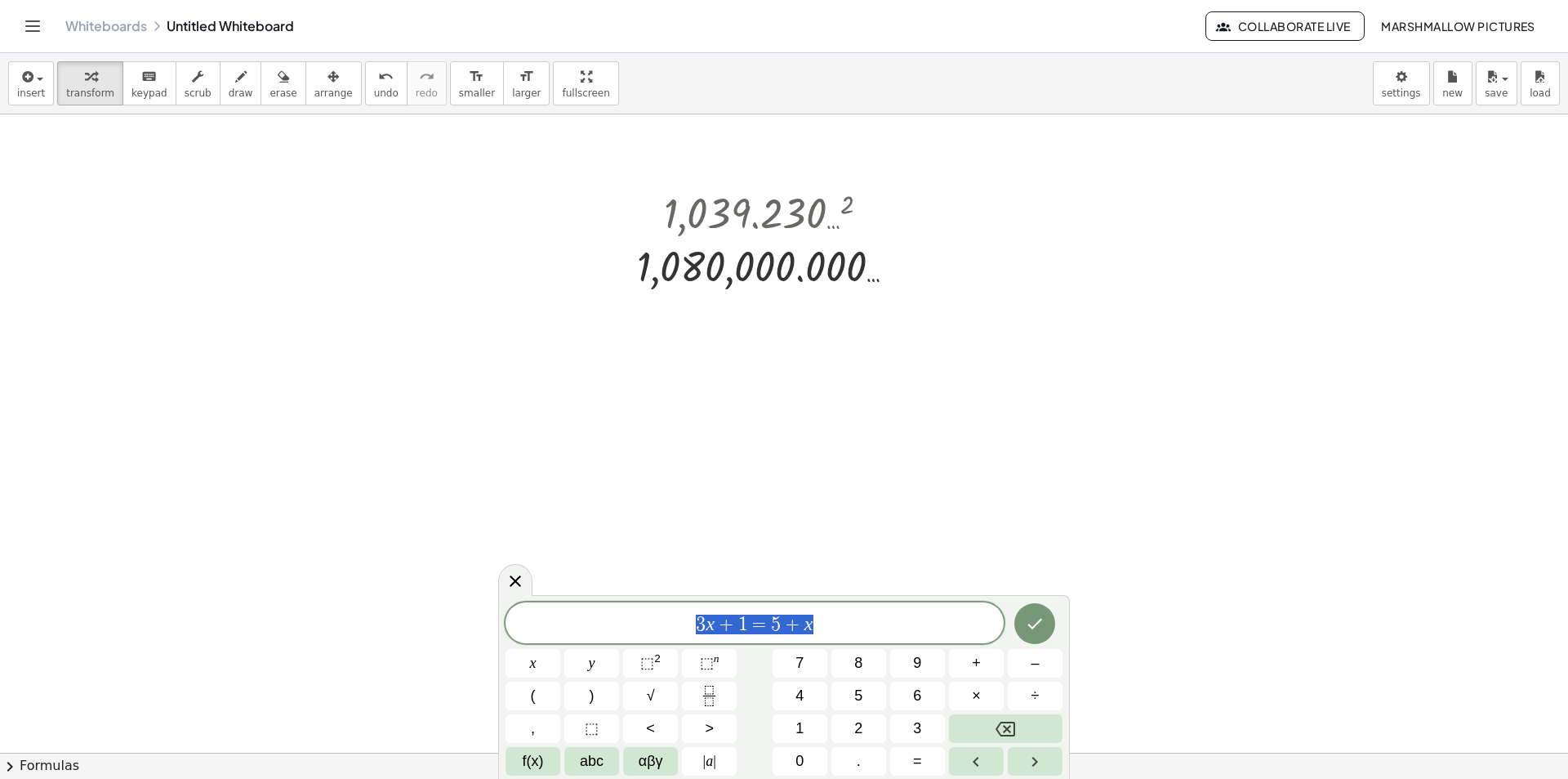
drag, startPoint x: 613, startPoint y: 594, endPoint x: 384, endPoint y: 582, distance: 229.3
click at [384, 582] on body "Graspable Math Activities Whiteboards Classes Account v1.28.3 | Privacy policy …" at bounding box center [784, 390] width 1568 height 779
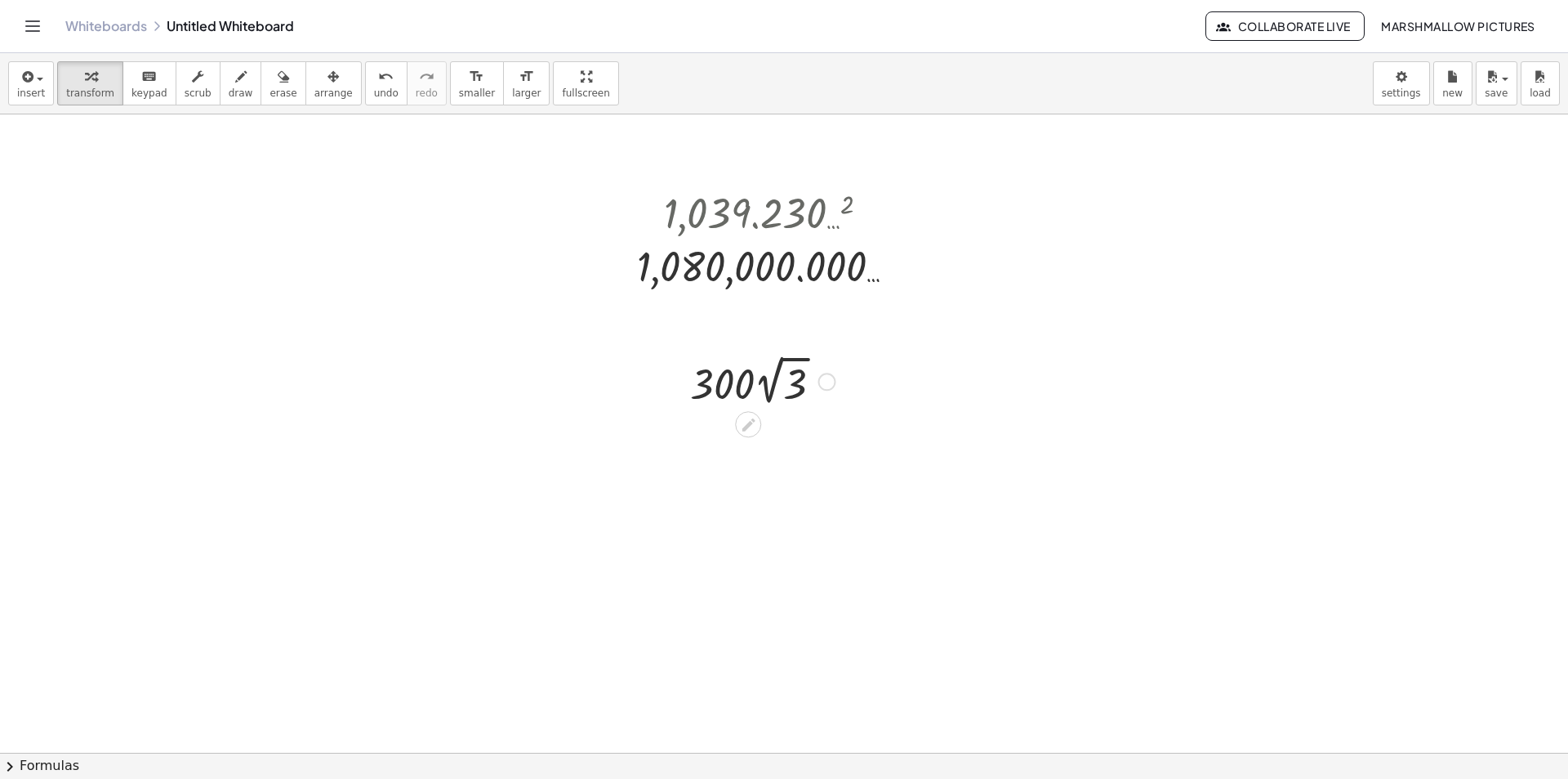
click at [765, 383] on div at bounding box center [763, 380] width 162 height 59
click at [740, 392] on div at bounding box center [762, 380] width 220 height 56
click at [874, 221] on div at bounding box center [875, 213] width 18 height 18
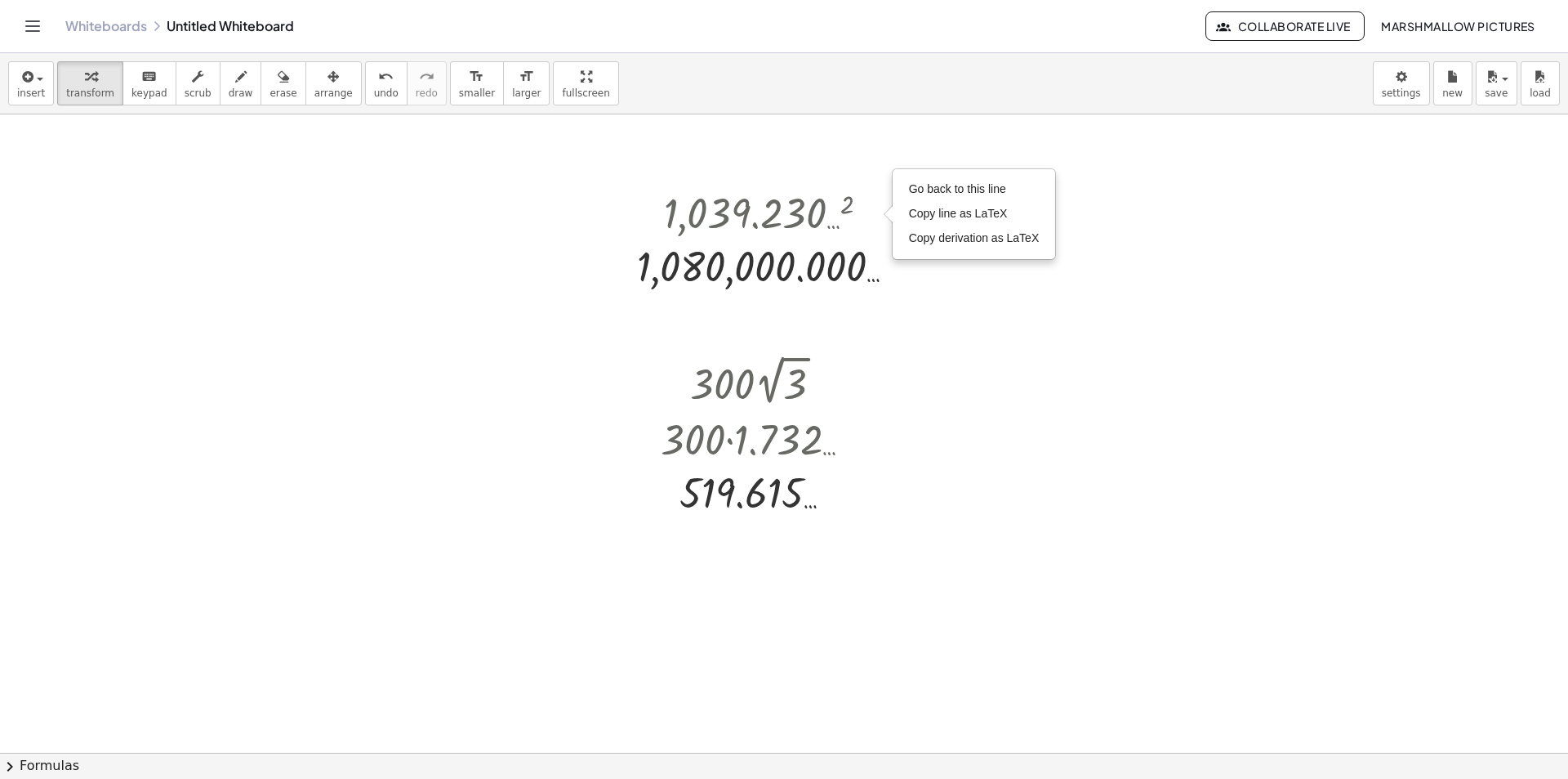
click at [875, 215] on div "Go back to this line Copy line as LaTeX Copy derivation as LaTeX" at bounding box center [875, 213] width 18 height 18
click at [862, 281] on div at bounding box center [774, 267] width 289 height 54
click at [902, 271] on div "Transform line Copy line as LaTeX Copy derivation as LaTeX Expand new lines: On" at bounding box center [902, 267] width 18 height 18
click at [952, 228] on span "Transform line" at bounding box center [972, 229] width 72 height 13
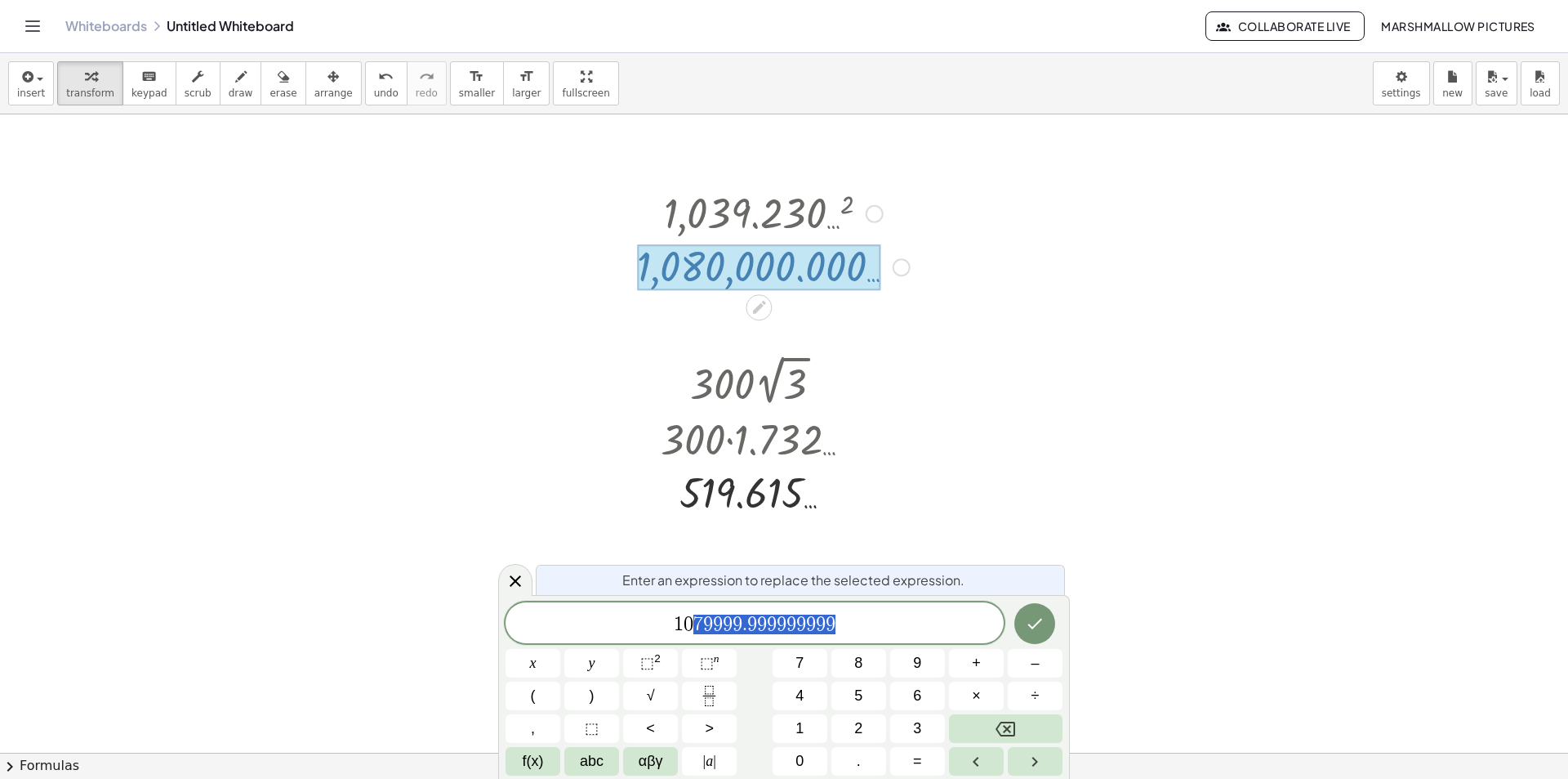
drag, startPoint x: 850, startPoint y: 620, endPoint x: 692, endPoint y: 620, distance: 158.0
click at [692, 620] on span "1 0 7 9 9 9 9 . 9 9 9 9 9 9 9 9 9" at bounding box center [754, 624] width 498 height 23
drag, startPoint x: 701, startPoint y: 622, endPoint x: 742, endPoint y: 622, distance: 41.0
drag, startPoint x: 745, startPoint y: 627, endPoint x: 928, endPoint y: 609, distance: 183.9
click at [928, 609] on div "********* 1 0 8 0 0 0 0 . 9 9 9 9 9 9 9 9 9" at bounding box center [754, 622] width 498 height 41
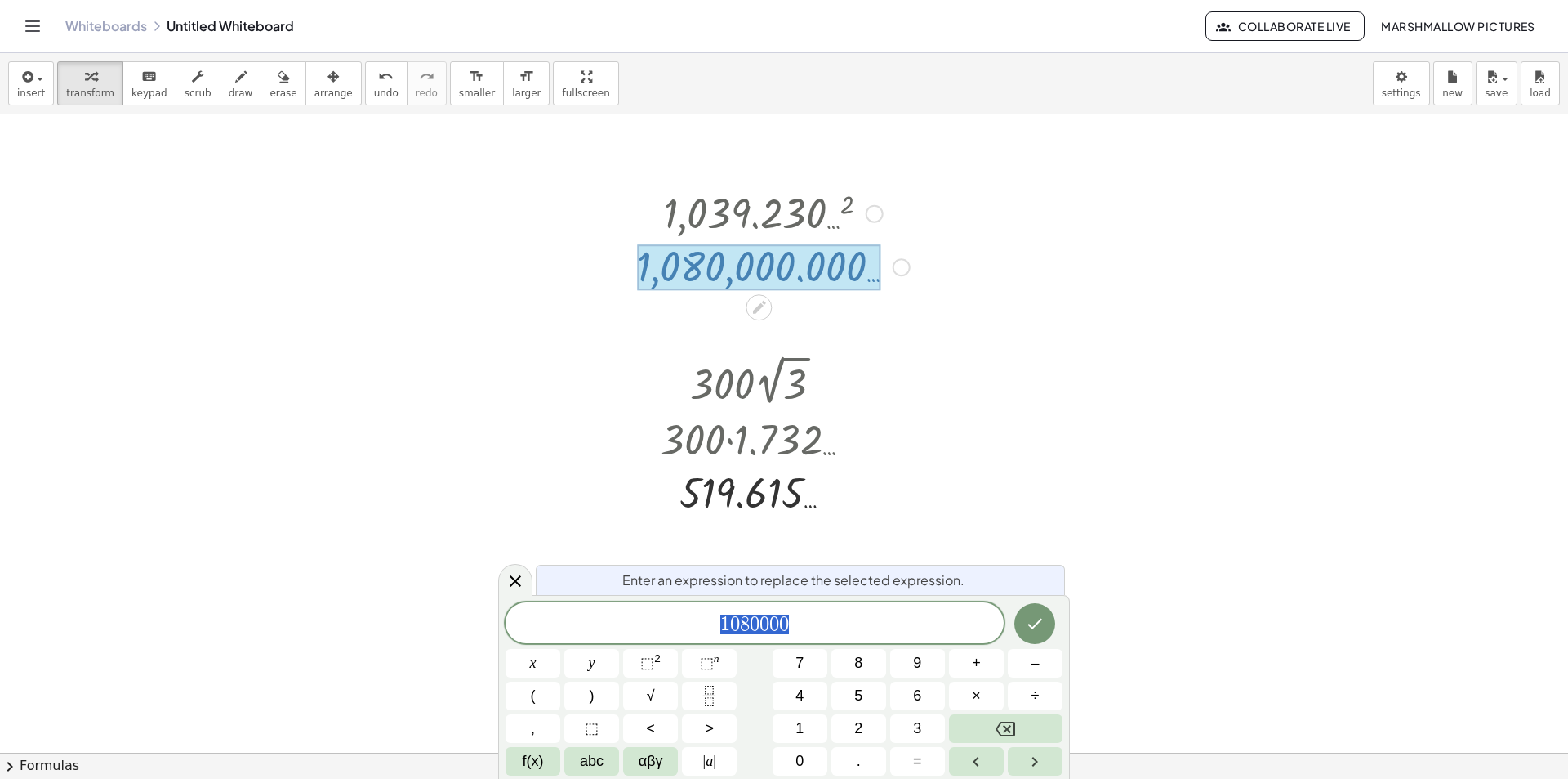
drag, startPoint x: 797, startPoint y: 628, endPoint x: 652, endPoint y: 627, distance: 145.0
click at [652, 627] on span "1 0 8 0 0 0 0" at bounding box center [754, 624] width 498 height 23
click at [1033, 632] on icon "Done" at bounding box center [1035, 623] width 20 height 20
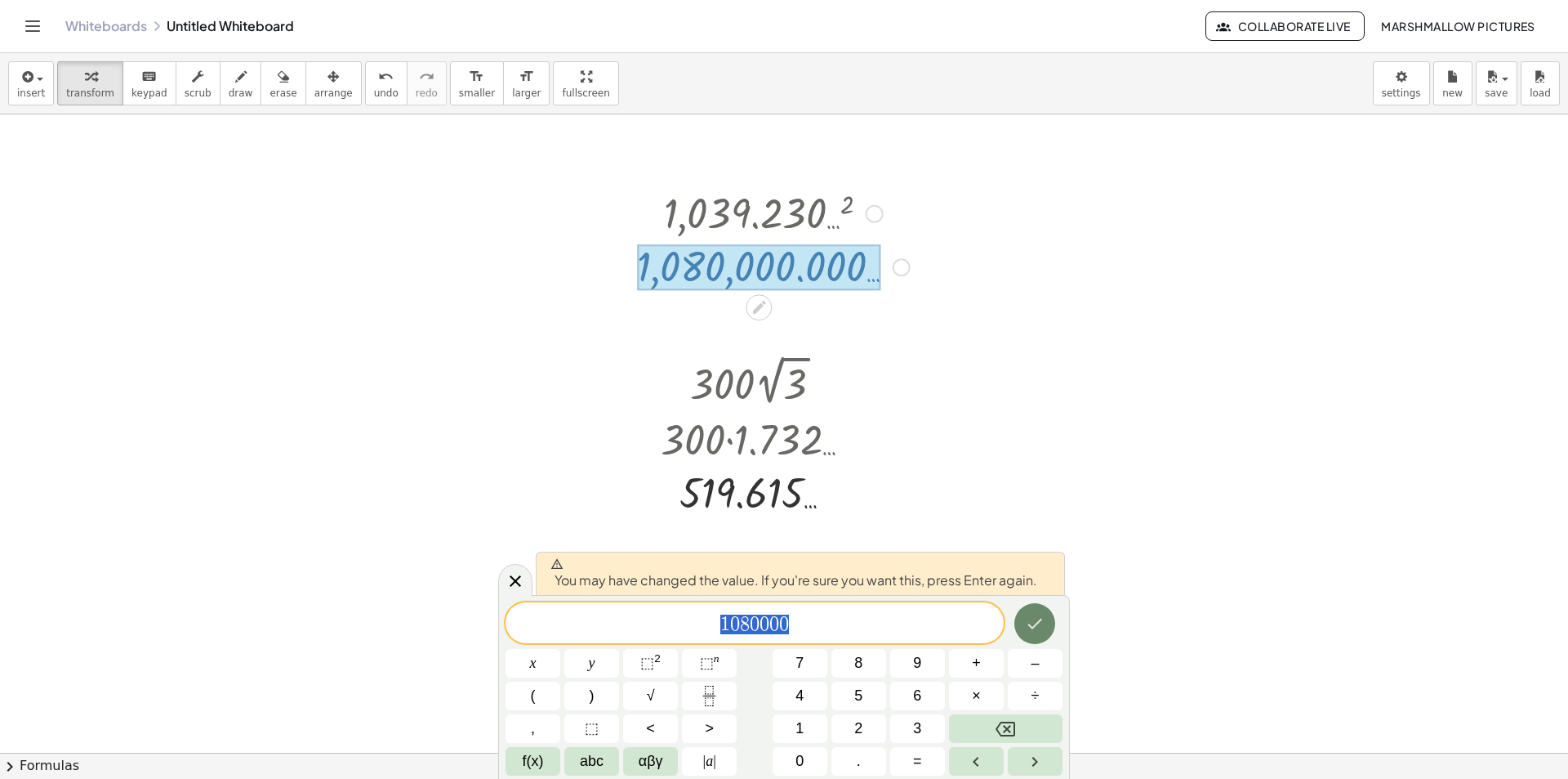
click at [1018, 613] on button "Done" at bounding box center [1035, 623] width 41 height 41
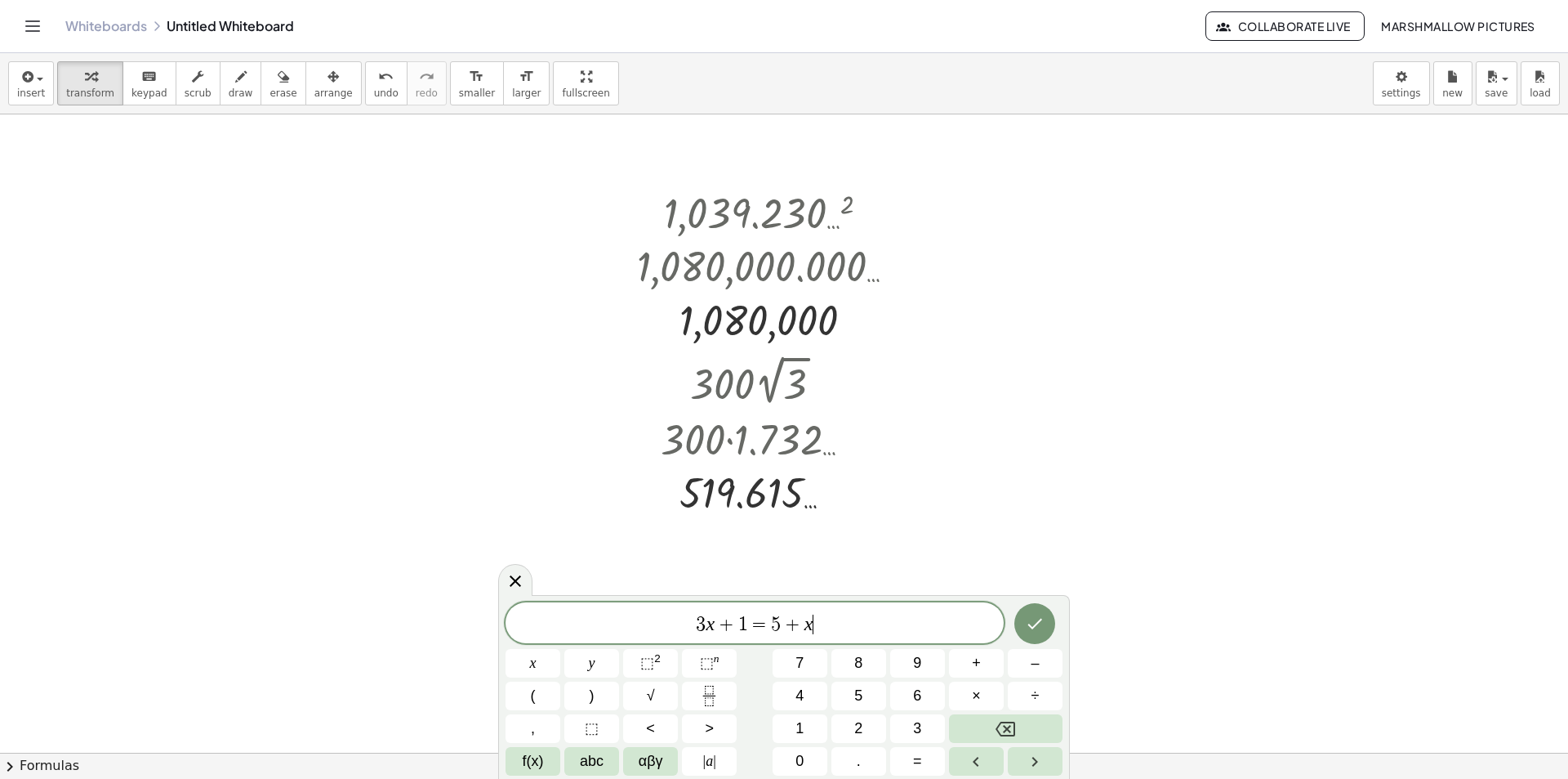
drag, startPoint x: 841, startPoint y: 620, endPoint x: 485, endPoint y: 587, distance: 357.5
click at [482, 609] on body "Graspable Math Activities Whiteboards Classes Account v1.28.3 | Privacy policy …" at bounding box center [784, 390] width 1568 height 779
drag, startPoint x: 808, startPoint y: 625, endPoint x: 753, endPoint y: 618, distance: 55.4
click at [753, 618] on span "1 0 8 0 0 0 0" at bounding box center [754, 624] width 498 height 23
click at [838, 618] on span "1 0 8 0 0 0 0" at bounding box center [754, 624] width 498 height 23
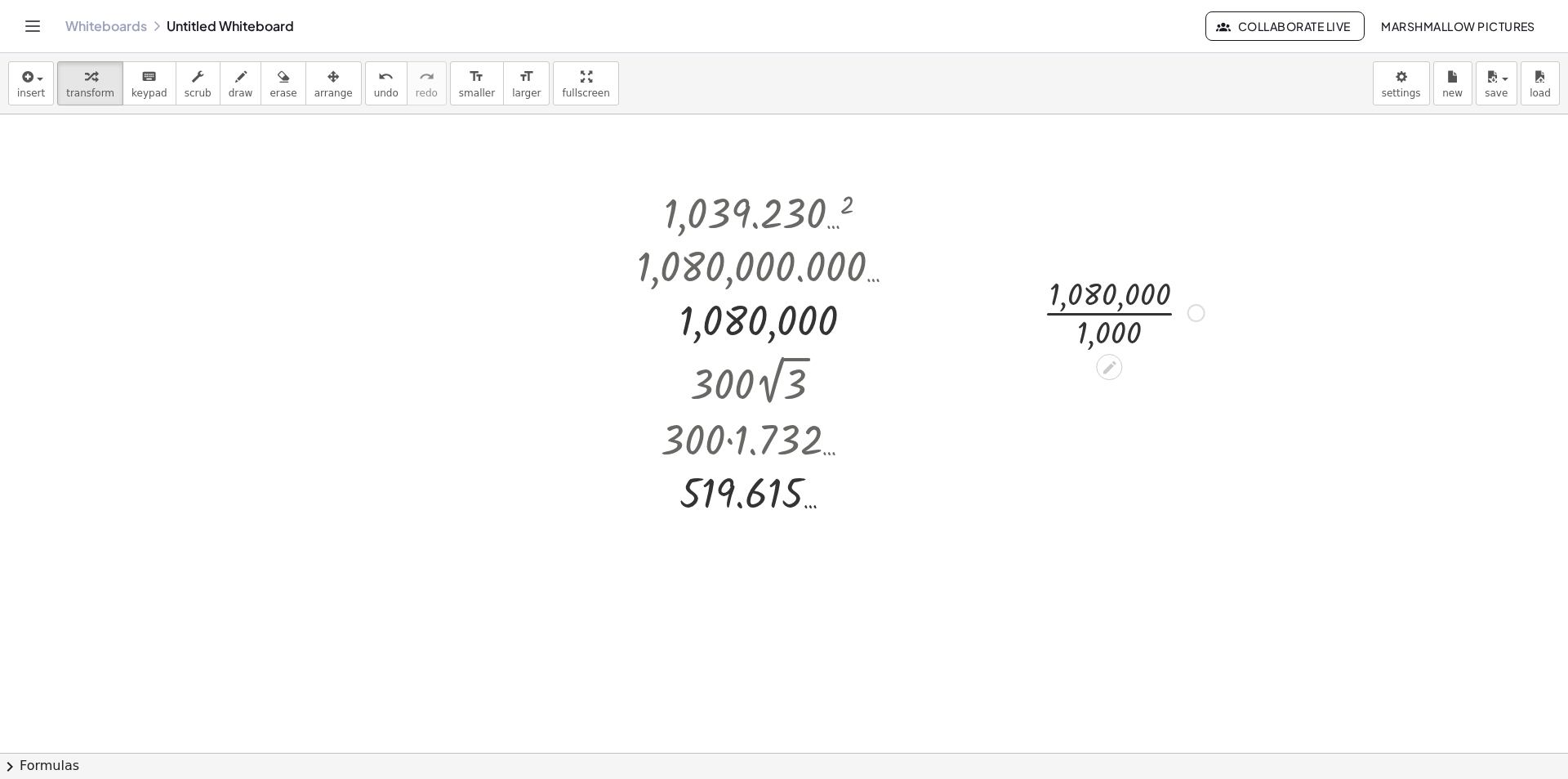
click at [1115, 304] on div at bounding box center [1124, 311] width 178 height 82
click at [1169, 382] on div at bounding box center [1174, 381] width 18 height 18
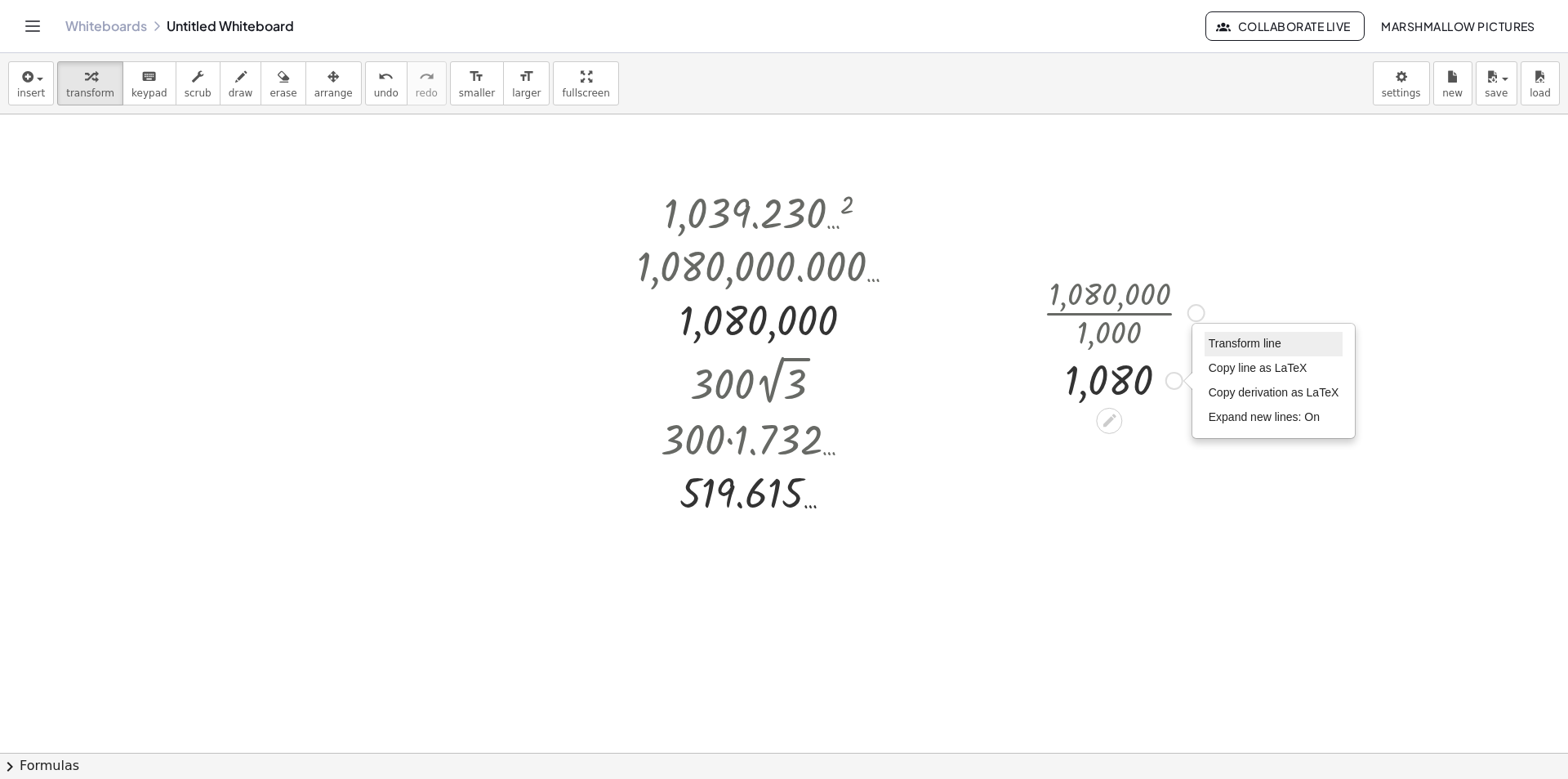
click at [1233, 340] on span "Transform line" at bounding box center [1245, 342] width 72 height 13
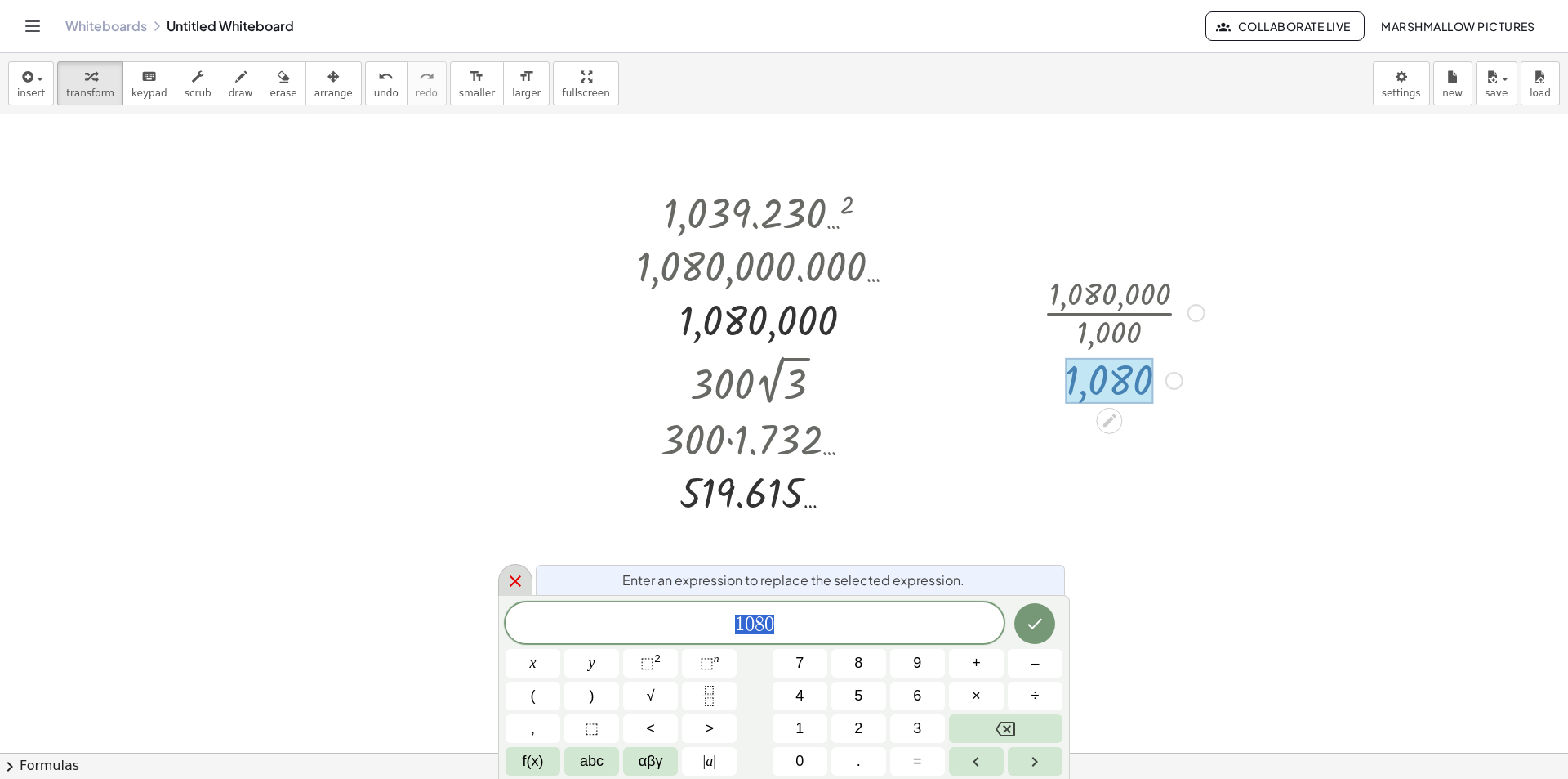
click at [524, 583] on icon at bounding box center [515, 580] width 20 height 20
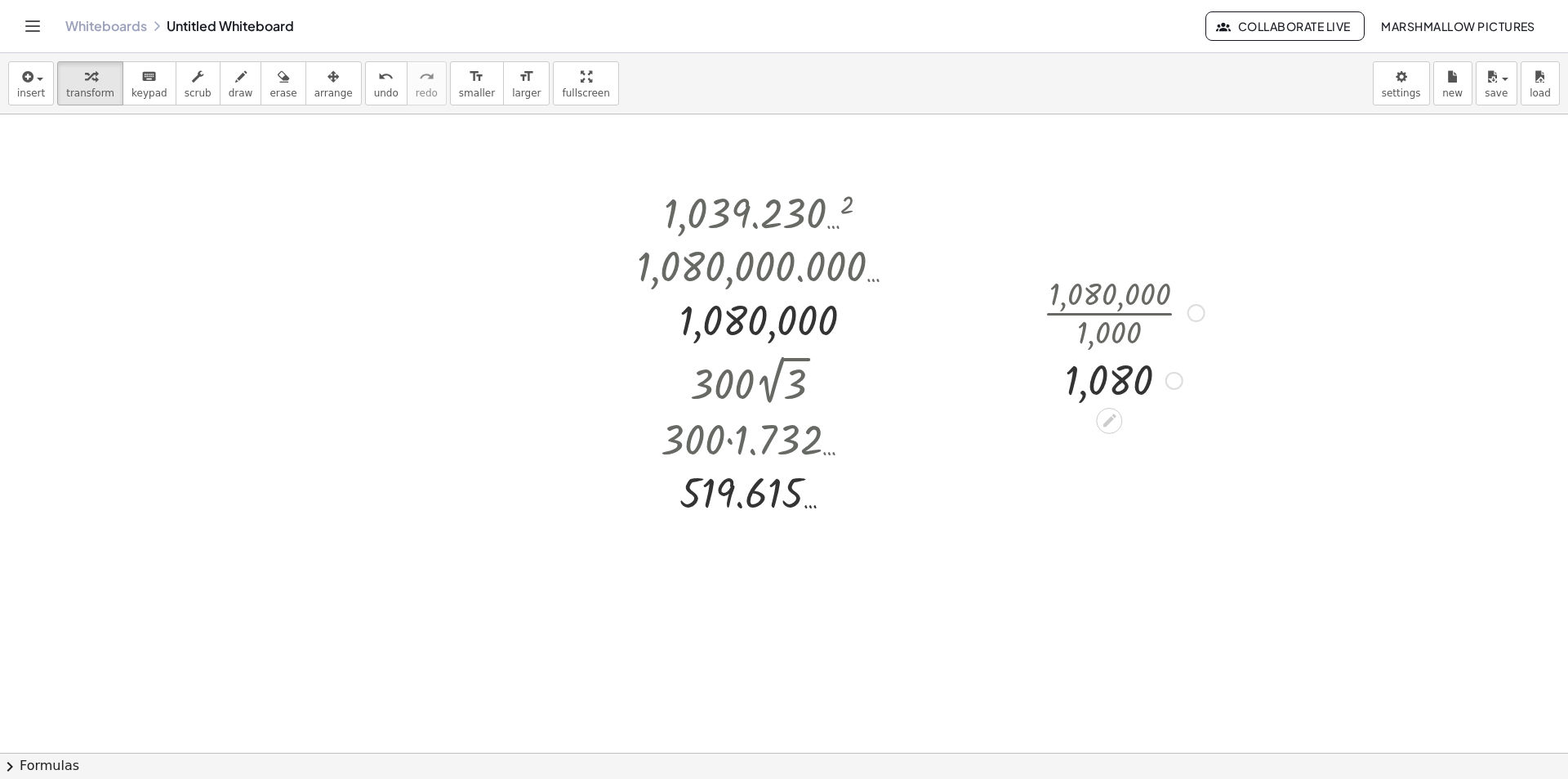
click at [684, 510] on div at bounding box center [644, 513] width 305 height 82
click at [635, 516] on div at bounding box center [643, 513] width 264 height 82
click at [618, 513] on div at bounding box center [644, 513] width 305 height 82
click at [645, 517] on div at bounding box center [644, 513] width 305 height 82
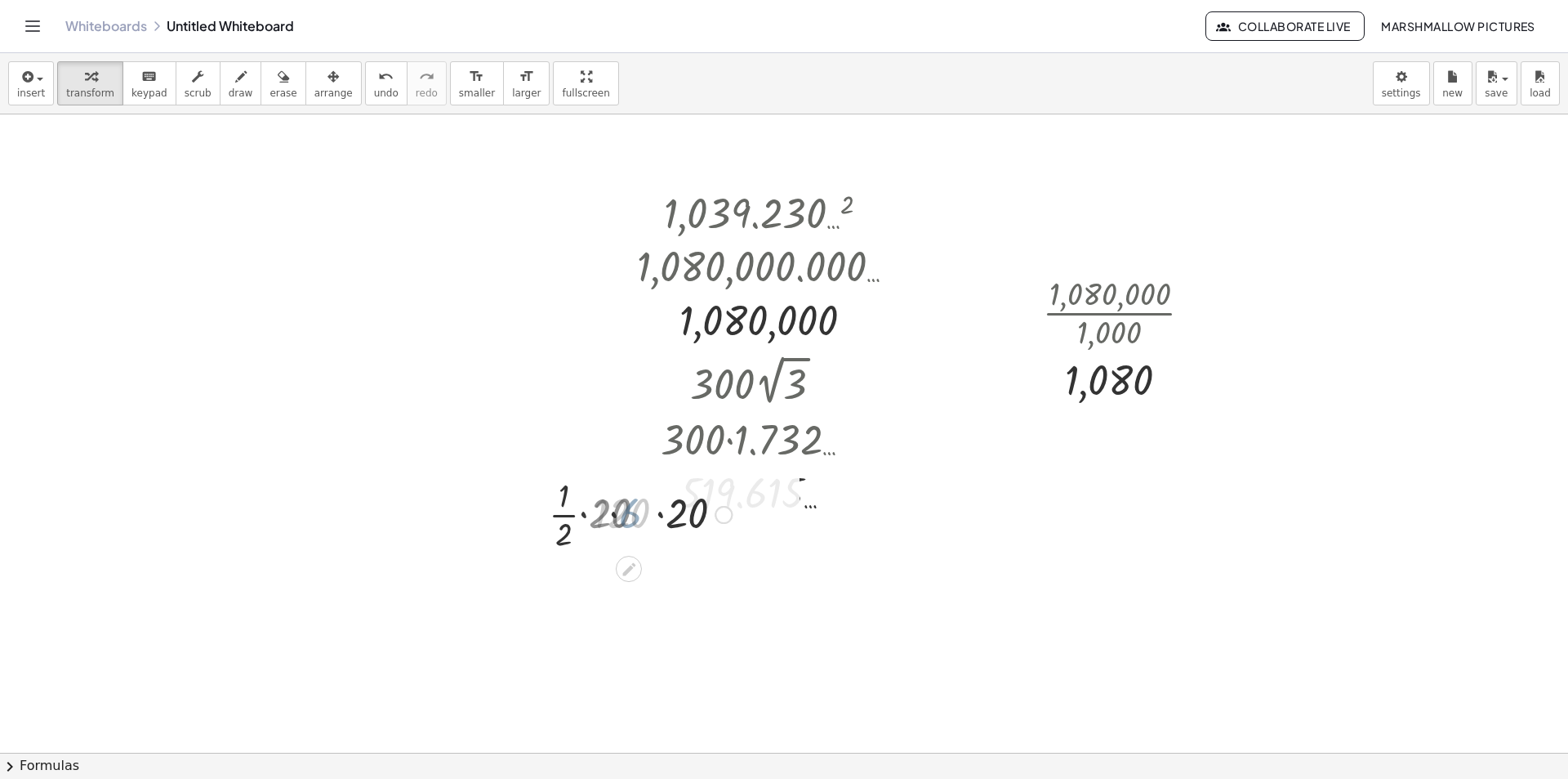
click at [660, 518] on div at bounding box center [644, 513] width 305 height 82
click at [613, 505] on div at bounding box center [644, 513] width 305 height 82
click at [599, 519] on div at bounding box center [644, 513] width 305 height 82
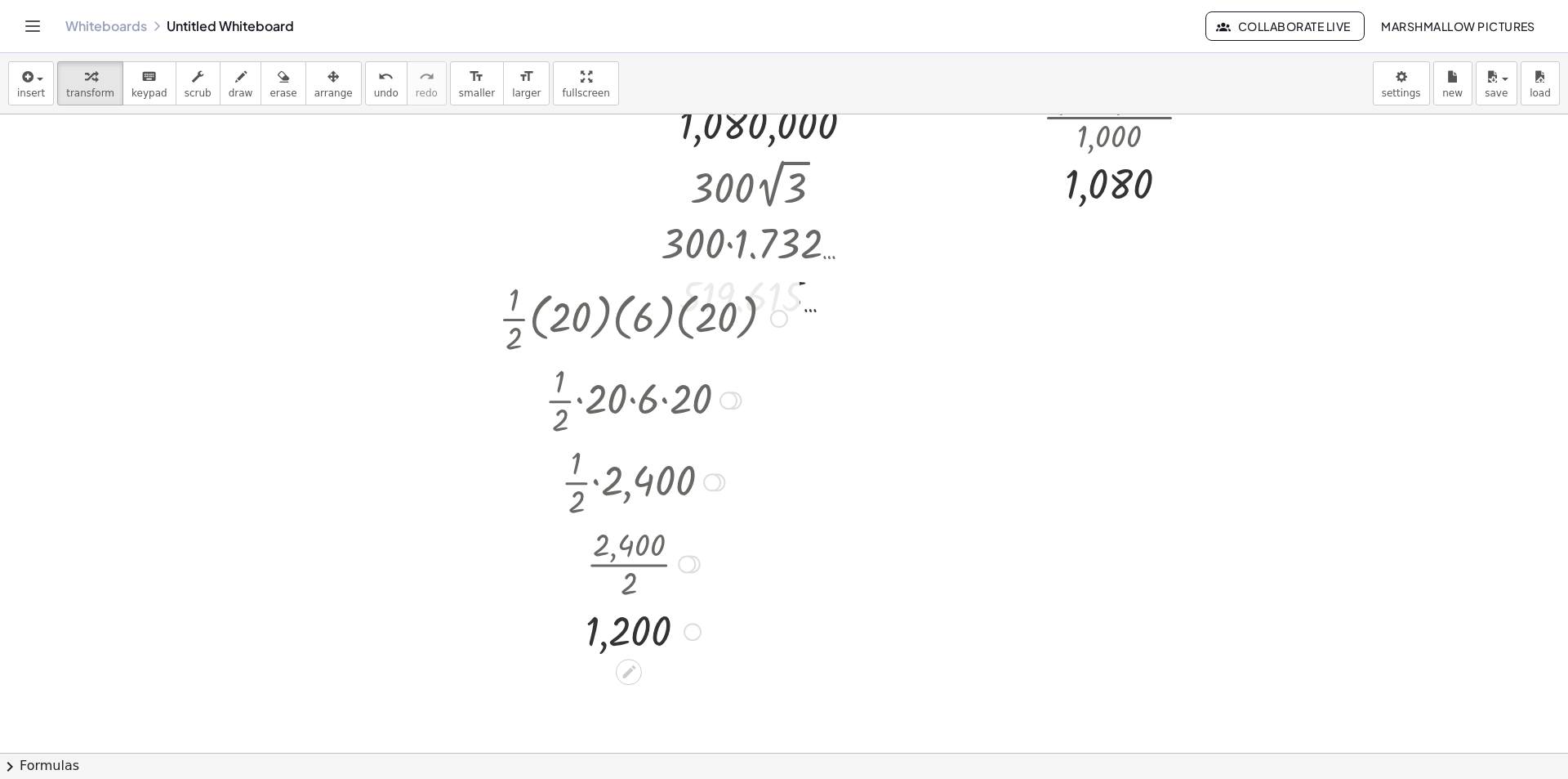
scroll to position [6327, 73]
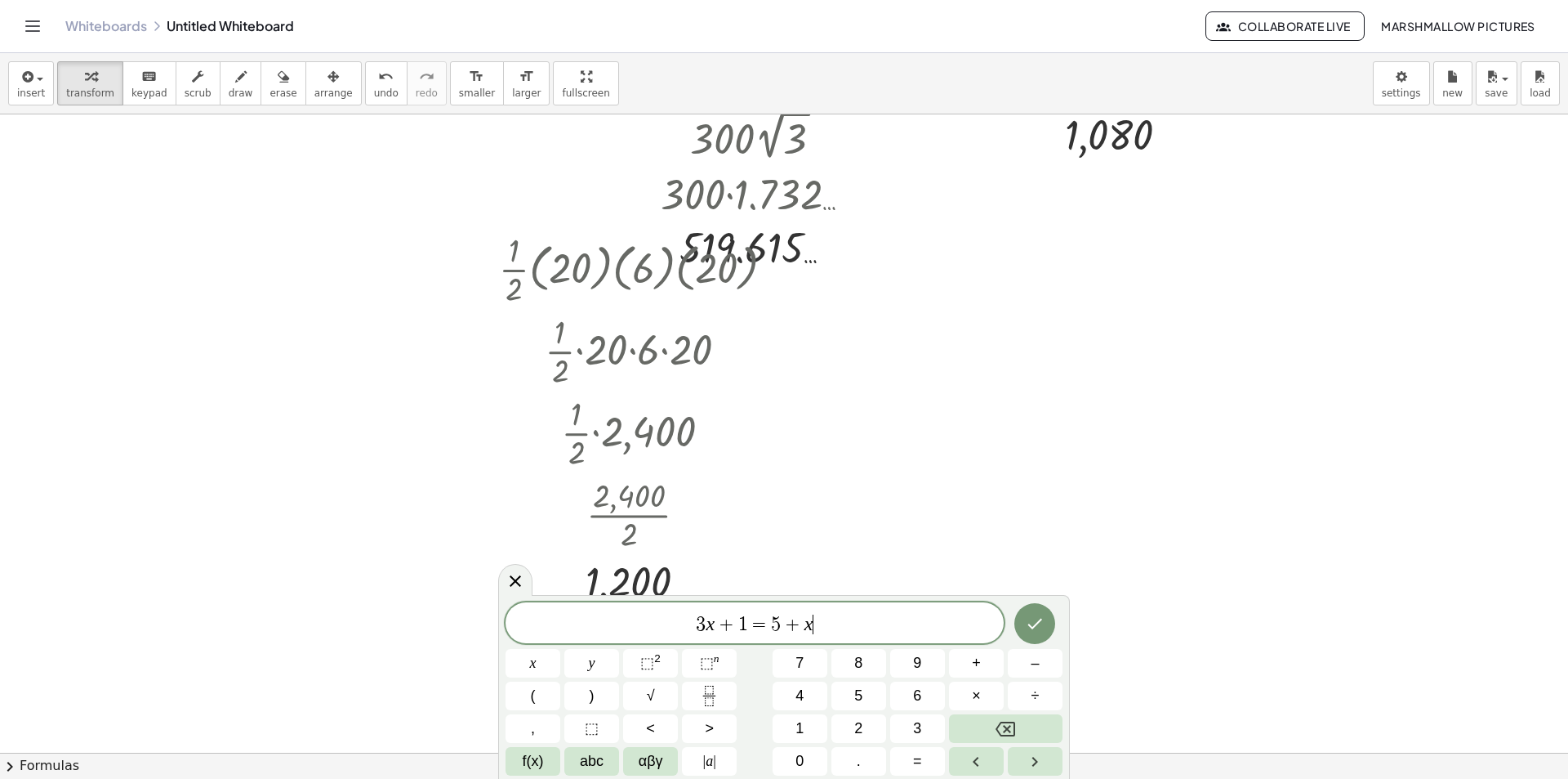
drag, startPoint x: 846, startPoint y: 614, endPoint x: 380, endPoint y: 375, distance: 523.7
click at [461, 550] on body "Graspable Math Activities Whiteboards Classes Account v1.28.3 | Privacy policy …" at bounding box center [784, 390] width 1568 height 779
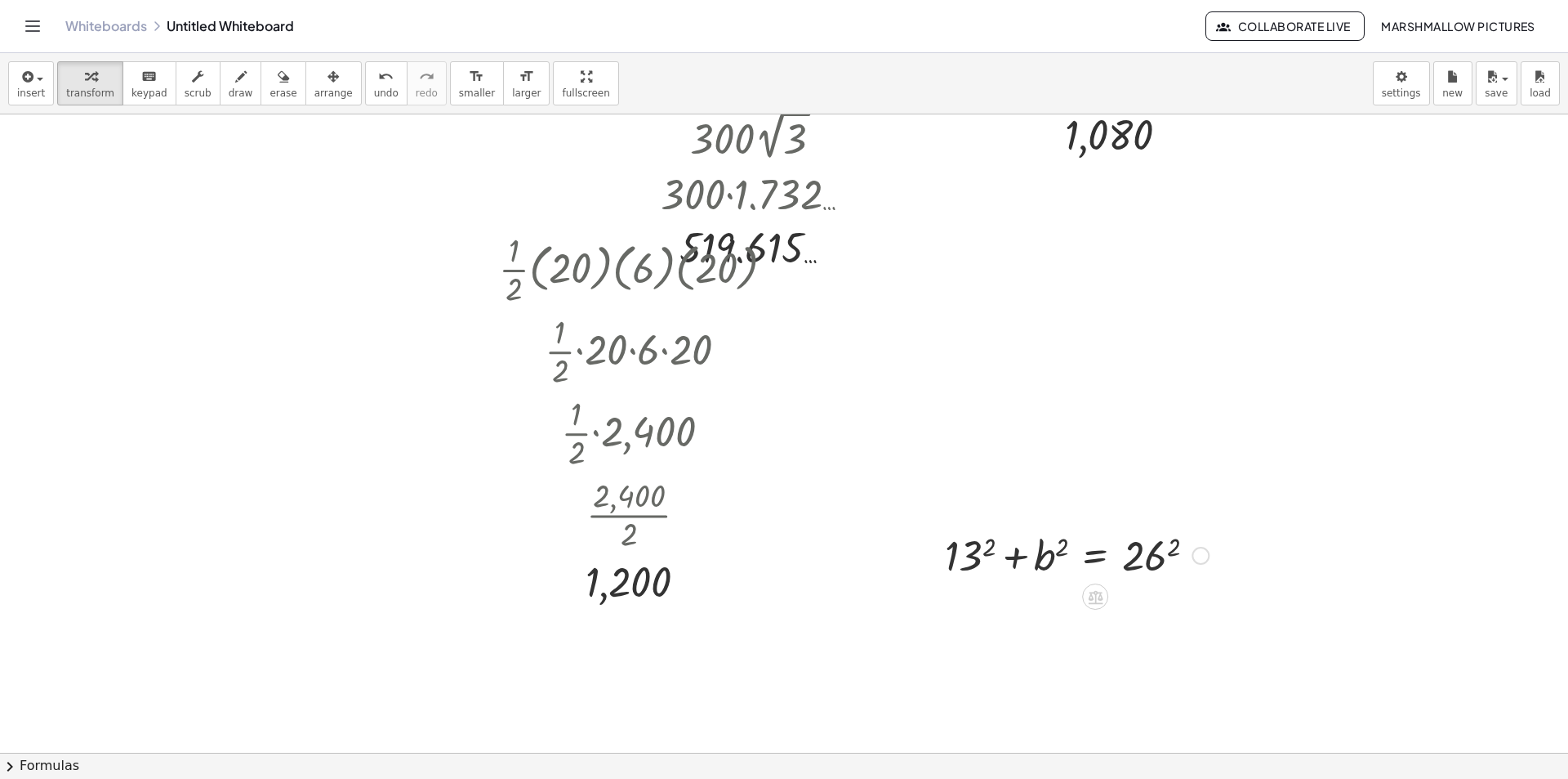
drag, startPoint x: 1177, startPoint y: 552, endPoint x: 1145, endPoint y: 550, distance: 32.1
click at [1178, 551] on div at bounding box center [1077, 554] width 280 height 56
click at [1095, 556] on div "+ 13 2 + b 2 = 26 2 + 13 2 + b 2 = 676" at bounding box center [1095, 556] width 0 height 0
drag, startPoint x: 964, startPoint y: 613, endPoint x: 1242, endPoint y: 618, distance: 278.0
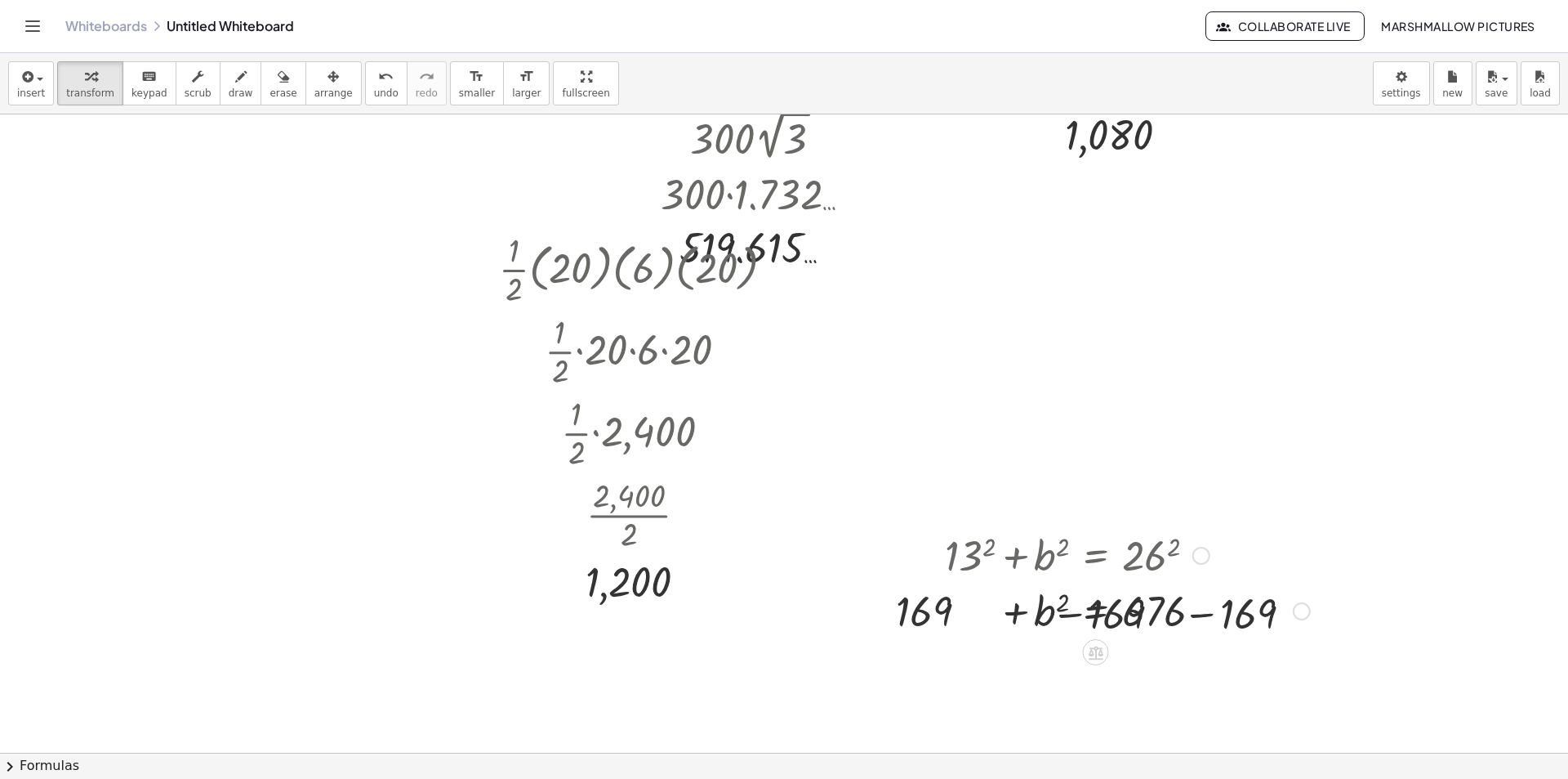
click at [1185, 612] on div at bounding box center [1077, 610] width 482 height 56
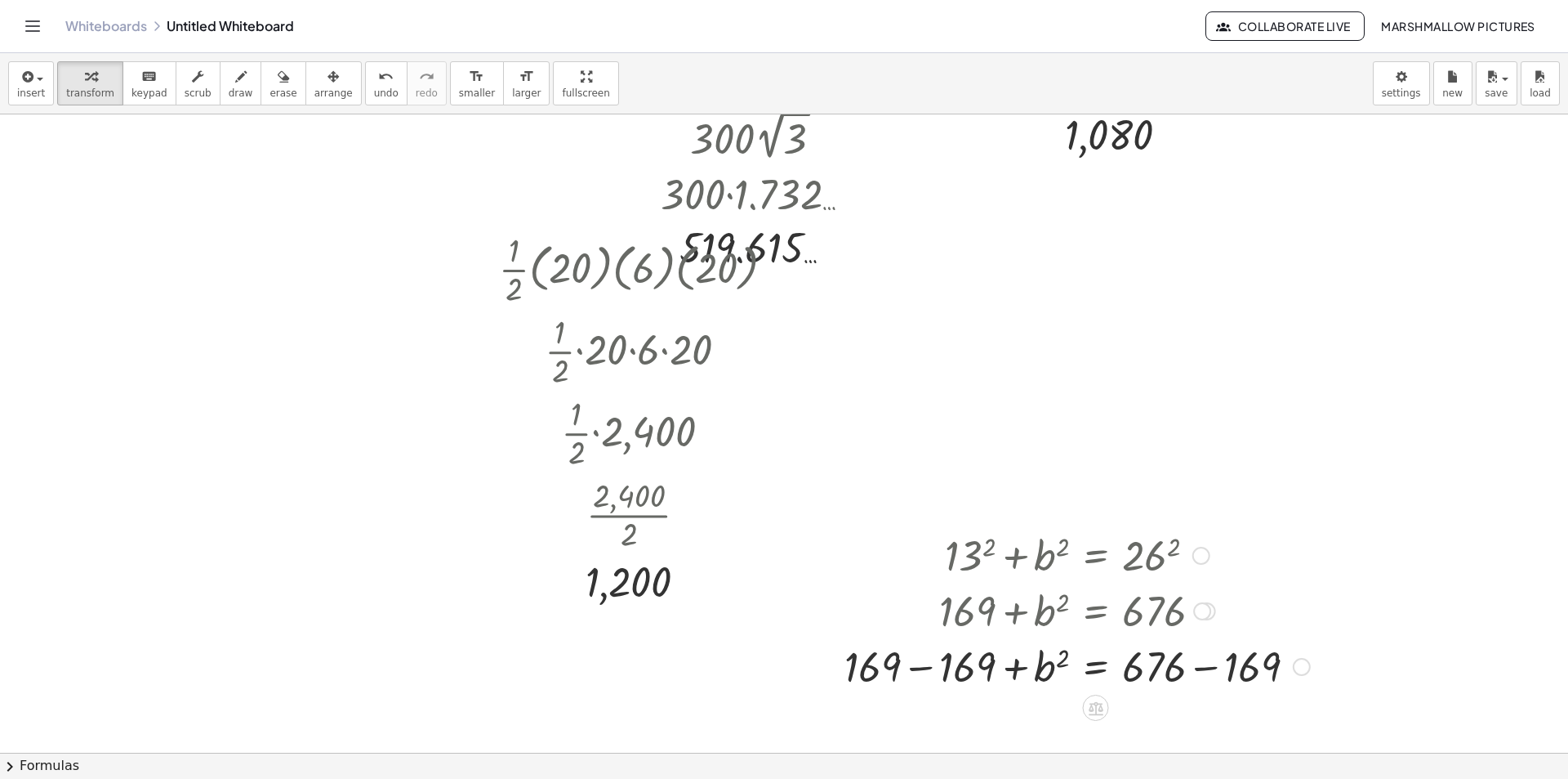
click at [938, 661] on div at bounding box center [1077, 665] width 482 height 56
click at [1213, 667] on div at bounding box center [1125, 665] width 387 height 56
drag, startPoint x: 1058, startPoint y: 654, endPoint x: 1143, endPoint y: 660, distance: 85.2
click at [1156, 669] on div at bounding box center [1102, 665] width 342 height 59
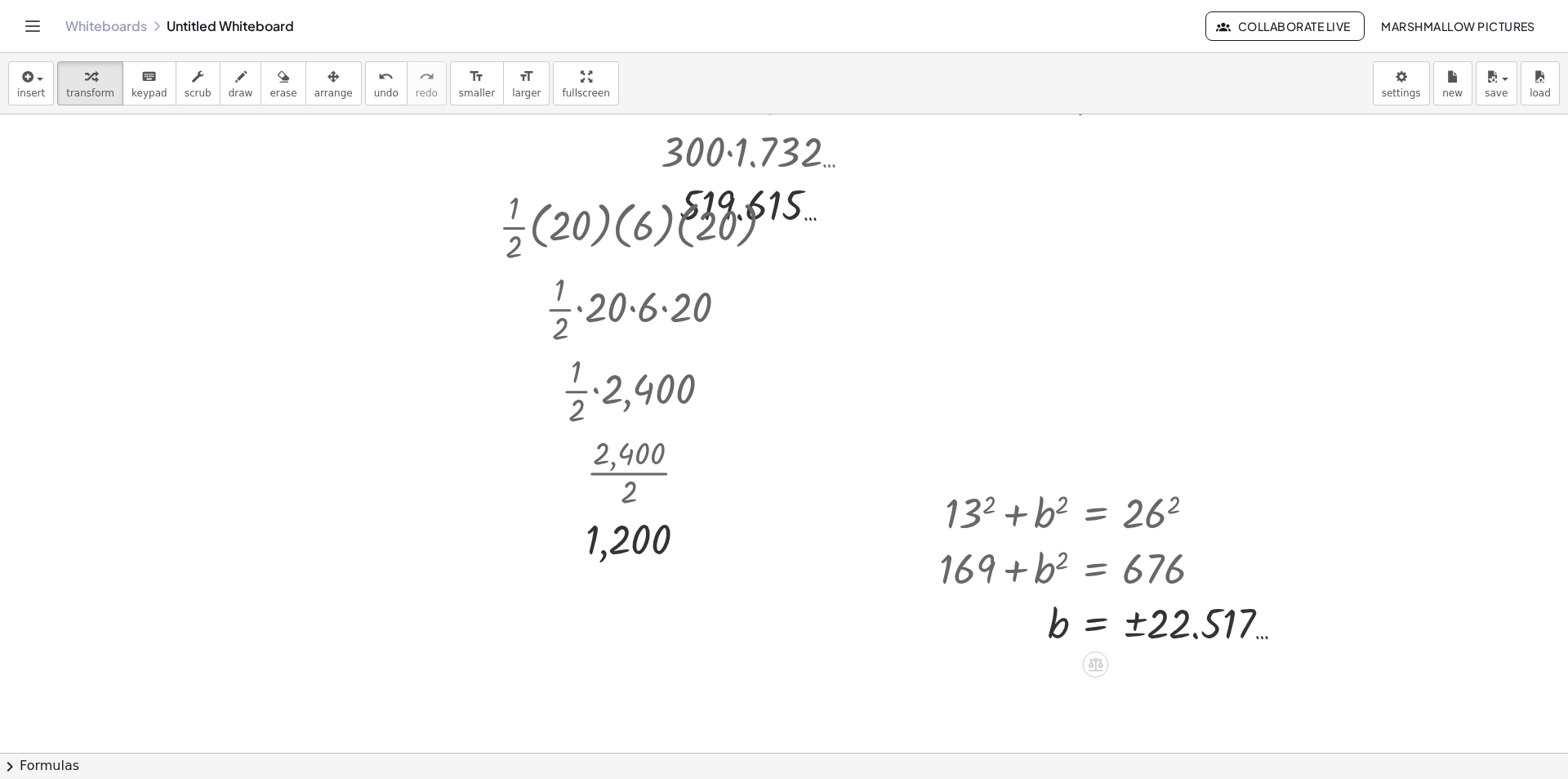
scroll to position [6393, 73]
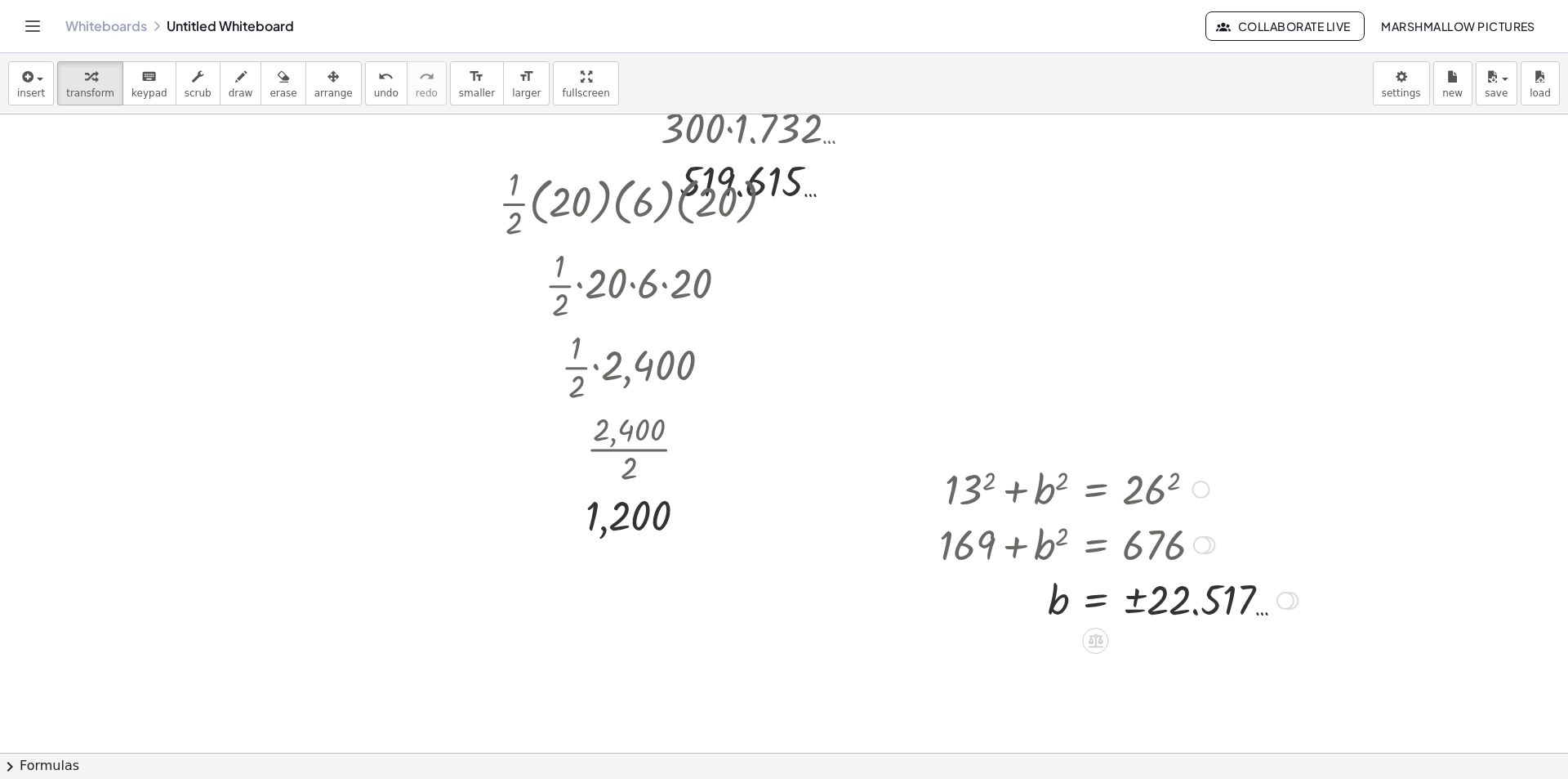
click at [1283, 601] on div at bounding box center [1286, 600] width 18 height 18
click at [1264, 518] on div at bounding box center [1119, 544] width 375 height 56
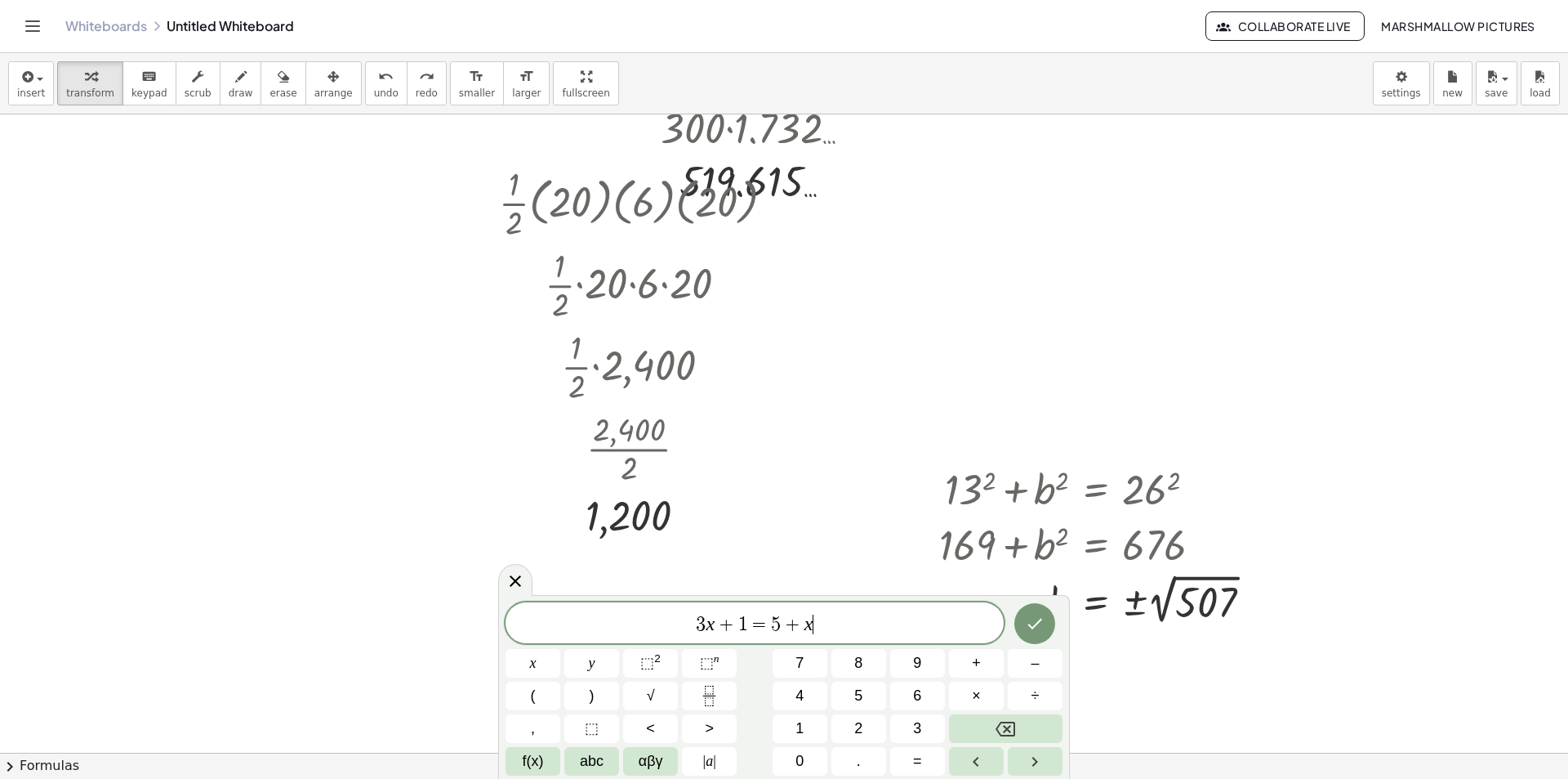
drag, startPoint x: 843, startPoint y: 627, endPoint x: 448, endPoint y: 623, distance: 395.0
click at [448, 623] on body "Graspable Math Activities Whiteboards Classes Account v1.28.3 | Privacy policy …" at bounding box center [784, 390] width 1568 height 779
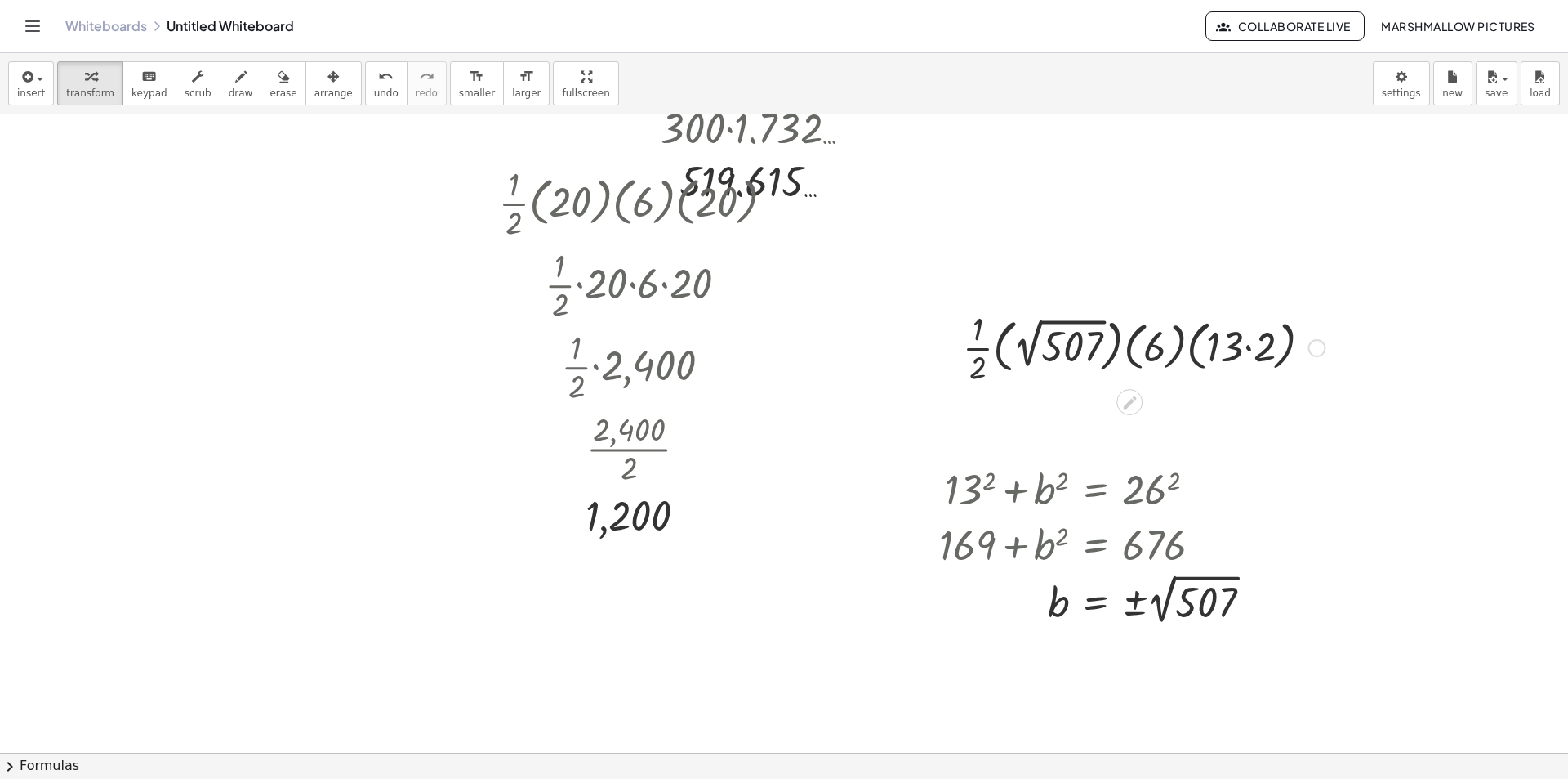
click at [1239, 348] on div at bounding box center [1144, 347] width 378 height 82
click at [1257, 349] on div at bounding box center [1144, 347] width 378 height 82
click at [1213, 344] on div at bounding box center [1145, 347] width 314 height 82
click at [1154, 339] on div at bounding box center [1144, 347] width 282 height 82
click at [1098, 335] on div at bounding box center [1144, 347] width 242 height 82
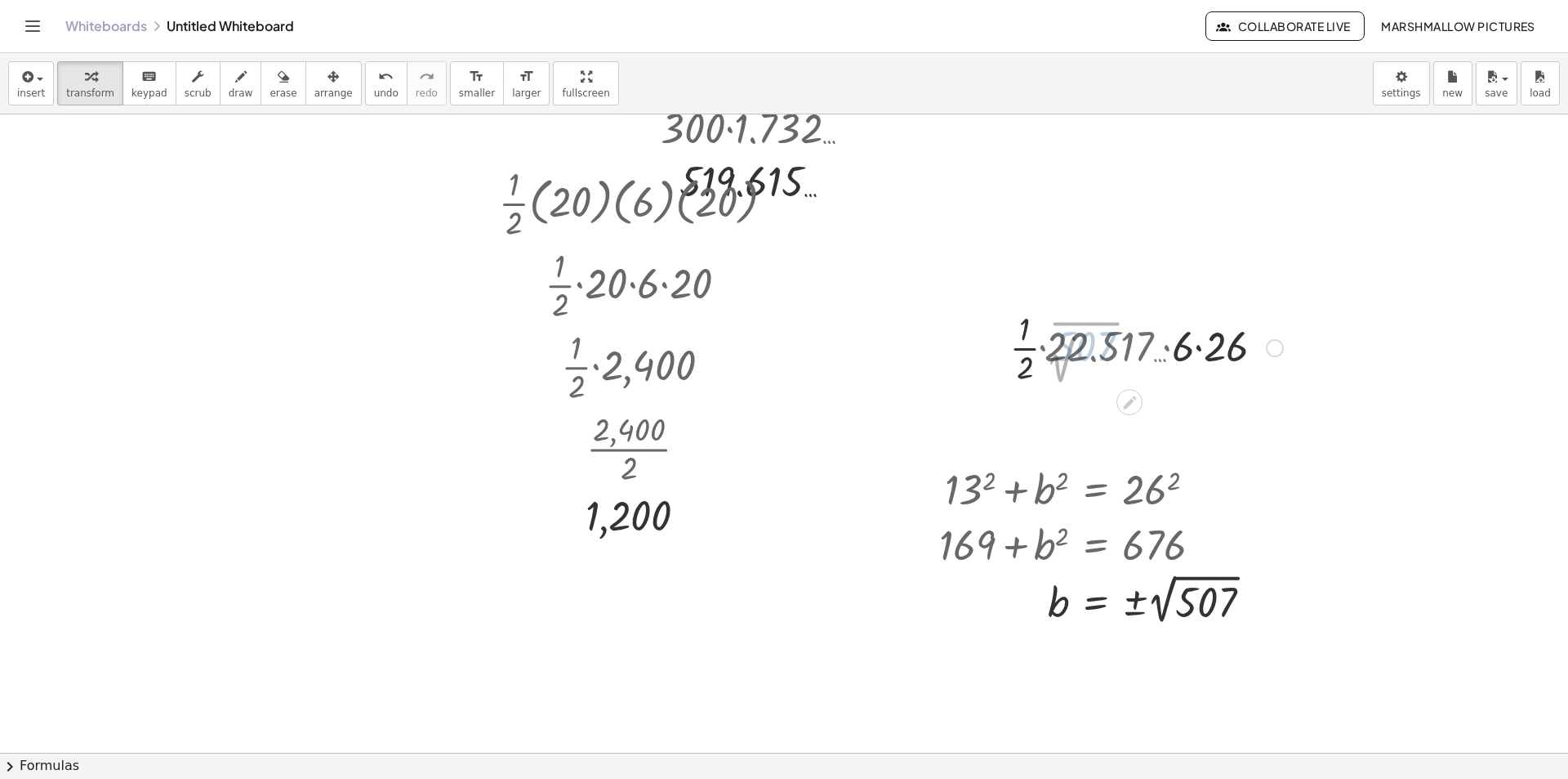
click at [1092, 339] on div at bounding box center [1144, 347] width 294 height 82
click at [1175, 346] on div at bounding box center [1144, 347] width 238 height 82
click at [1153, 346] on div at bounding box center [1144, 347] width 219 height 82
click at [1146, 341] on div at bounding box center [1144, 347] width 202 height 82
click at [1152, 321] on div at bounding box center [1144, 347] width 202 height 82
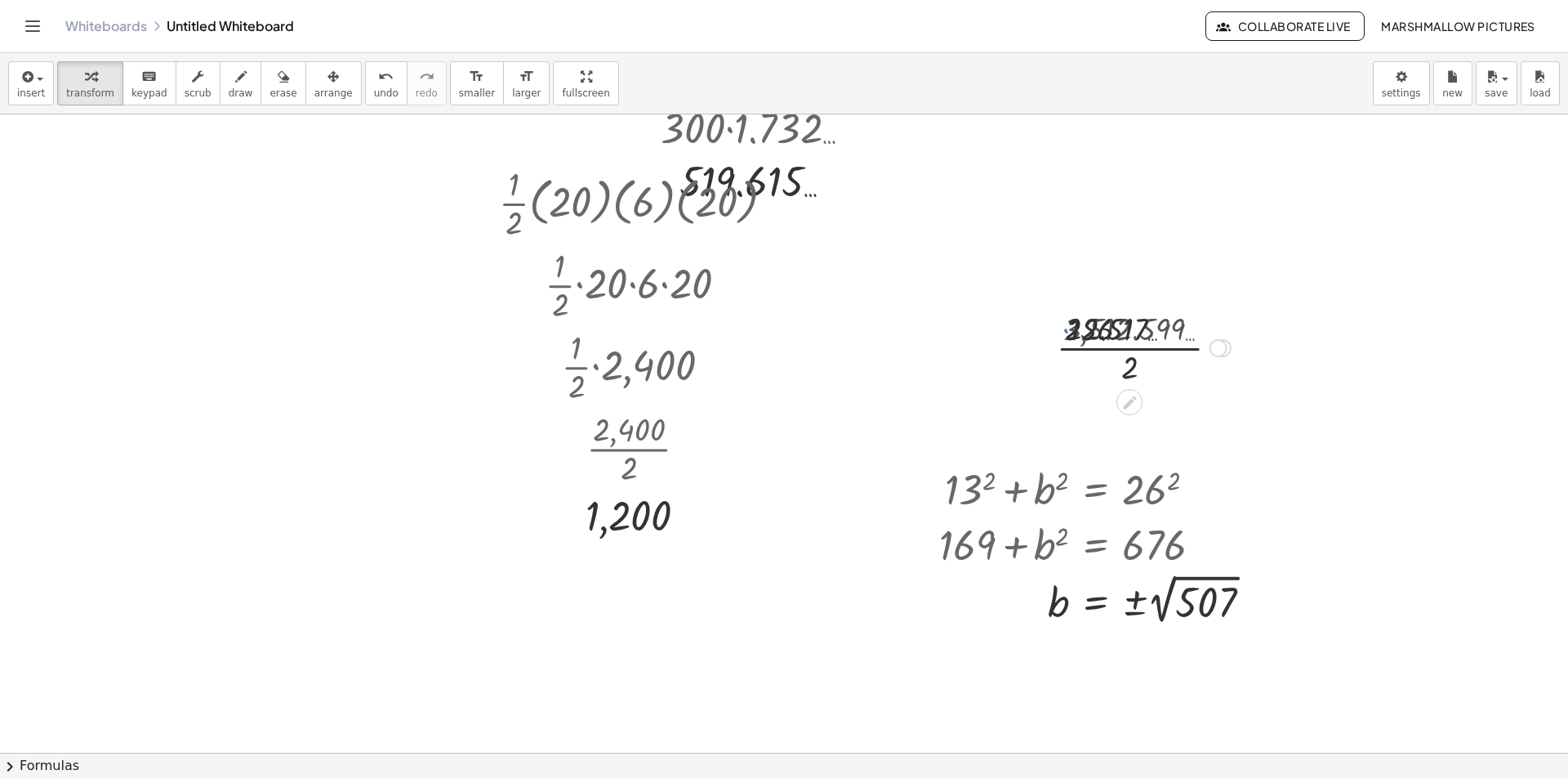
click at [1139, 349] on div at bounding box center [1144, 347] width 190 height 82
click at [1238, 424] on div at bounding box center [1237, 416] width 18 height 18
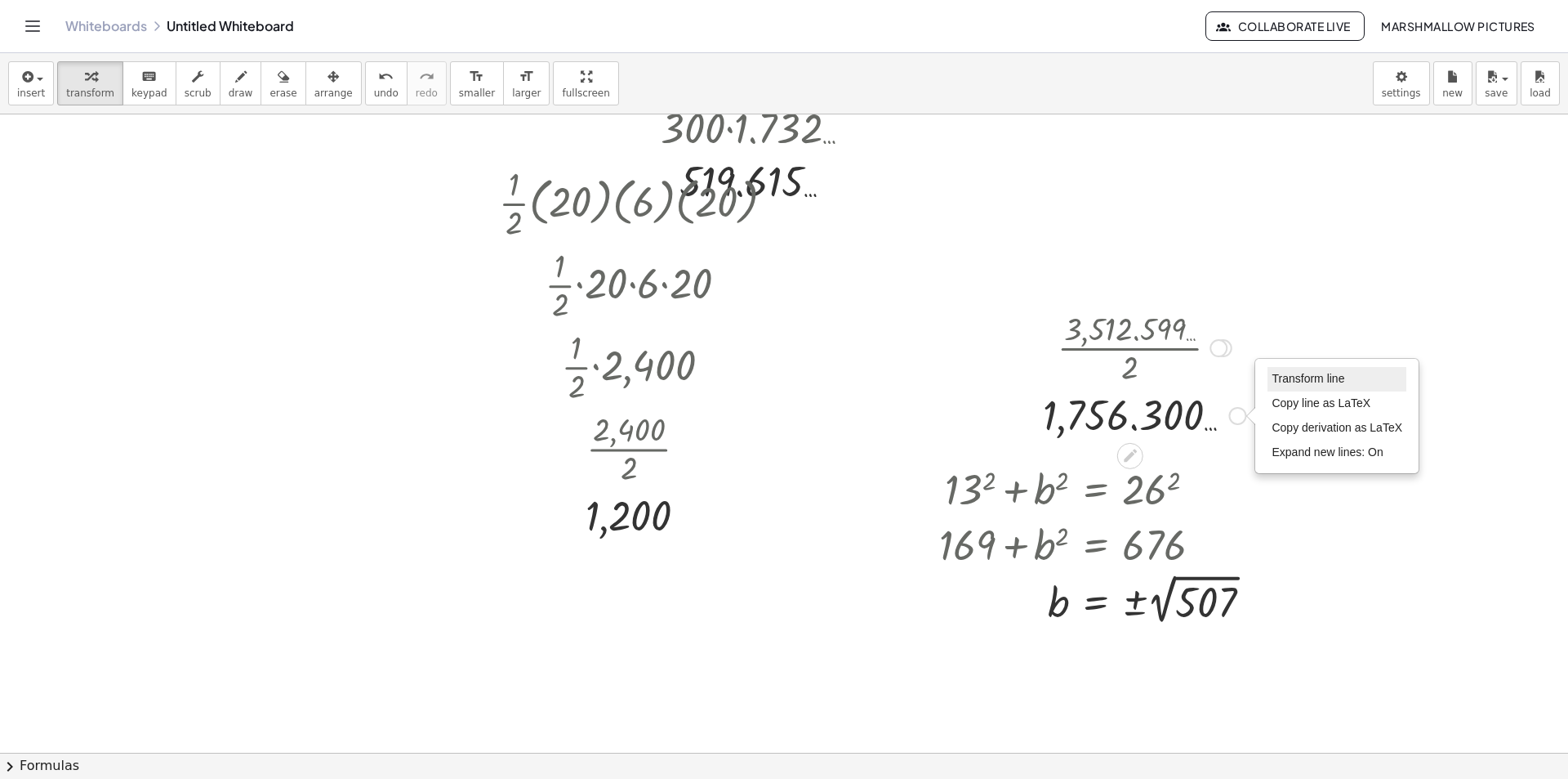
click at [1293, 374] on span "Transform line" at bounding box center [1308, 378] width 72 height 13
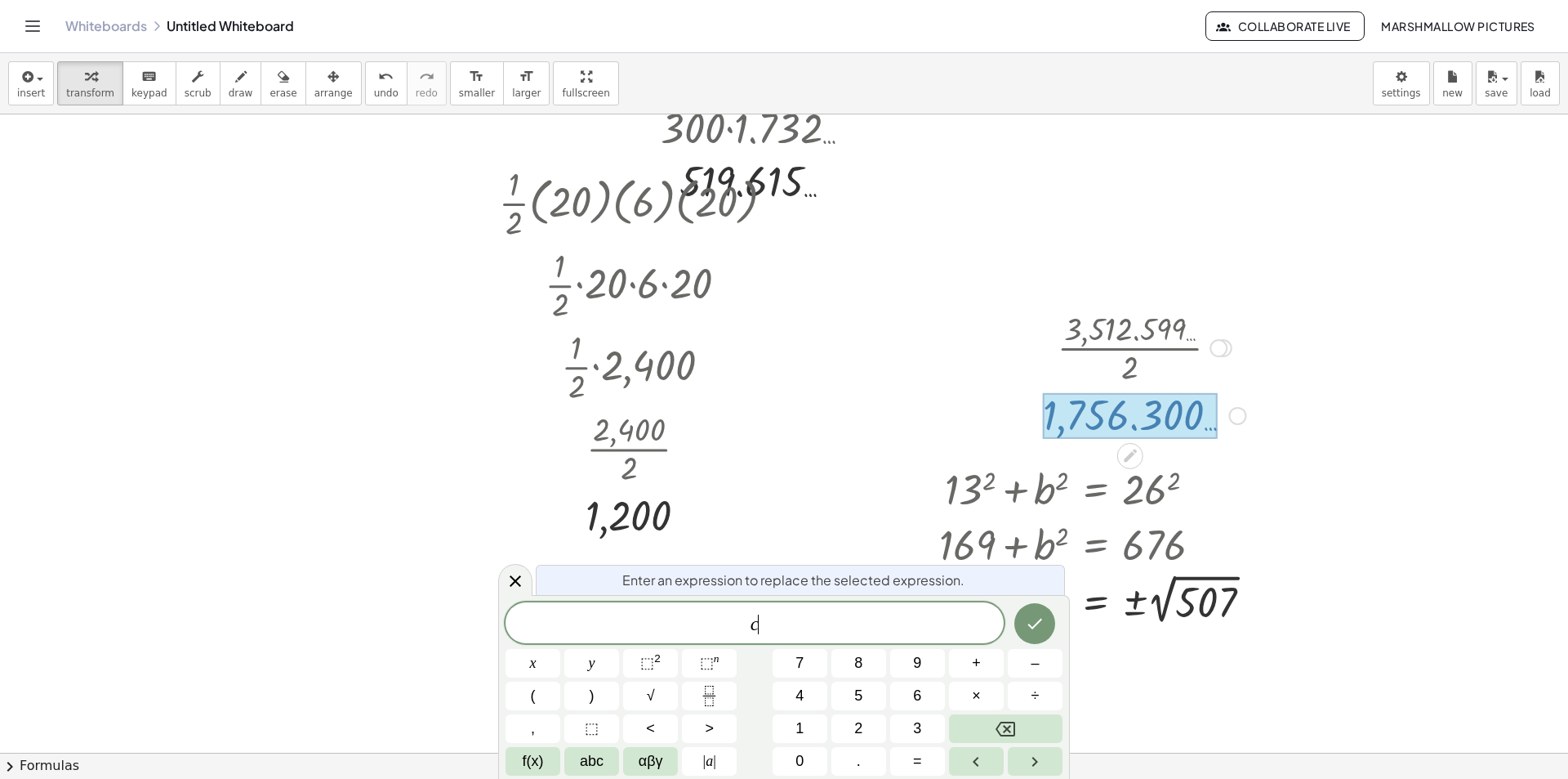
click at [834, 617] on span "c ​" at bounding box center [754, 624] width 498 height 23
click at [517, 577] on icon at bounding box center [515, 580] width 20 height 20
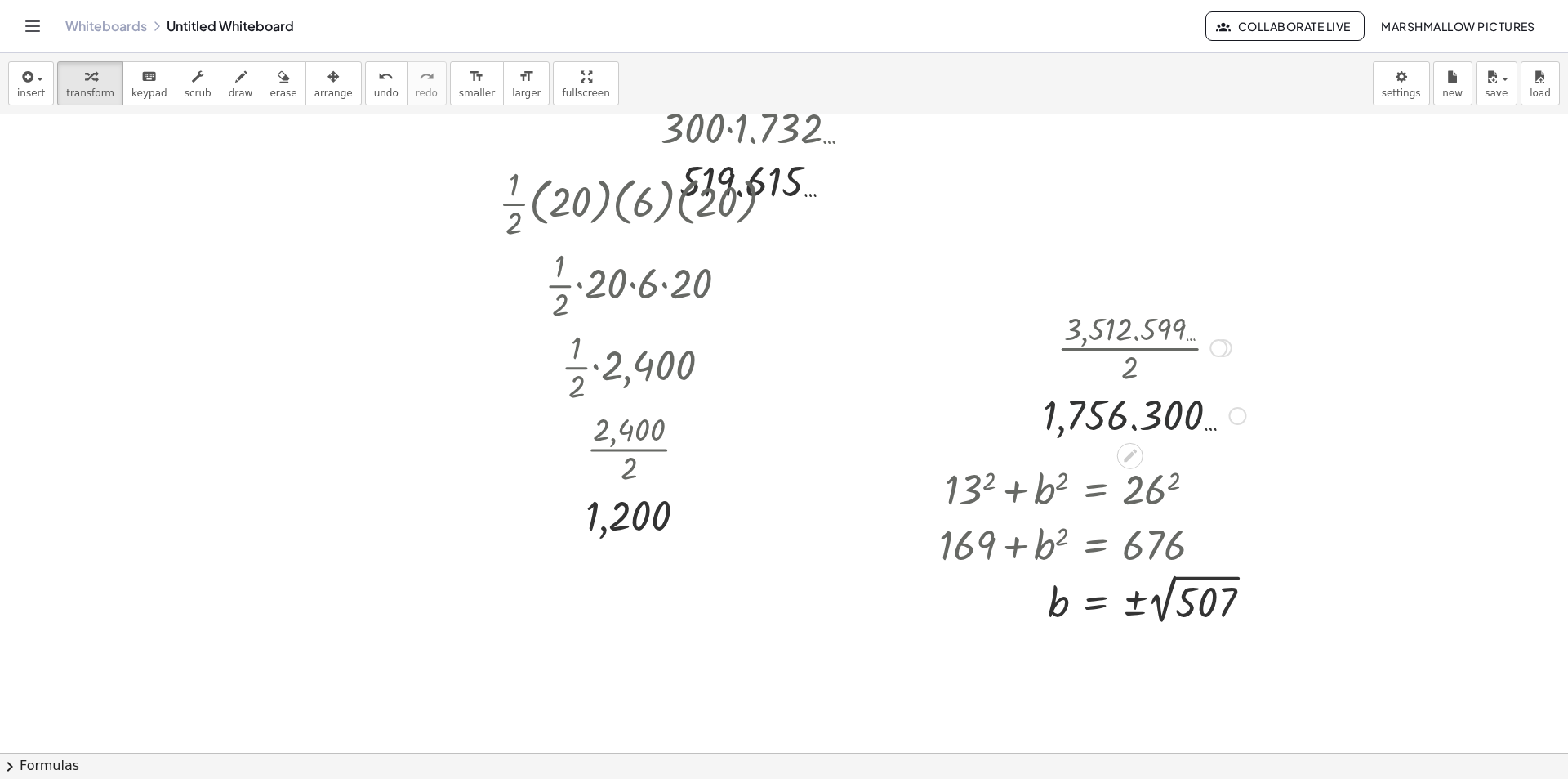
click at [1232, 412] on div "Transform line Copy line as LaTeX Copy derivation as LaTeX Expand new lines: On" at bounding box center [1237, 416] width 18 height 18
click at [1303, 369] on li "Transform line" at bounding box center [1336, 379] width 139 height 24
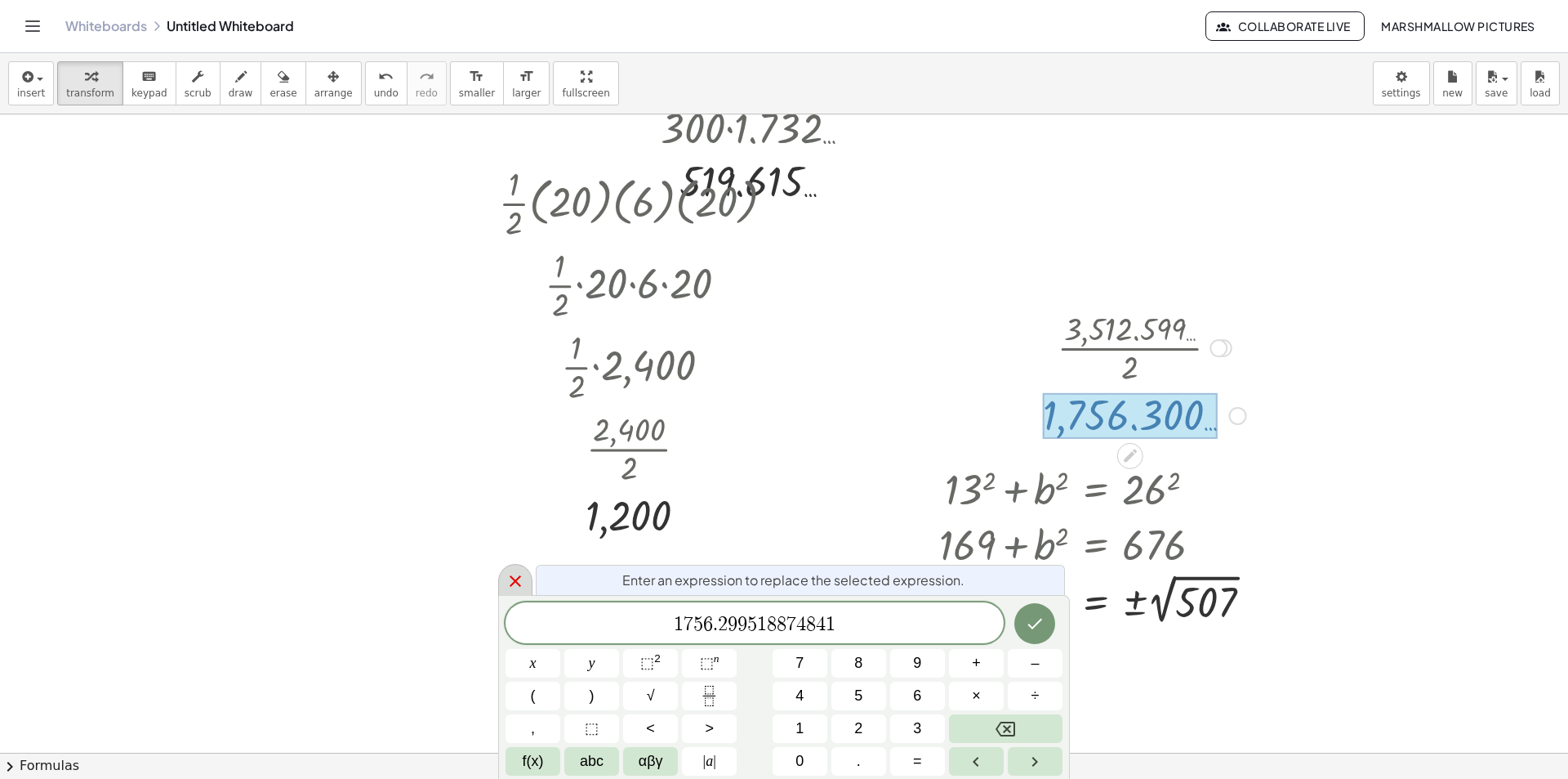
click at [506, 593] on div at bounding box center [515, 579] width 34 height 32
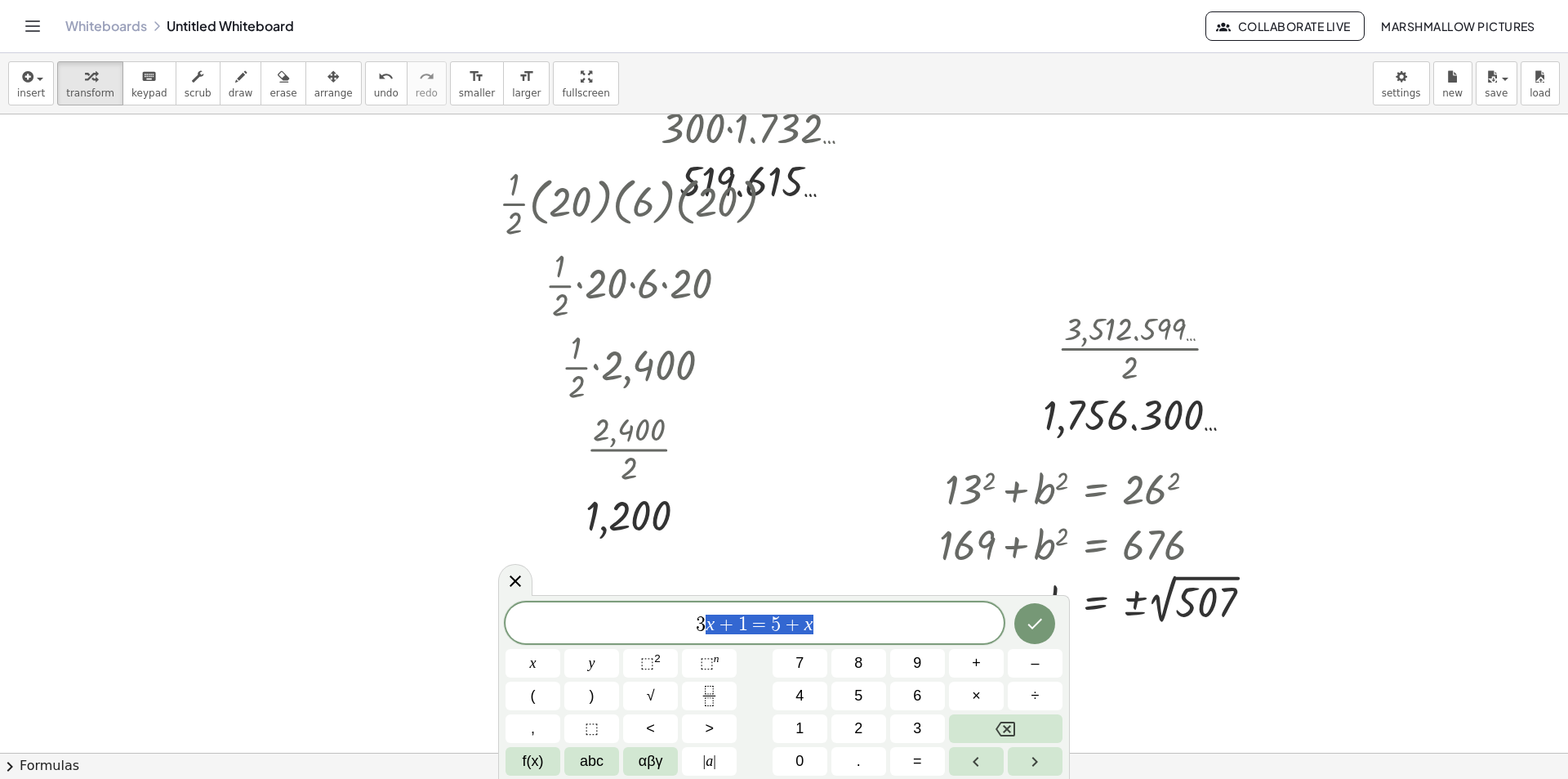
drag, startPoint x: 841, startPoint y: 620, endPoint x: 231, endPoint y: 544, distance: 614.7
click at [292, 557] on body "Graspable Math Activities Whiteboards Classes Account v1.28.3 | Privacy policy …" at bounding box center [784, 390] width 1568 height 779
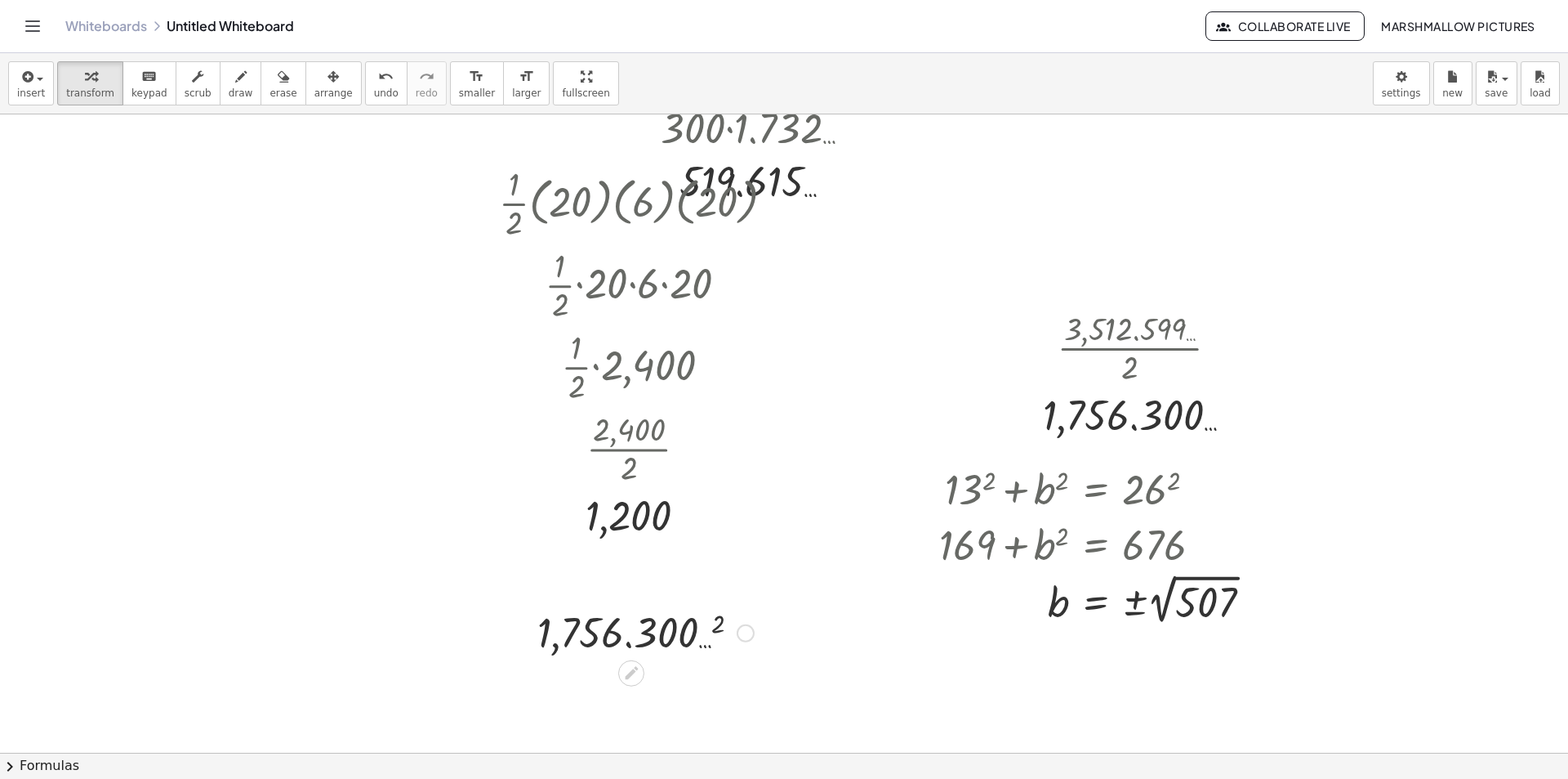
click at [562, 605] on div at bounding box center [645, 632] width 233 height 54
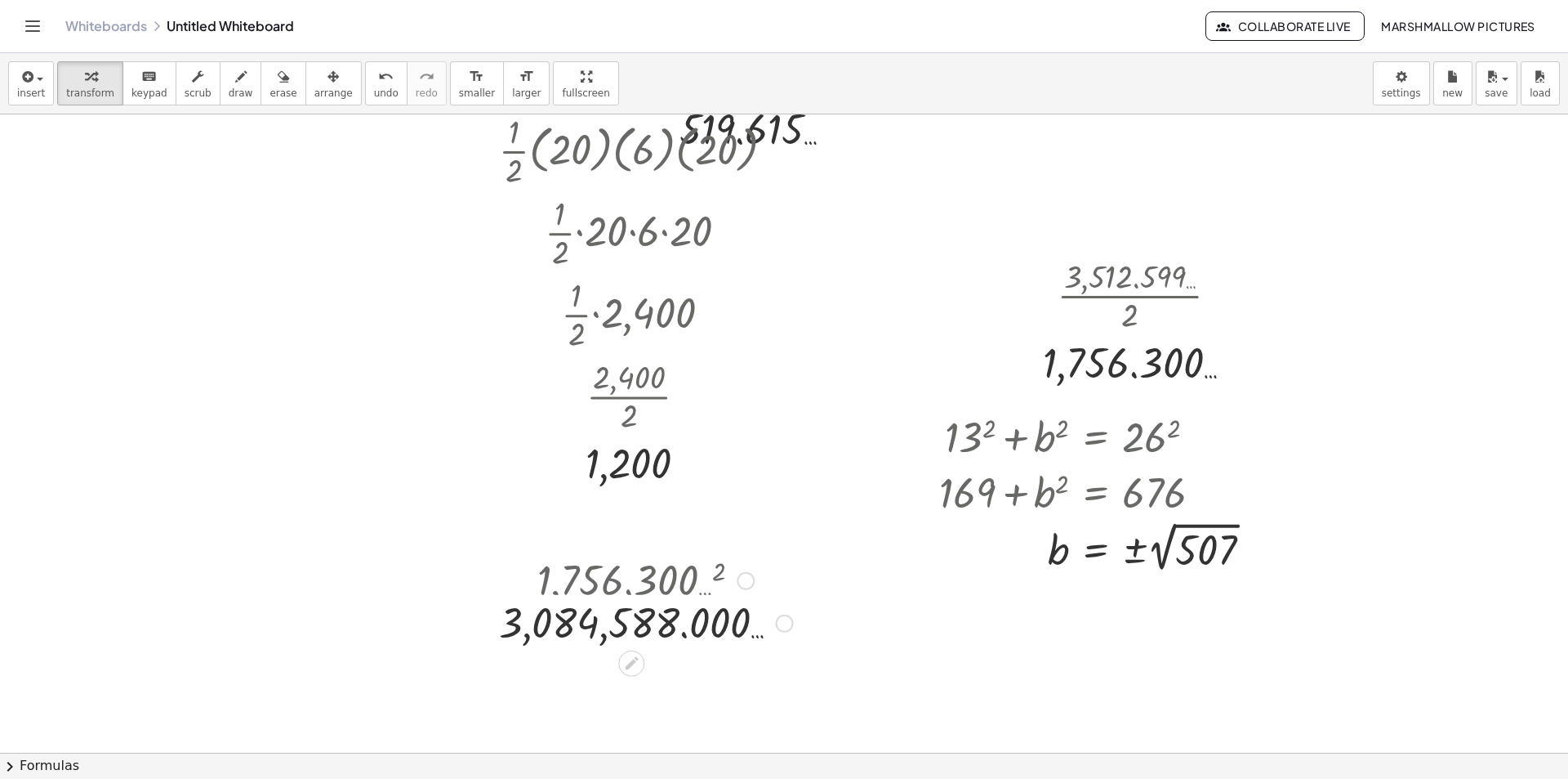
scroll to position [6475, 73]
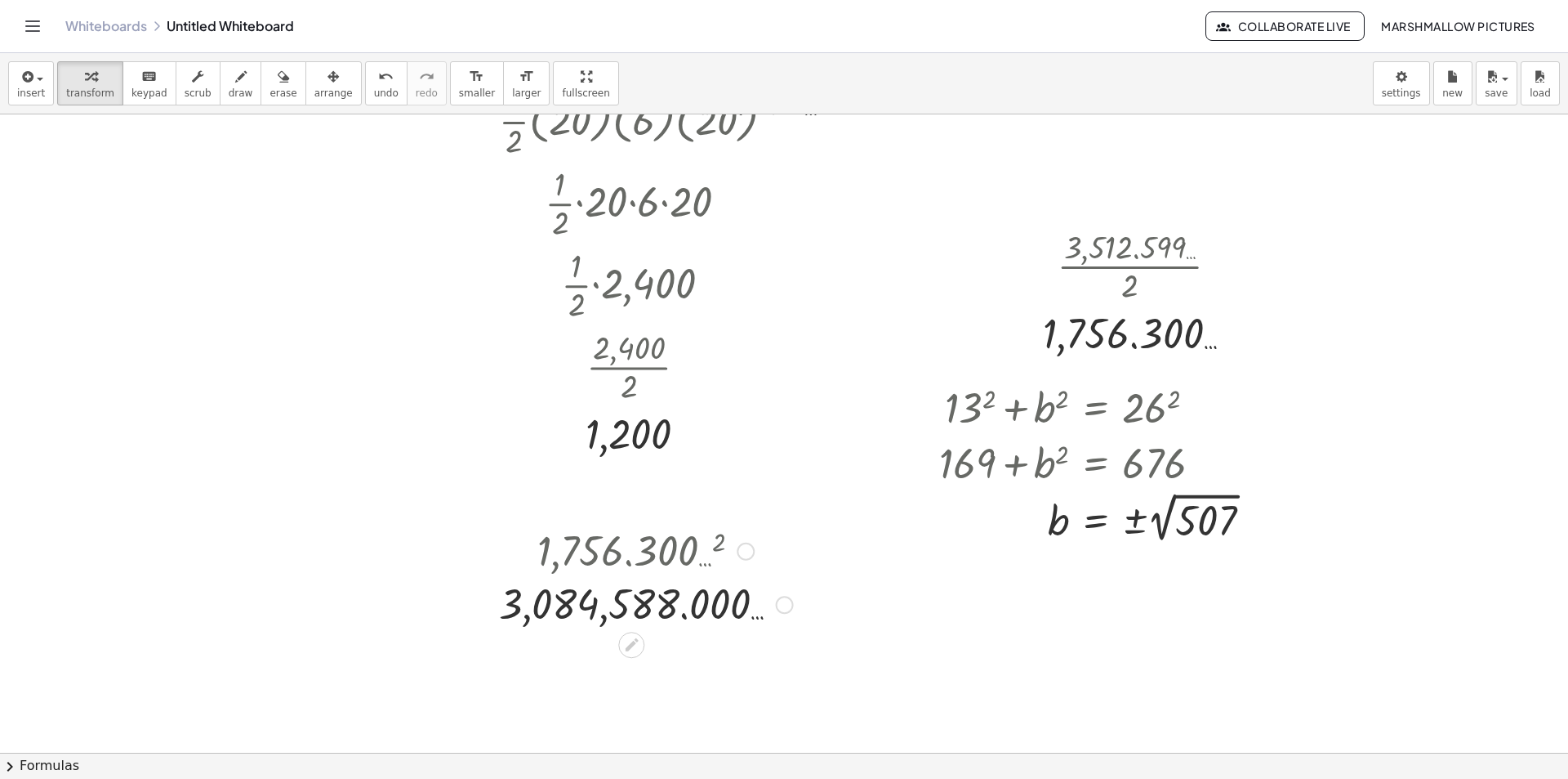
click at [784, 606] on div at bounding box center [785, 605] width 18 height 18
click at [825, 560] on li "Transform line" at bounding box center [884, 568] width 139 height 24
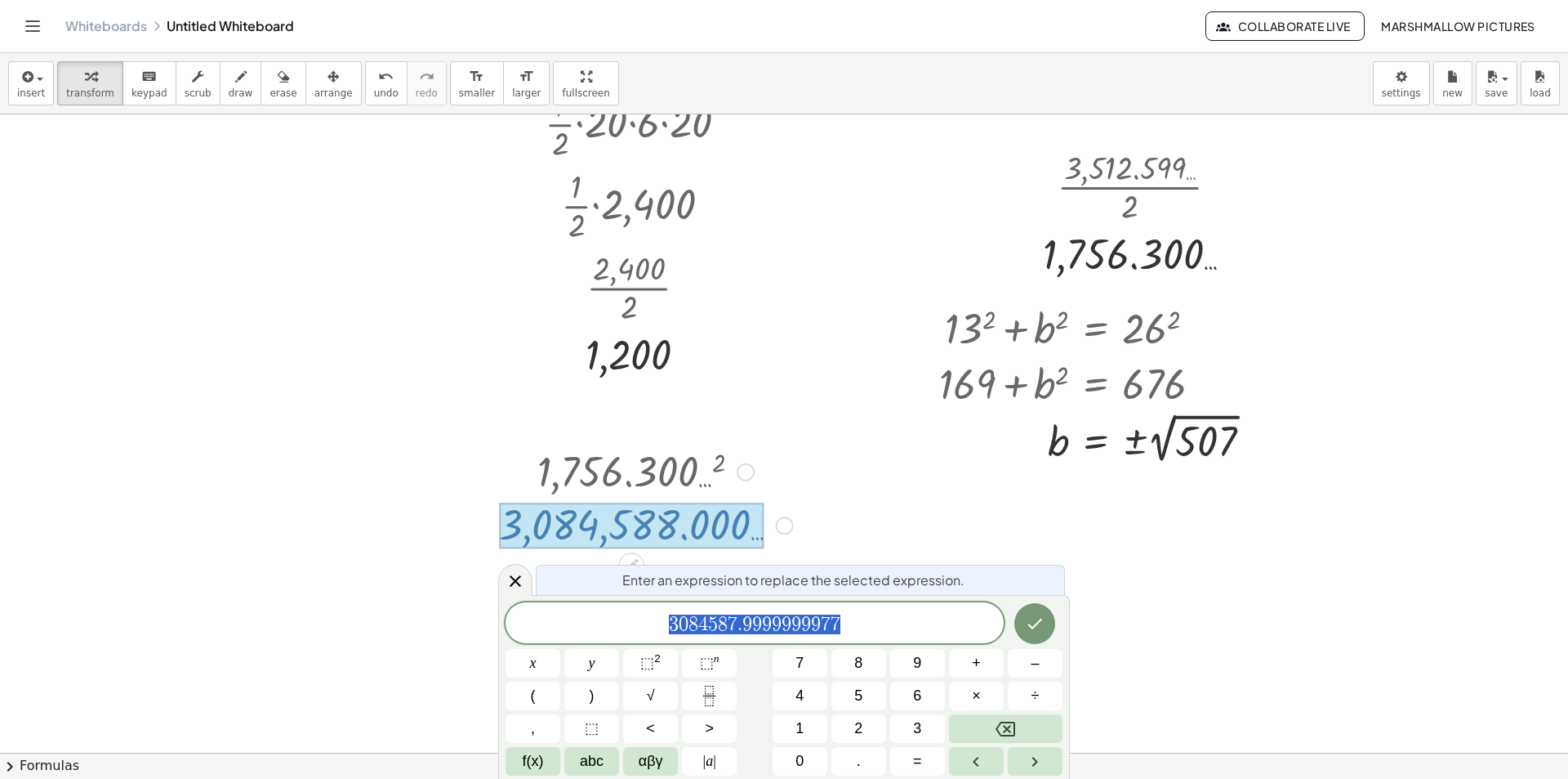
scroll to position [6555, 73]
click at [868, 618] on span "3 0 8 4 5 8 7 . 9 9 9 9 9 9 9 9 7 7" at bounding box center [754, 624] width 498 height 23
drag, startPoint x: 889, startPoint y: 622, endPoint x: 731, endPoint y: 620, distance: 158.0
click at [731, 620] on span "3 0 8 4 5 8 7 . 9 9 9 9 9 9 9 9 7 7" at bounding box center [754, 624] width 498 height 23
drag, startPoint x: 793, startPoint y: 620, endPoint x: 639, endPoint y: 620, distance: 154.0
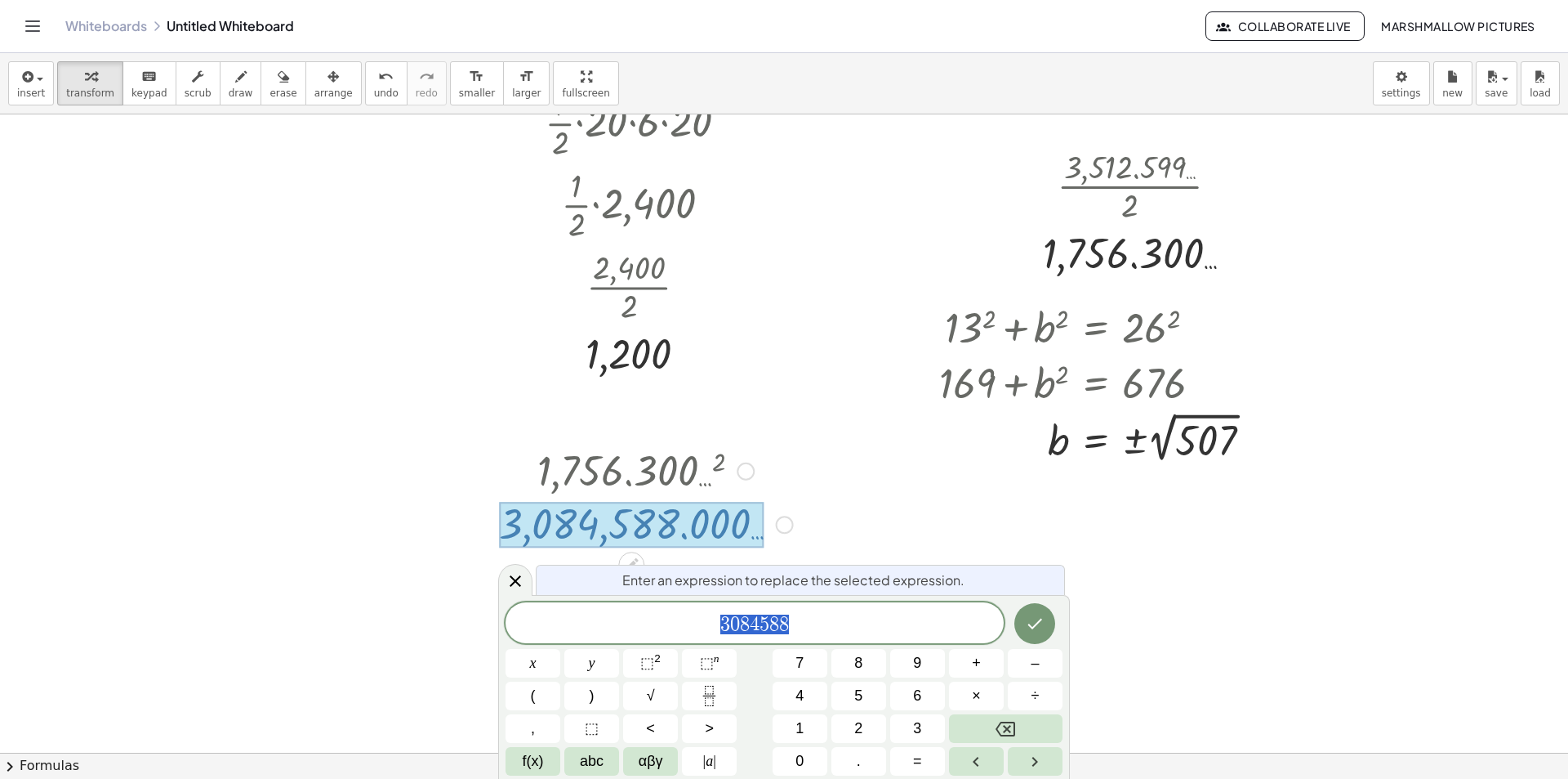
click at [639, 620] on span "3 0 8 4 5 8 8" at bounding box center [754, 624] width 498 height 23
click at [501, 574] on div at bounding box center [515, 579] width 34 height 32
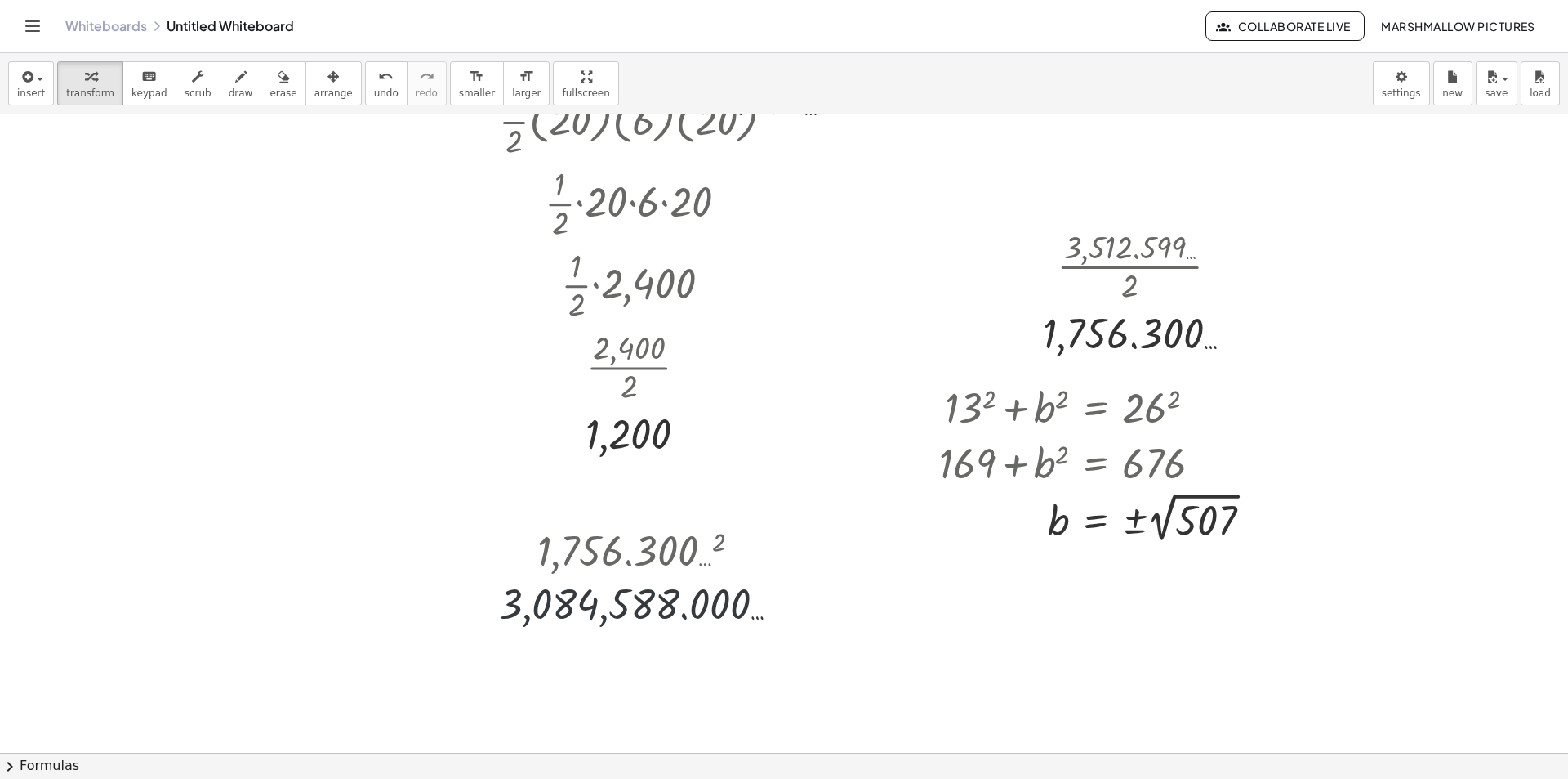
scroll to position [6475, 73]
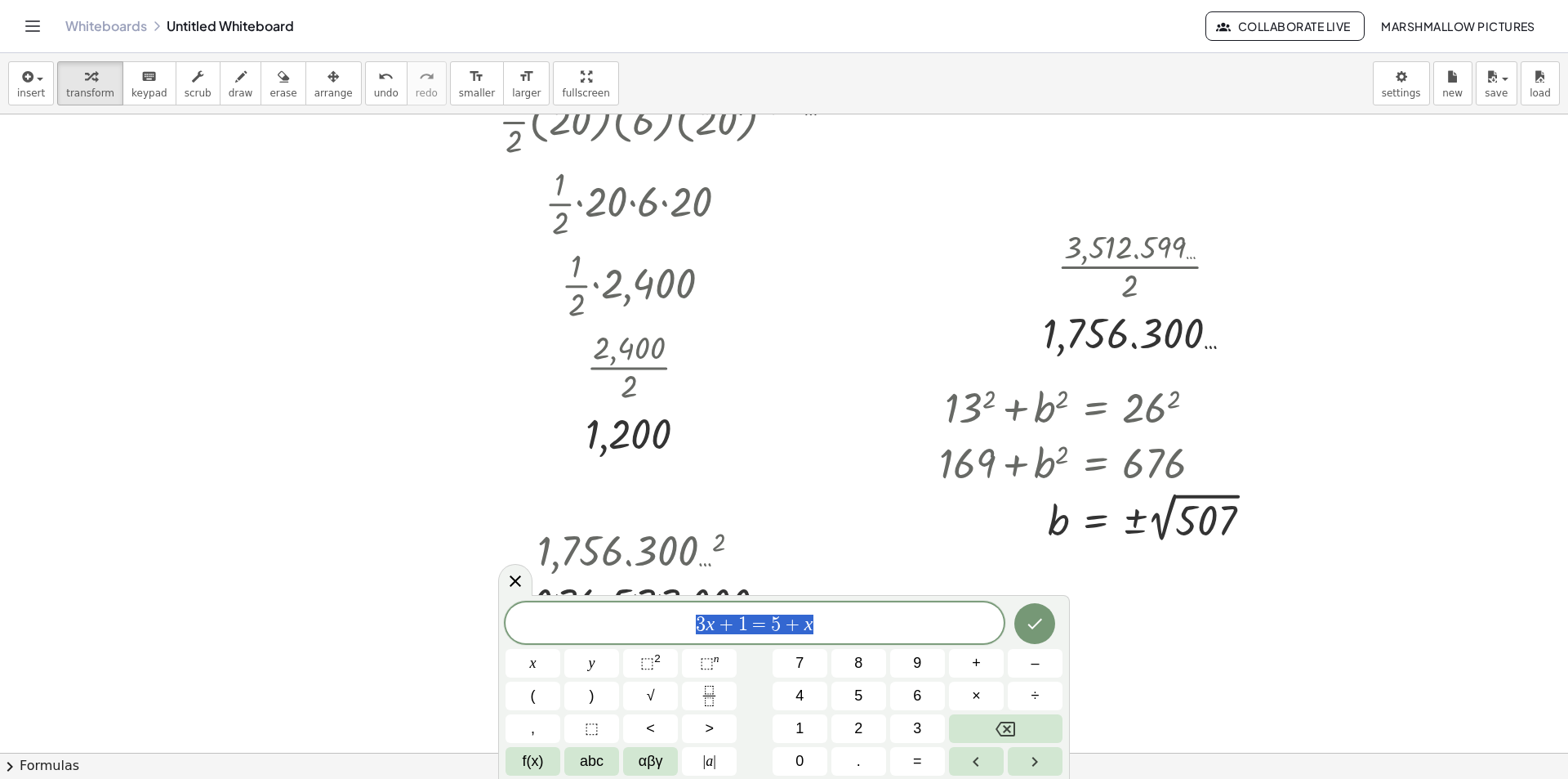
drag, startPoint x: 492, startPoint y: 572, endPoint x: 433, endPoint y: 563, distance: 59.7
click at [439, 563] on body "Graspable Math Activities Whiteboards Classes Account v1.28.3 | Privacy policy …" at bounding box center [784, 390] width 1568 height 779
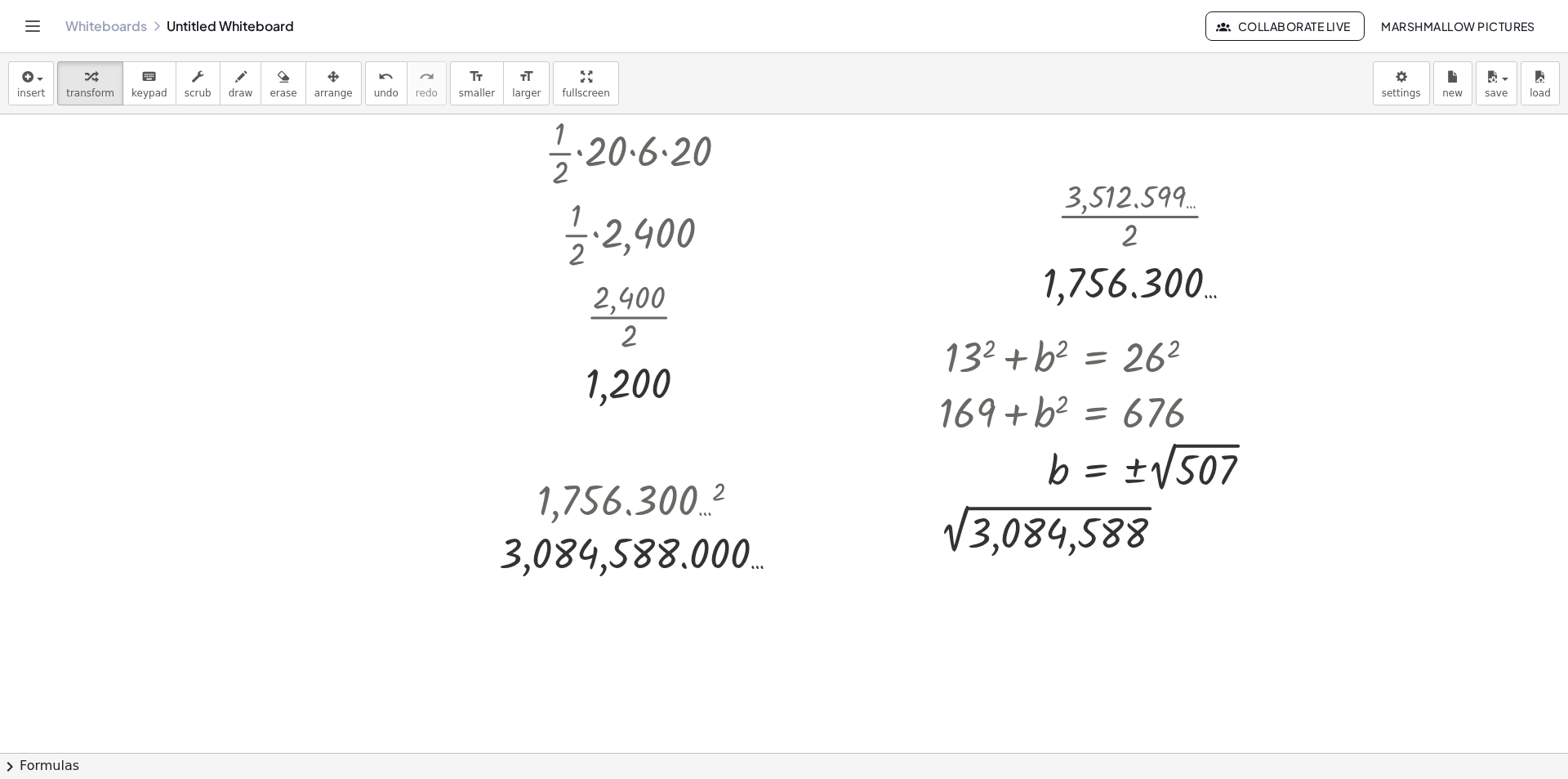
scroll to position [6786, 73]
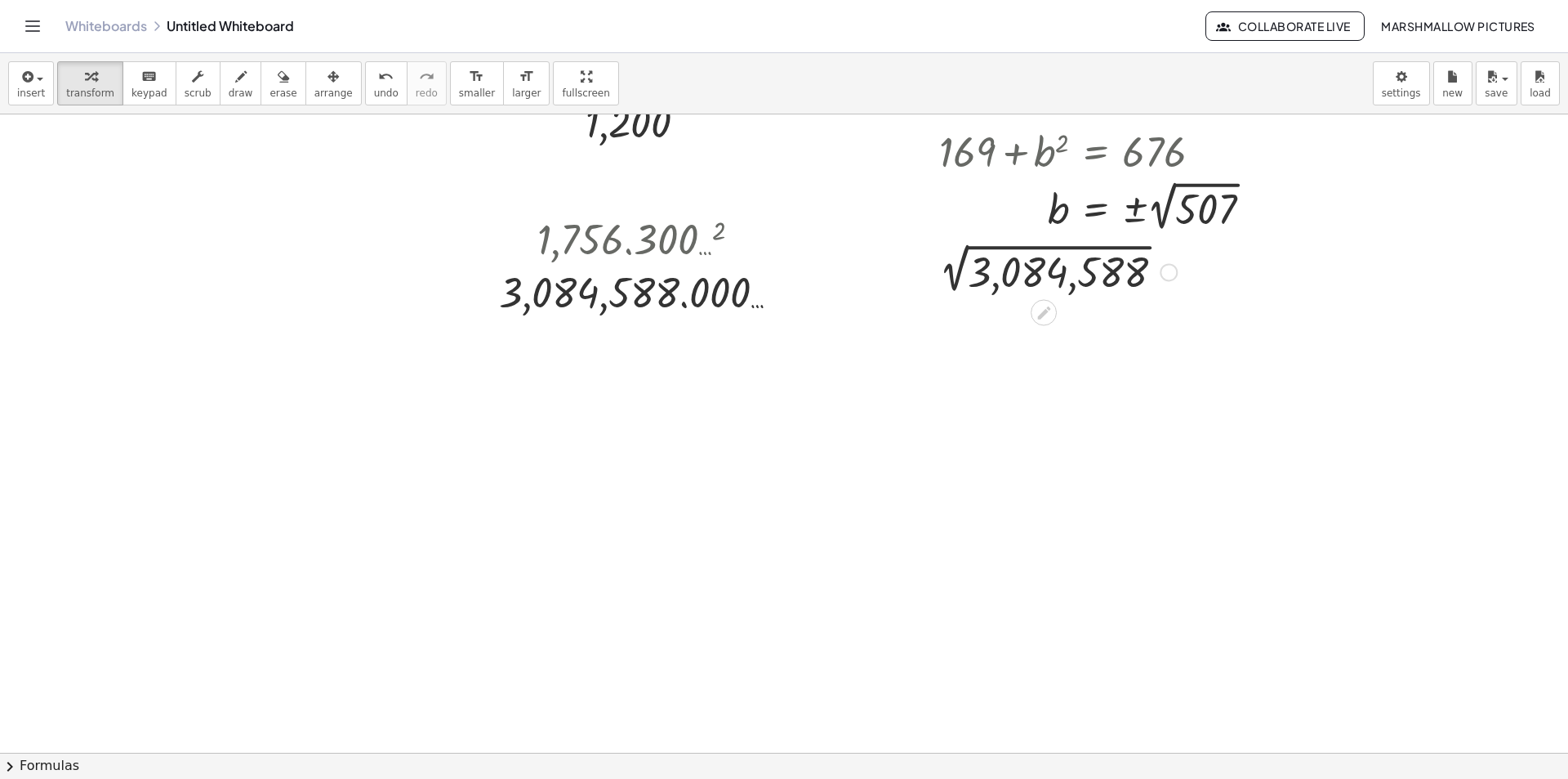
click at [957, 275] on div at bounding box center [1054, 270] width 263 height 55
click at [750, 232] on div at bounding box center [746, 240] width 18 height 18
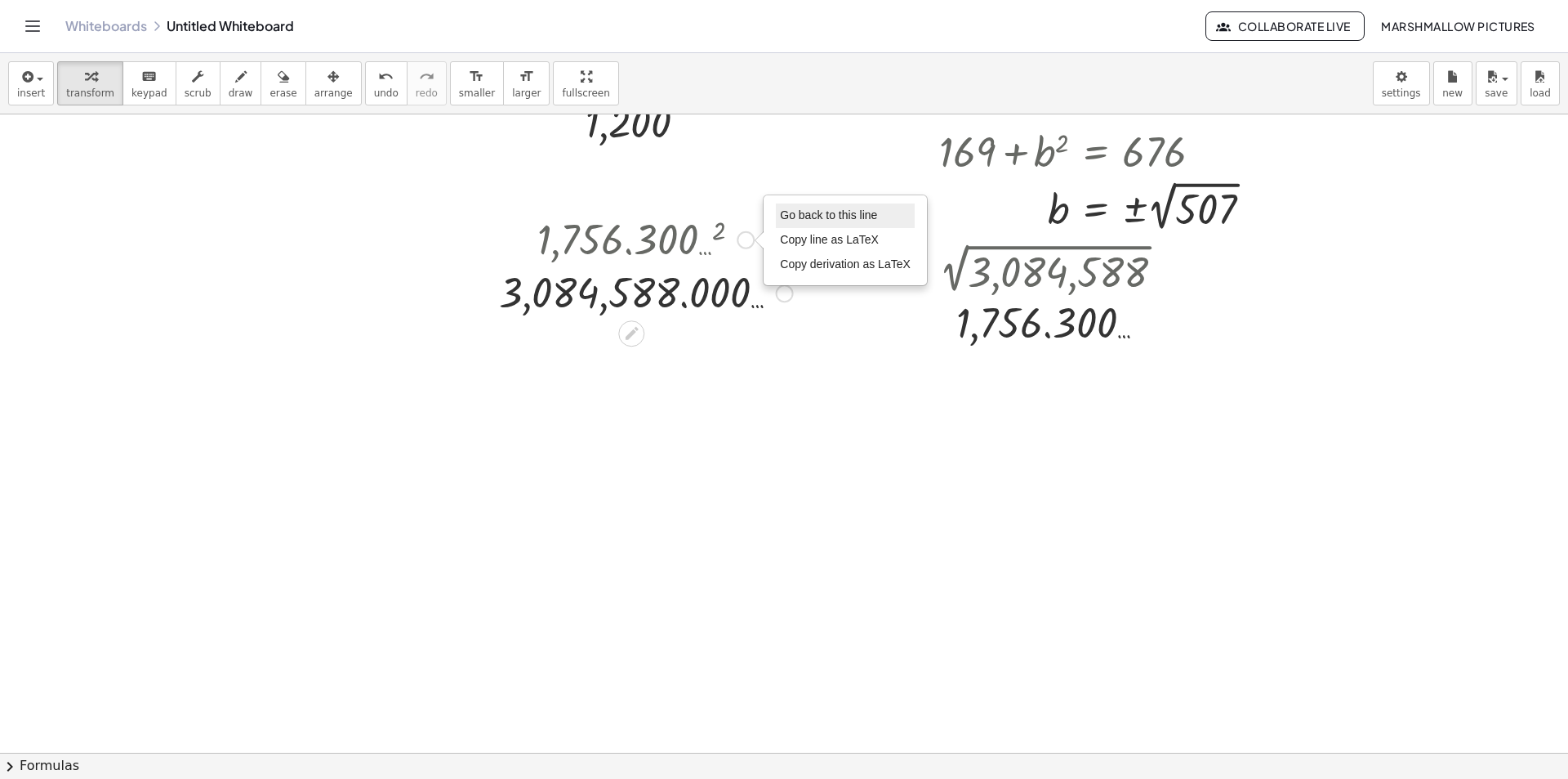
click at [800, 216] on span "Go back to this line" at bounding box center [828, 214] width 98 height 13
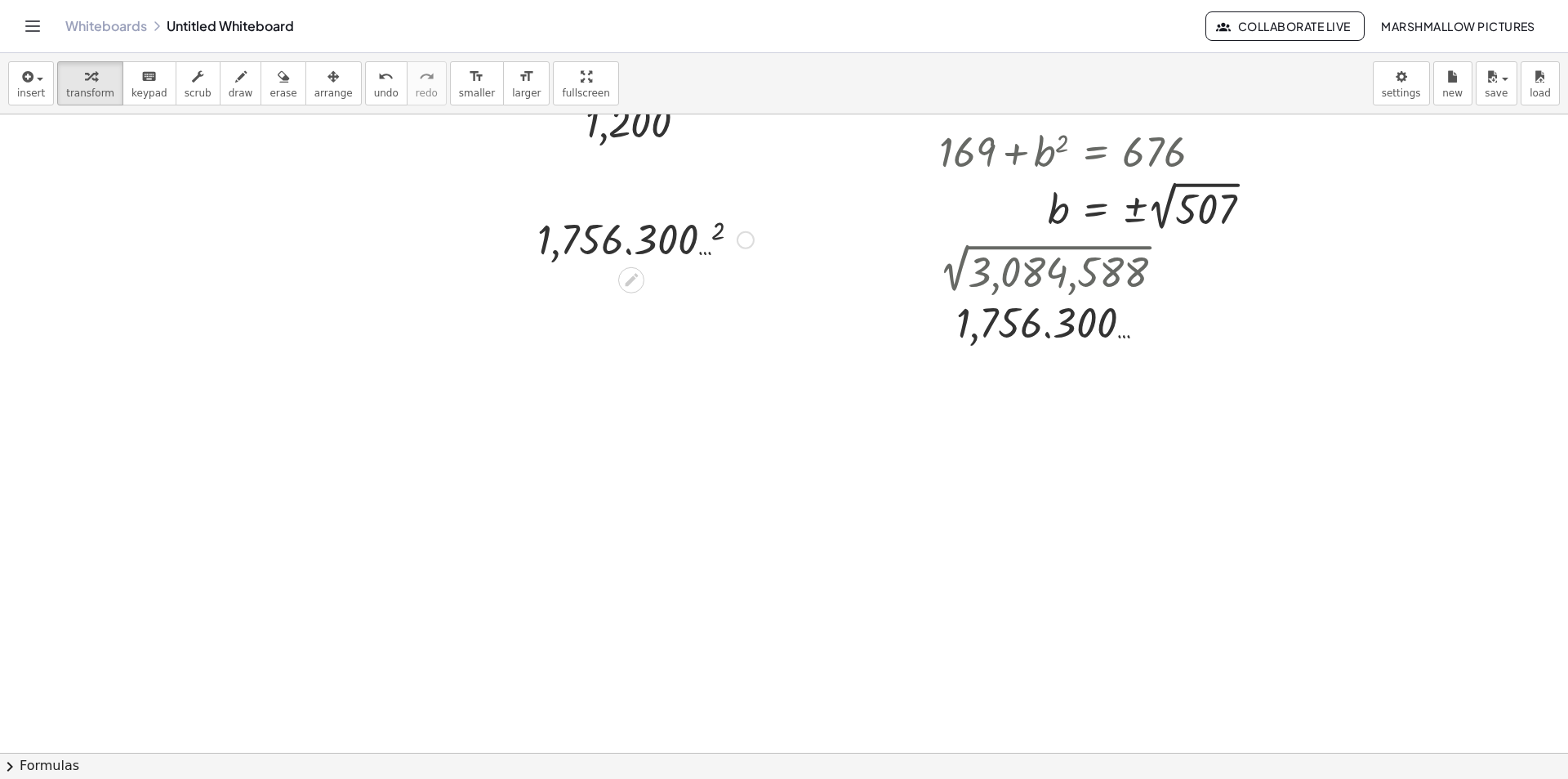
click at [744, 238] on div "Go back to this line Copy line as LaTeX Copy derivation as LaTeX" at bounding box center [746, 240] width 18 height 18
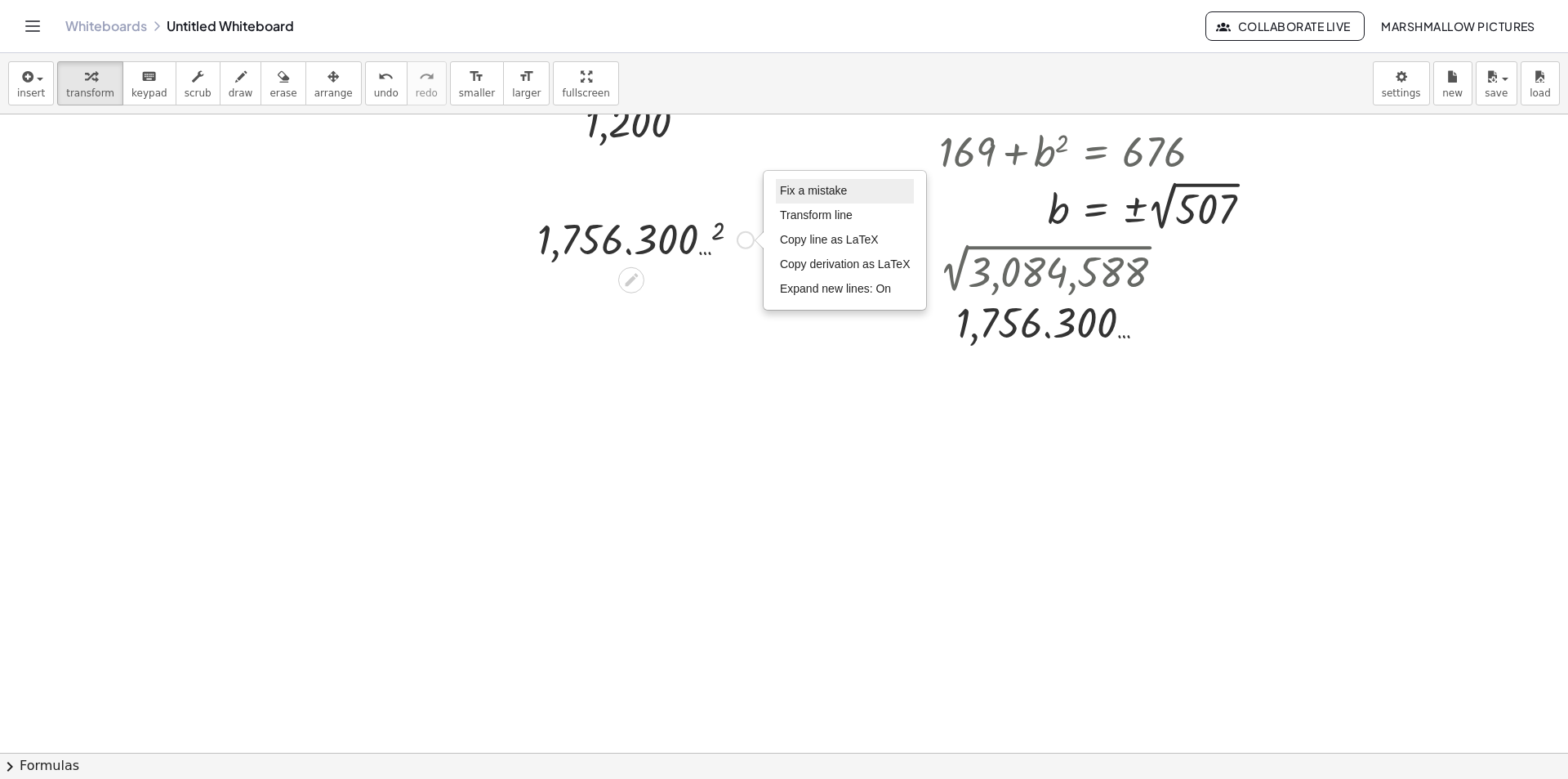
click at [792, 199] on li "Fix a mistake" at bounding box center [845, 191] width 139 height 24
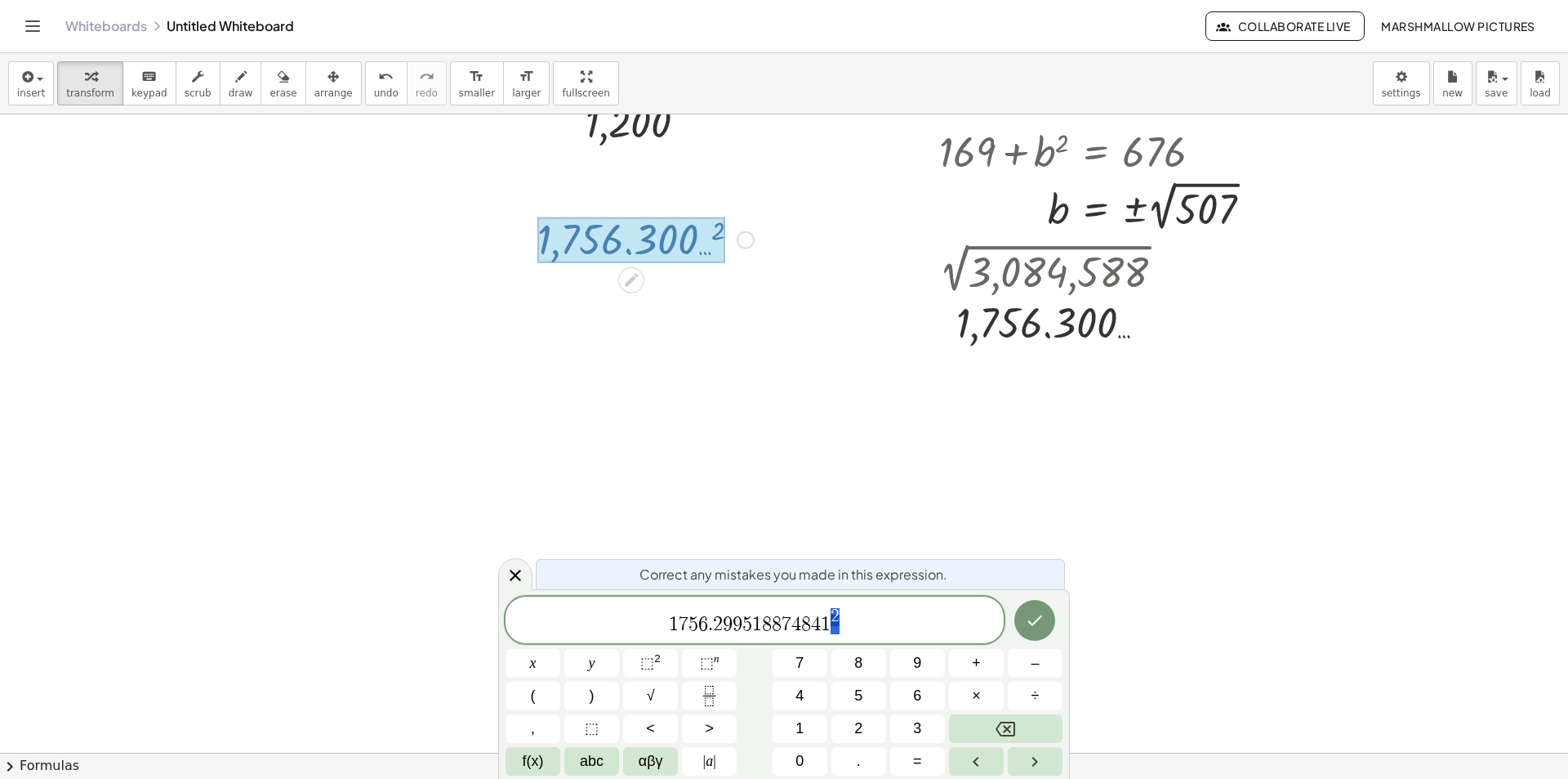
click at [828, 622] on span "1" at bounding box center [825, 624] width 10 height 20
drag, startPoint x: 828, startPoint y: 622, endPoint x: 599, endPoint y: 620, distance: 229.0
click at [524, 583] on icon at bounding box center [515, 575] width 20 height 20
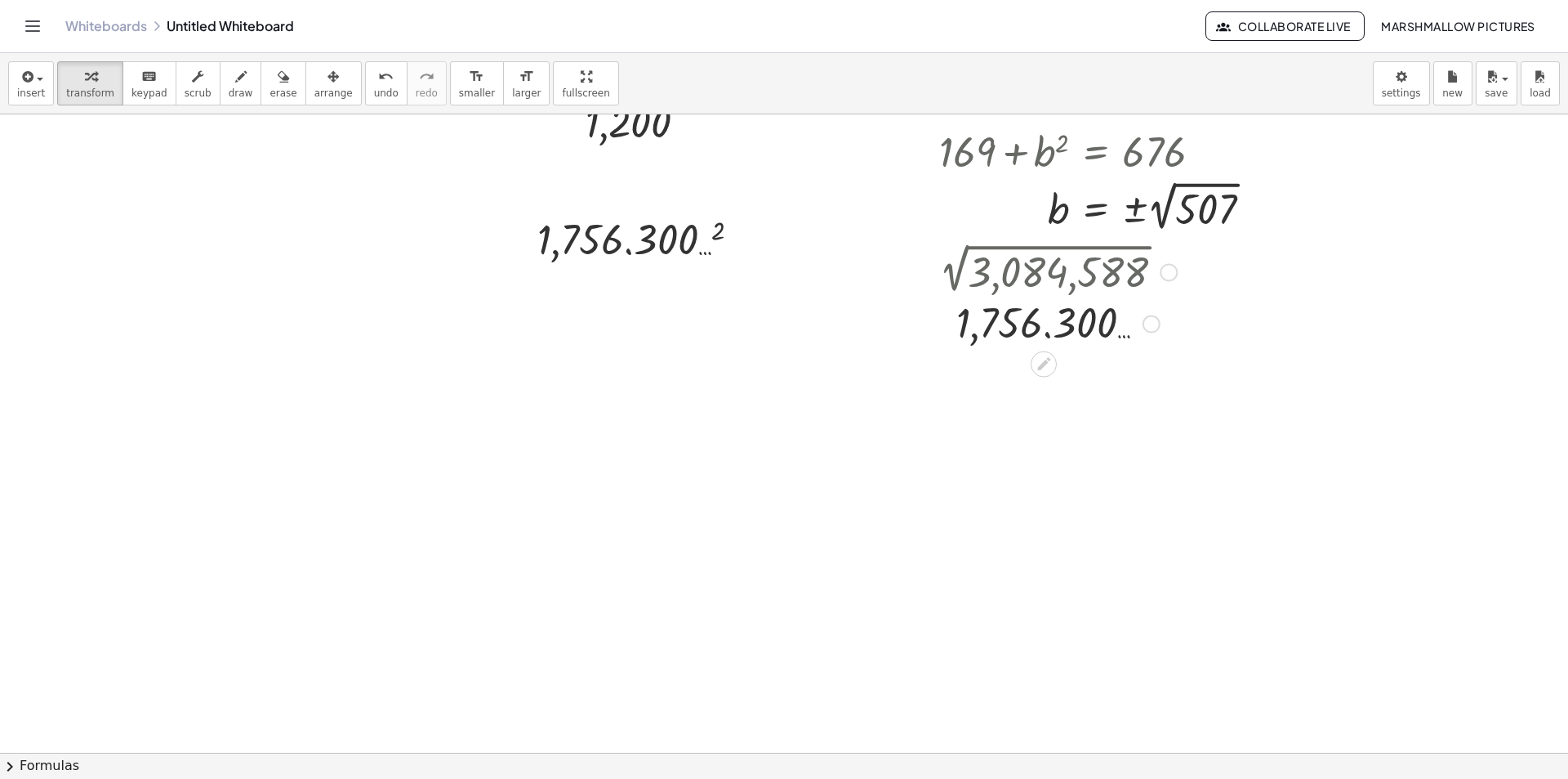
click at [1154, 317] on div at bounding box center [1152, 324] width 18 height 18
click at [1192, 288] on span "Transform line" at bounding box center [1221, 287] width 72 height 13
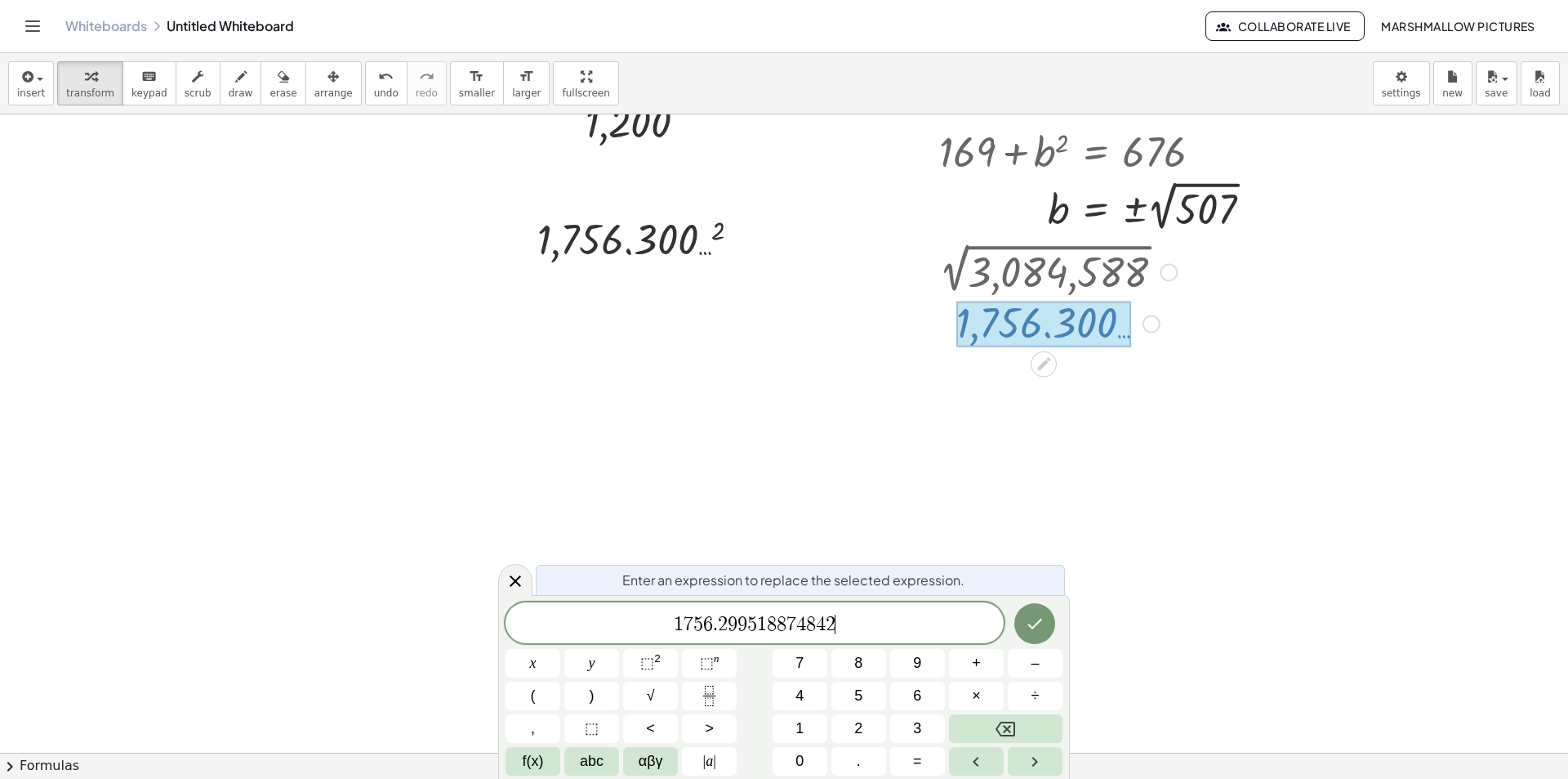
click at [860, 619] on span "1 7 5 6 . 2 9 9 5 1 8 8 7 4 8 4 2 ​" at bounding box center [754, 624] width 498 height 23
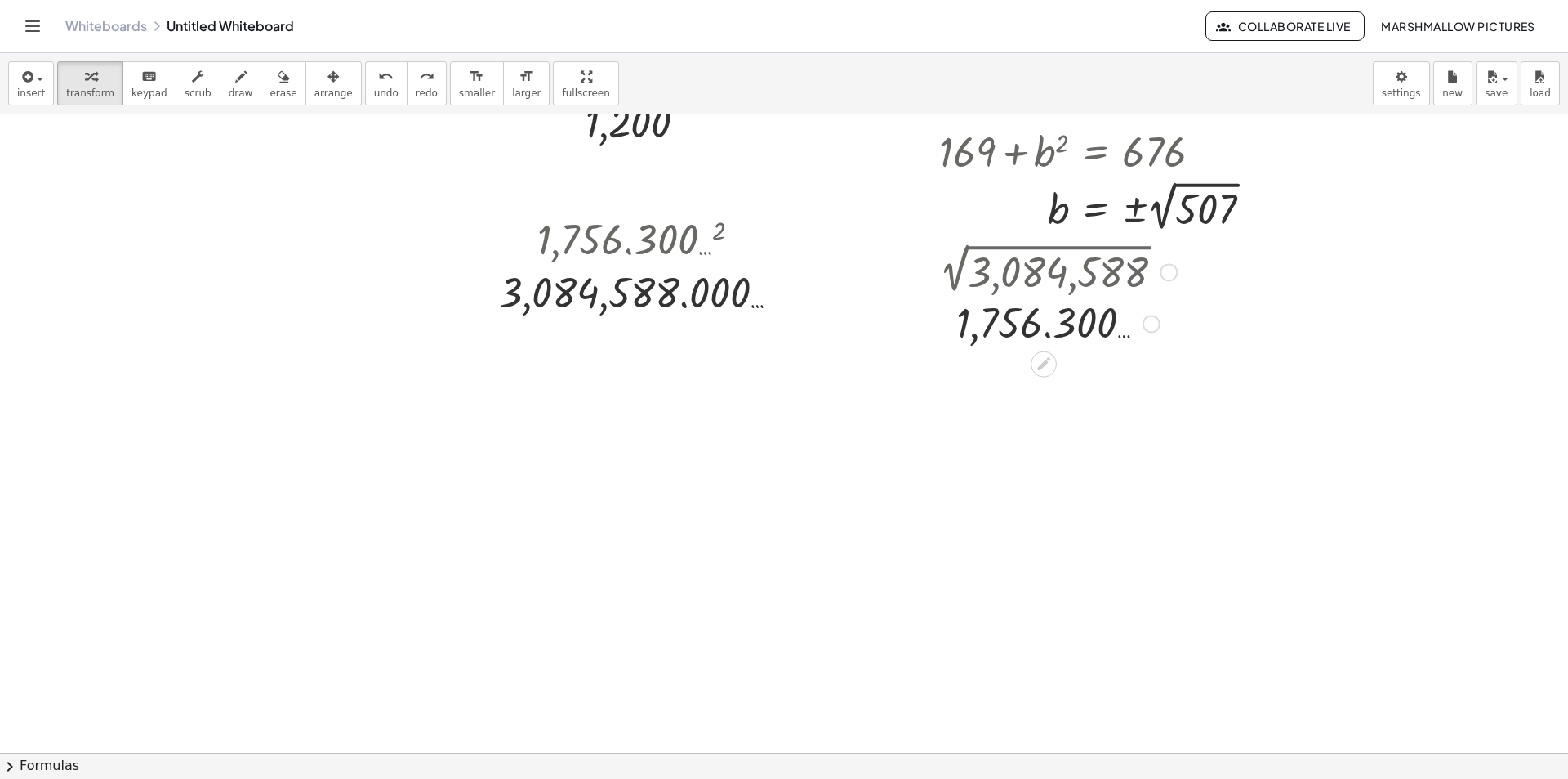
click at [1147, 329] on div at bounding box center [1152, 324] width 18 height 18
click at [1199, 281] on span "Transform line" at bounding box center [1221, 287] width 72 height 13
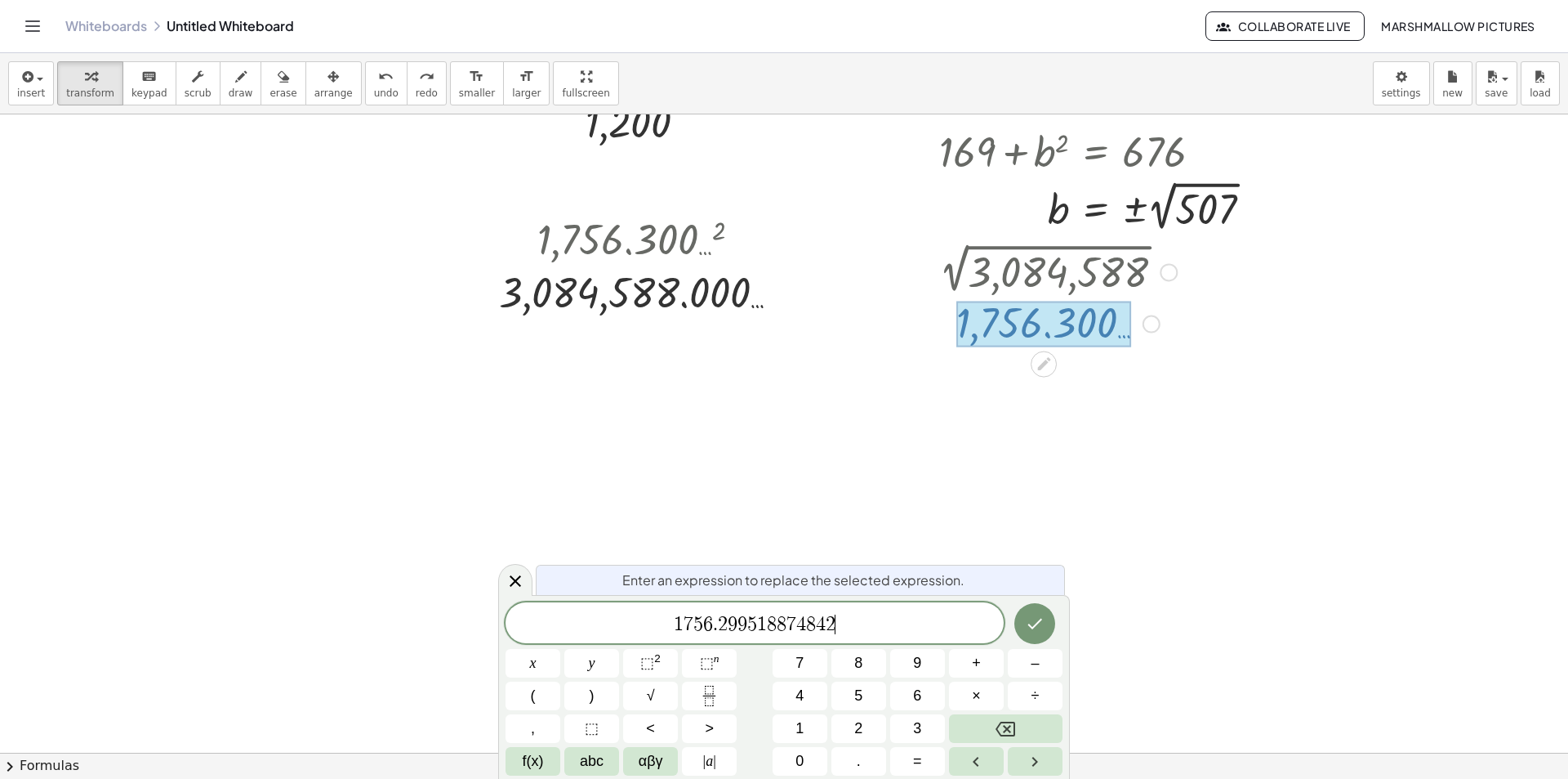
click at [893, 625] on span "1 7 5 6 . 2 9 9 5 1 8 8 7 4 8 4 2 ​" at bounding box center [754, 624] width 498 height 23
drag, startPoint x: 947, startPoint y: 616, endPoint x: 784, endPoint y: 614, distance: 163.0
click at [784, 614] on span "1 7 5 6 . 2 9 9 5 1 8 8 7 4 8 4 2 ( 1 7 5 6 . 2 9 9 5 1 8 8 7 4 8 4 1 )" at bounding box center [754, 622] width 498 height 27
drag, startPoint x: 889, startPoint y: 622, endPoint x: 461, endPoint y: 586, distance: 429.5
click at [475, 590] on body "Graspable Math Activities Whiteboards Classes Account v1.28.3 | Privacy policy …" at bounding box center [784, 390] width 1568 height 779
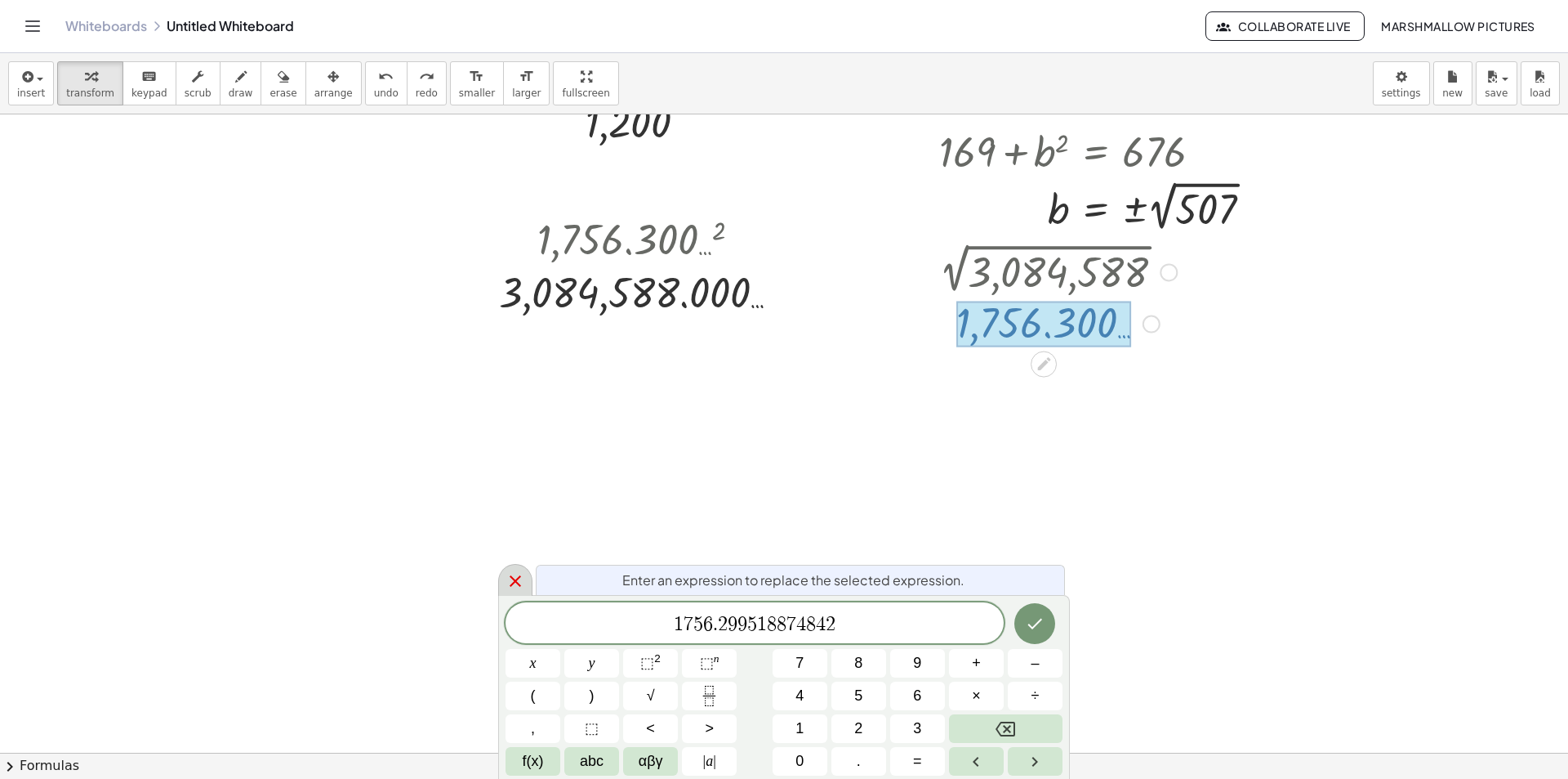
click at [510, 575] on icon at bounding box center [515, 580] width 20 height 20
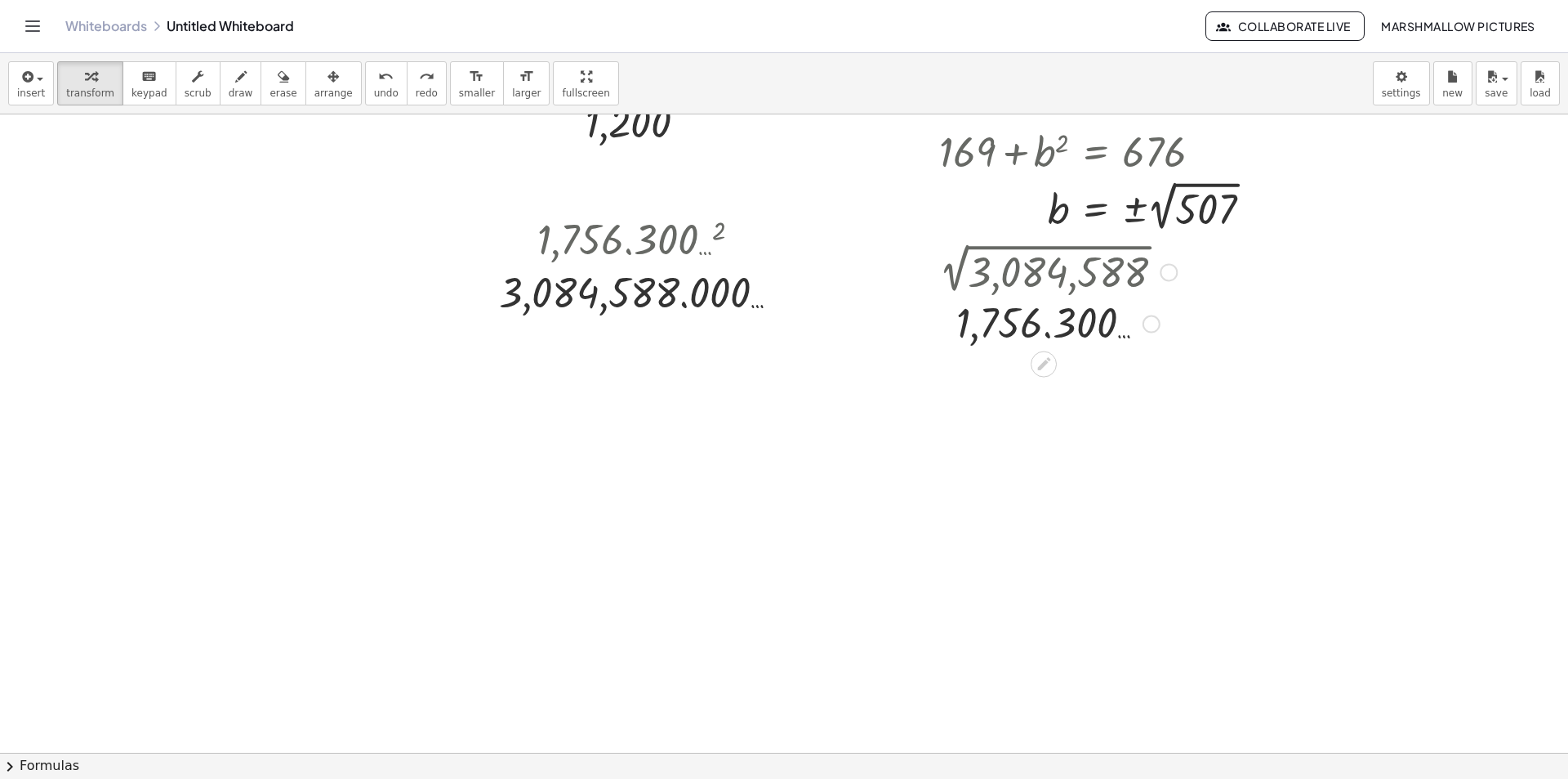
click at [1167, 279] on div at bounding box center [1168, 272] width 18 height 18
click at [1225, 240] on li "Go back to this line" at bounding box center [1267, 247] width 139 height 24
click at [1161, 271] on div "Go back to this line Copy line as LaTeX Copy derivation as LaTeX" at bounding box center [1168, 272] width 18 height 18
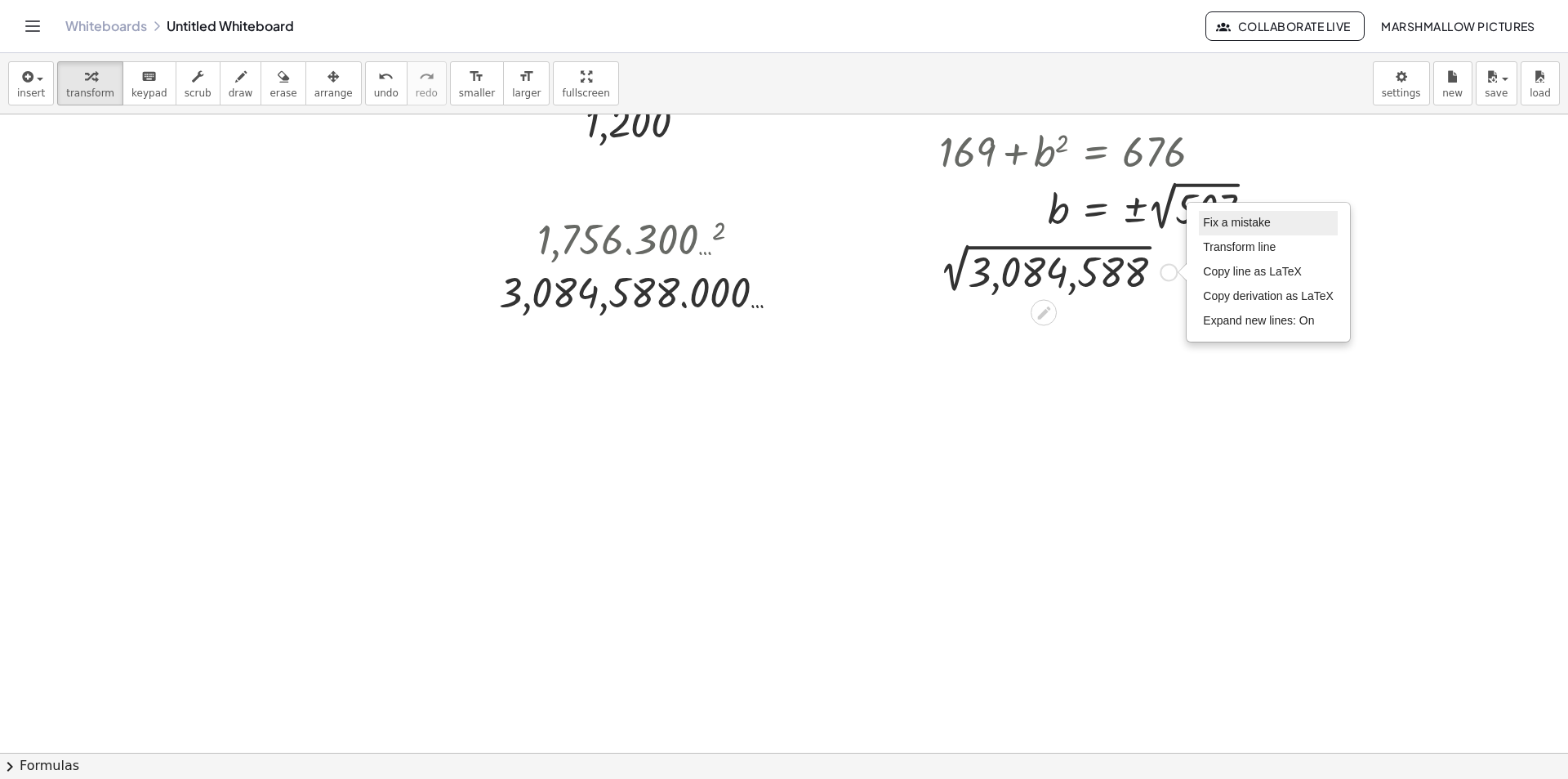
click at [1225, 221] on span "Fix a mistake" at bounding box center [1236, 222] width 67 height 13
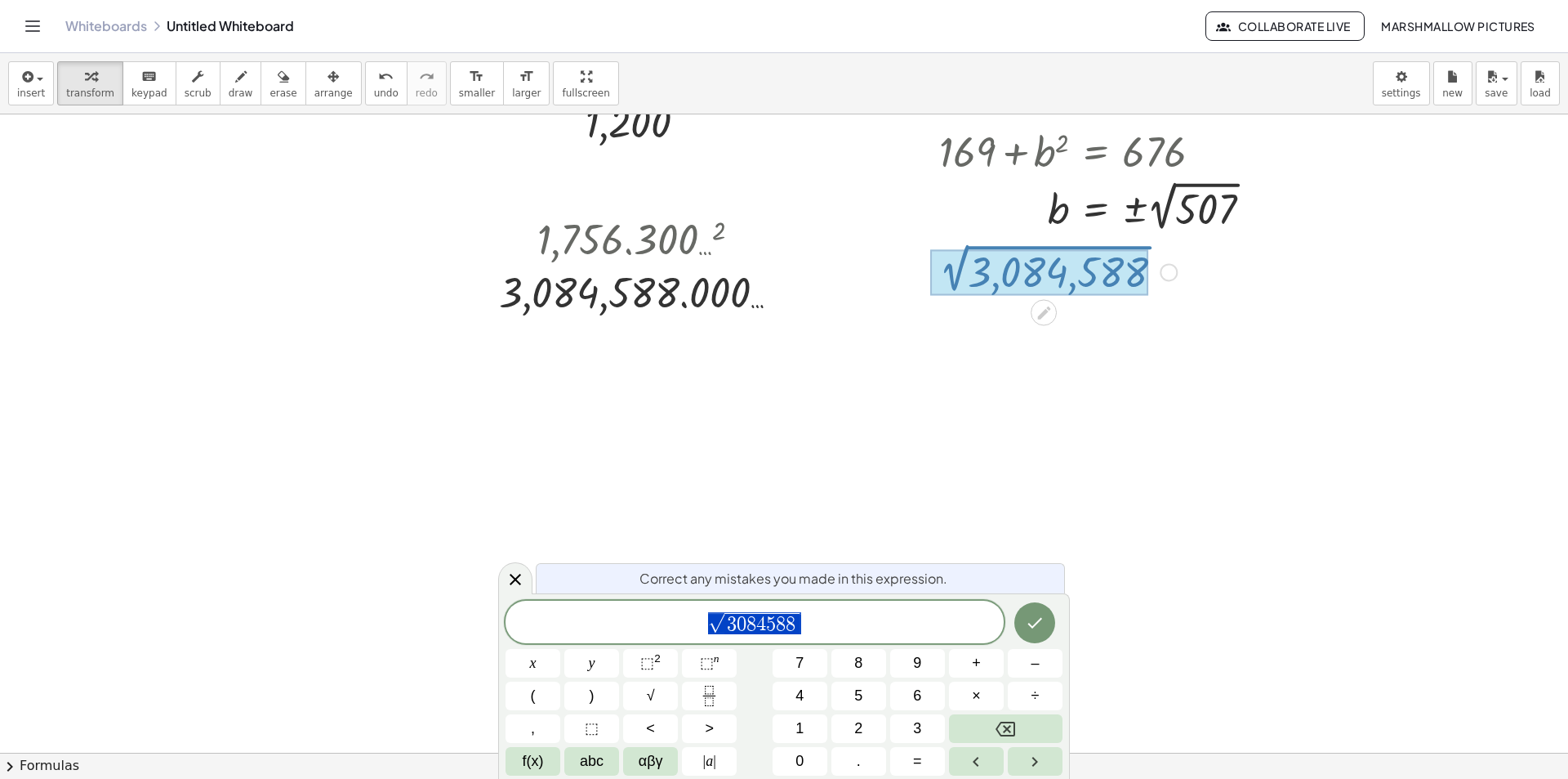
drag, startPoint x: 593, startPoint y: 620, endPoint x: 551, endPoint y: 616, distance: 42.2
click at [554, 619] on span "√ 3 0 8 4 5 8 8" at bounding box center [754, 622] width 498 height 25
click at [516, 579] on icon at bounding box center [515, 579] width 11 height 11
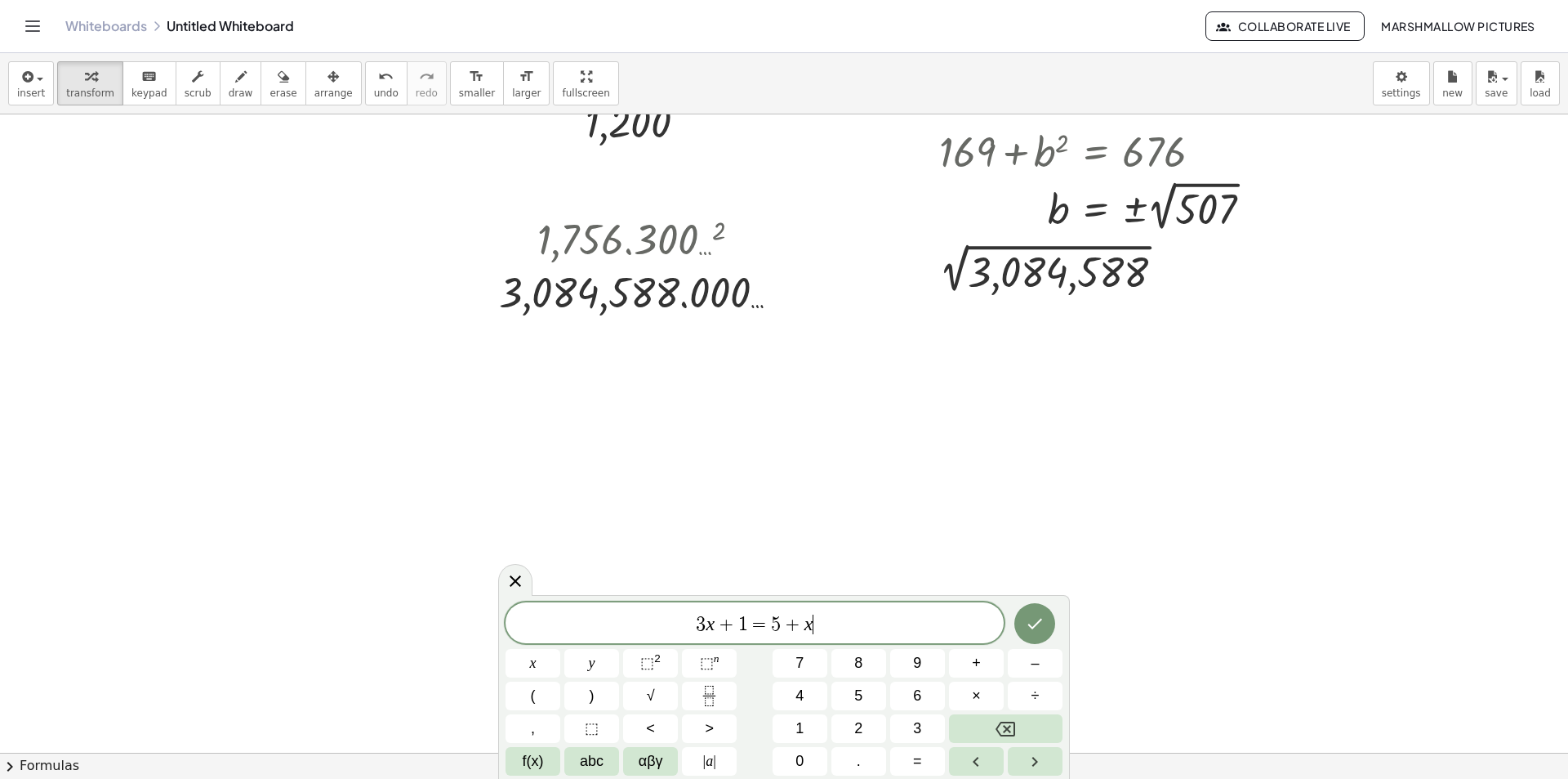
drag, startPoint x: 839, startPoint y: 623, endPoint x: 558, endPoint y: 596, distance: 282.3
click at [565, 597] on div "******** 3 x + 1 = 5 + x ​ x y ⬚ 2 ⬚ n 7 8 9 + – ( ) √ 4 5 6 × ÷ , ⬚ < > 1 2 3 …" at bounding box center [784, 687] width 571 height 184
drag, startPoint x: 798, startPoint y: 628, endPoint x: 728, endPoint y: 627, distance: 70.0
click at [728, 627] on span "3 0 8 4 5 8 8" at bounding box center [762, 623] width 75 height 21
drag, startPoint x: 850, startPoint y: 624, endPoint x: 547, endPoint y: 571, distance: 307.6
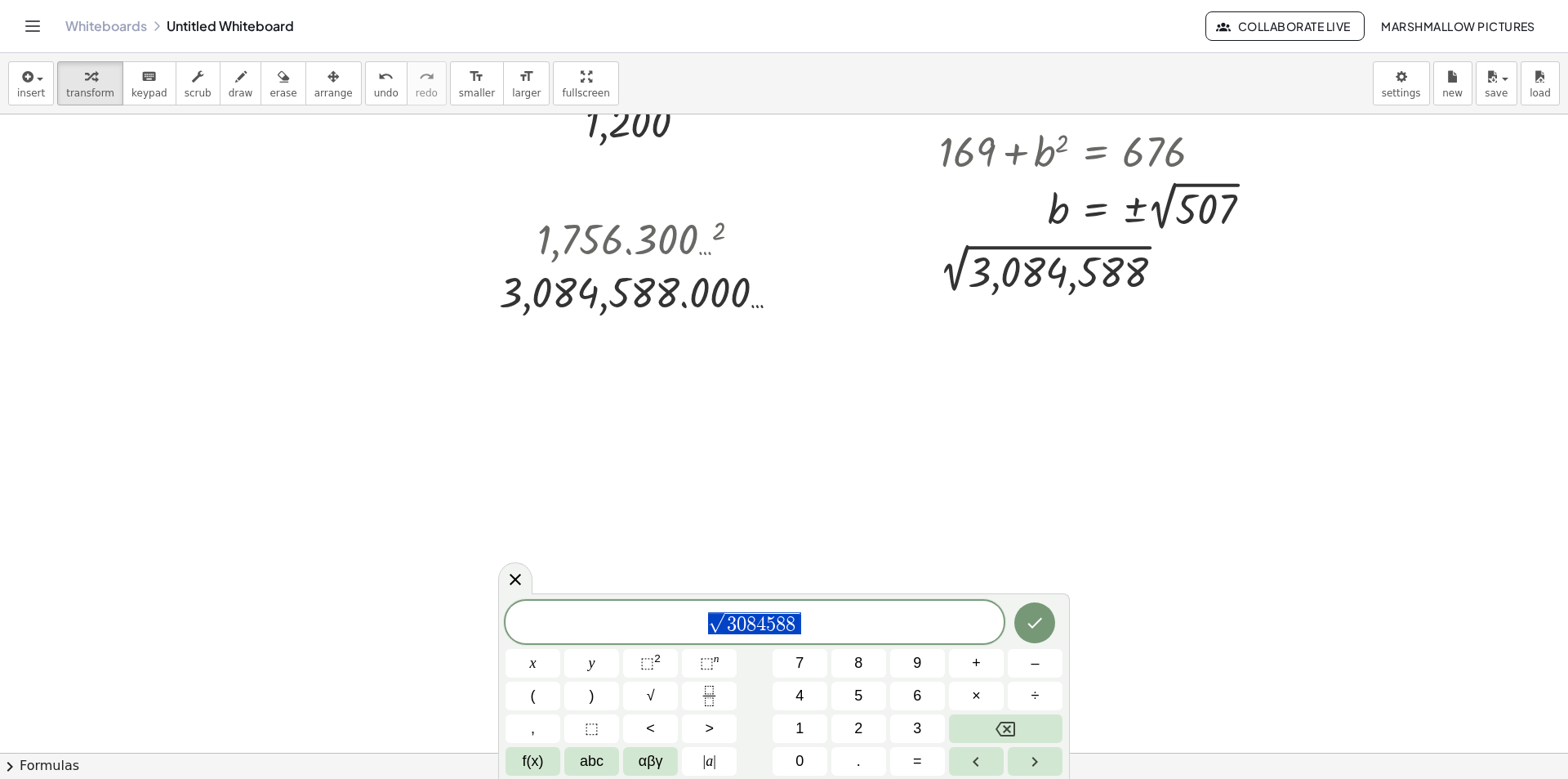
click at [564, 603] on div "**********" at bounding box center [754, 621] width 498 height 43
